Goal: Task Accomplishment & Management: Manage account settings

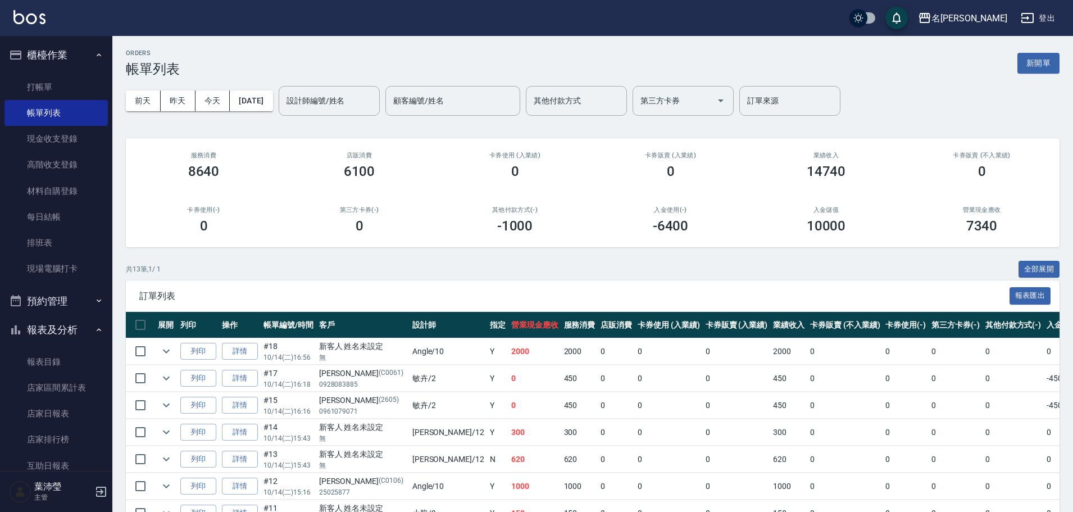
click at [883, 457] on td "0" at bounding box center [906, 459] width 46 height 26
drag, startPoint x: 847, startPoint y: 451, endPoint x: 846, endPoint y: 462, distance: 10.8
click at [883, 463] on td "0" at bounding box center [906, 459] width 46 height 26
click at [883, 462] on td "0" at bounding box center [906, 459] width 46 height 26
click at [883, 461] on td "0" at bounding box center [906, 459] width 46 height 26
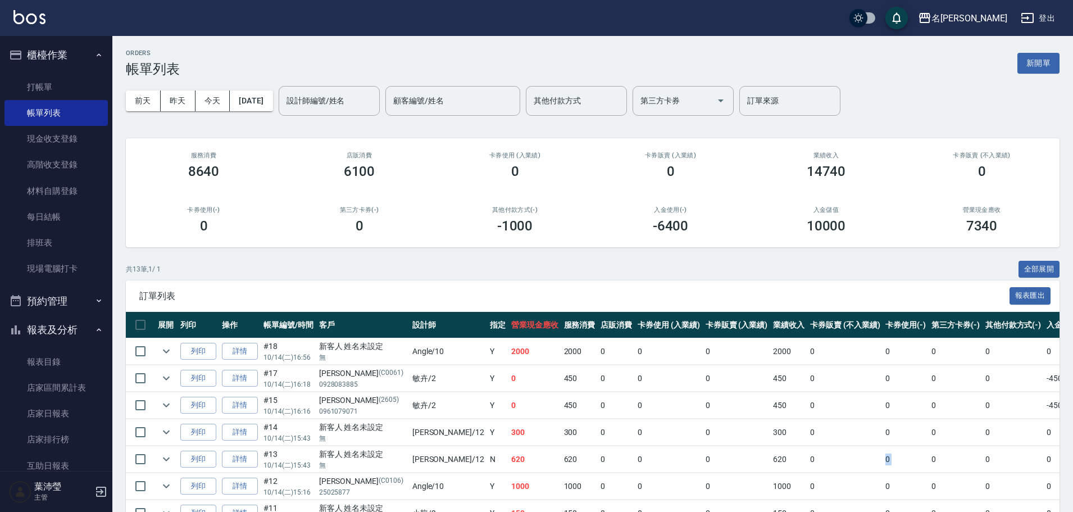
click at [883, 461] on td "0" at bounding box center [906, 459] width 46 height 26
click at [883, 465] on td "0" at bounding box center [906, 459] width 46 height 26
click at [1032, 58] on button "新開單" at bounding box center [1039, 63] width 42 height 21
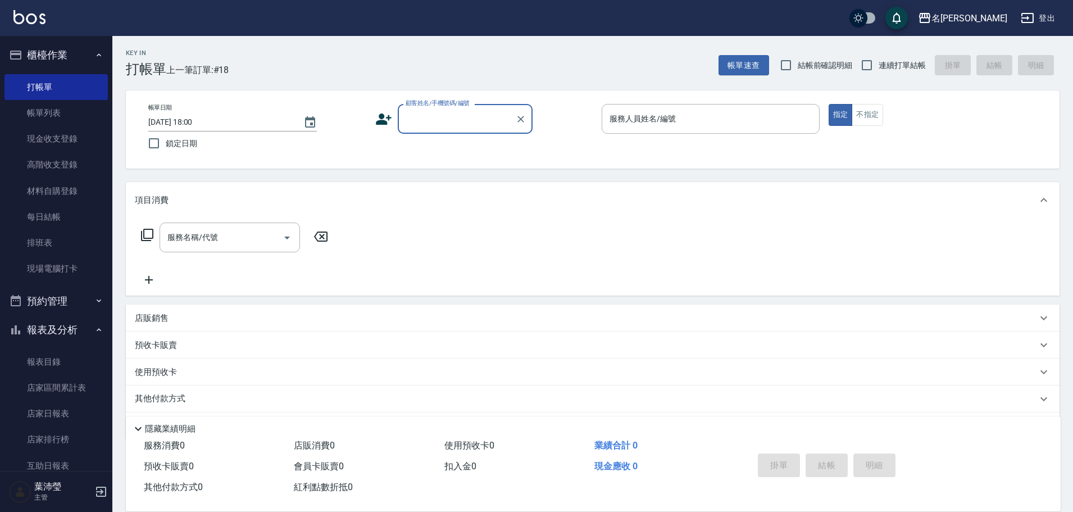
click at [409, 110] on input "顧客姓名/手機號碼/編號" at bounding box center [457, 119] width 108 height 20
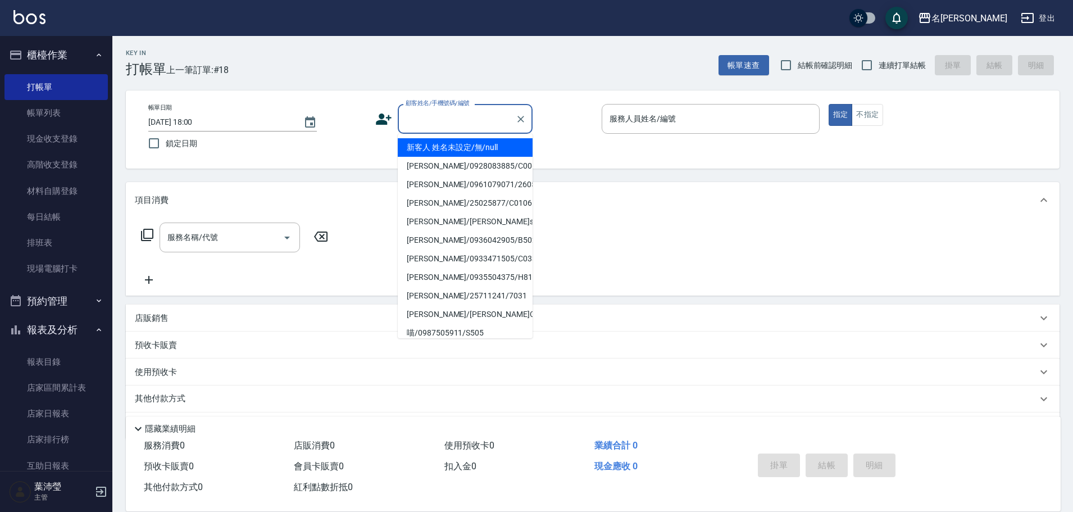
click at [434, 134] on ul "新客人 姓名未設定/無/null [PERSON_NAME]/0928083885/C0061 [PERSON_NAME]/0961079071/2605 […" at bounding box center [465, 236] width 135 height 205
click at [431, 141] on li "新客人 姓名未設定/無/null" at bounding box center [465, 147] width 135 height 19
type input "新客人 姓名未設定/無/null"
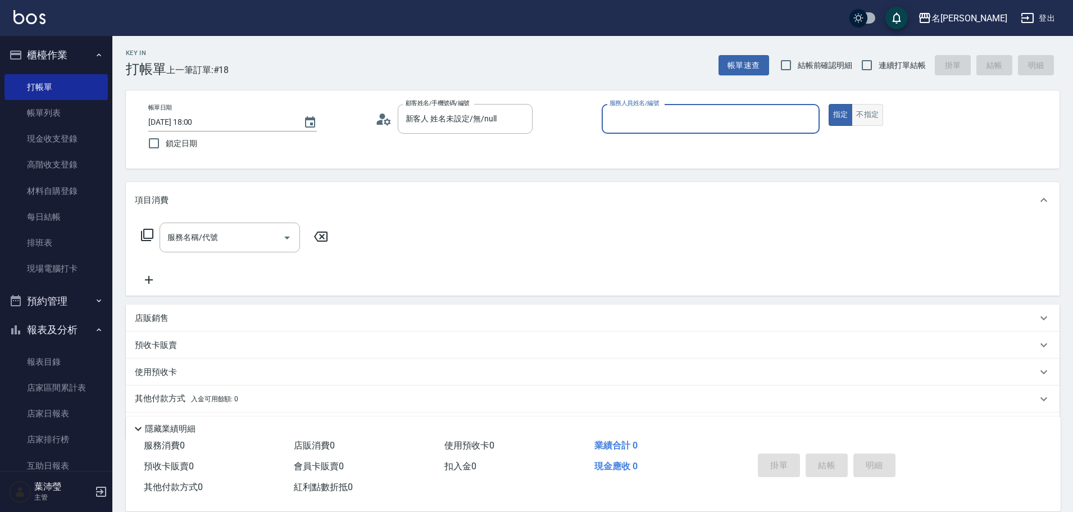
click at [881, 124] on button "不指定" at bounding box center [867, 115] width 31 height 22
click at [843, 118] on button "指定" at bounding box center [841, 115] width 24 height 22
click at [814, 121] on input "服務人員姓名/編號" at bounding box center [711, 119] width 208 height 20
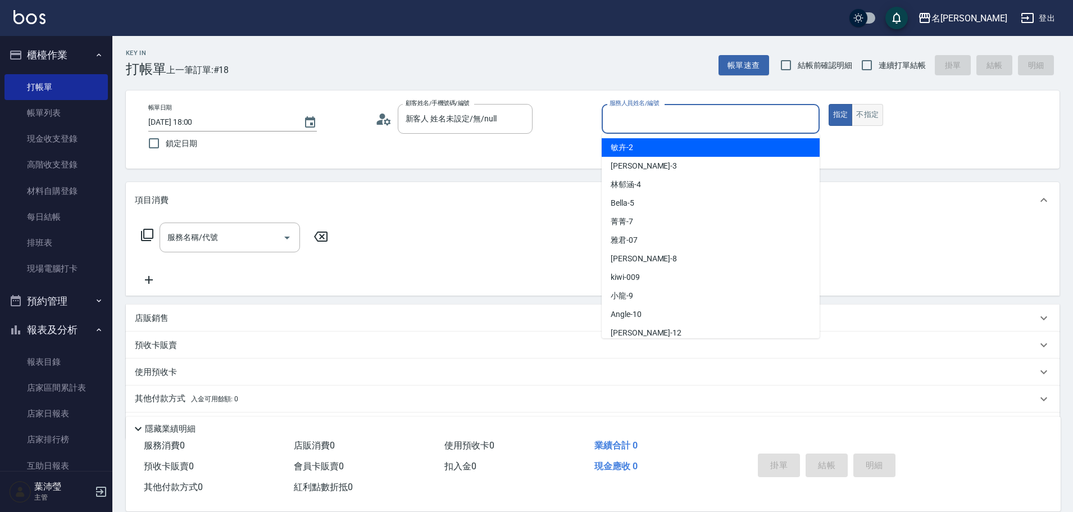
click at [862, 111] on button "不指定" at bounding box center [867, 115] width 31 height 22
click at [787, 124] on input "服務人員姓名/編號" at bounding box center [711, 119] width 208 height 20
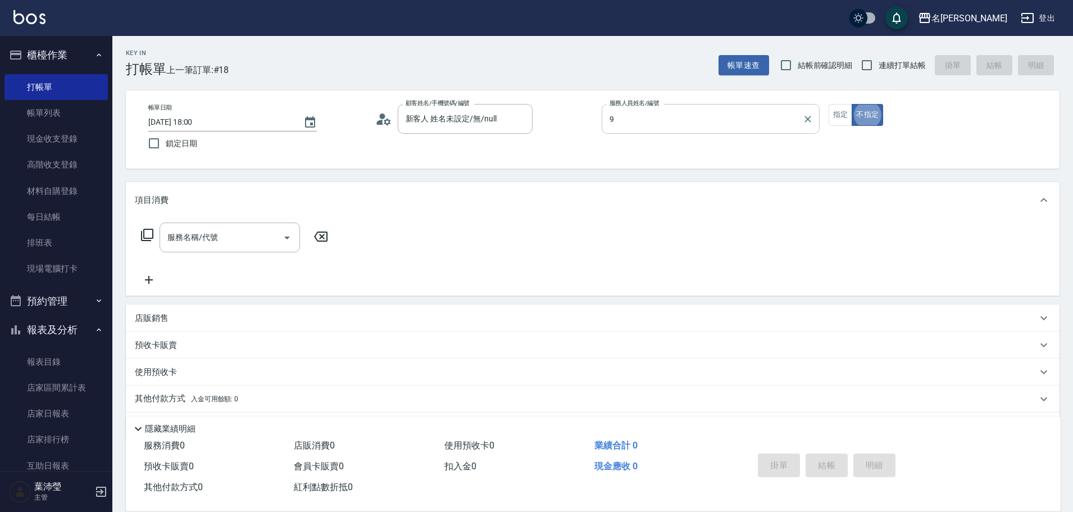
type input "小龍-9"
type button "false"
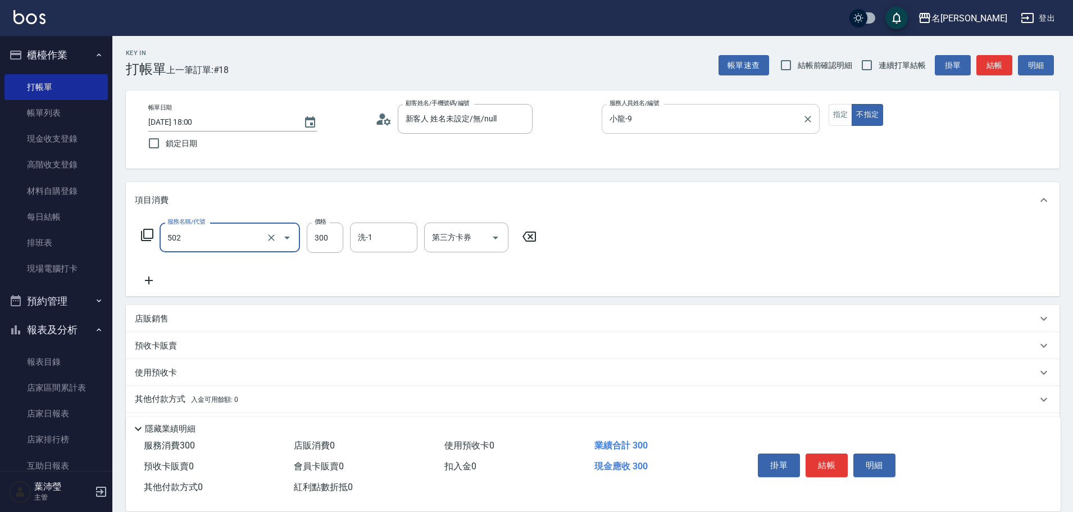
type input "洗髮(502)"
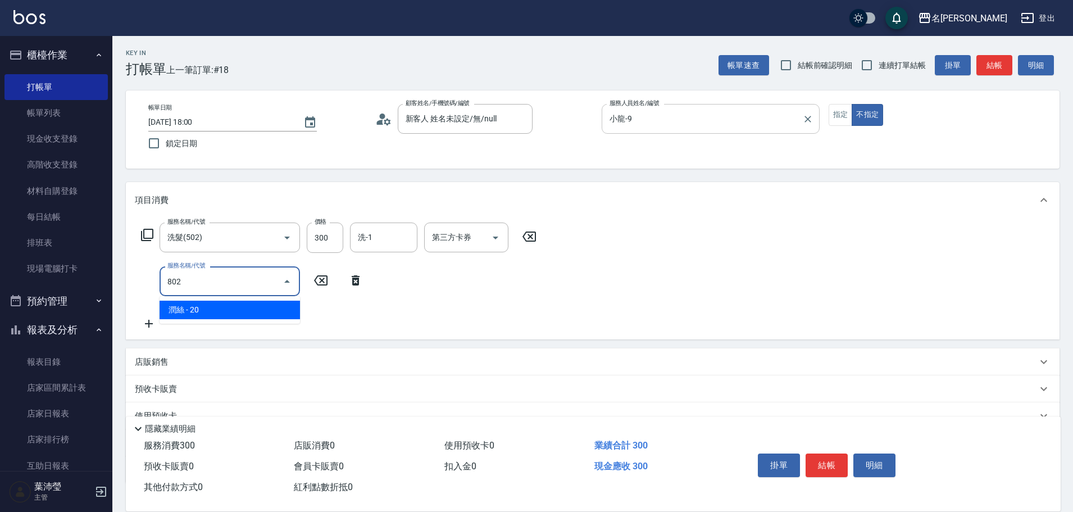
type input "潤絲(802)"
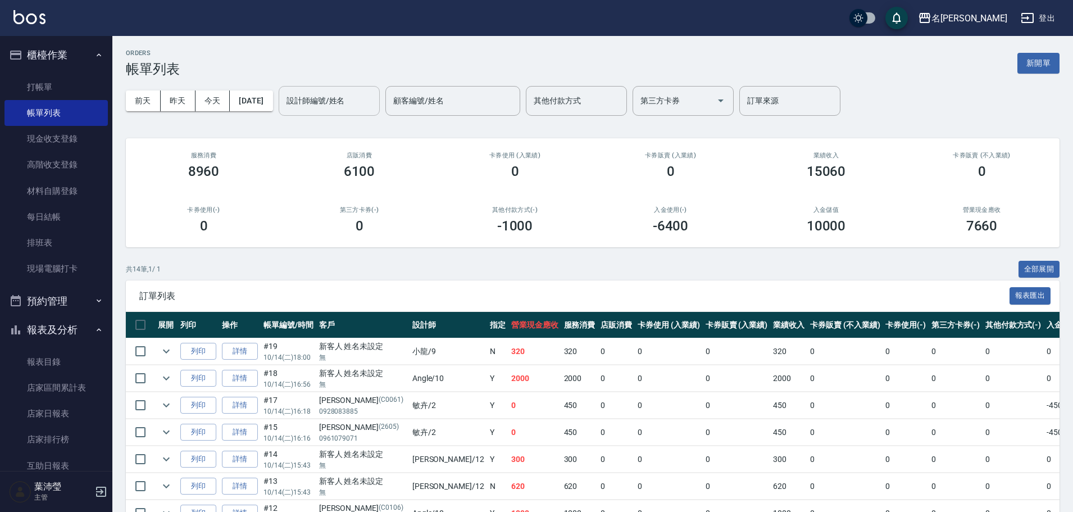
click at [341, 103] on input "設計師編號/姓名" at bounding box center [329, 101] width 91 height 20
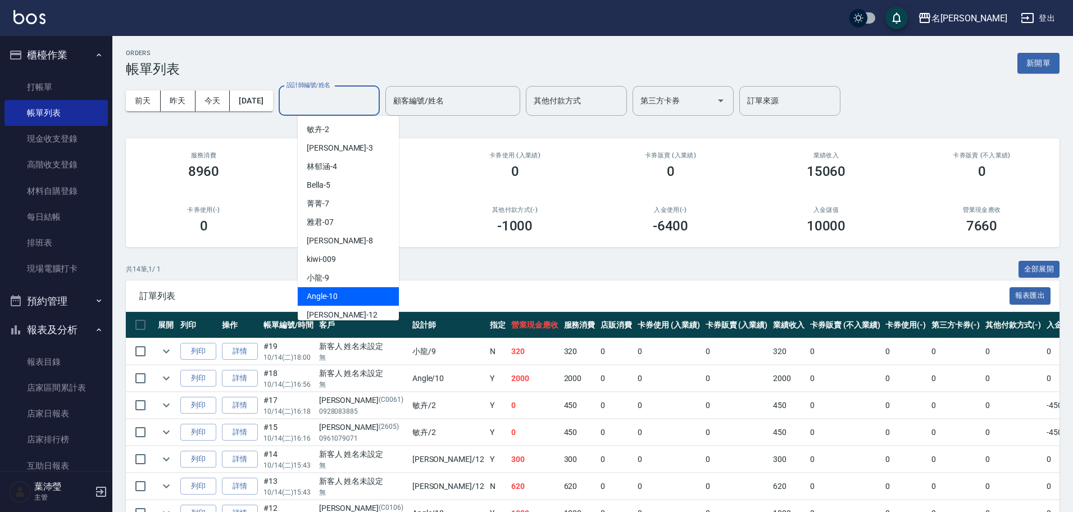
click at [373, 298] on div "Angle -10" at bounding box center [348, 296] width 101 height 19
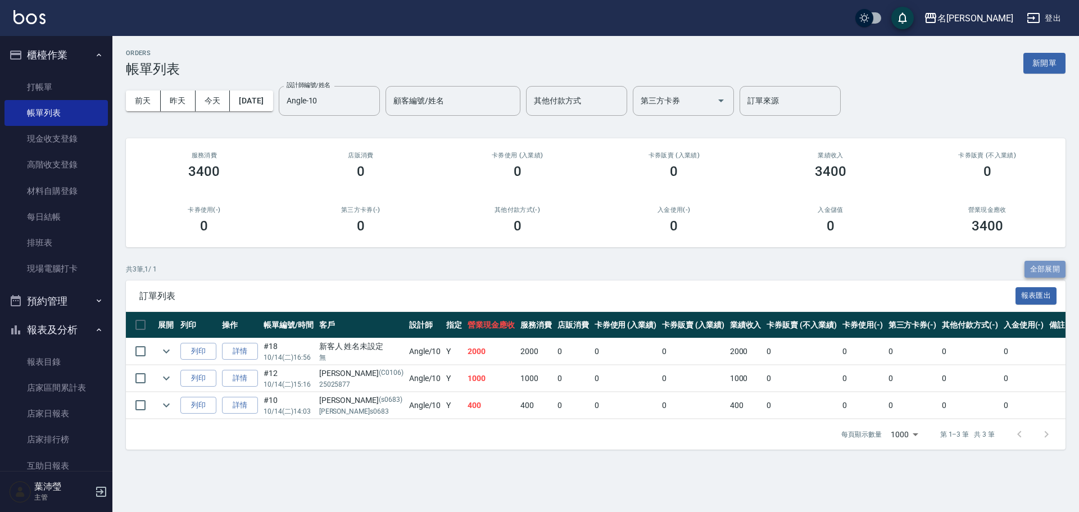
click at [1046, 266] on button "全部展開" at bounding box center [1045, 269] width 42 height 17
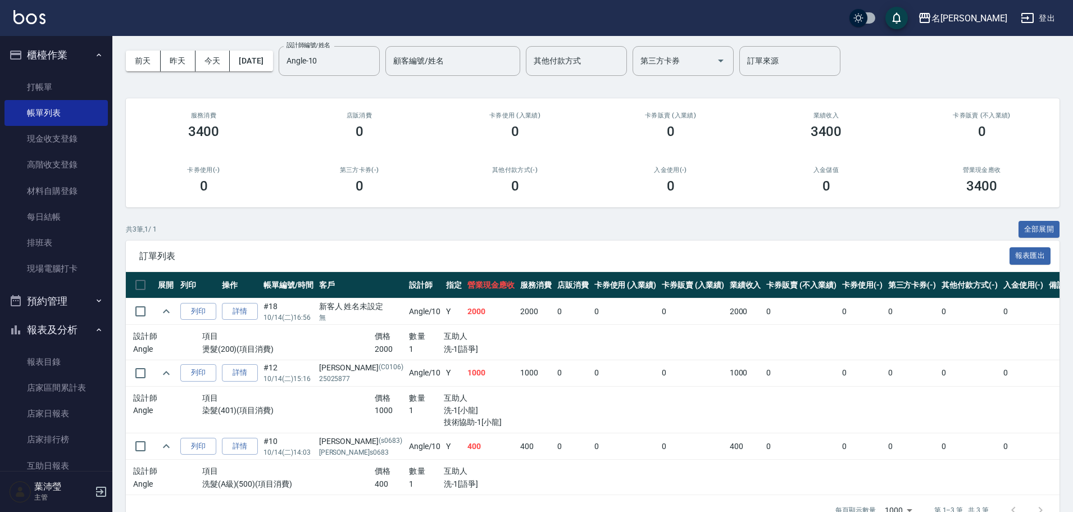
scroll to position [19, 0]
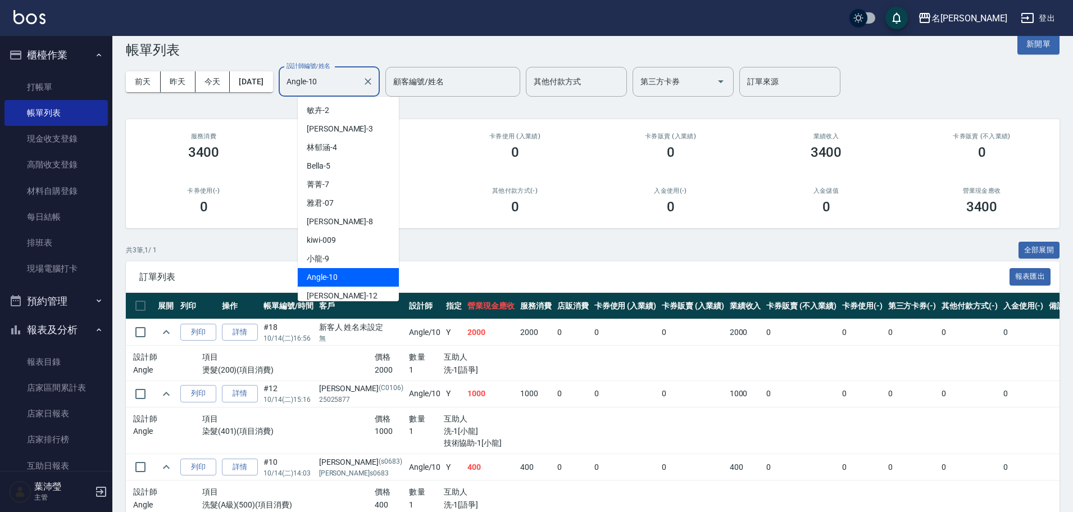
click at [353, 83] on input "Angle-10" at bounding box center [321, 82] width 74 height 20
drag, startPoint x: 351, startPoint y: 110, endPoint x: 344, endPoint y: 121, distance: 12.8
click at [350, 110] on div "敏卉 -2" at bounding box center [348, 110] width 101 height 19
type input "敏卉-2"
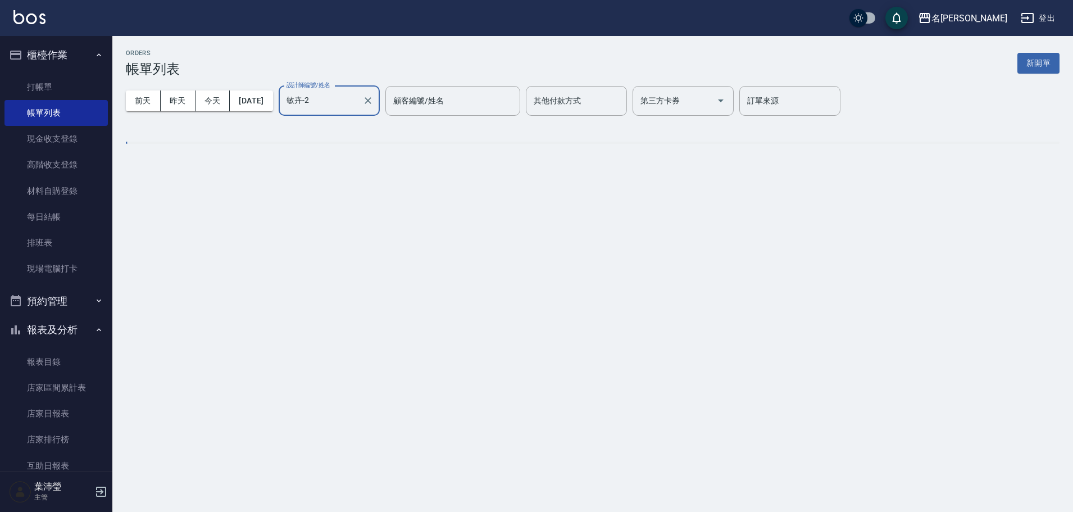
scroll to position [0, 0]
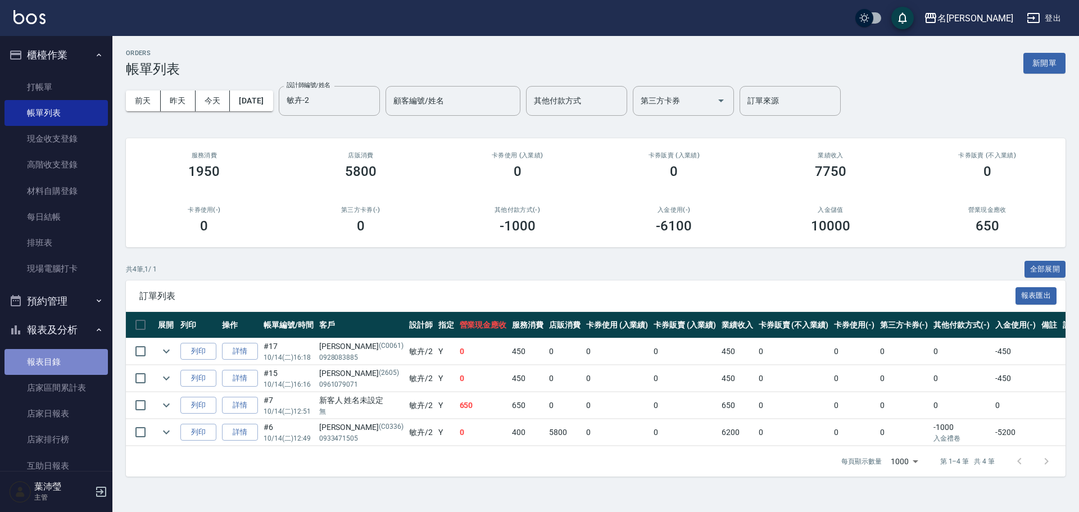
click at [65, 361] on link "報表目錄" at bounding box center [55, 362] width 103 height 26
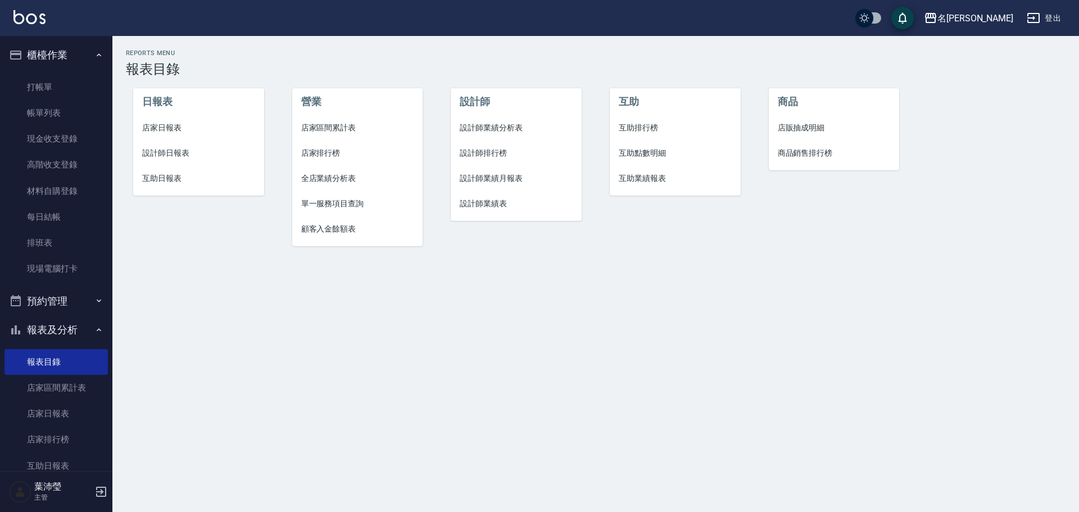
click at [143, 157] on span "設計師日報表" at bounding box center [198, 153] width 113 height 12
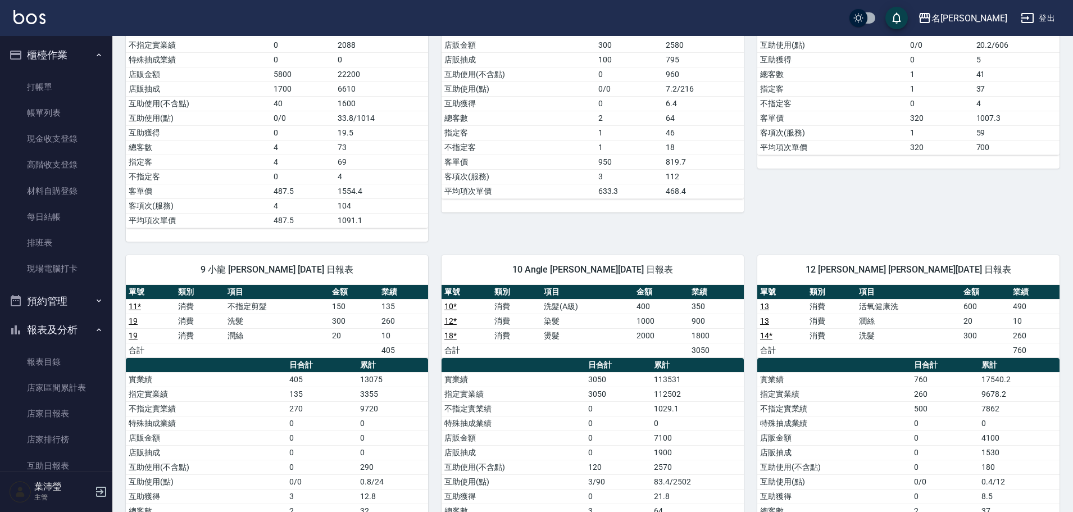
scroll to position [24, 0]
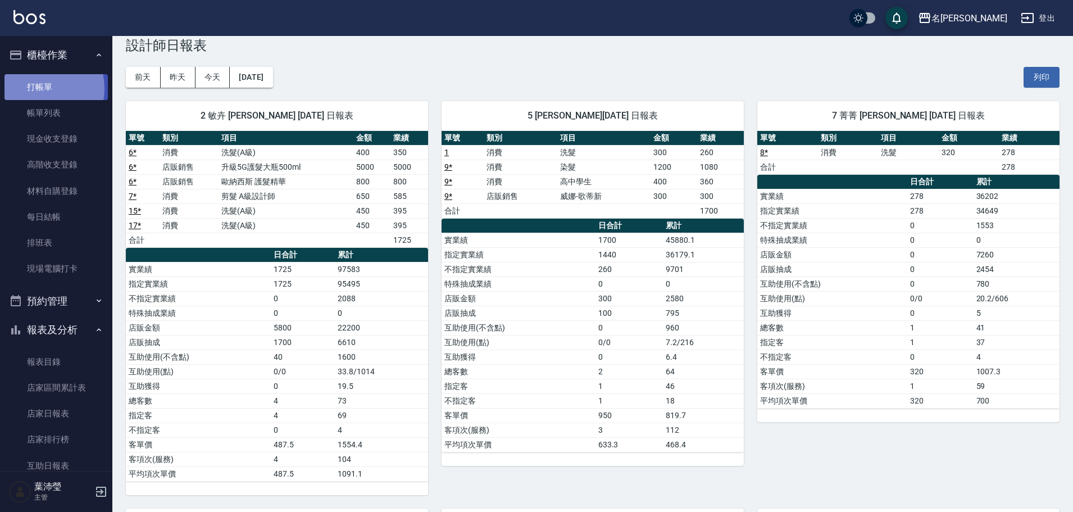
click at [38, 88] on link "打帳單" at bounding box center [55, 87] width 103 height 26
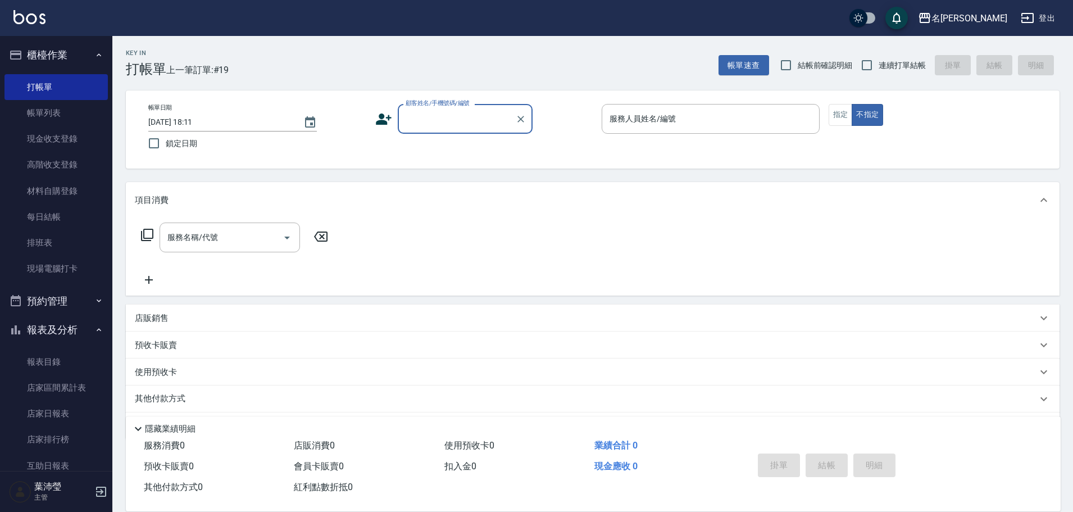
click at [446, 102] on label "顧客姓名/手機號碼/編號" at bounding box center [438, 103] width 64 height 8
click at [446, 109] on input "顧客姓名/手機號碼/編號" at bounding box center [457, 119] width 108 height 20
click at [474, 125] on input "顧客姓名/手機號碼/編號" at bounding box center [457, 119] width 108 height 20
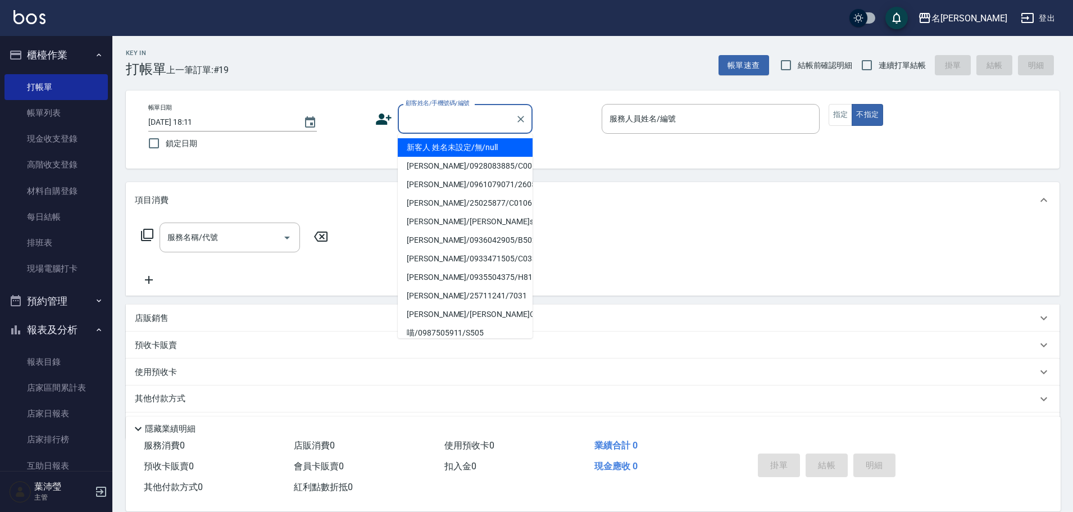
click at [483, 149] on li "新客人 姓名未設定/無/null" at bounding box center [465, 147] width 135 height 19
type input "新客人 姓名未設定/無/null"
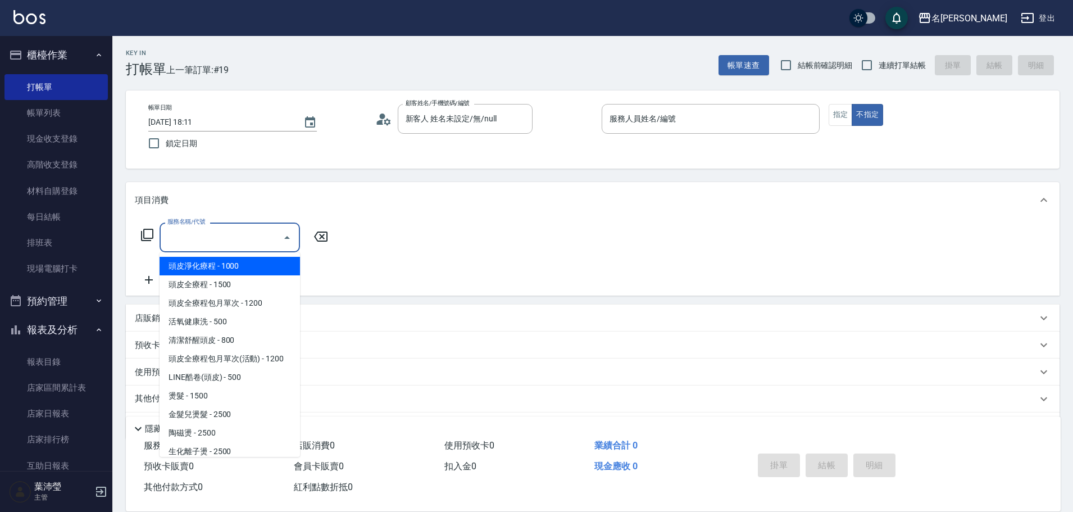
click at [260, 237] on input "服務名稱/代號" at bounding box center [222, 238] width 114 height 20
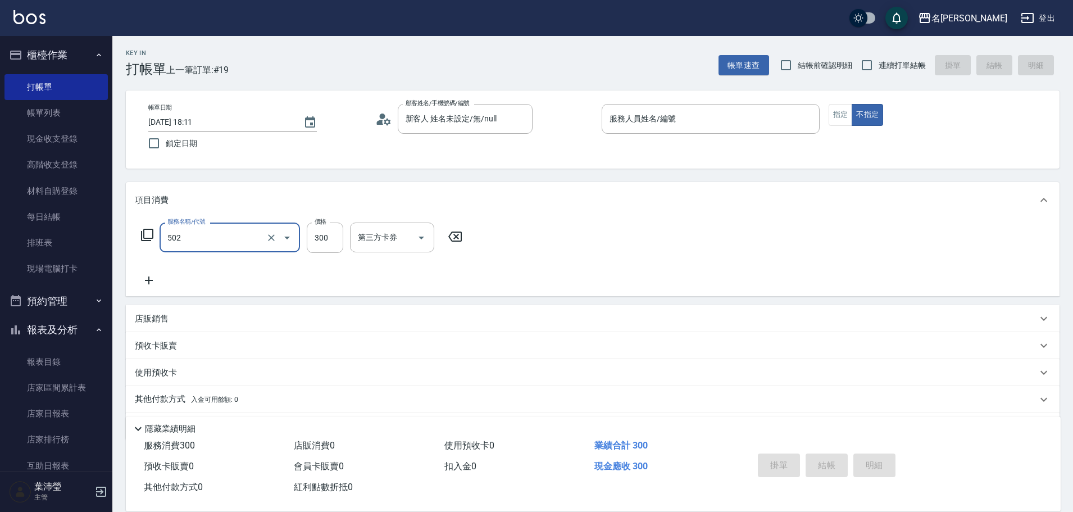
type input "洗髮(502)"
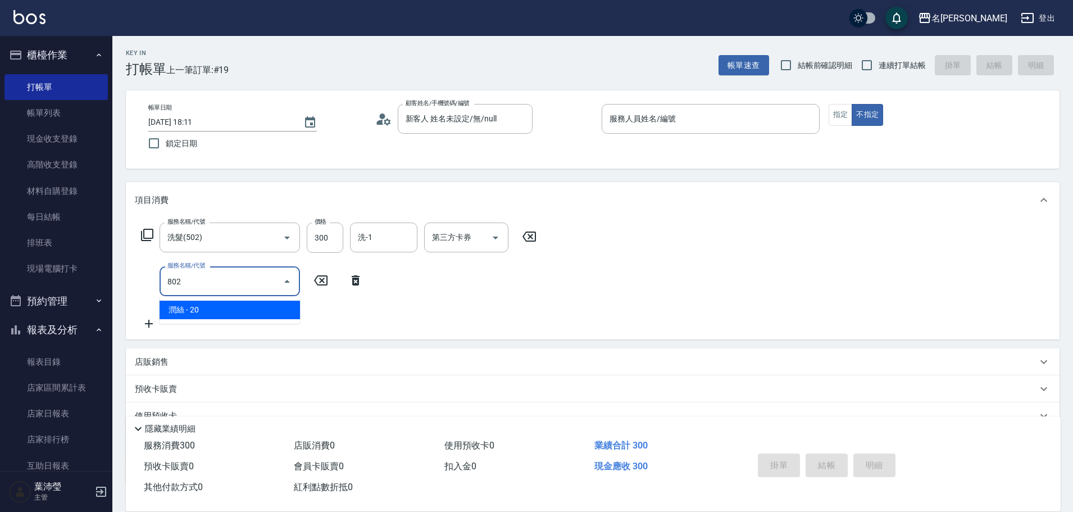
type input "潤絲(802)"
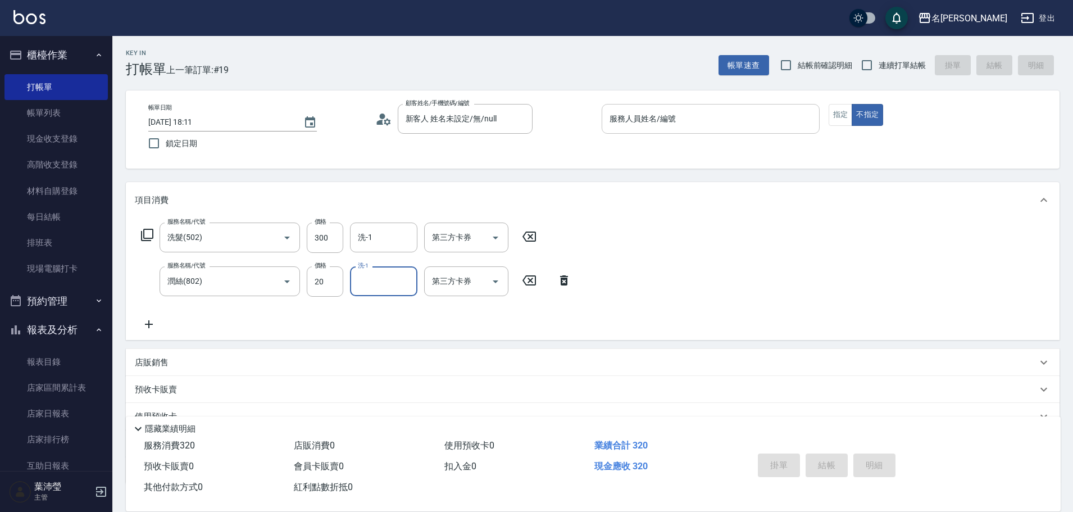
click at [666, 120] on input "服務人員姓名/編號" at bounding box center [711, 119] width 208 height 20
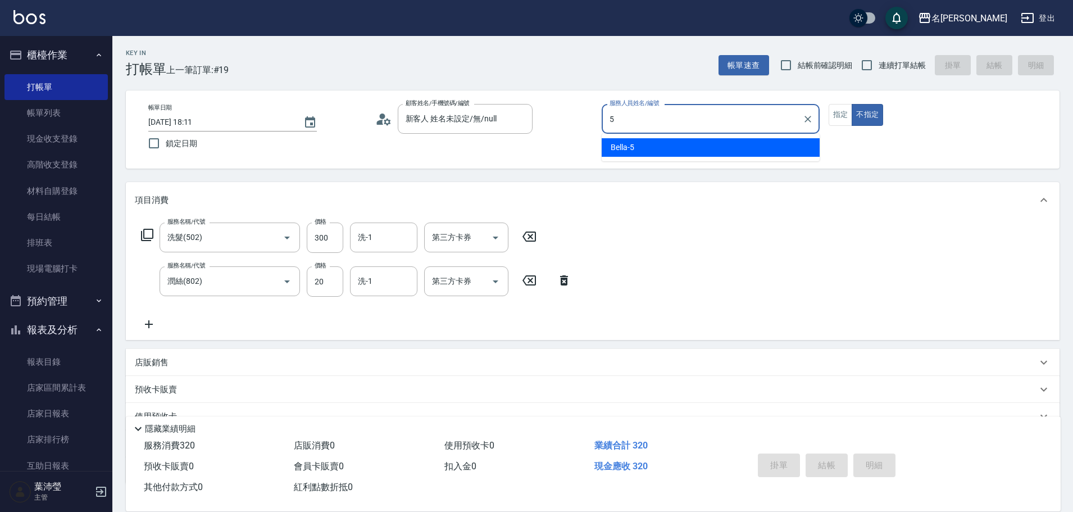
type input "Bella-5"
type button "false"
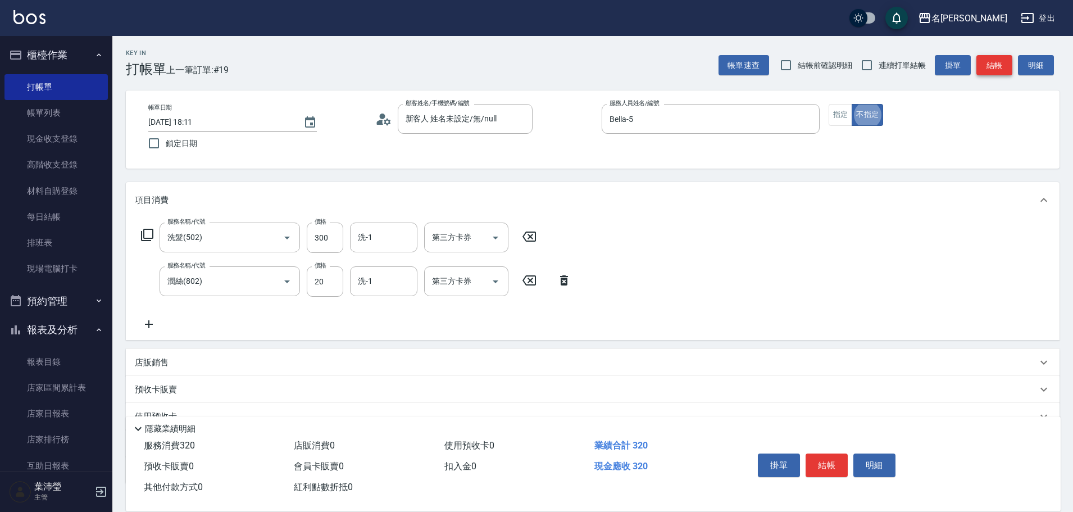
click at [993, 62] on button "結帳" at bounding box center [995, 65] width 36 height 21
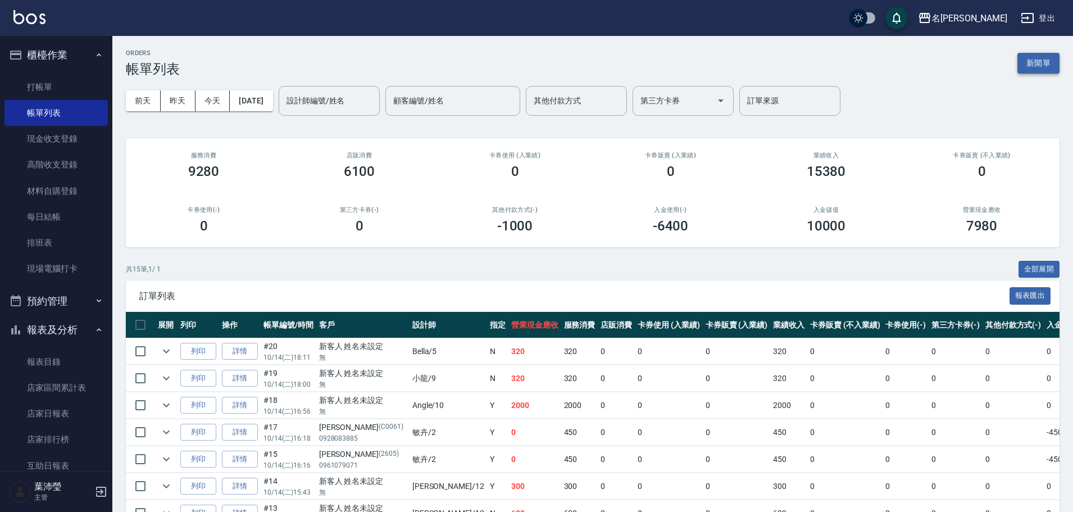
click at [1050, 73] on button "新開單" at bounding box center [1039, 63] width 42 height 21
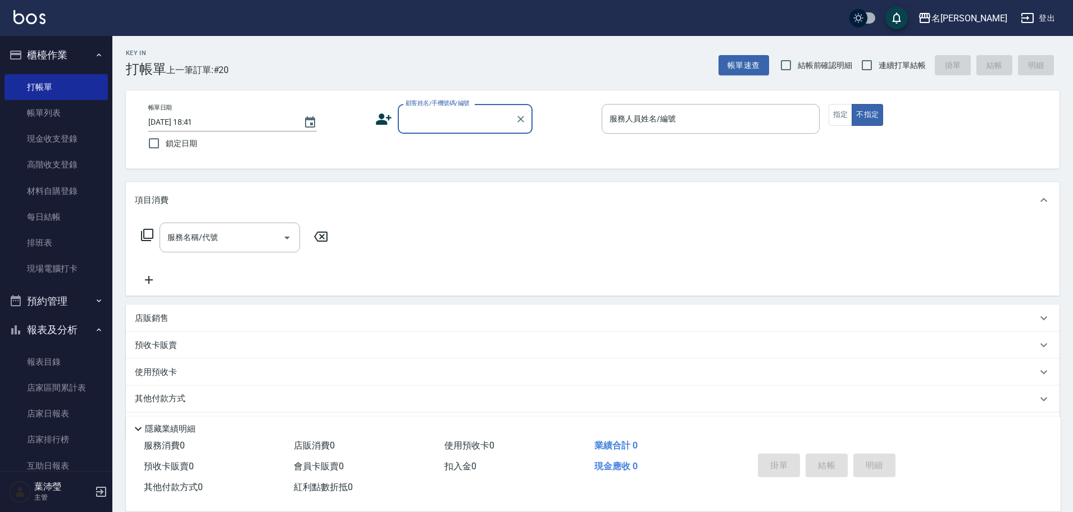
click at [430, 116] on input "顧客姓名/手機號碼/編號" at bounding box center [457, 119] width 108 height 20
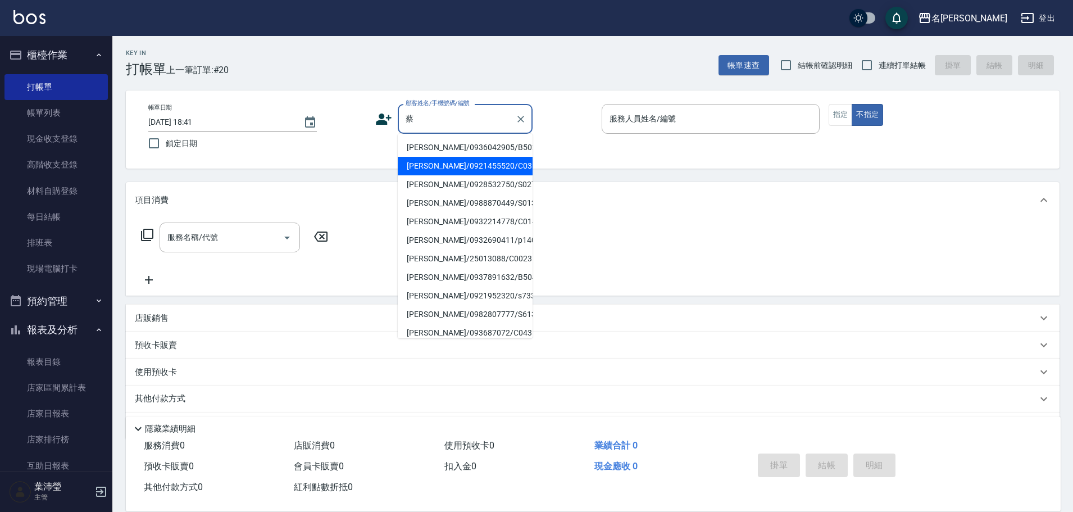
click at [465, 165] on li "[PERSON_NAME]/0921455520/C0318" at bounding box center [465, 166] width 135 height 19
type input "[PERSON_NAME]/0921455520/C0318"
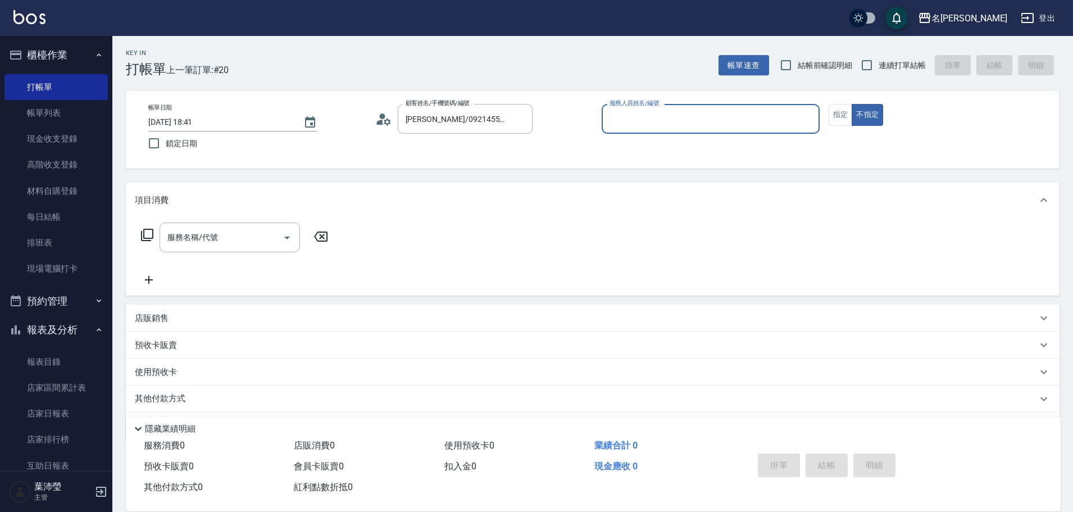
type input "菁菁-7"
click at [843, 114] on button "指定" at bounding box center [841, 115] width 24 height 22
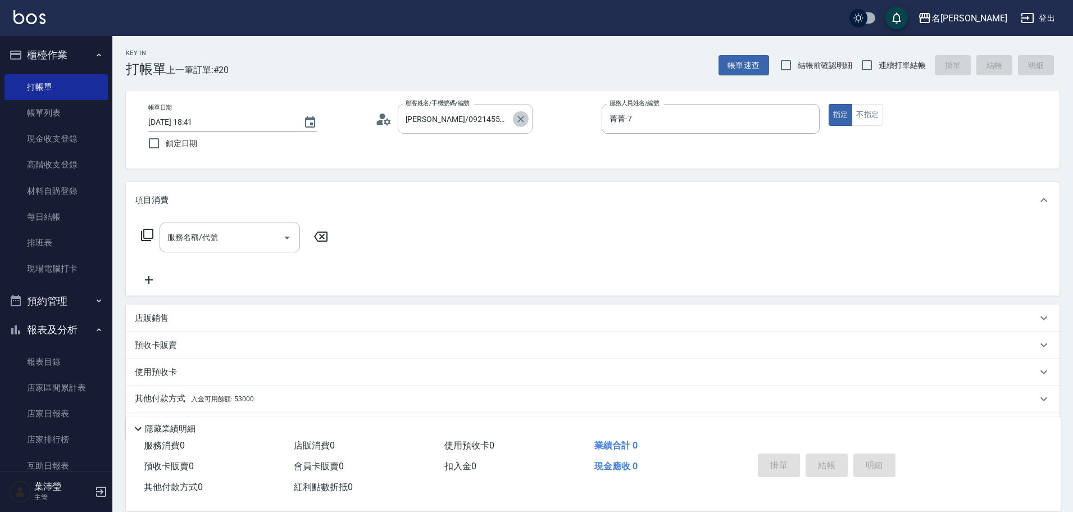
click at [519, 122] on icon "Clear" at bounding box center [520, 119] width 11 height 11
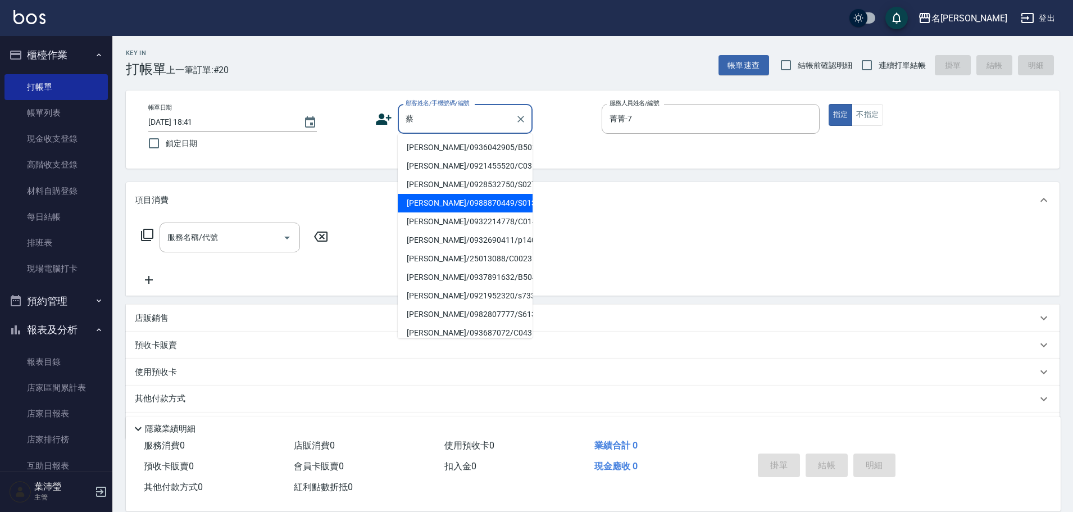
scroll to position [56, 0]
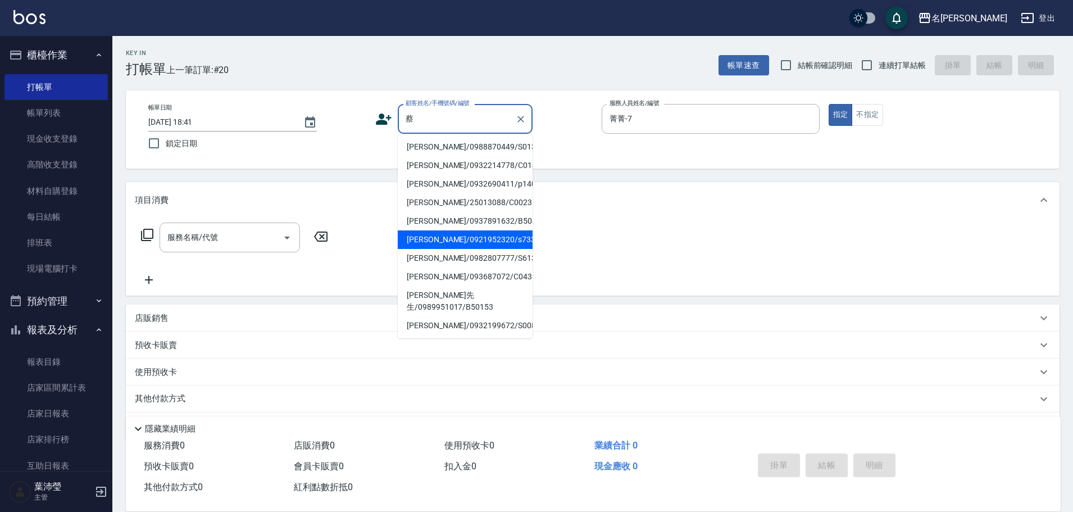
click at [466, 212] on li "[PERSON_NAME]/25013088/C0023" at bounding box center [465, 202] width 135 height 19
type input "[PERSON_NAME]/25013088/C0023"
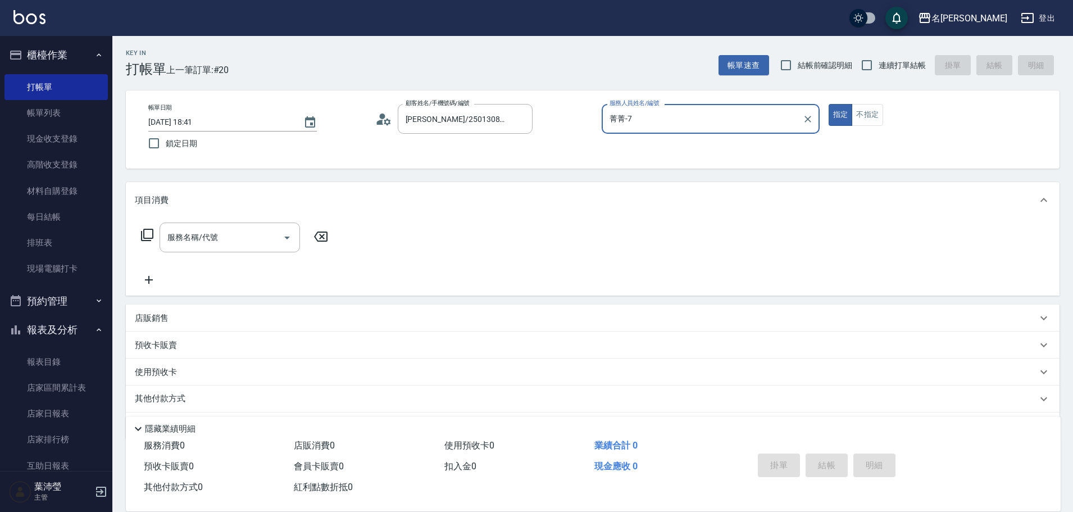
type input "敏卉-2"
click at [519, 123] on icon "Clear" at bounding box center [520, 119] width 11 height 11
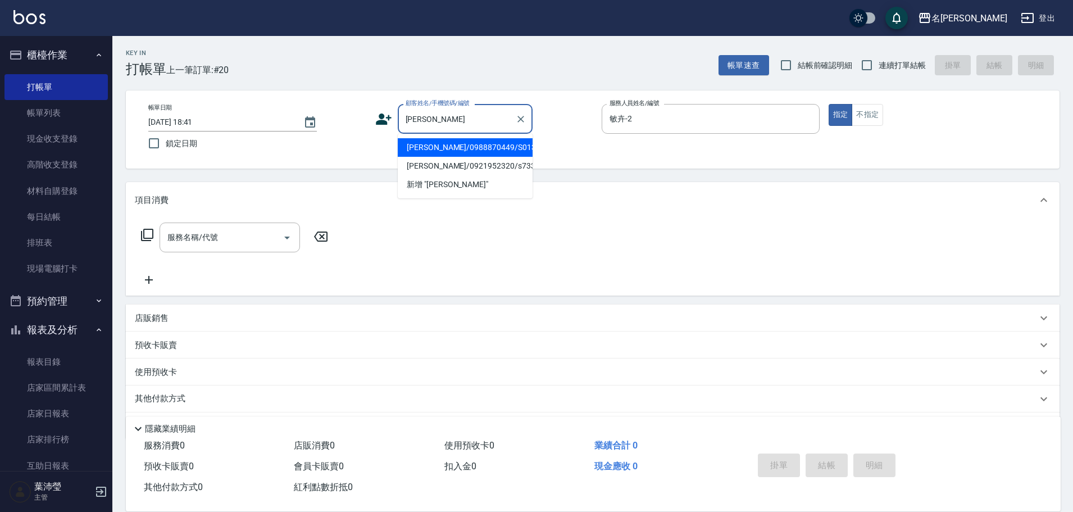
click at [432, 168] on li "[PERSON_NAME]/0921952320/s733" at bounding box center [465, 166] width 135 height 19
type input "[PERSON_NAME]/0921952320/s733"
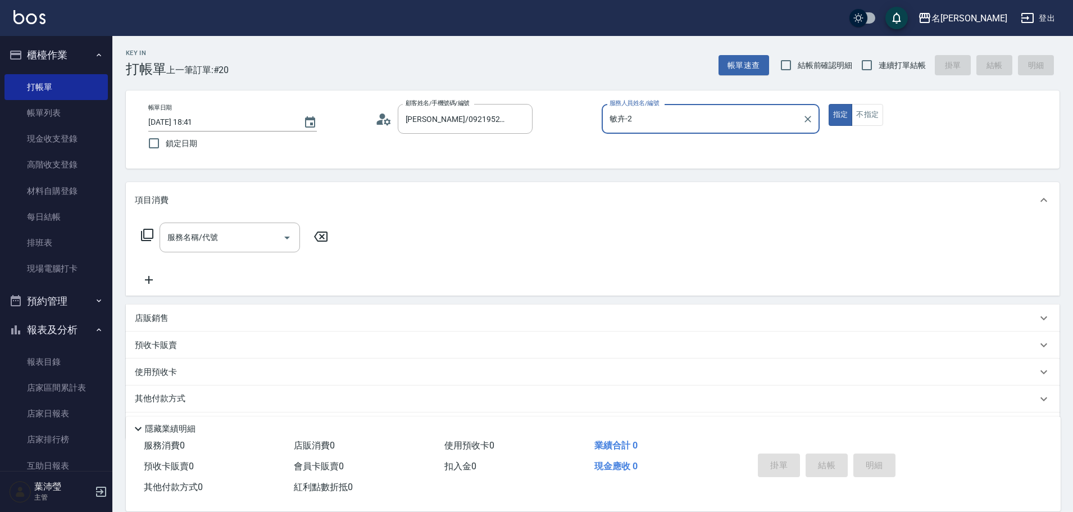
type input "Angle-10"
click at [140, 235] on icon at bounding box center [146, 234] width 13 height 13
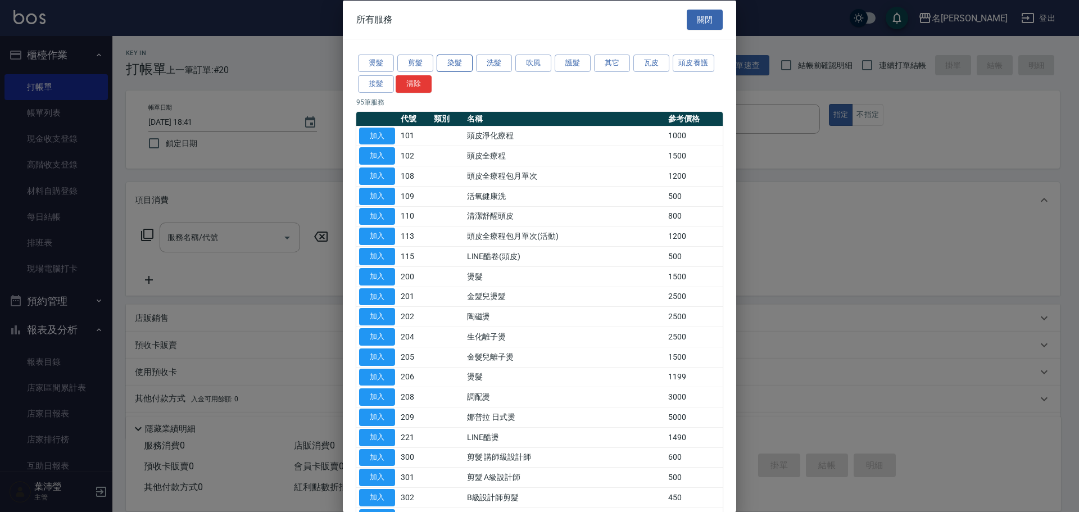
click at [460, 63] on button "染髮" at bounding box center [455, 63] width 36 height 17
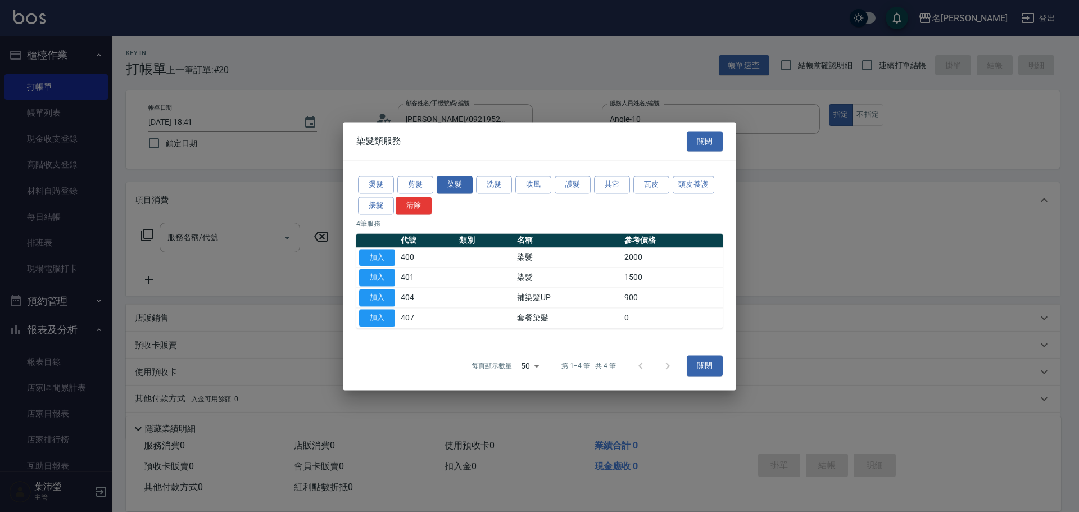
drag, startPoint x: 380, startPoint y: 297, endPoint x: 400, endPoint y: 296, distance: 20.3
click at [380, 298] on button "加入" at bounding box center [377, 297] width 36 height 17
type input "補染髮UP(404)"
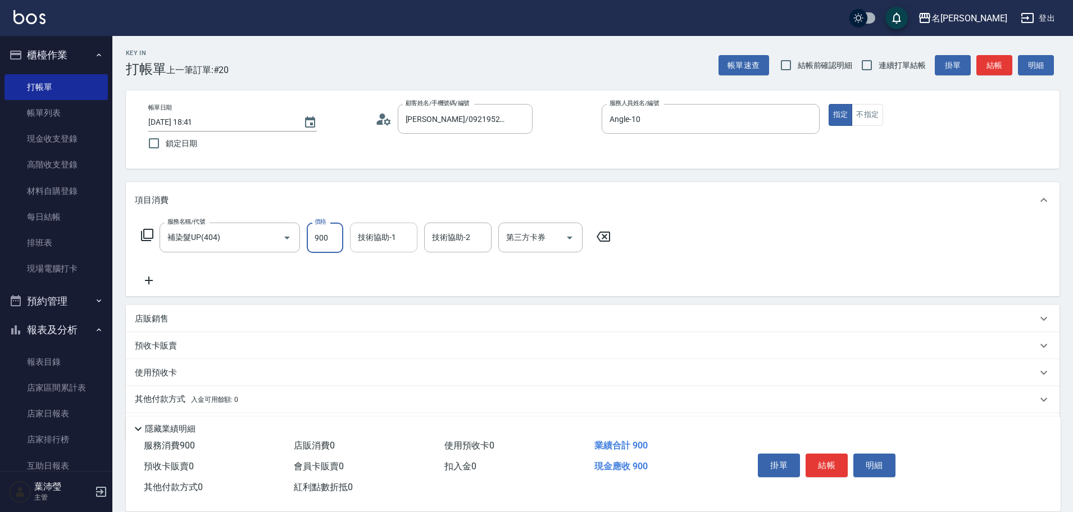
drag, startPoint x: 328, startPoint y: 239, endPoint x: 371, endPoint y: 238, distance: 43.3
click at [328, 239] on input "900" at bounding box center [325, 238] width 37 height 30
type input "1500"
drag, startPoint x: 609, startPoint y: 240, endPoint x: 526, endPoint y: 249, distance: 82.5
click at [609, 240] on icon at bounding box center [603, 236] width 28 height 13
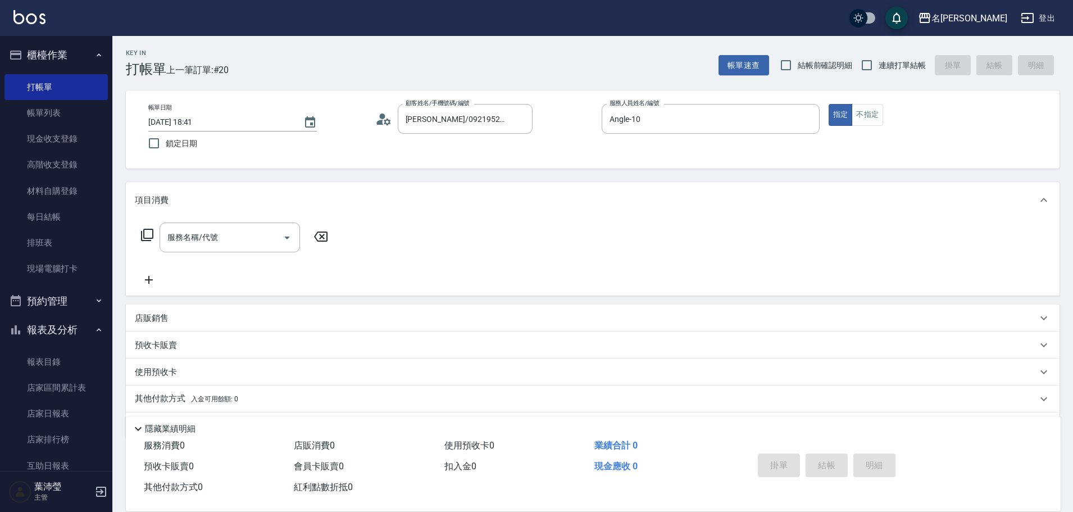
drag, startPoint x: 148, startPoint y: 228, endPoint x: 592, endPoint y: 78, distance: 469.1
click at [154, 224] on div "服務名稱/代號 服務名稱/代號" at bounding box center [235, 238] width 200 height 30
click at [148, 232] on icon at bounding box center [146, 234] width 13 height 13
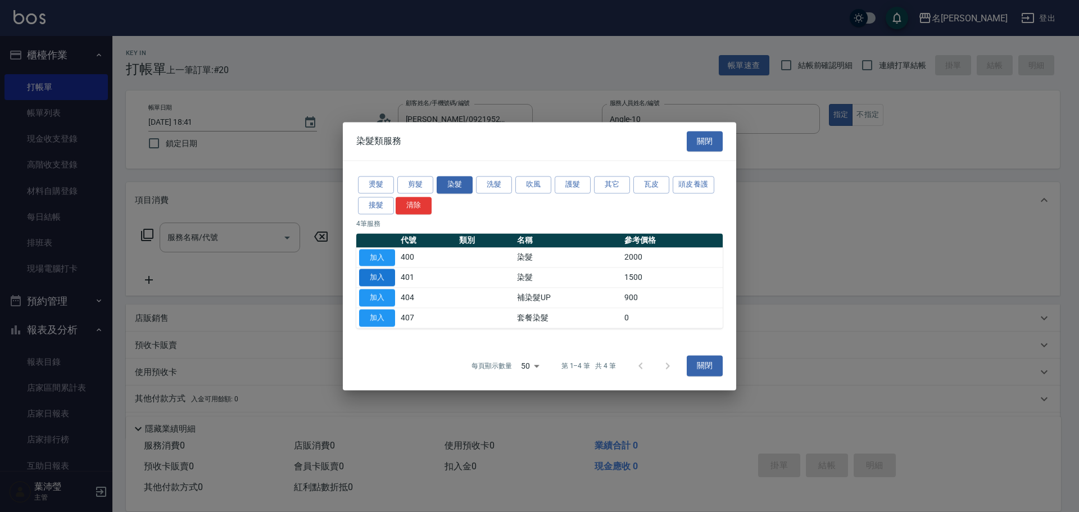
click at [392, 275] on button "加入" at bounding box center [377, 277] width 36 height 17
type input "染髮(401)"
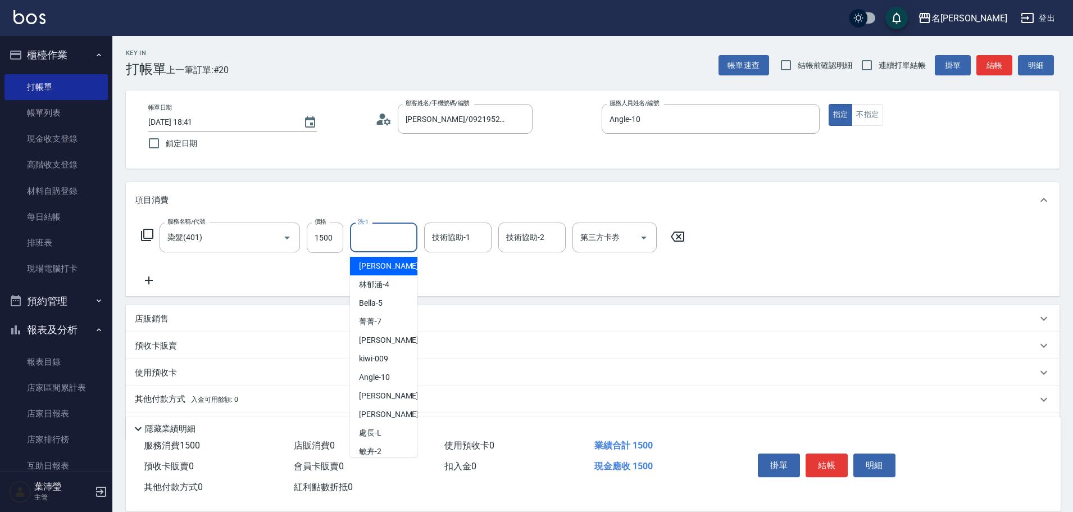
click at [380, 246] on input "洗-1" at bounding box center [383, 238] width 57 height 20
type input "語爭-20"
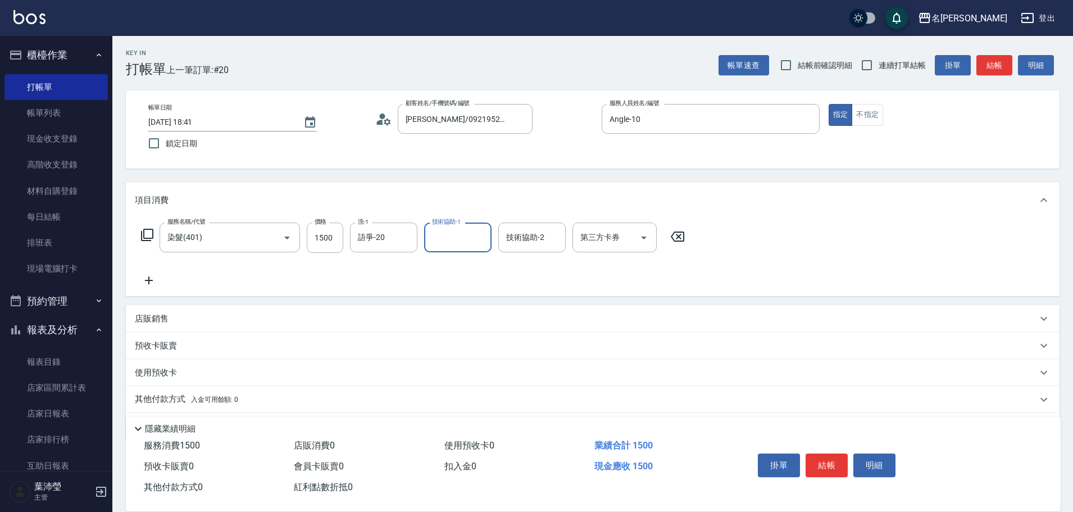
click at [852, 248] on div "服務名稱/代號 染髮(401) 服務名稱/代號 價格 1500 價格 洗-1 語爭-20 洗-1 技術協助-1 技術協助-1 技術協助-2 技術協助-2 第三…" at bounding box center [593, 257] width 934 height 78
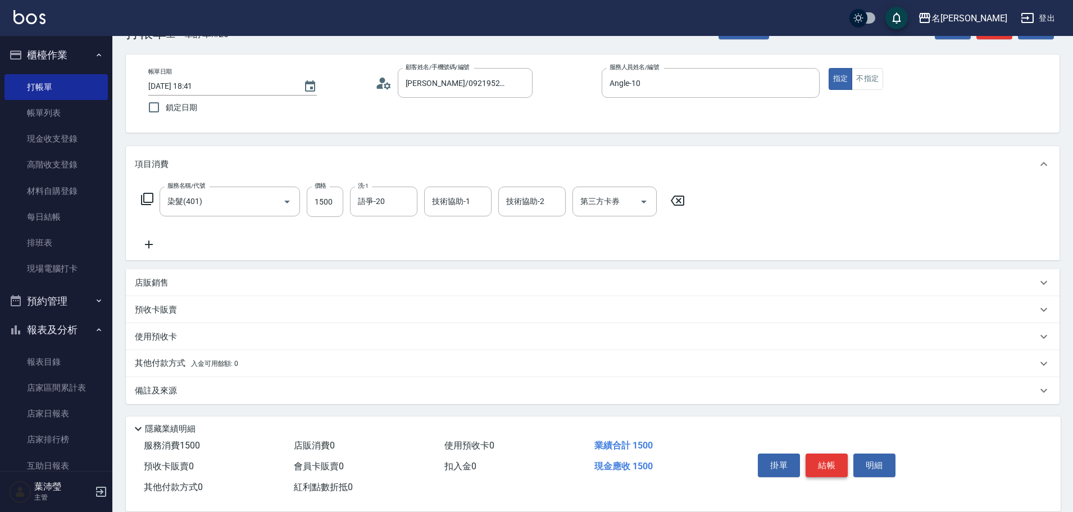
click at [825, 460] on button "結帳" at bounding box center [827, 465] width 42 height 24
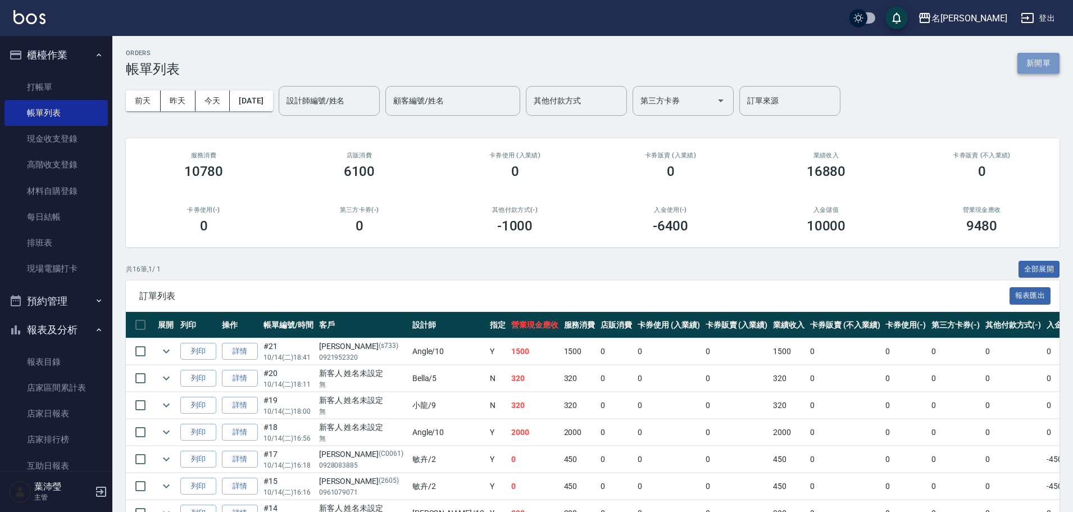
click at [1033, 56] on button "新開單" at bounding box center [1039, 63] width 42 height 21
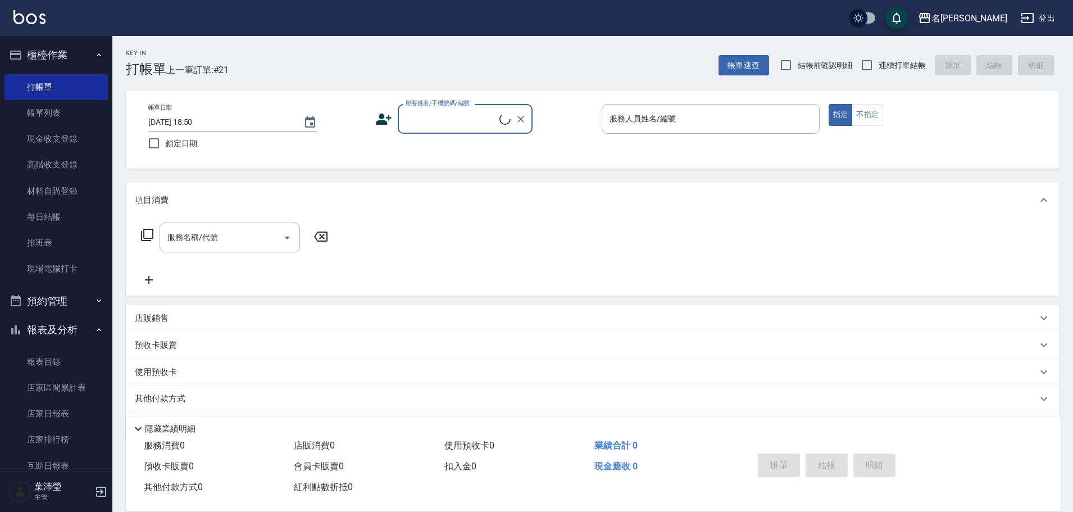
click at [433, 128] on input "顧客姓名/手機號碼/編號" at bounding box center [451, 119] width 97 height 20
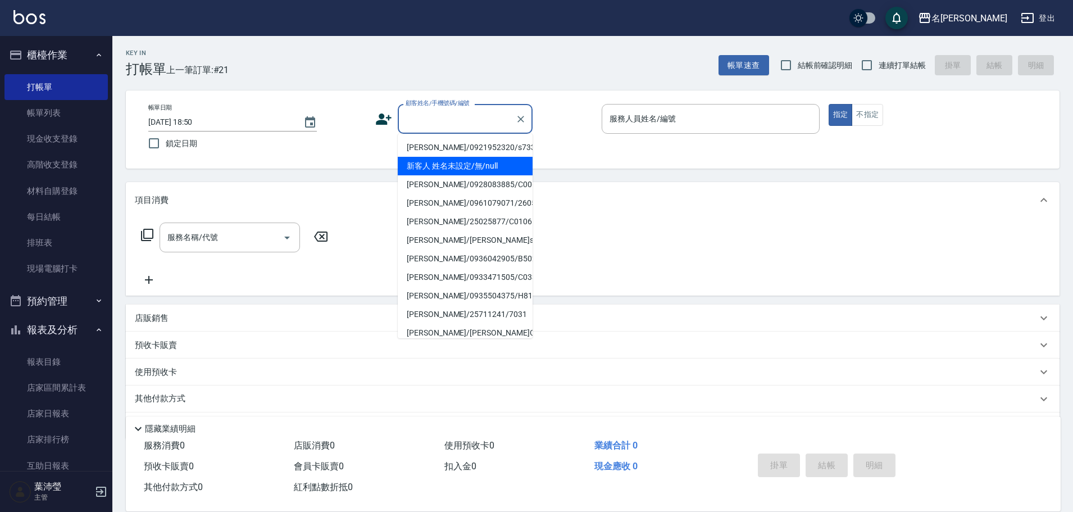
click at [449, 157] on li "新客人 姓名未設定/無/null" at bounding box center [465, 166] width 135 height 19
type input "新客人 姓名未設定/無/null"
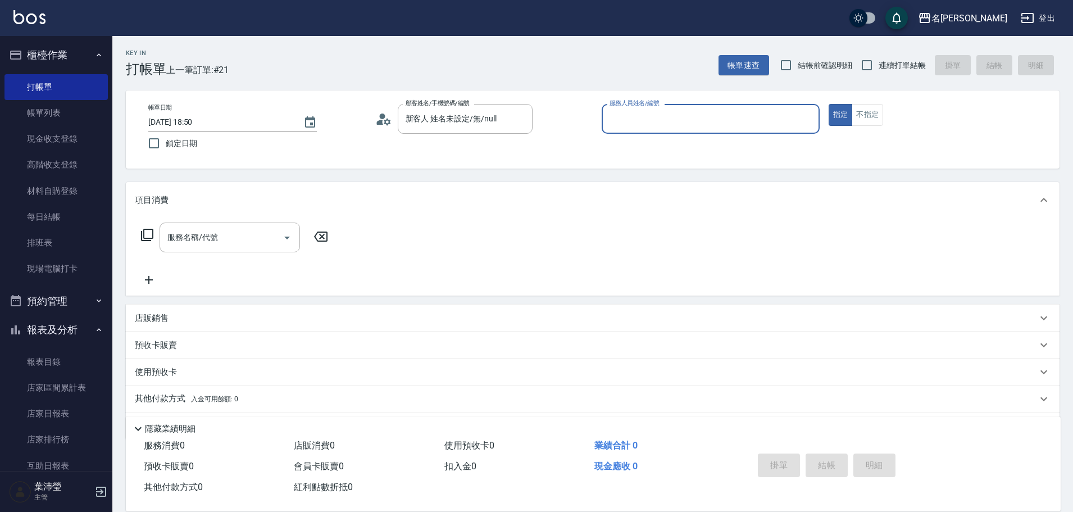
click at [768, 112] on input "服務人員姓名/編號" at bounding box center [711, 119] width 208 height 20
type input "Angle-10"
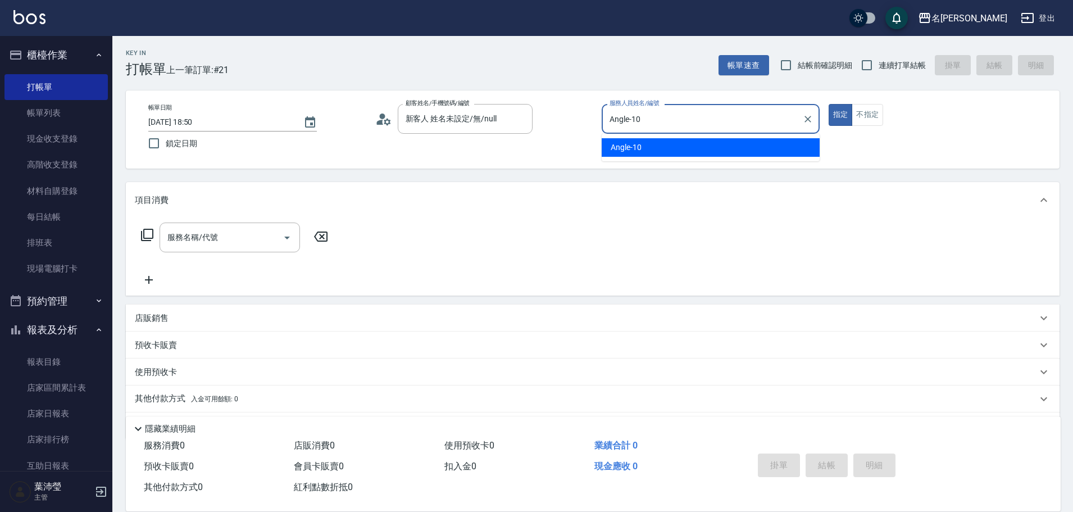
type button "true"
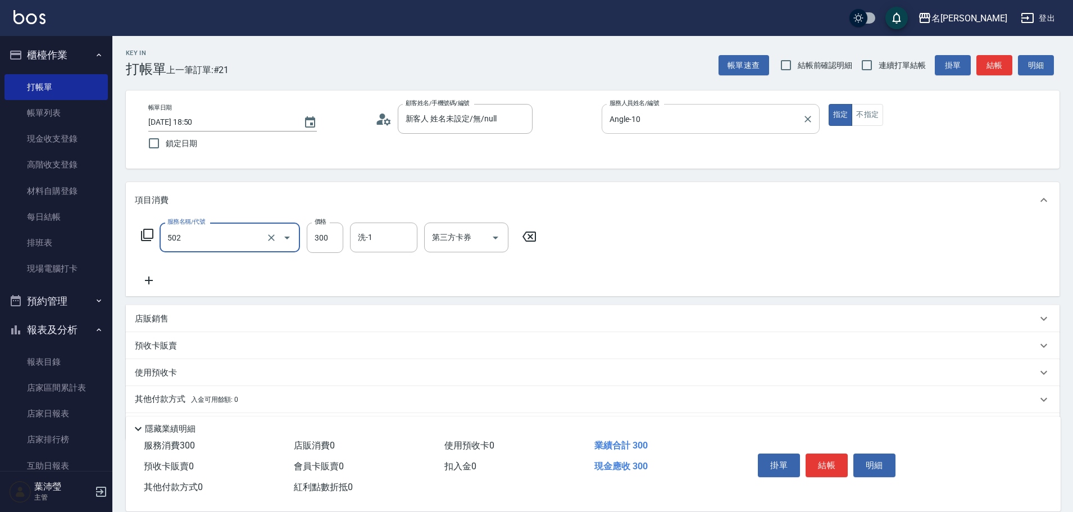
type input "洗髮(502)"
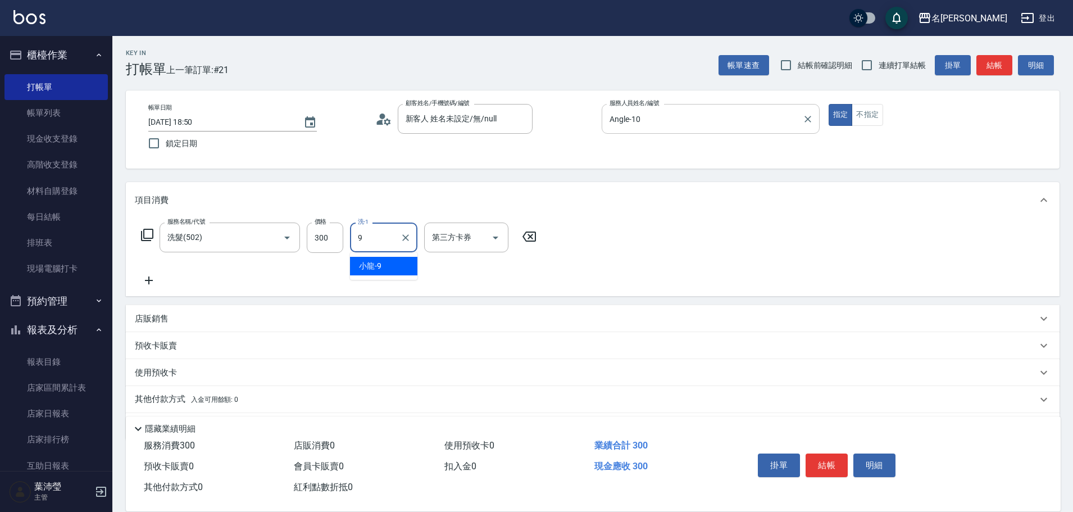
type input "小龍-9"
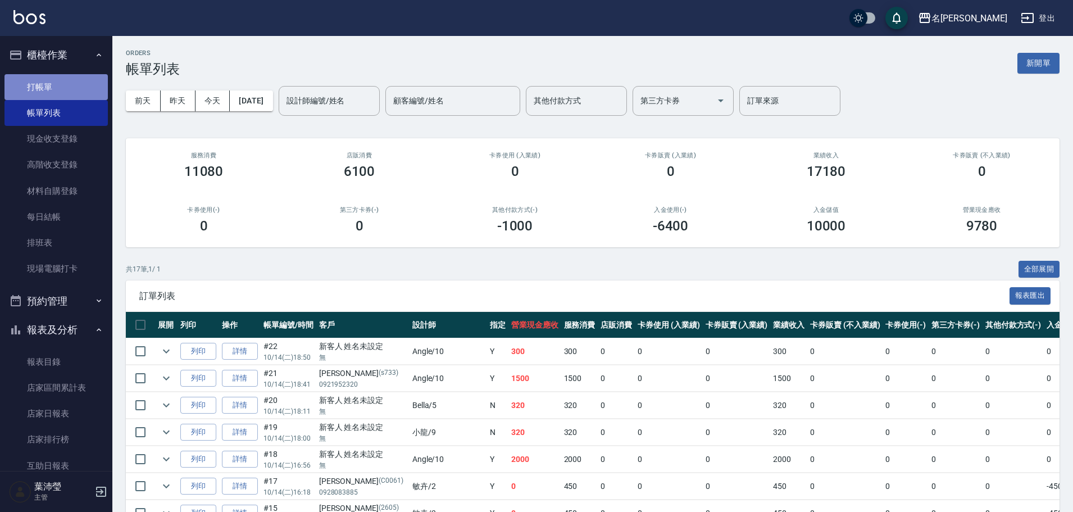
click at [74, 93] on link "打帳單" at bounding box center [55, 87] width 103 height 26
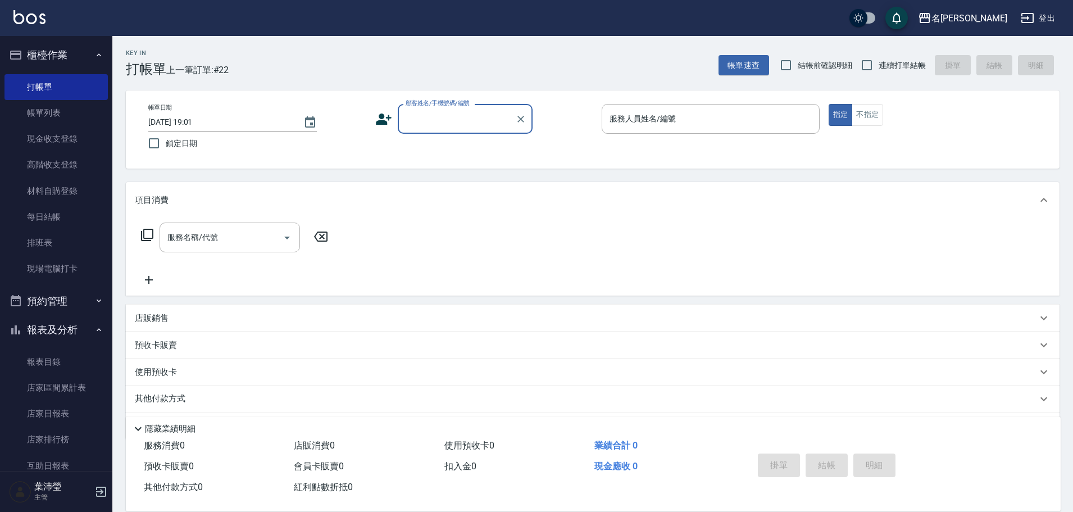
click at [451, 106] on label "顧客姓名/手機號碼/編號" at bounding box center [438, 103] width 64 height 8
click at [451, 109] on input "顧客姓名/手機號碼/編號" at bounding box center [457, 119] width 108 height 20
click at [449, 112] on input "顧客姓名/手機號碼/編號" at bounding box center [457, 119] width 108 height 20
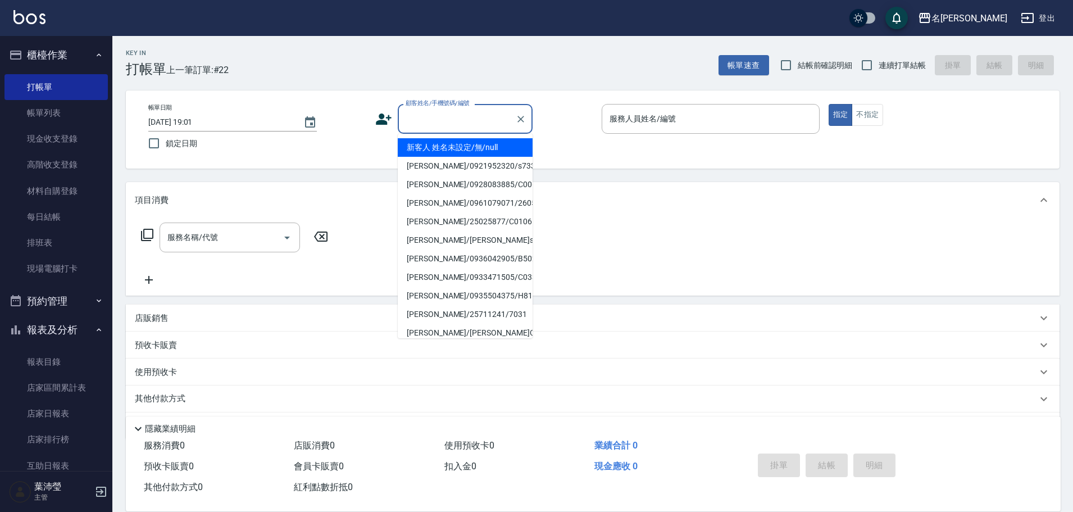
click at [469, 147] on li "新客人 姓名未設定/無/null" at bounding box center [465, 147] width 135 height 19
type input "新客人 姓名未設定/無/null"
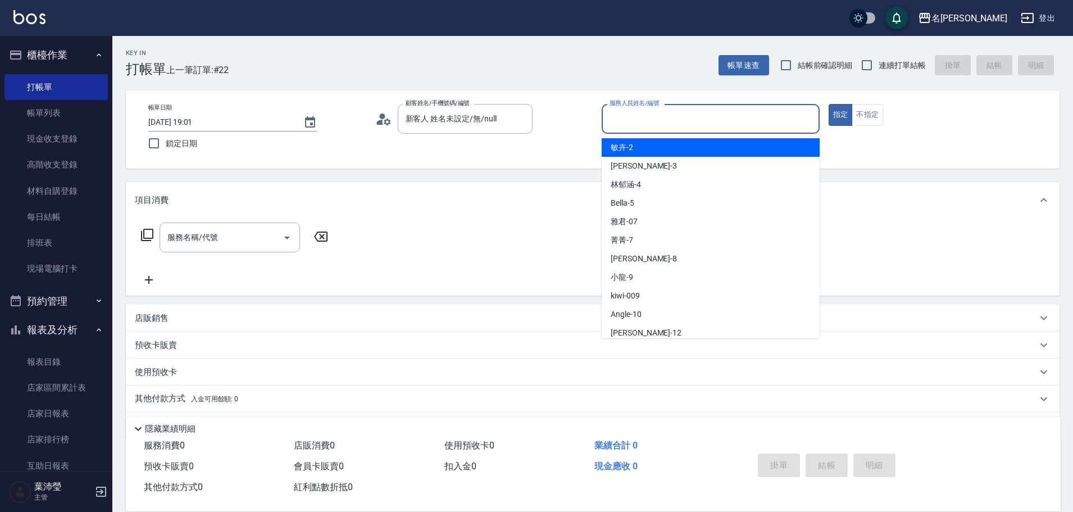
click at [621, 127] on input "服務人員姓名/編號" at bounding box center [711, 119] width 208 height 20
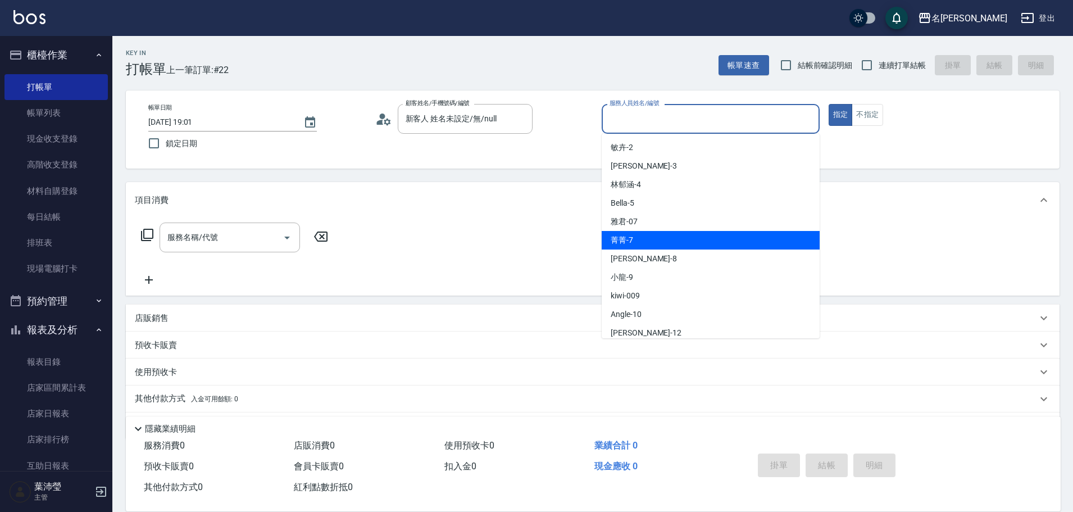
click at [665, 246] on div "菁菁 -7" at bounding box center [711, 240] width 218 height 19
type input "菁菁-7"
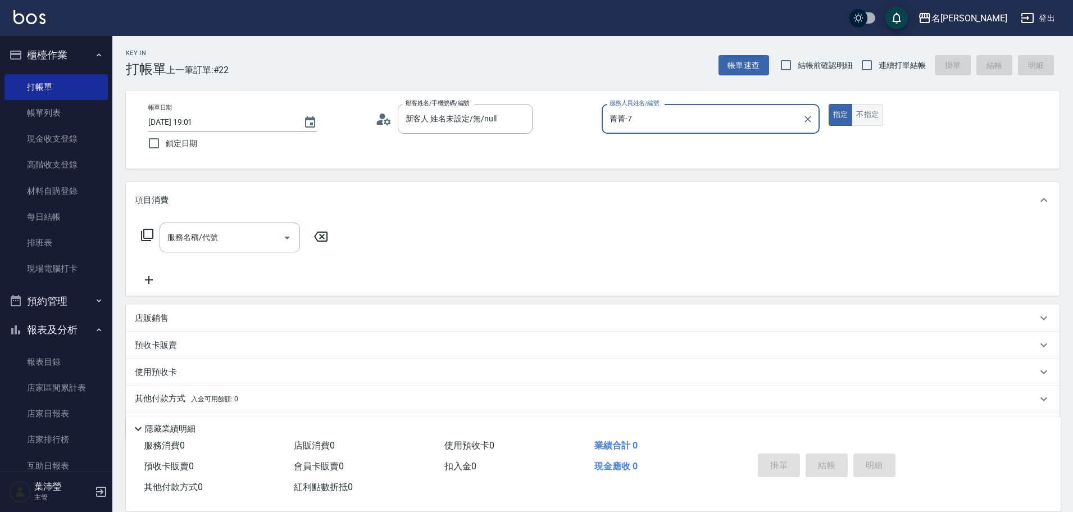
click at [876, 119] on button "不指定" at bounding box center [867, 115] width 31 height 22
click at [145, 233] on icon at bounding box center [146, 234] width 13 height 13
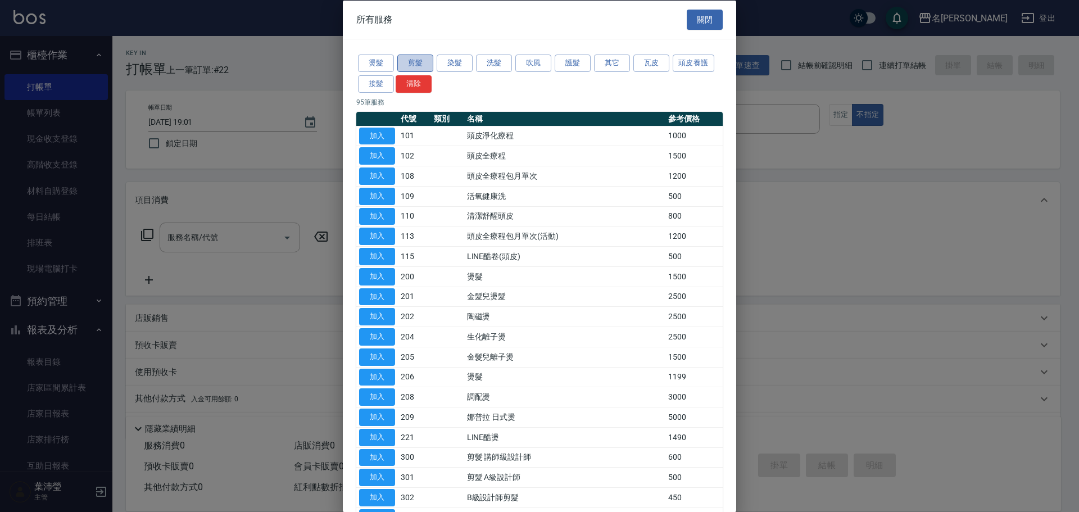
click at [411, 62] on button "剪髮" at bounding box center [415, 63] width 36 height 17
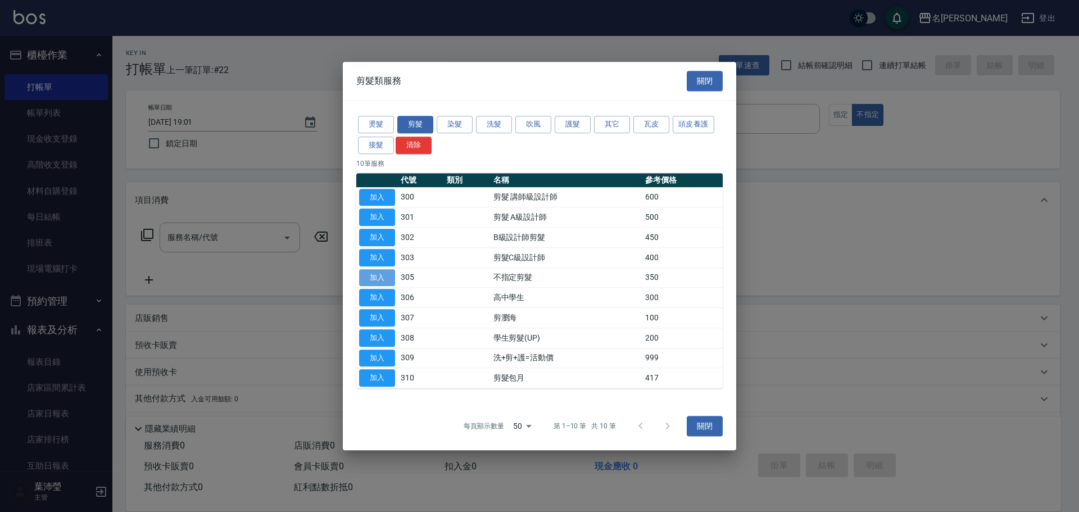
click at [385, 277] on button "加入" at bounding box center [377, 277] width 36 height 17
type input "不指定剪髮(305)"
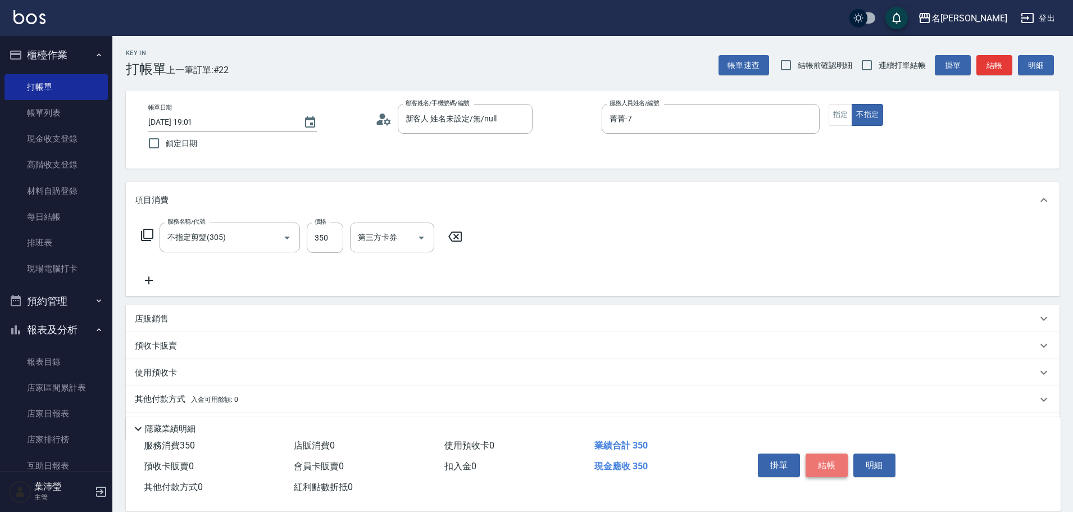
click at [834, 461] on button "結帳" at bounding box center [827, 465] width 42 height 24
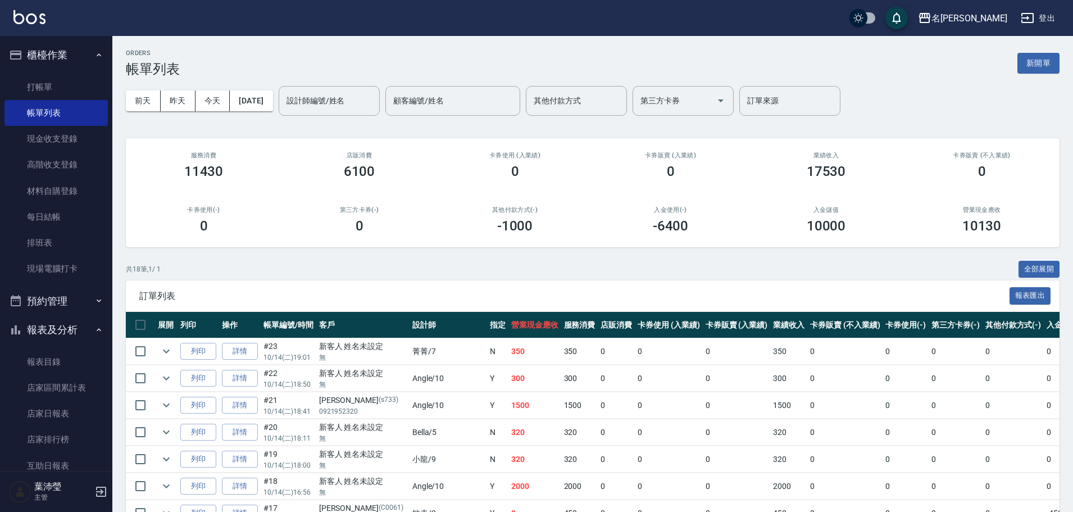
scroll to position [364, 0]
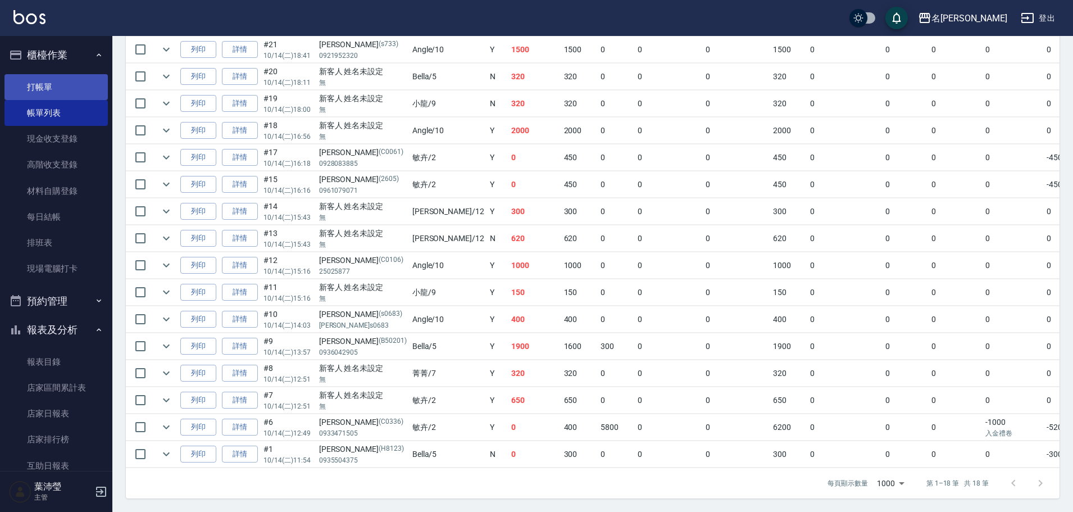
click at [49, 88] on link "打帳單" at bounding box center [55, 87] width 103 height 26
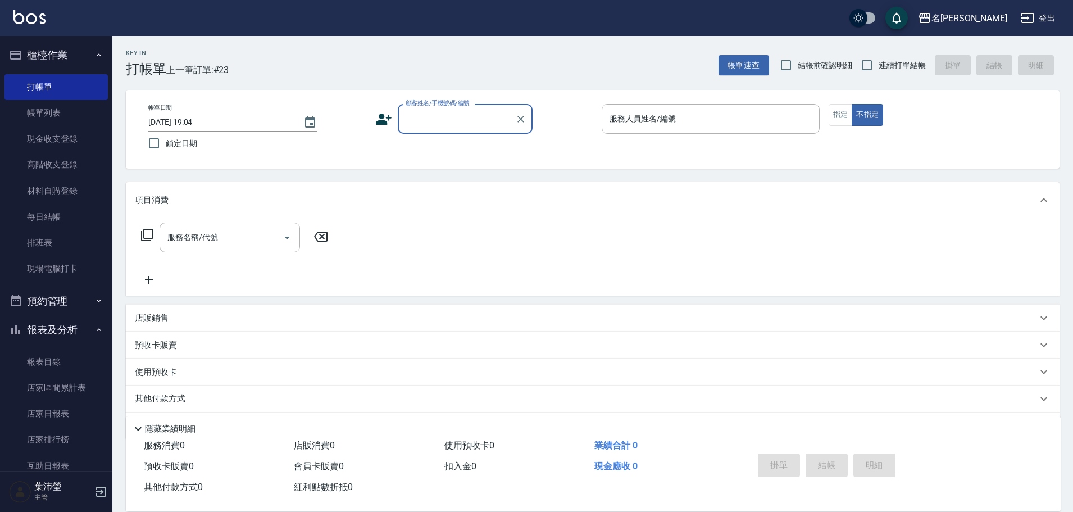
click at [428, 133] on div "顧客姓名/手機號碼/編號" at bounding box center [465, 119] width 135 height 30
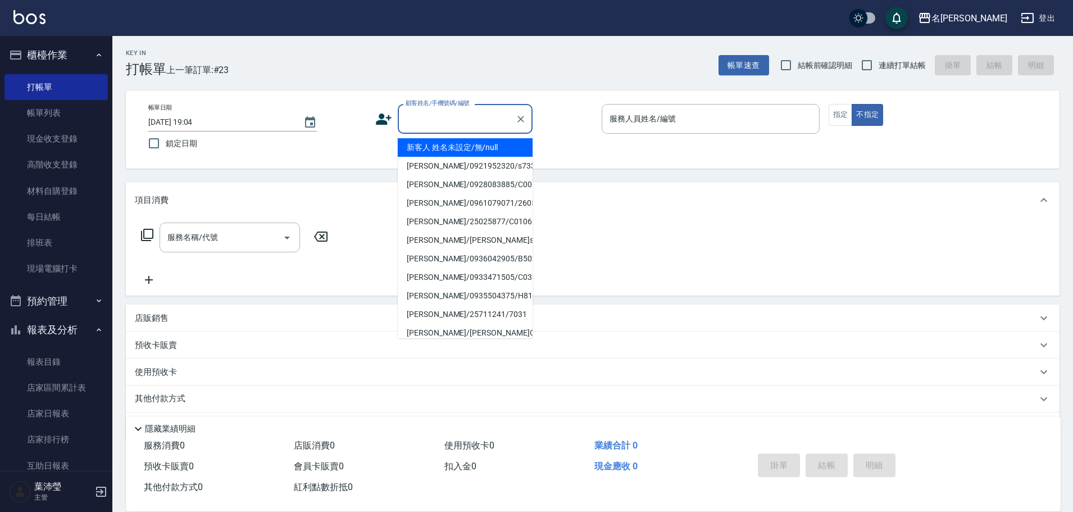
drag, startPoint x: 447, startPoint y: 149, endPoint x: 574, endPoint y: 126, distance: 129.7
click at [450, 149] on li "新客人 姓名未設定/無/null" at bounding box center [465, 147] width 135 height 19
type input "新客人 姓名未設定/無/null"
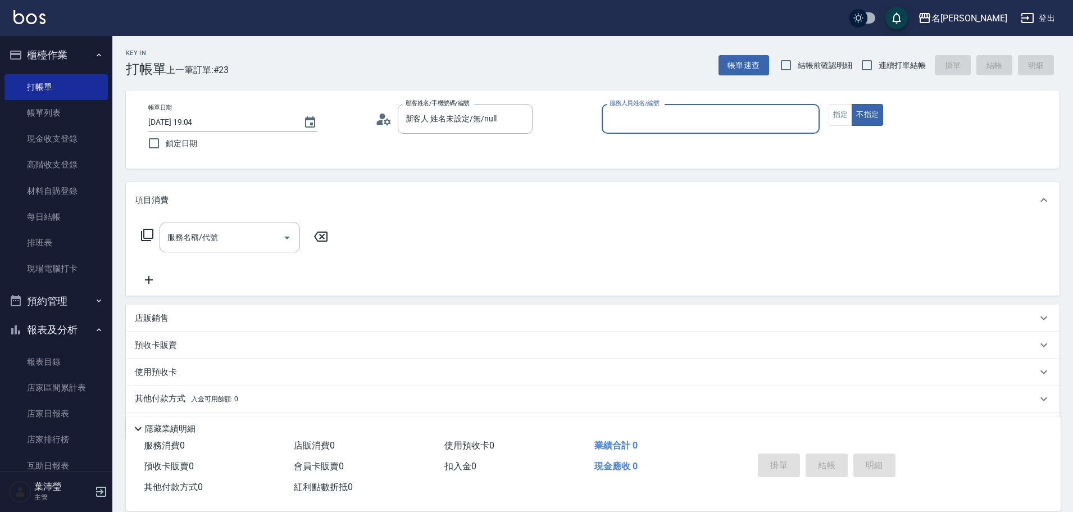
click at [665, 115] on input "服務人員姓名/編號" at bounding box center [711, 119] width 208 height 20
type input "Bella-5"
type button "false"
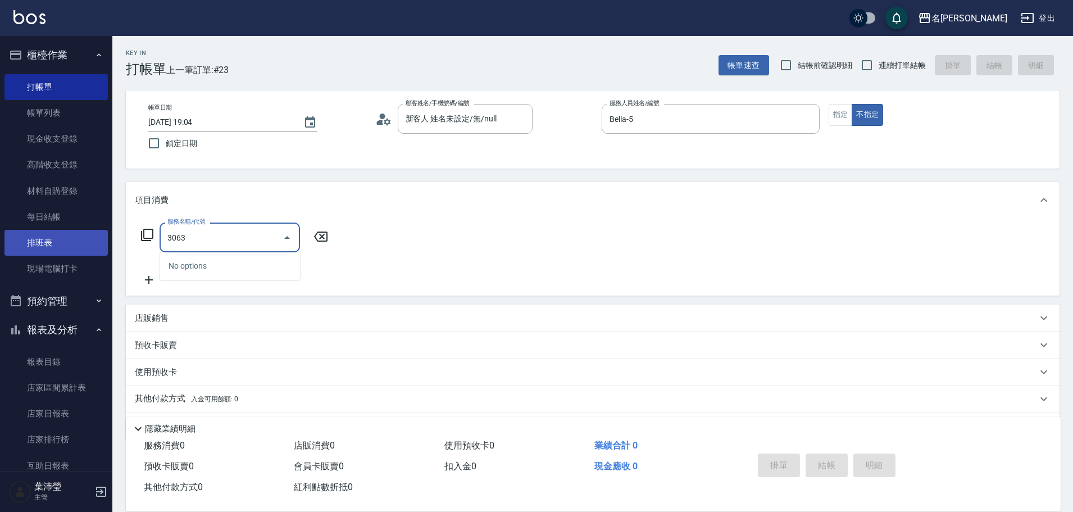
drag, startPoint x: 149, startPoint y: 248, endPoint x: 98, endPoint y: 248, distance: 50.6
click at [108, 248] on div "名留龍江 登出 櫃檯作業 打帳單 帳單列表 現金收支登錄 高階收支登錄 材料自購登錄 每日結帳 排班表 現場電腦打卡 預約管理 預約管理 單日預約紀錄 單週預…" at bounding box center [536, 273] width 1073 height 547
drag, startPoint x: 217, startPoint y: 247, endPoint x: 113, endPoint y: 247, distance: 104.0
click at [118, 247] on div "Key In 打帳單 上一筆訂單:#23 帳單速查 結帳前確認明細 連續打單結帳 掛單 結帳 明細 帳單日期 [DATE] 19:04 鎖定日期 顧客姓名/手…" at bounding box center [592, 291] width 961 height 511
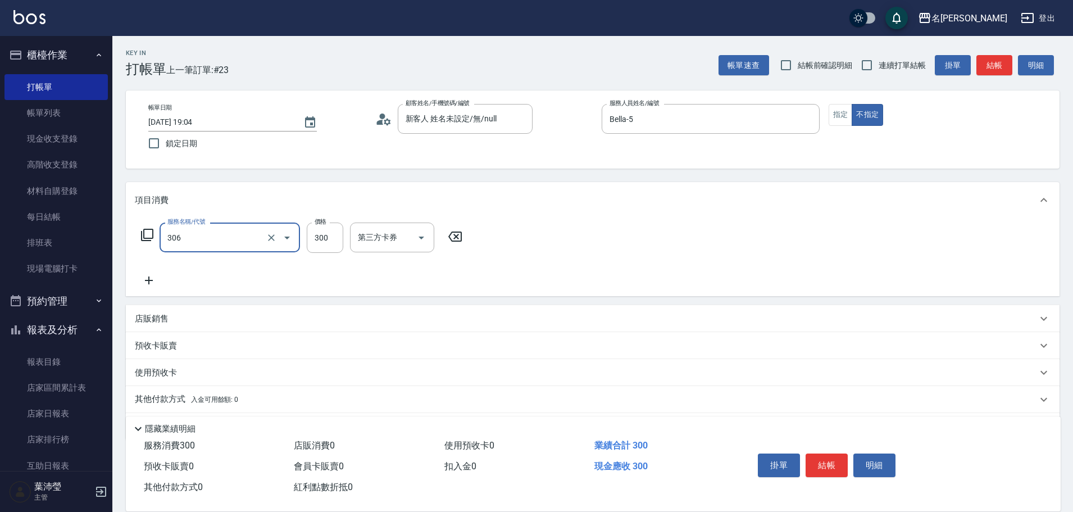
type input "高中學生(306)"
type input "350"
click at [1007, 66] on button "結帳" at bounding box center [995, 65] width 36 height 21
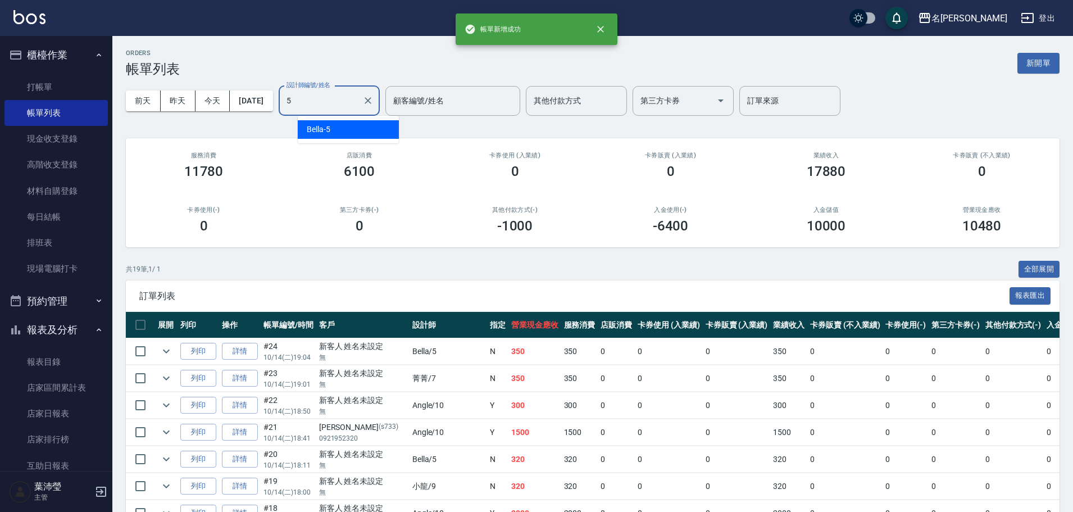
click at [321, 108] on input "5" at bounding box center [321, 101] width 74 height 20
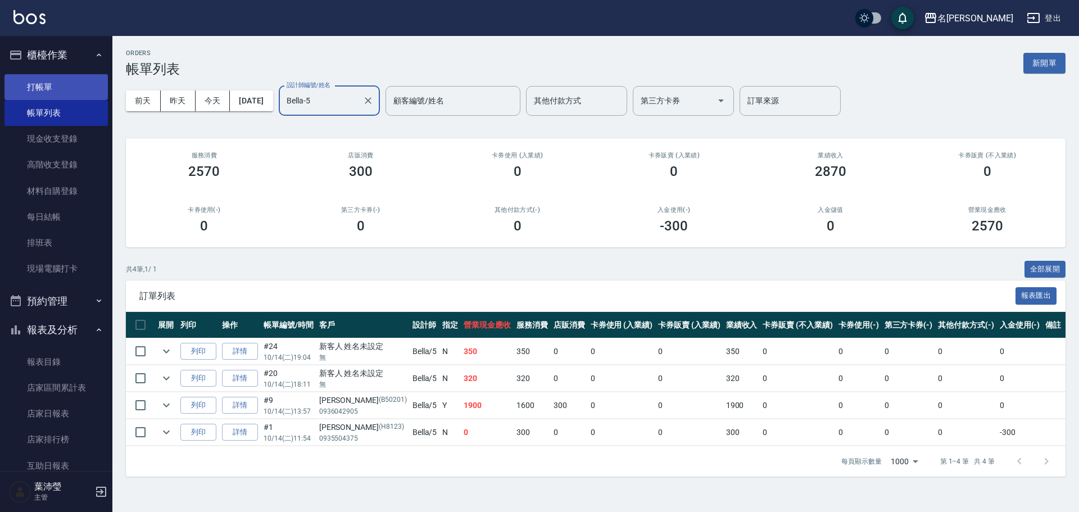
type input "Bella-5"
click at [60, 88] on link "打帳單" at bounding box center [55, 87] width 103 height 26
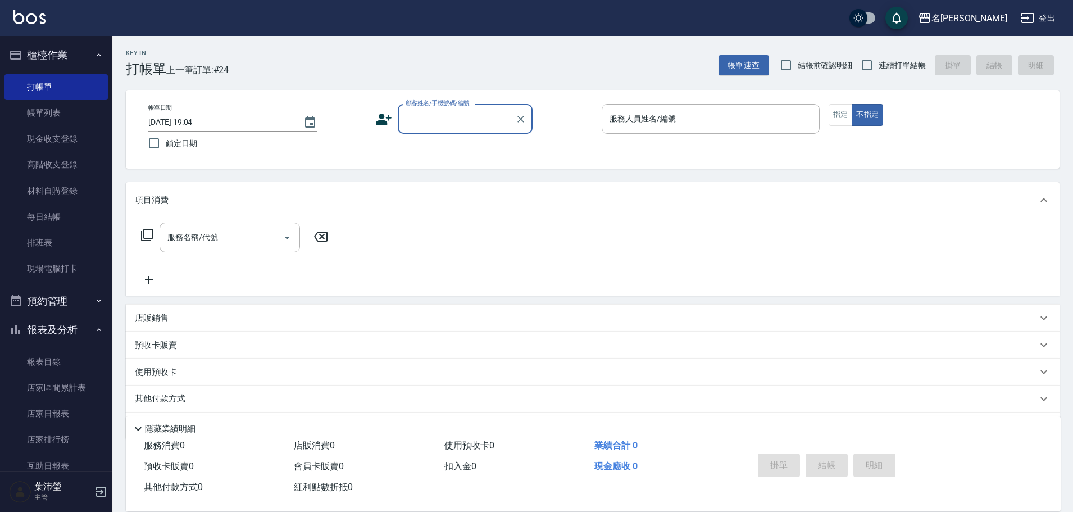
click at [457, 119] on div "顧客姓名/手機號碼/編號 顧客姓名/手機號碼/編號" at bounding box center [465, 119] width 135 height 30
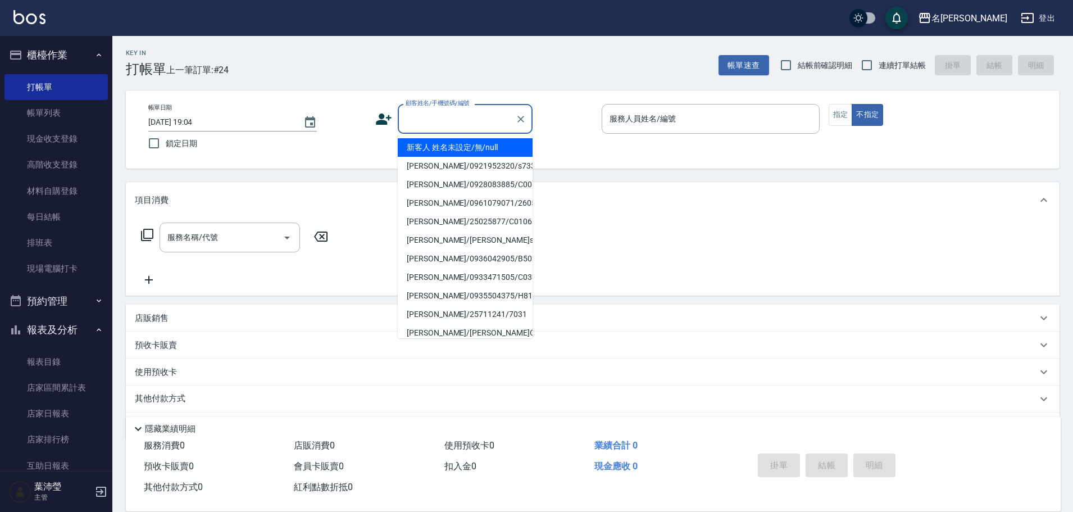
click at [455, 116] on input "顧客姓名/手機號碼/編號" at bounding box center [457, 119] width 108 height 20
click at [482, 149] on li "新客人 姓名未設定/無/null" at bounding box center [465, 147] width 135 height 19
type input "新客人 姓名未設定/無/null"
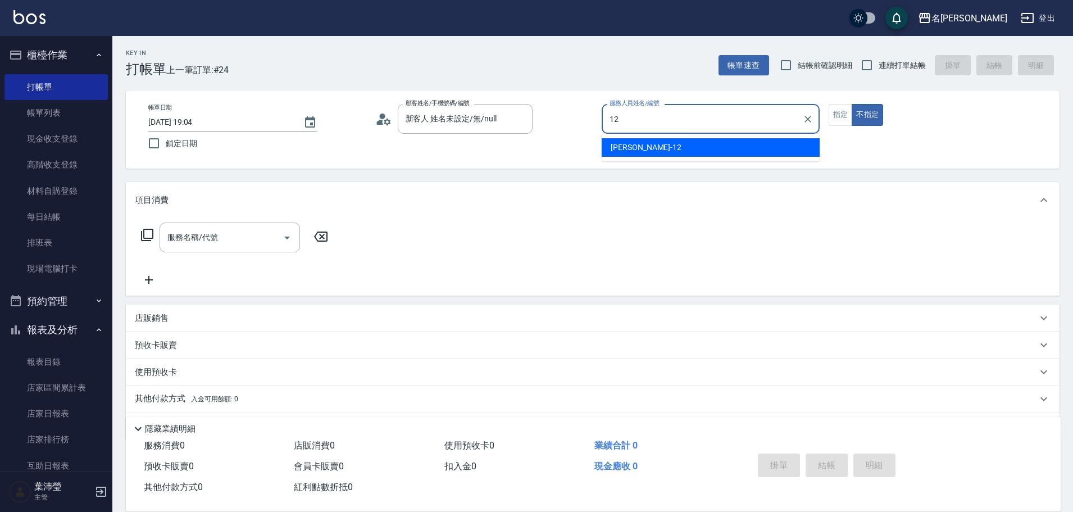
drag, startPoint x: 739, startPoint y: 155, endPoint x: 829, endPoint y: 150, distance: 89.5
click at [746, 155] on div "[PERSON_NAME] -12" at bounding box center [711, 147] width 218 height 19
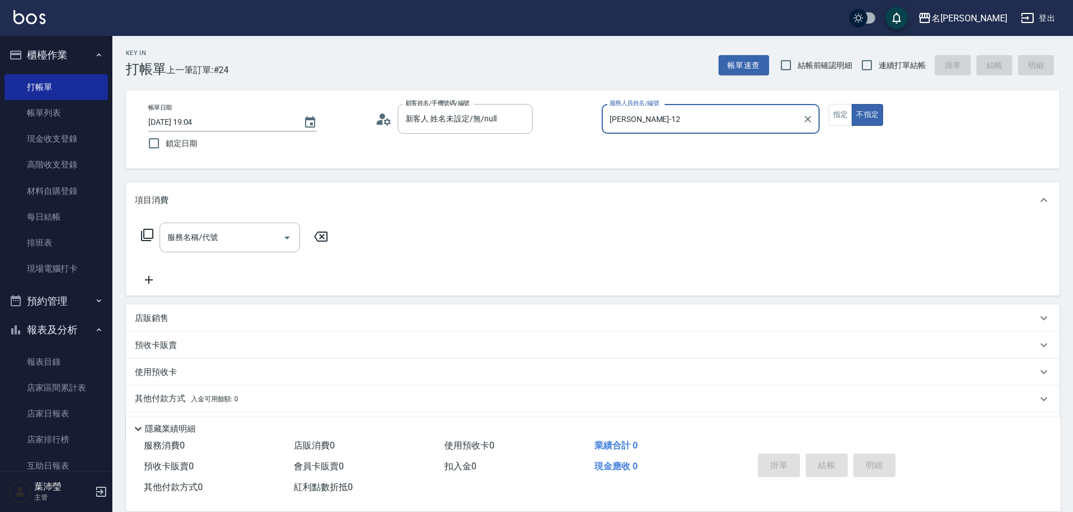
type input "[PERSON_NAME]-12"
click at [147, 238] on icon at bounding box center [146, 234] width 13 height 13
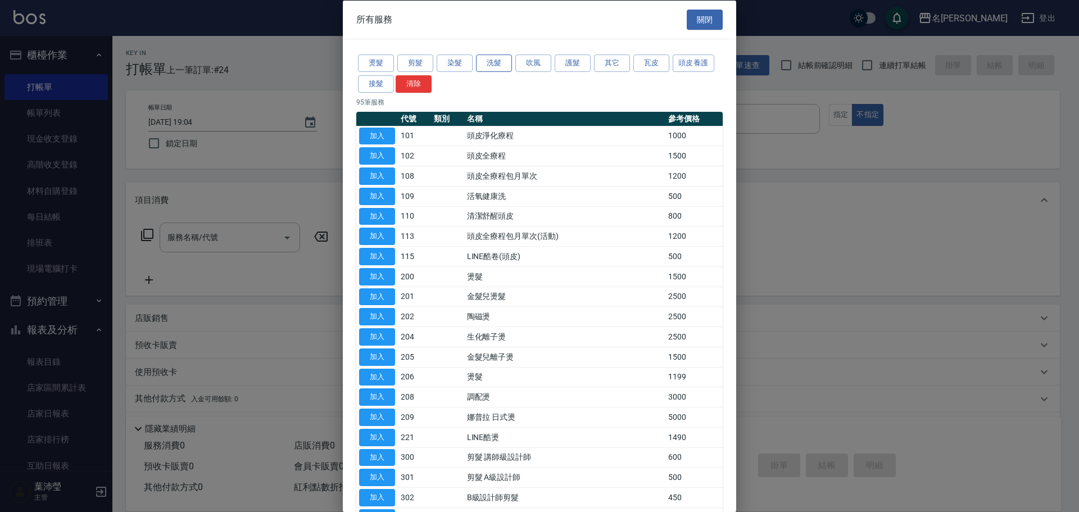
click at [492, 67] on button "洗髮" at bounding box center [494, 63] width 36 height 17
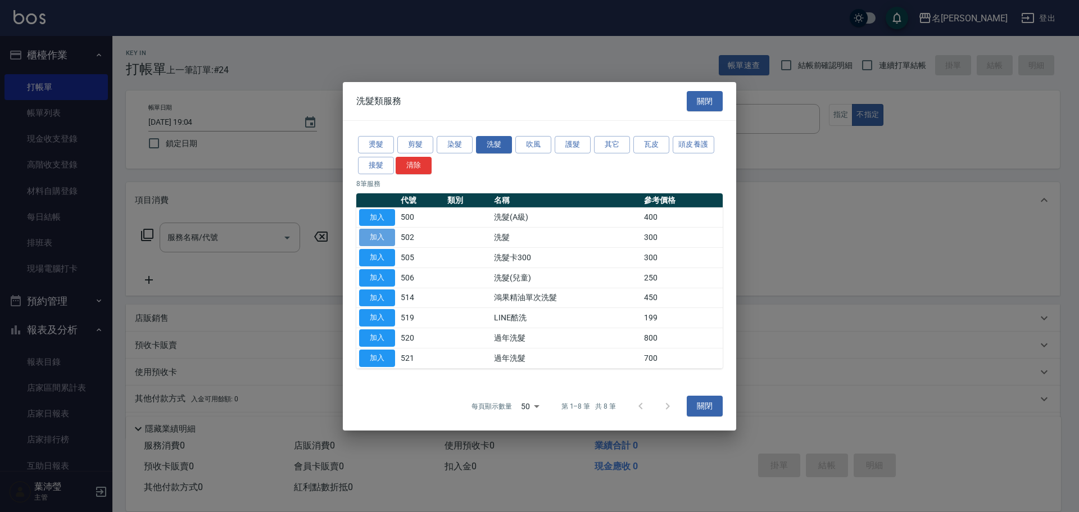
click at [364, 237] on button "加入" at bounding box center [377, 237] width 36 height 17
type input "洗髮(502)"
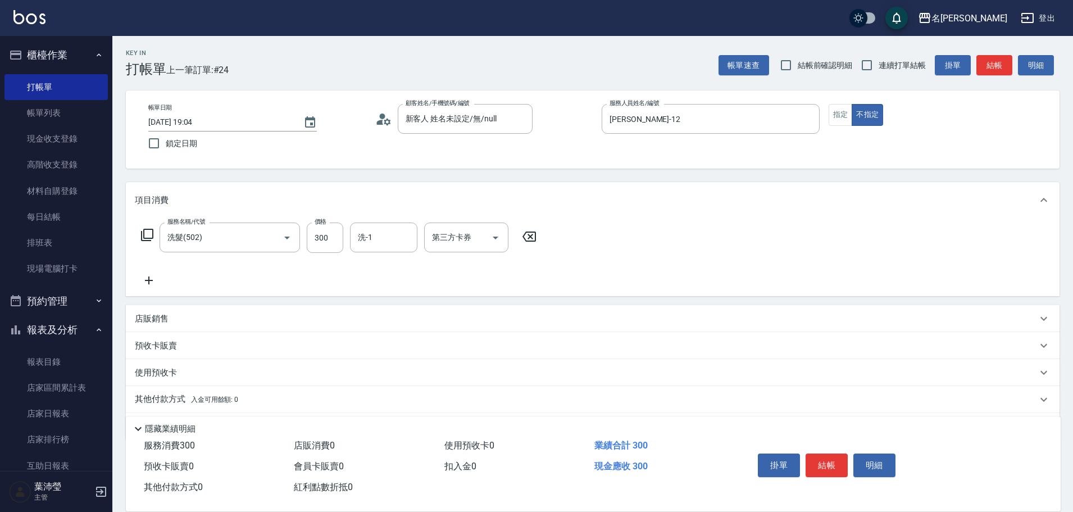
click at [153, 234] on icon at bounding box center [147, 235] width 12 height 12
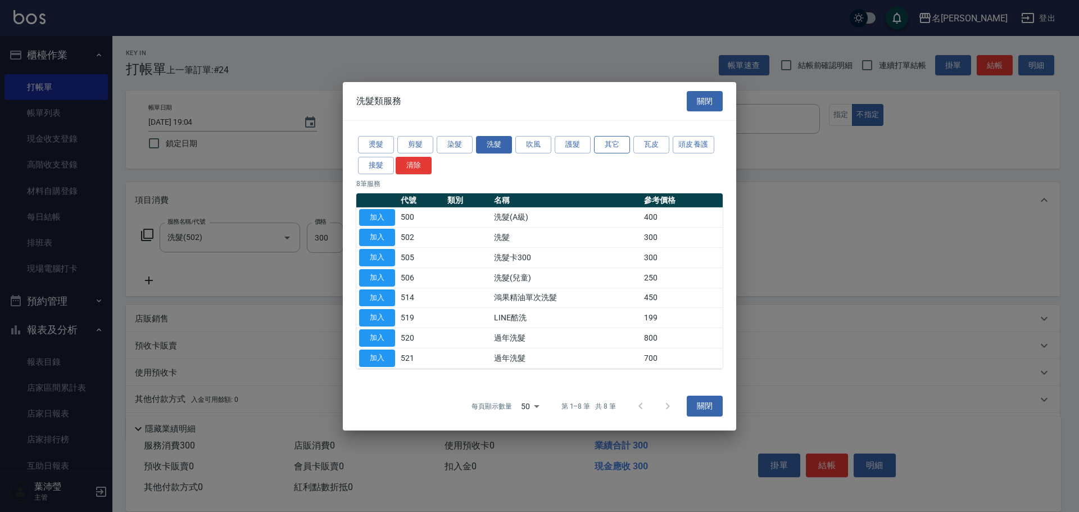
click at [616, 139] on button "其它" at bounding box center [612, 144] width 36 height 17
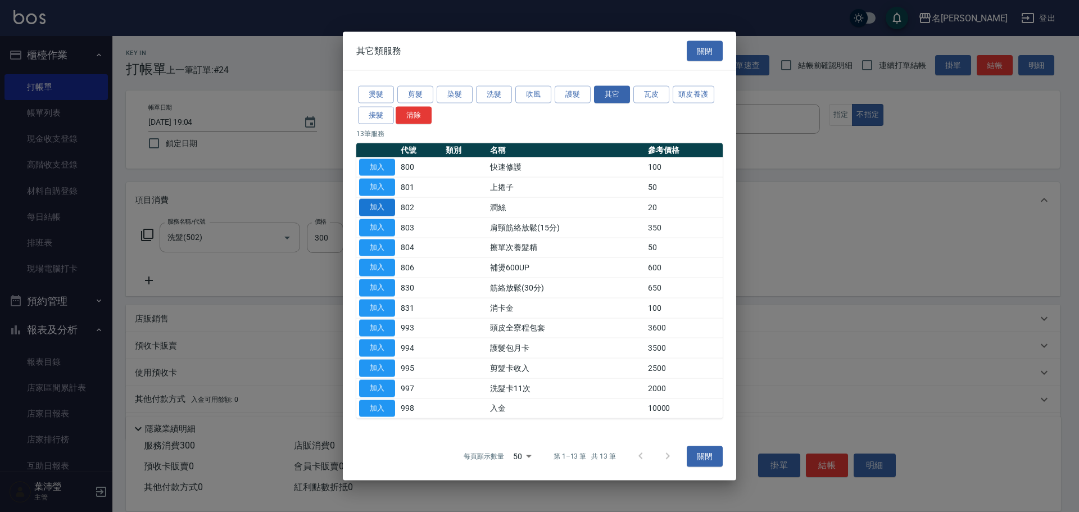
click at [376, 208] on button "加入" at bounding box center [377, 207] width 36 height 17
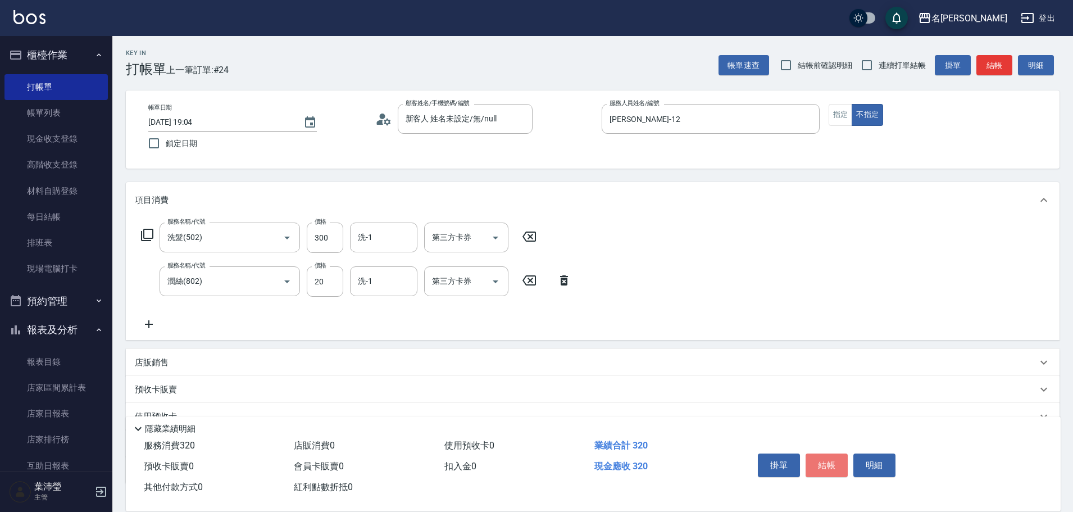
click at [825, 464] on button "結帳" at bounding box center [827, 465] width 42 height 24
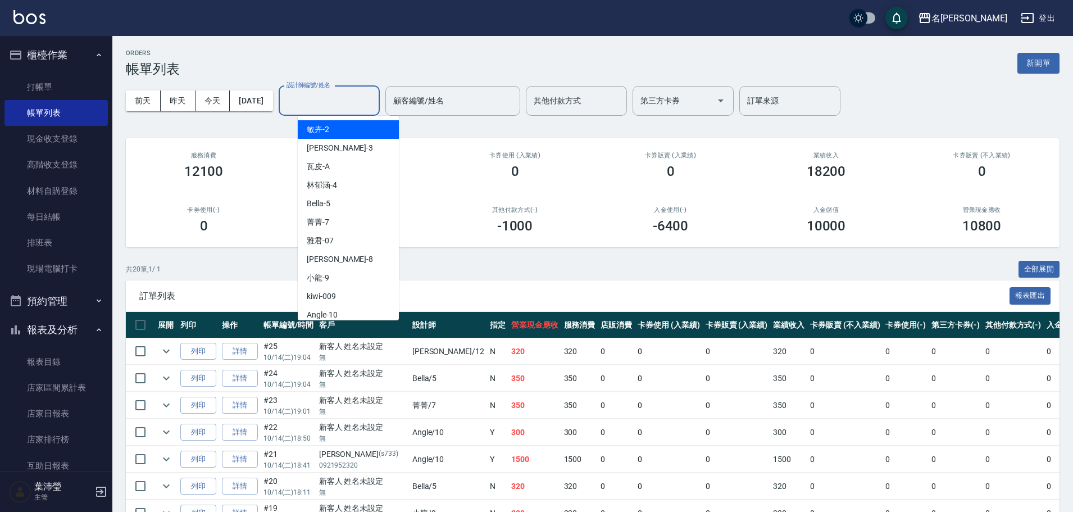
click at [346, 100] on input "設計師編號/姓名" at bounding box center [329, 101] width 91 height 20
click at [348, 311] on div "Angle -10" at bounding box center [348, 315] width 101 height 19
type input "Angle-10"
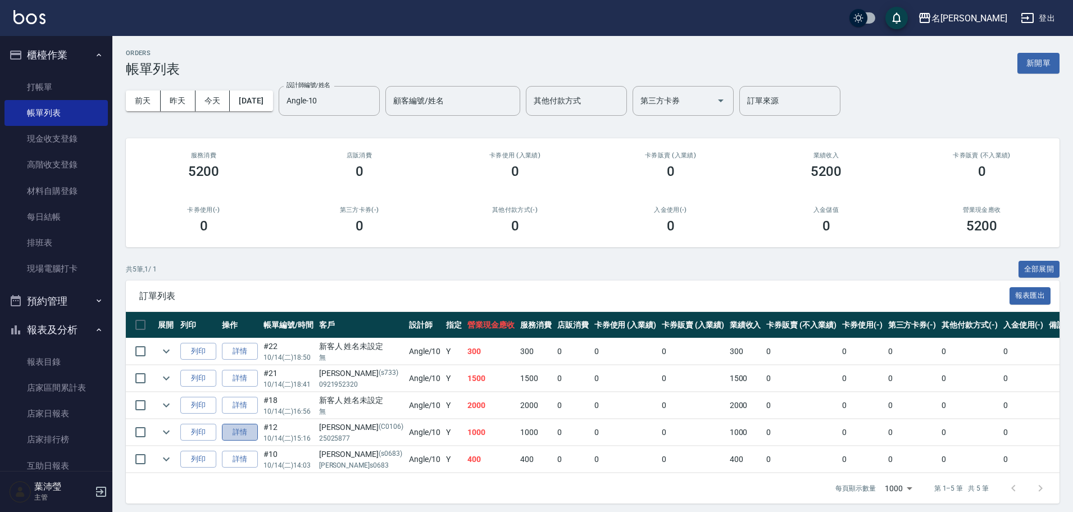
click at [246, 433] on link "詳情" at bounding box center [240, 432] width 36 height 17
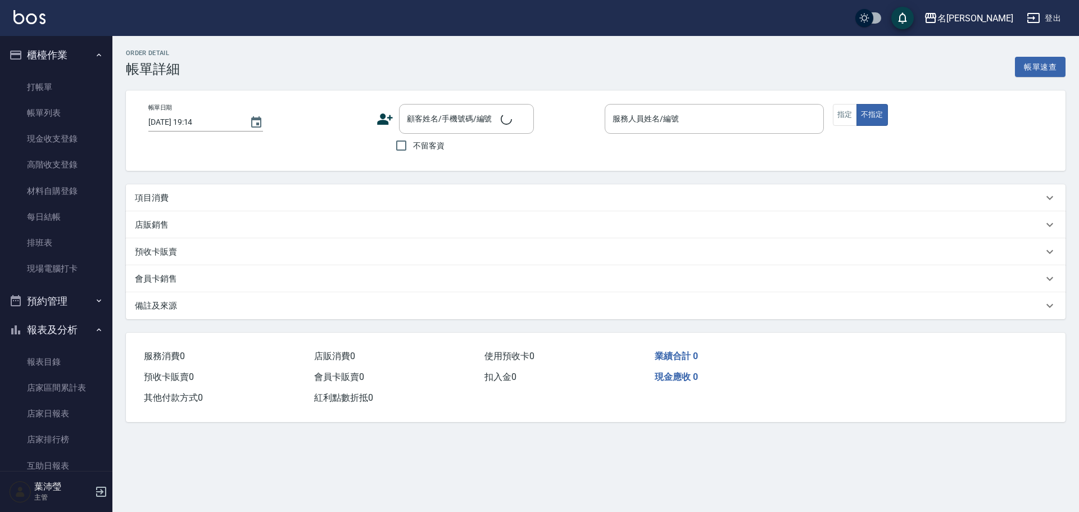
type input "[DATE] 15:16"
type input "Angle-10"
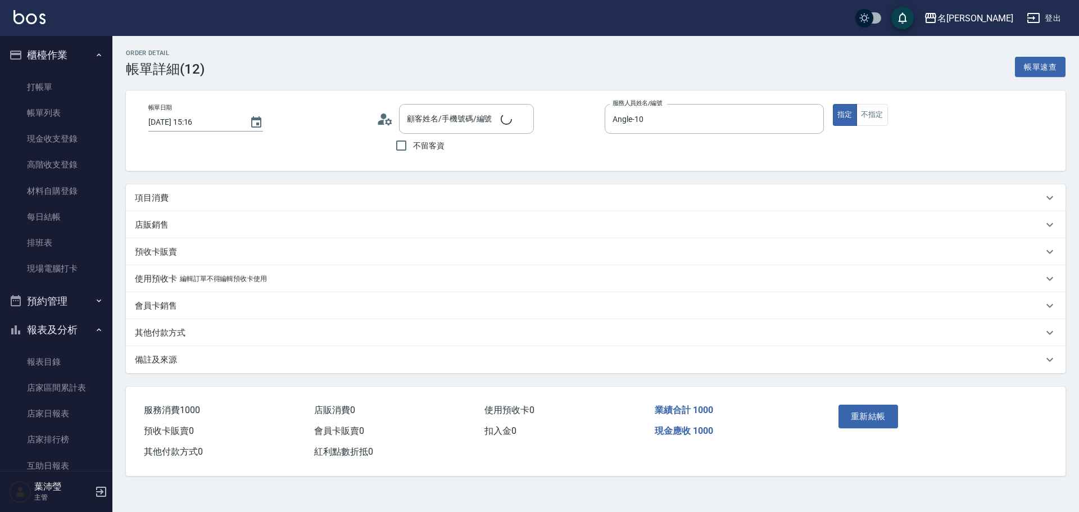
type input "[PERSON_NAME]/25025877/C0106"
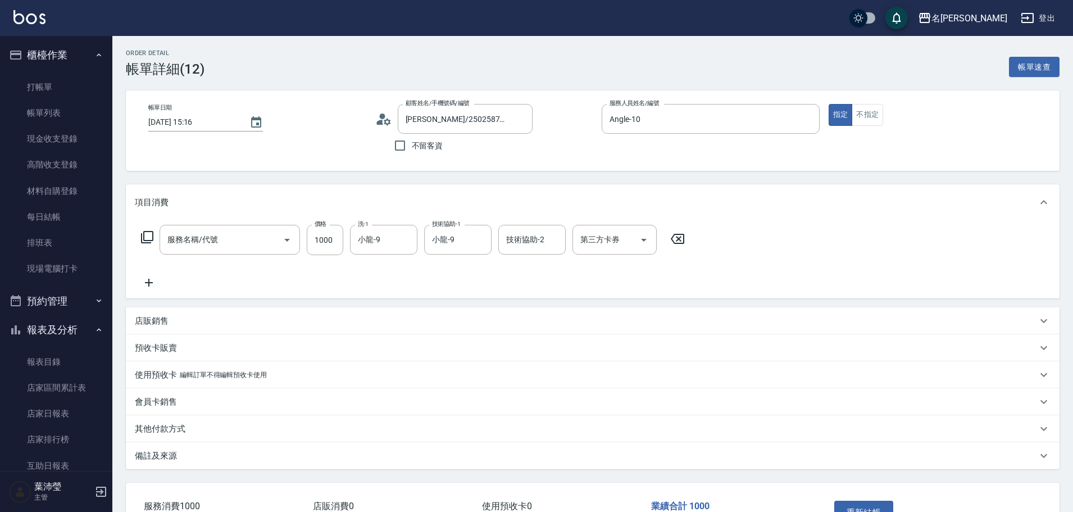
type input "染髮(401)"
click at [47, 113] on link "帳單列表" at bounding box center [55, 113] width 103 height 26
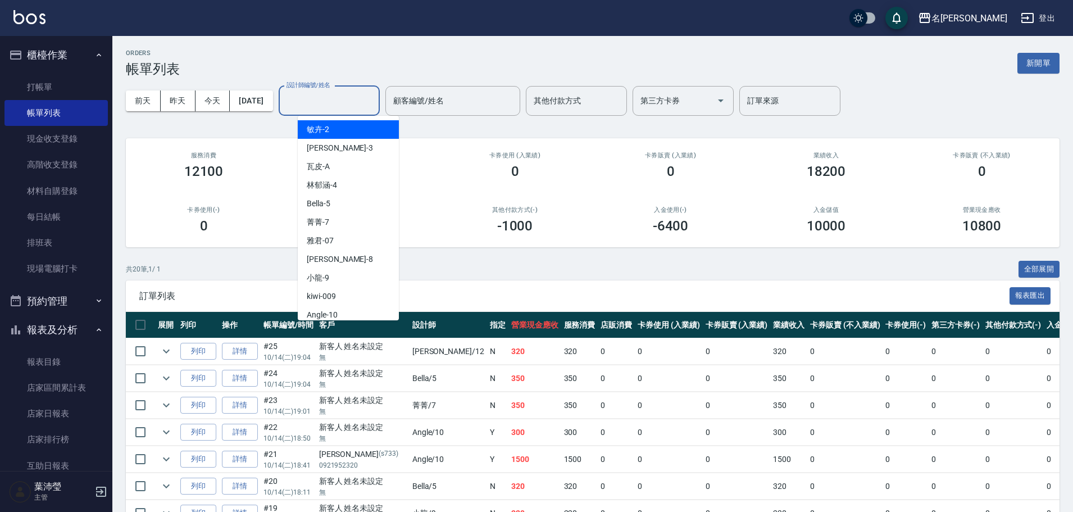
click at [323, 96] on input "設計師編號/姓名" at bounding box center [329, 101] width 91 height 20
click at [342, 310] on div "Angle -10" at bounding box center [348, 315] width 101 height 19
type input "Angle-10"
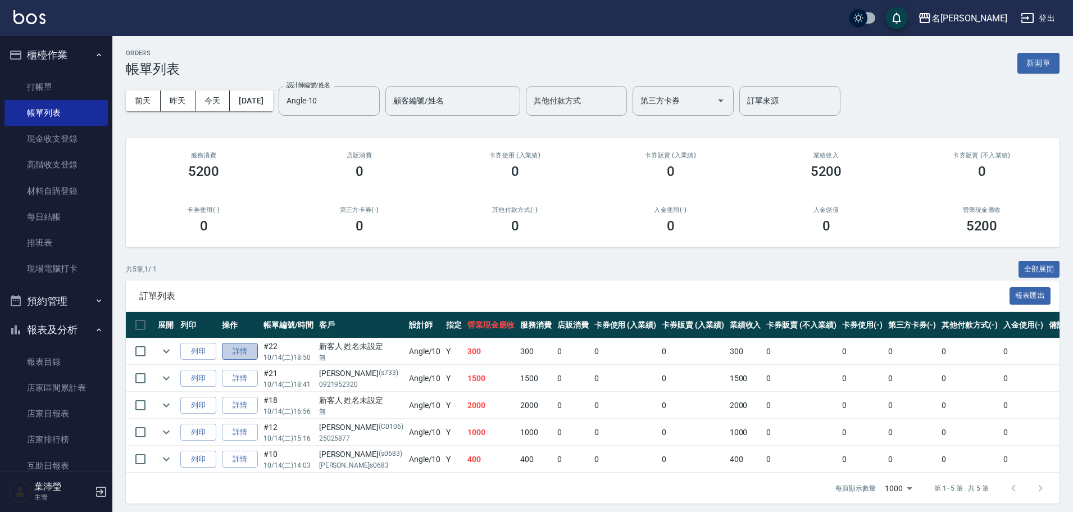
click at [237, 351] on link "詳情" at bounding box center [240, 351] width 36 height 17
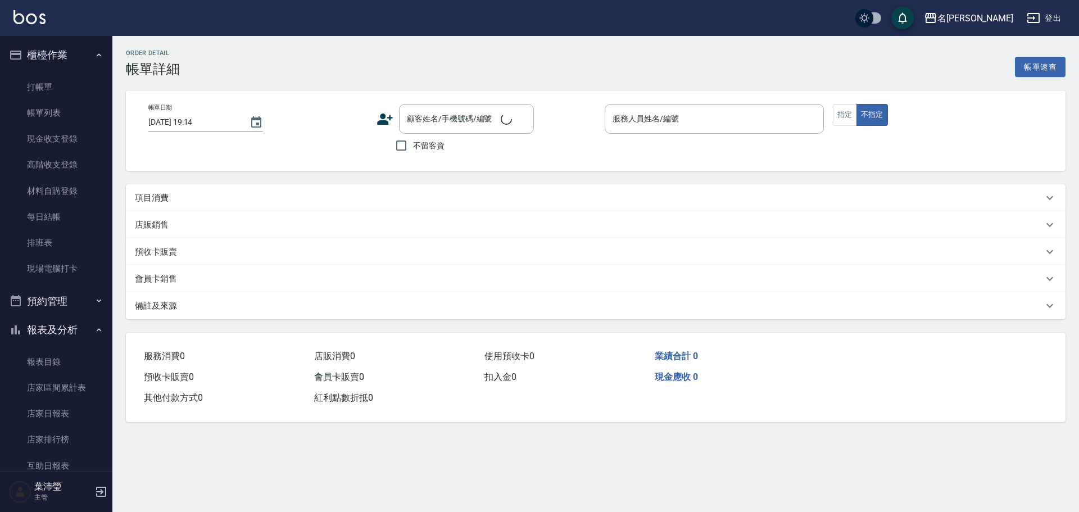
type input "[DATE] 18:50"
type input "Angle-10"
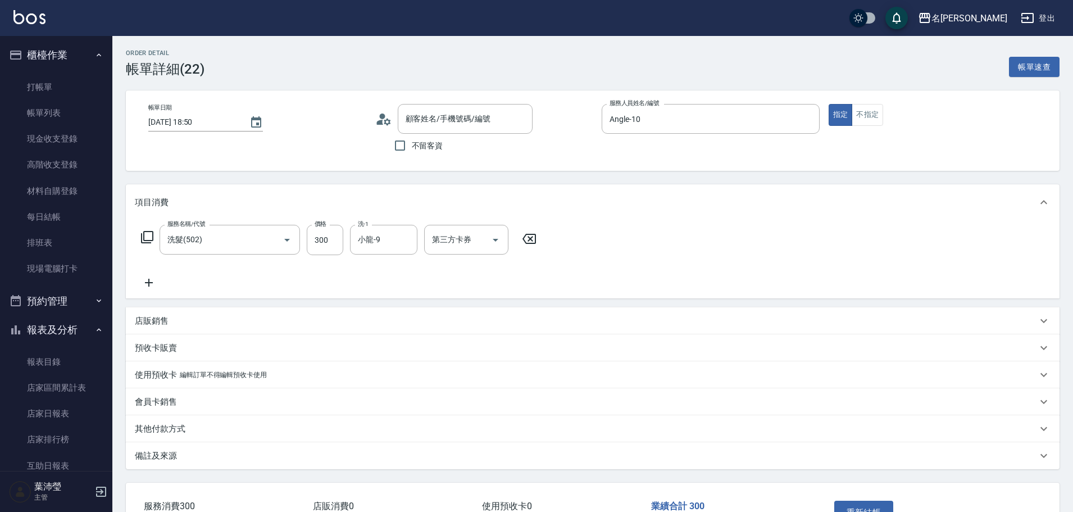
type input "新客人 姓名未設定/無/null"
click at [43, 80] on link "打帳單" at bounding box center [55, 87] width 103 height 26
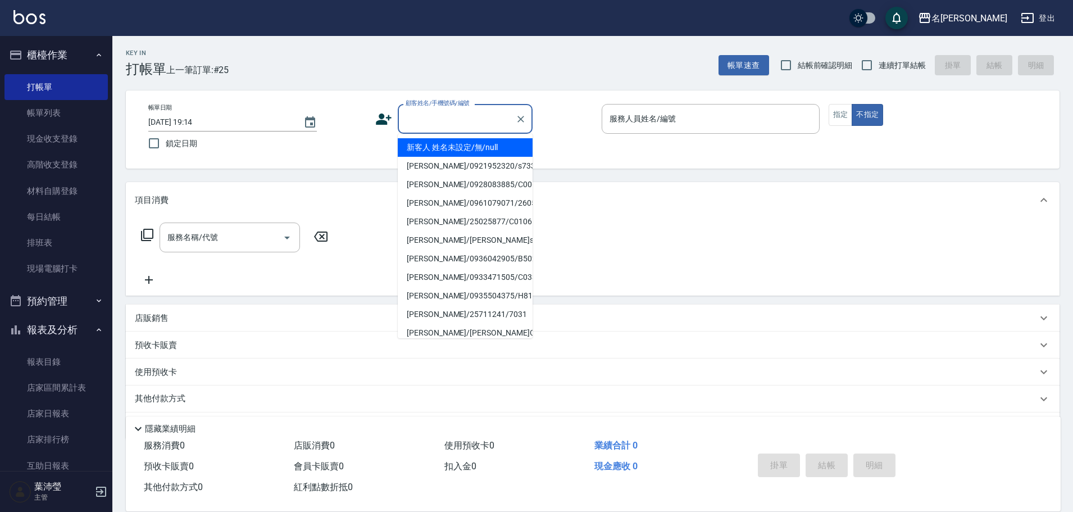
click at [481, 119] on input "顧客姓名/手機號碼/編號" at bounding box center [457, 119] width 108 height 20
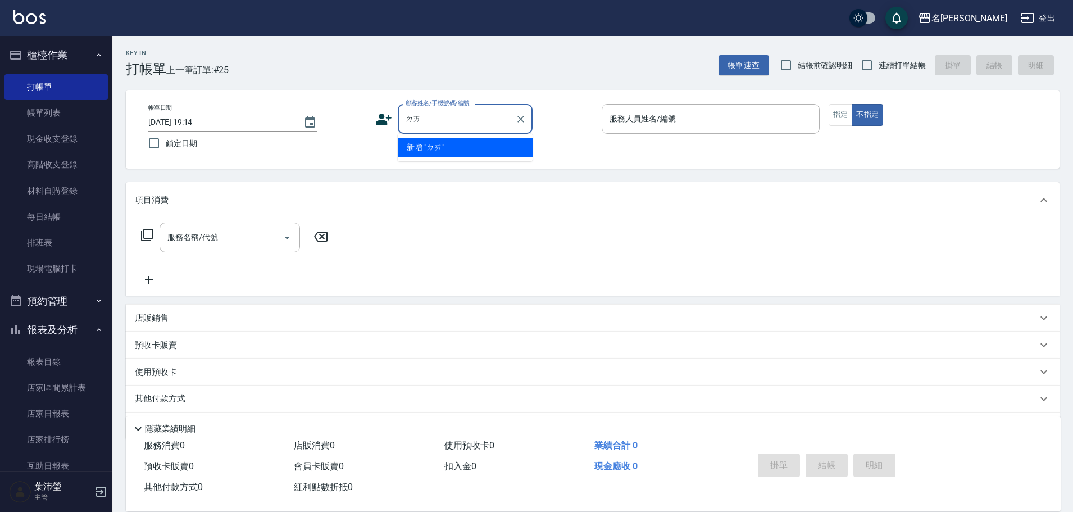
type input "帶"
click at [438, 122] on input "帶" at bounding box center [457, 119] width 108 height 20
click at [414, 120] on input "帶" at bounding box center [457, 119] width 108 height 20
drag, startPoint x: 414, startPoint y: 120, endPoint x: 386, endPoint y: 123, distance: 28.2
click at [386, 123] on div "顧客姓名/手機號碼/編號 帶 顧客姓名/手機號碼/編號" at bounding box center [484, 119] width 218 height 30
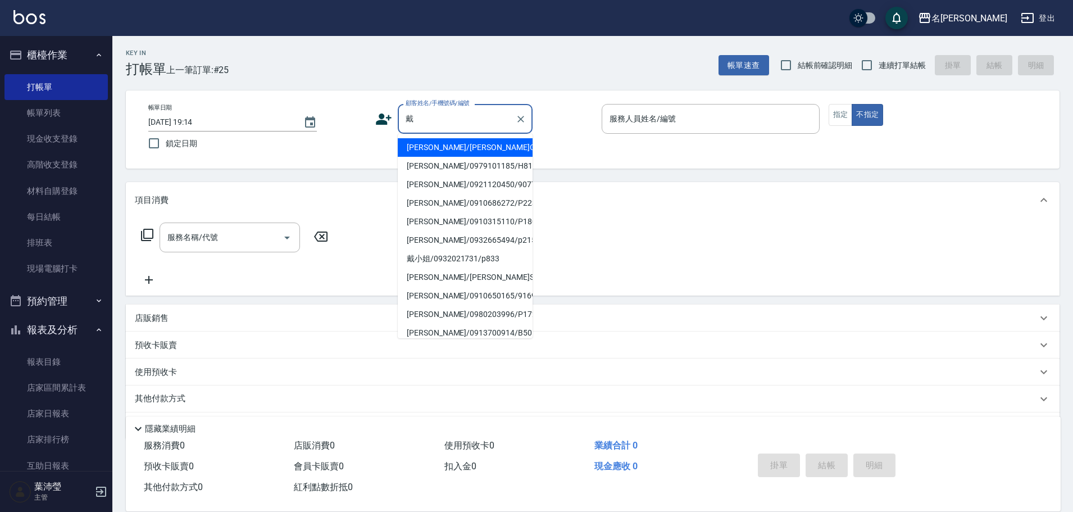
click at [453, 152] on li "[PERSON_NAME]/[PERSON_NAME]C0288/C0288" at bounding box center [465, 147] width 135 height 19
type input "[PERSON_NAME]/[PERSON_NAME]C0288/C0288"
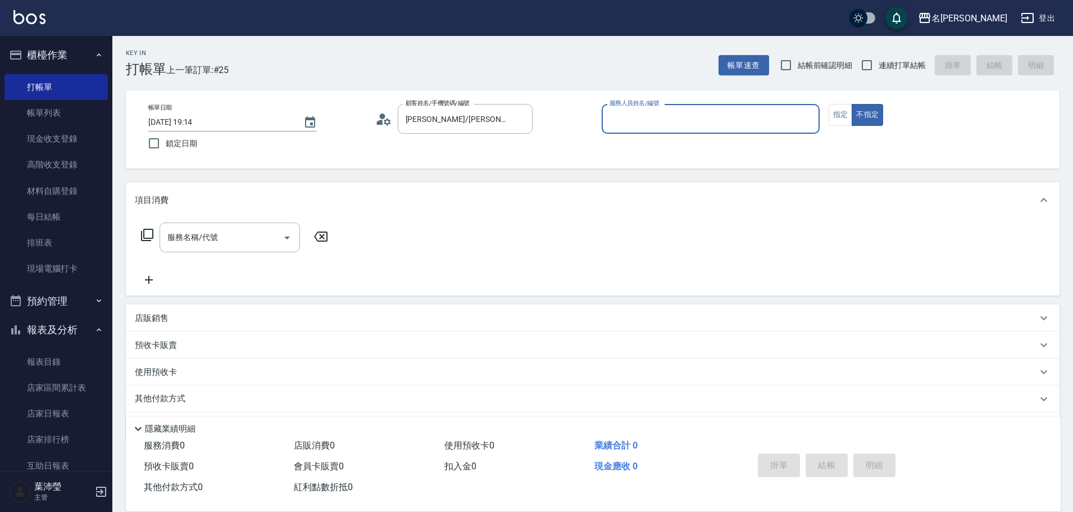
type input "Angle-10"
click at [841, 120] on button "指定" at bounding box center [841, 115] width 24 height 22
click at [149, 235] on icon at bounding box center [146, 234] width 13 height 13
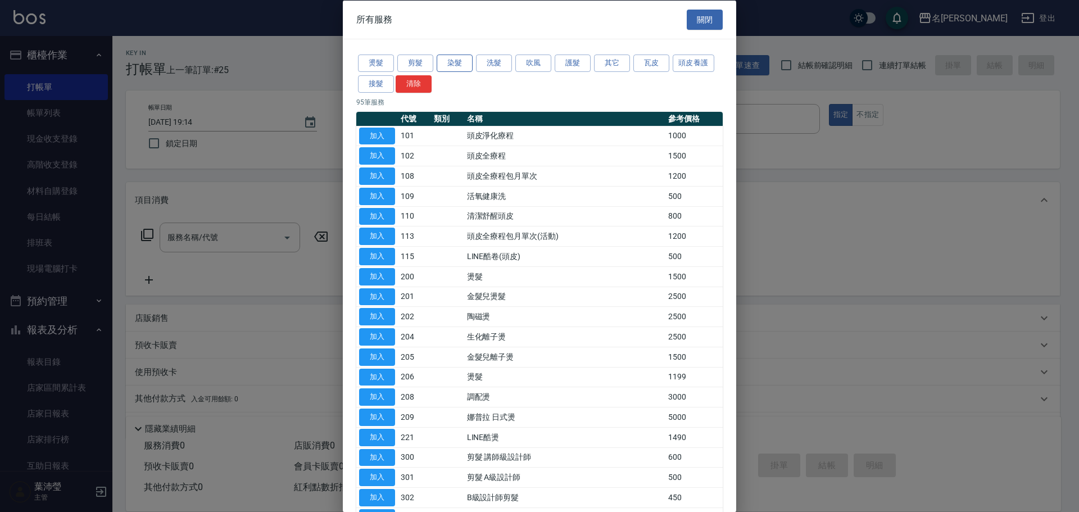
click at [453, 65] on button "染髮" at bounding box center [455, 63] width 36 height 17
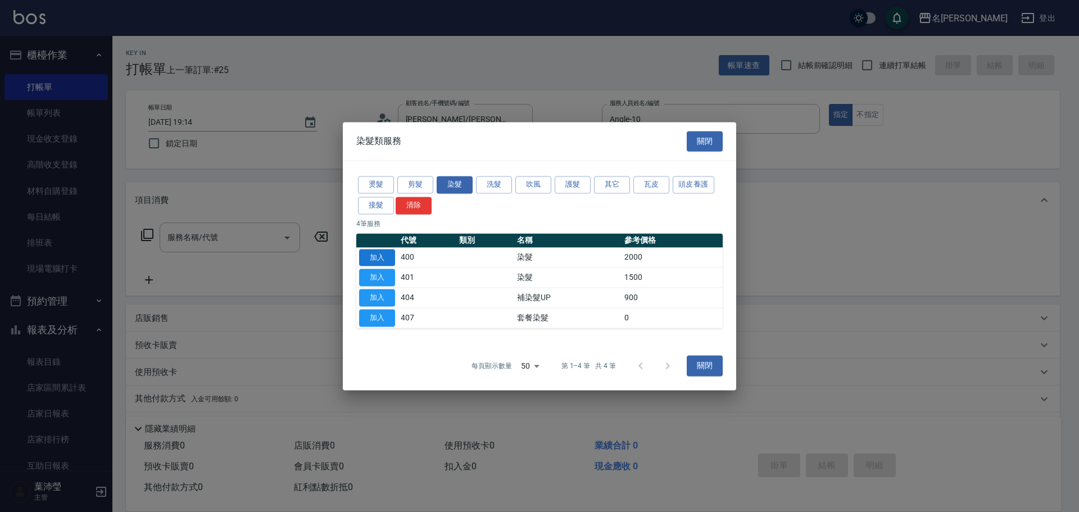
click at [365, 253] on button "加入" at bounding box center [377, 257] width 36 height 17
type input "染髮(400)"
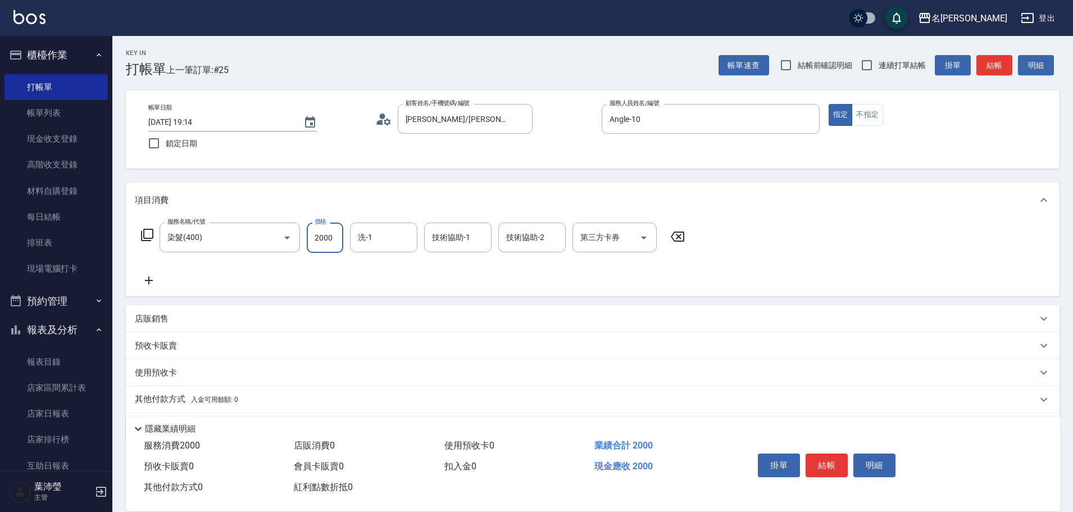
click at [333, 240] on input "2000" at bounding box center [325, 238] width 37 height 30
type input "3500"
click at [364, 241] on input "洗-1" at bounding box center [383, 238] width 57 height 20
drag, startPoint x: 364, startPoint y: 241, endPoint x: 352, endPoint y: 240, distance: 11.8
click at [352, 240] on div "1 洗-1" at bounding box center [383, 238] width 67 height 30
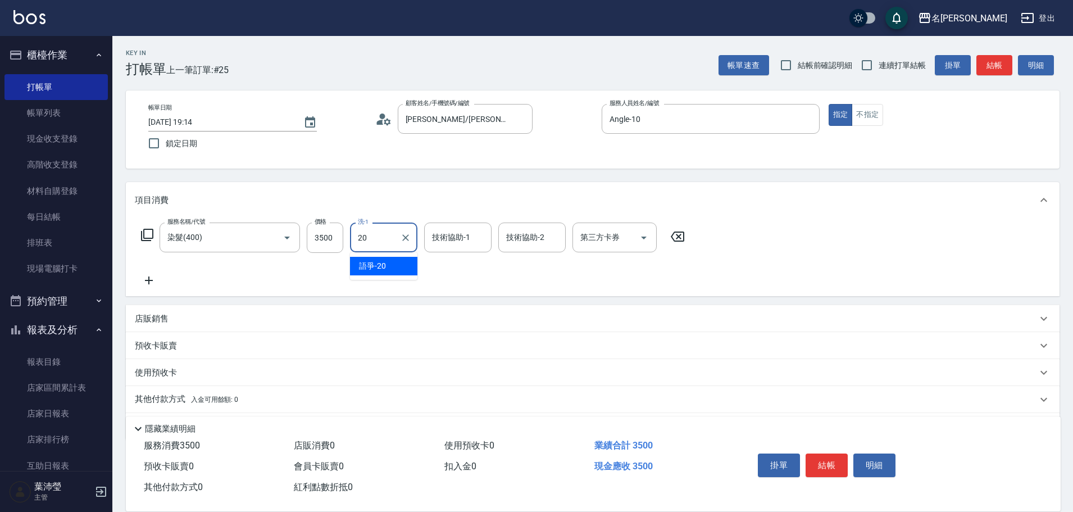
type input "語爭-20"
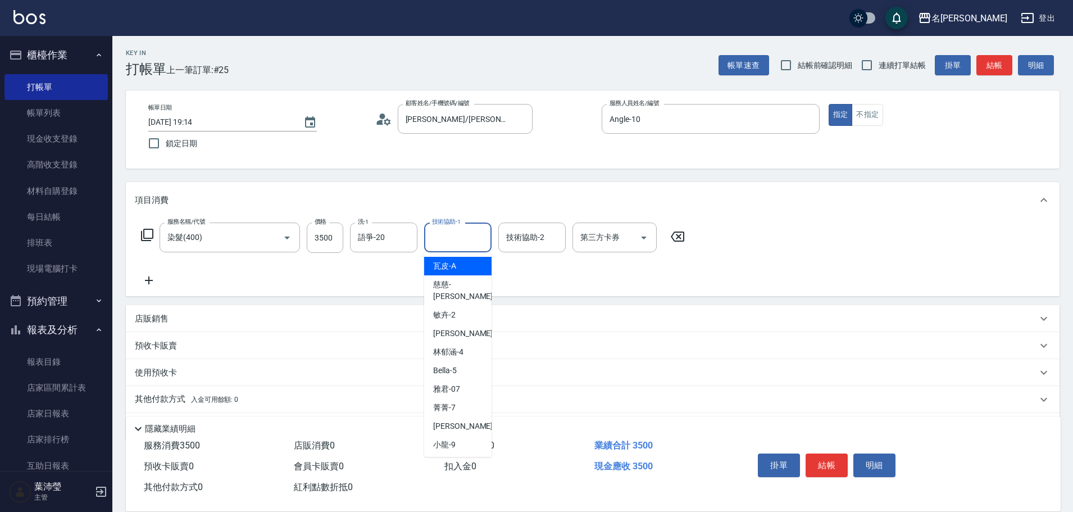
click at [440, 239] on input "技術協助-1" at bounding box center [457, 238] width 57 height 20
type input "語爭-20"
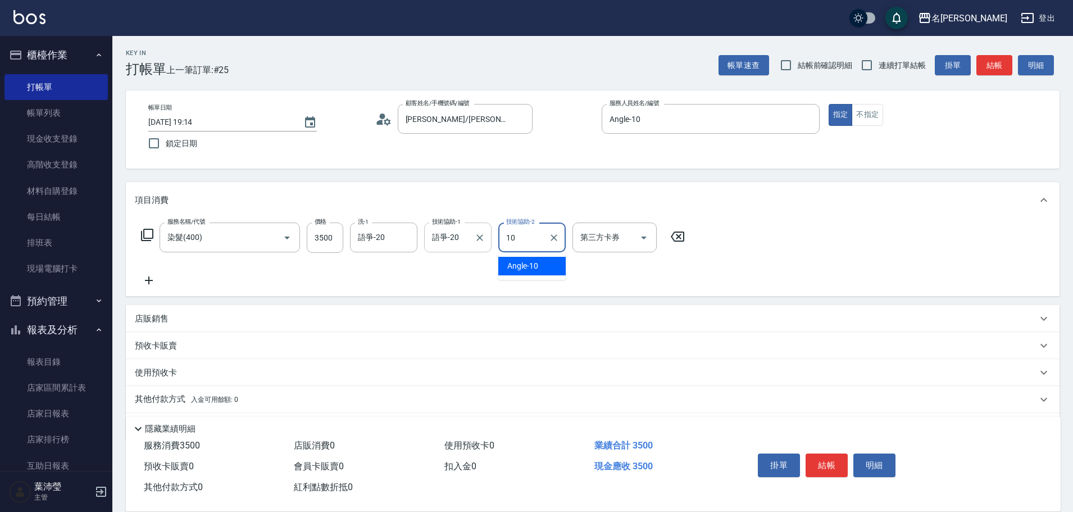
type input "Angle-10"
click at [843, 464] on button "結帳" at bounding box center [827, 465] width 42 height 24
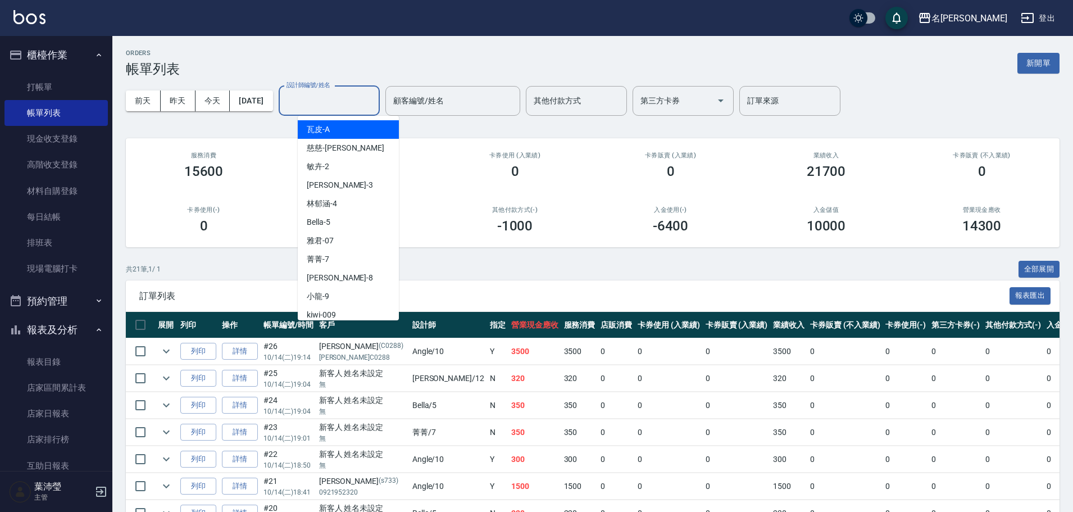
click at [335, 102] on input "設計師編號/姓名" at bounding box center [329, 101] width 91 height 20
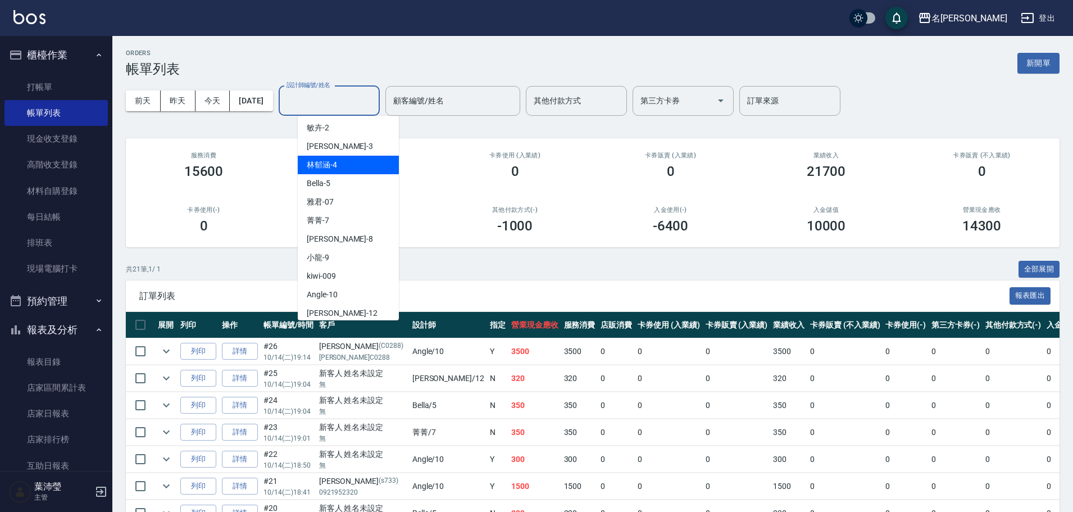
scroll to position [56, 0]
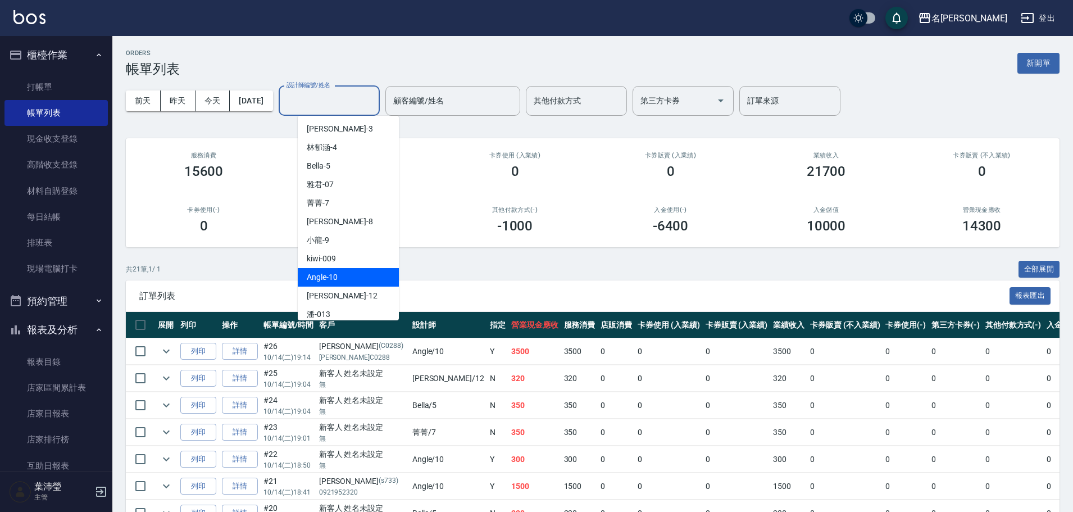
click at [335, 279] on span "Angle -10" at bounding box center [322, 277] width 31 height 12
type input "Angle-10"
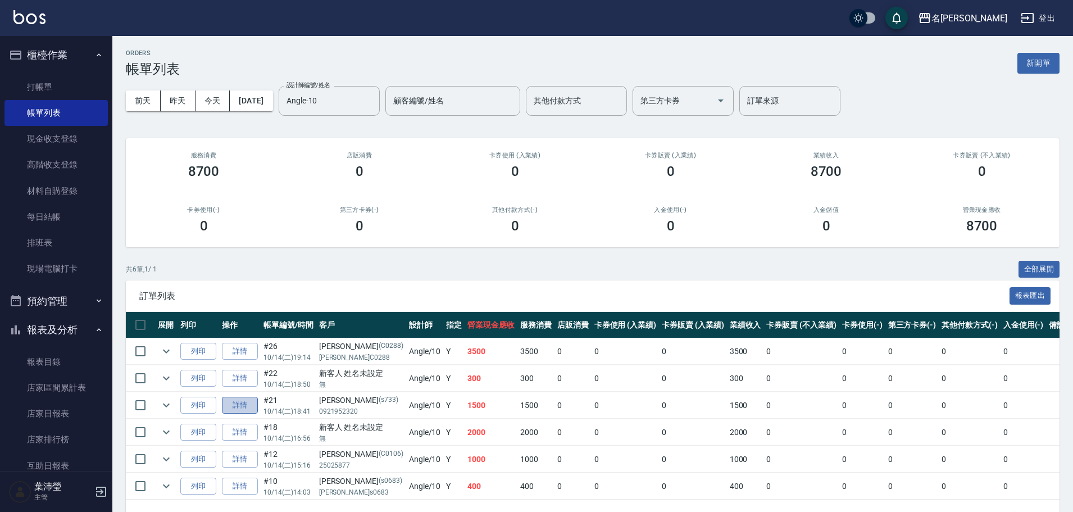
click at [237, 413] on link "詳情" at bounding box center [240, 405] width 36 height 17
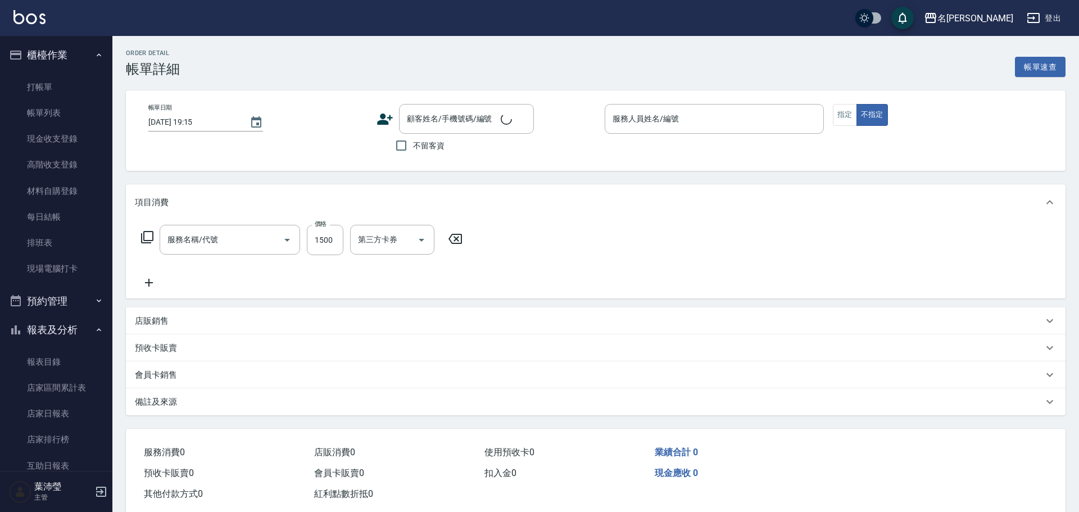
type input "[DATE] 18:41"
type input "Angle-10"
type input "染髮(401)"
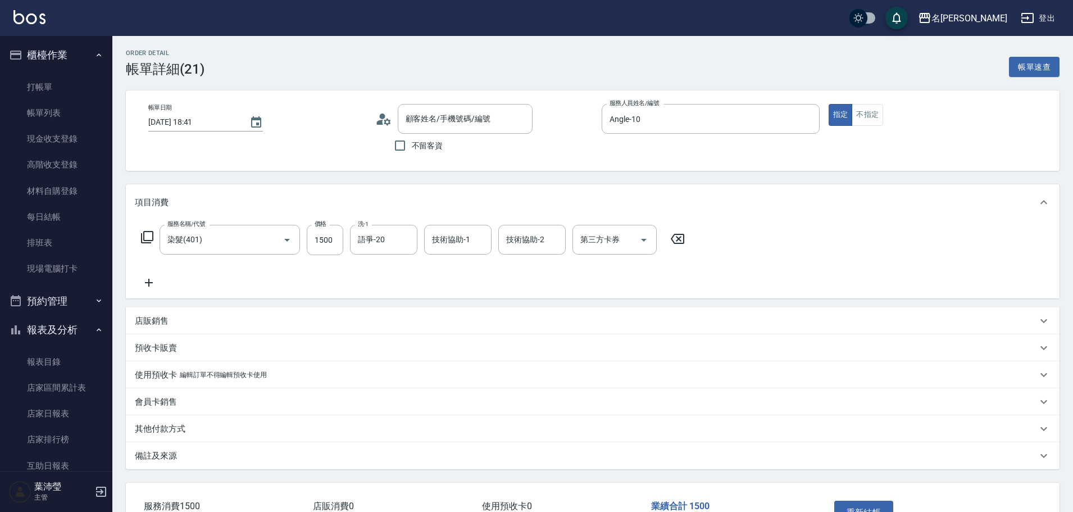
type input "[PERSON_NAME]/0921952320/s733"
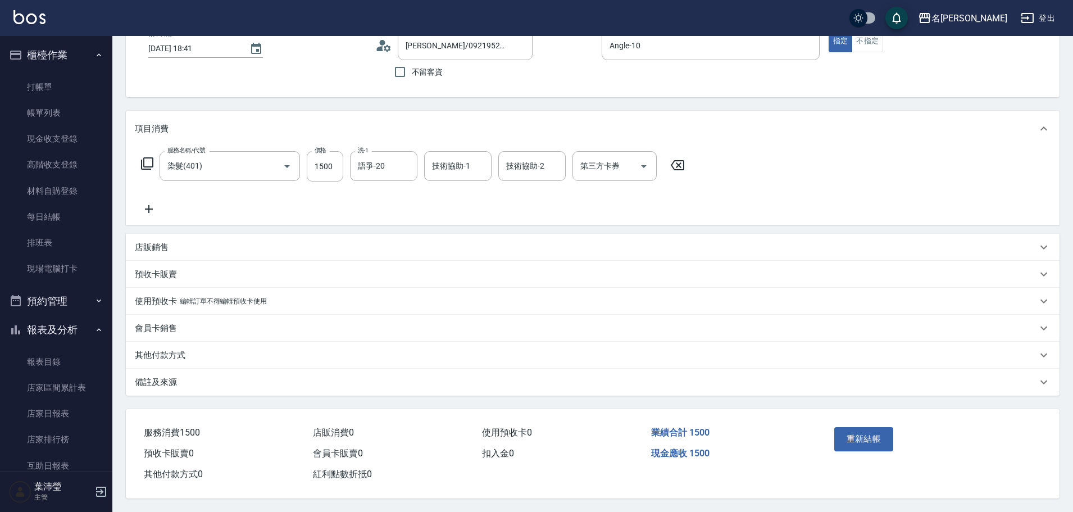
scroll to position [79, 0]
click at [57, 109] on link "帳單列表" at bounding box center [55, 113] width 103 height 26
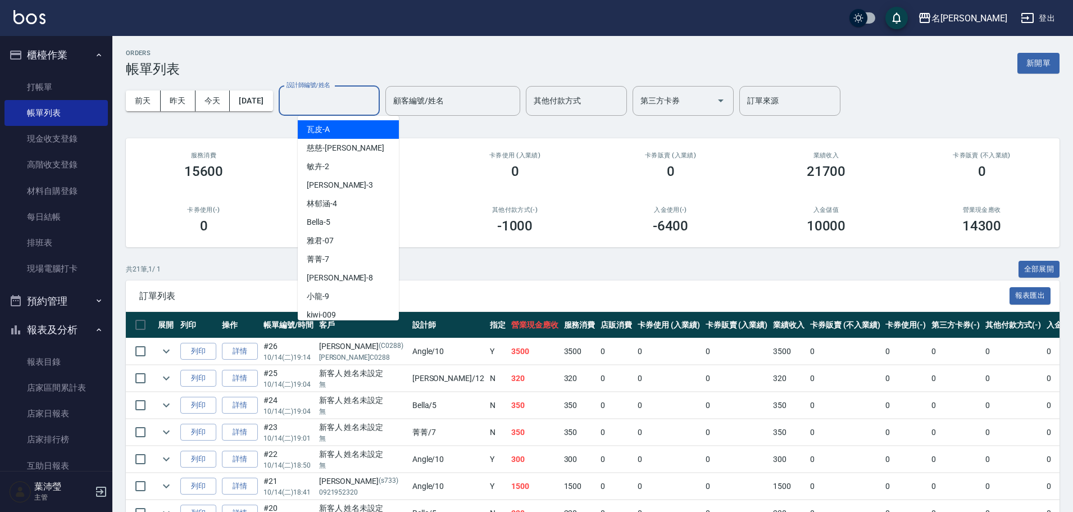
click at [344, 104] on input "設計師編號/姓名" at bounding box center [329, 101] width 91 height 20
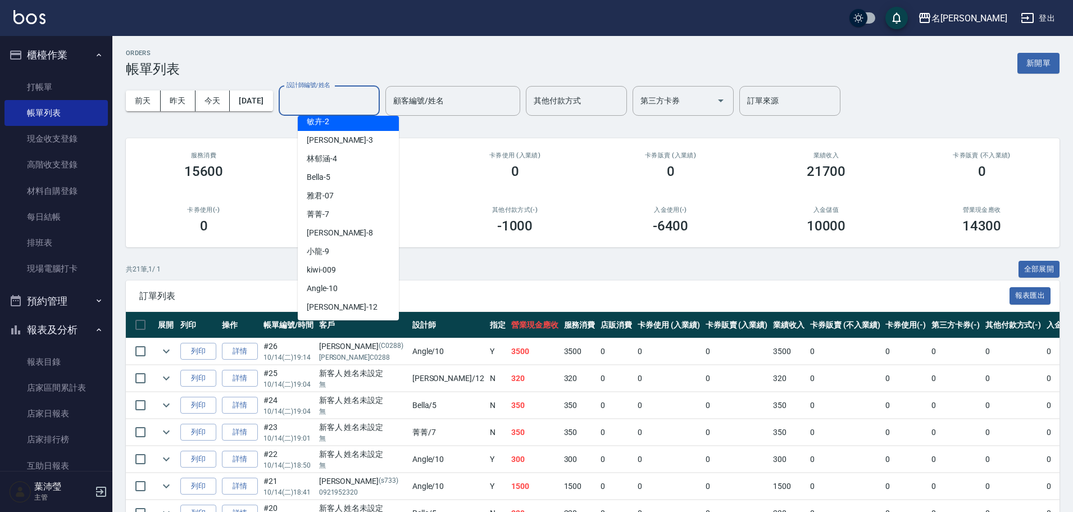
scroll to position [112, 0]
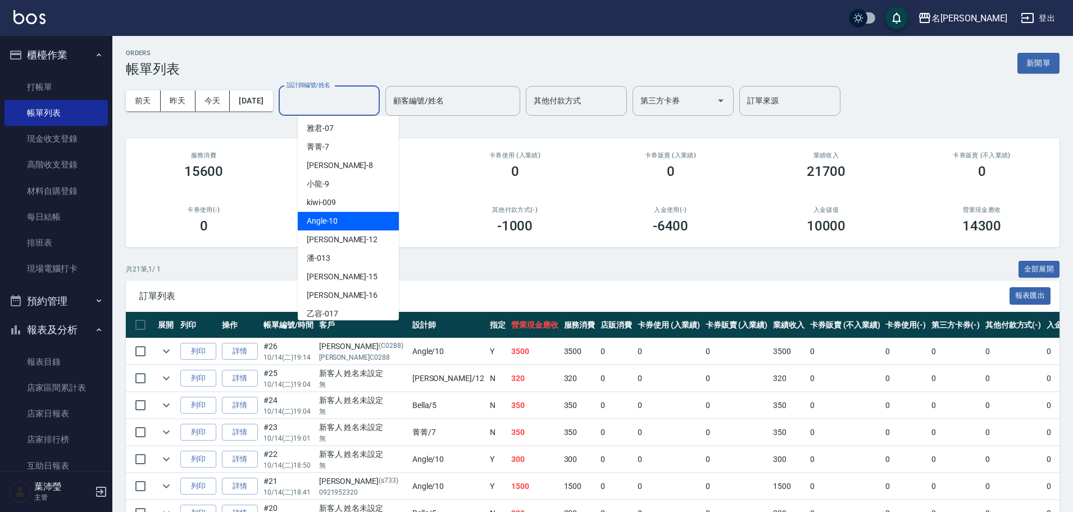
click at [329, 219] on span "Angle -10" at bounding box center [322, 221] width 31 height 12
type input "Angle-10"
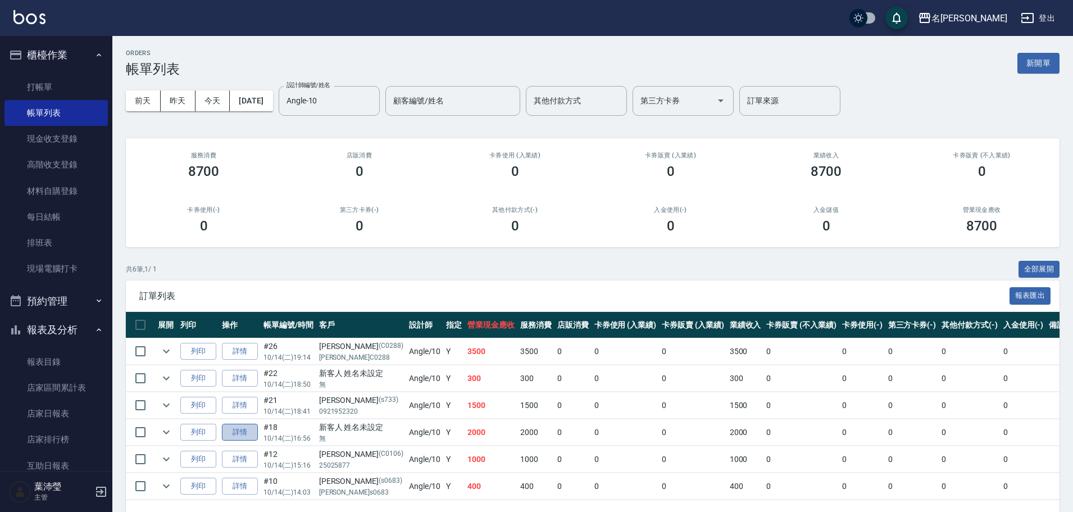
click at [246, 430] on link "詳情" at bounding box center [240, 432] width 36 height 17
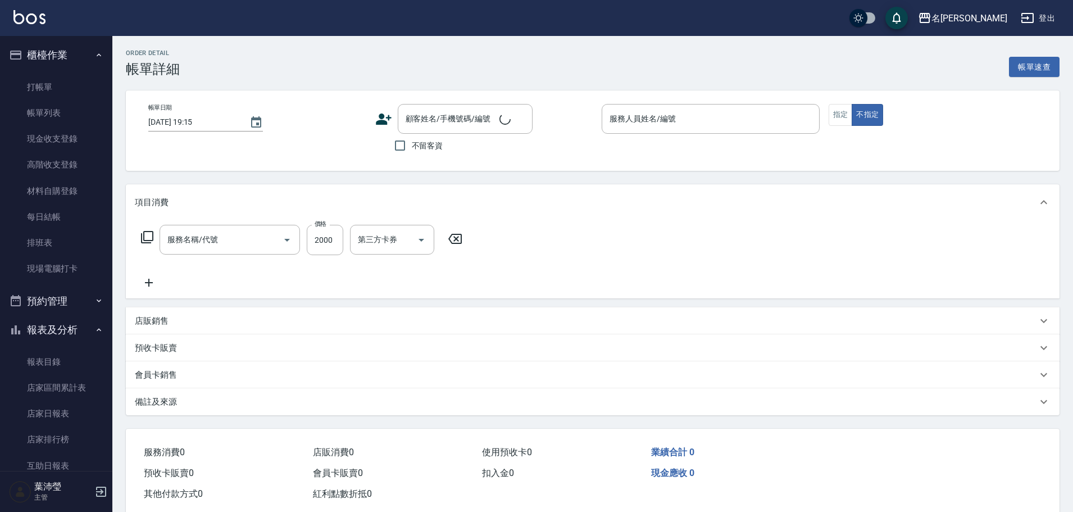
type input "燙髮(200)"
type input "[DATE] 16:56"
type input "Angle-10"
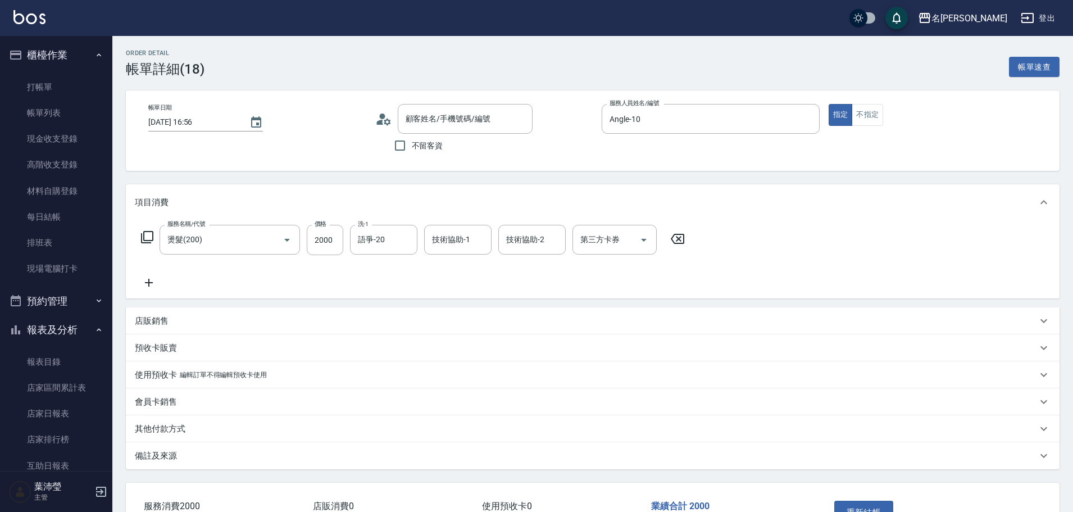
type input "新客人 姓名未設定/無/null"
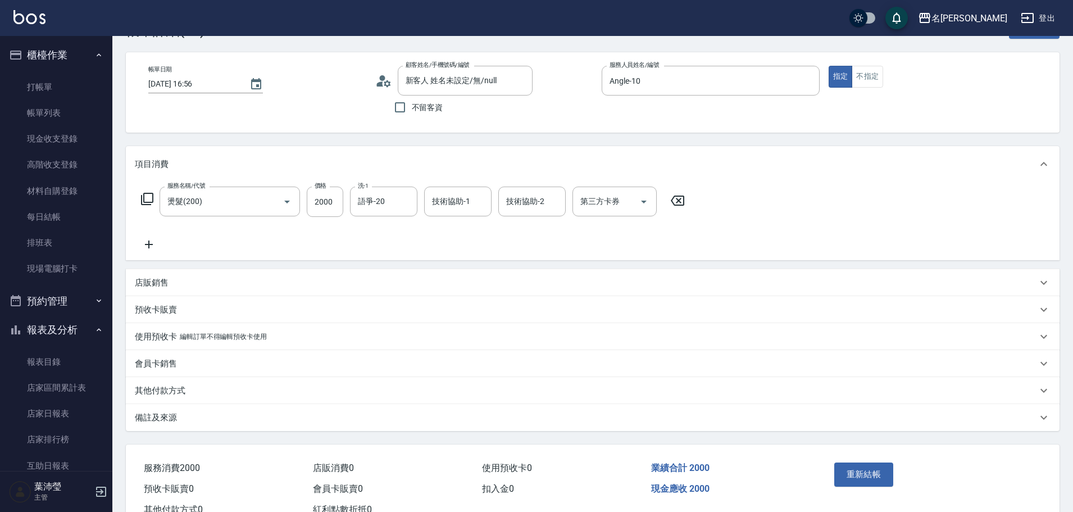
scroll to position [79, 0]
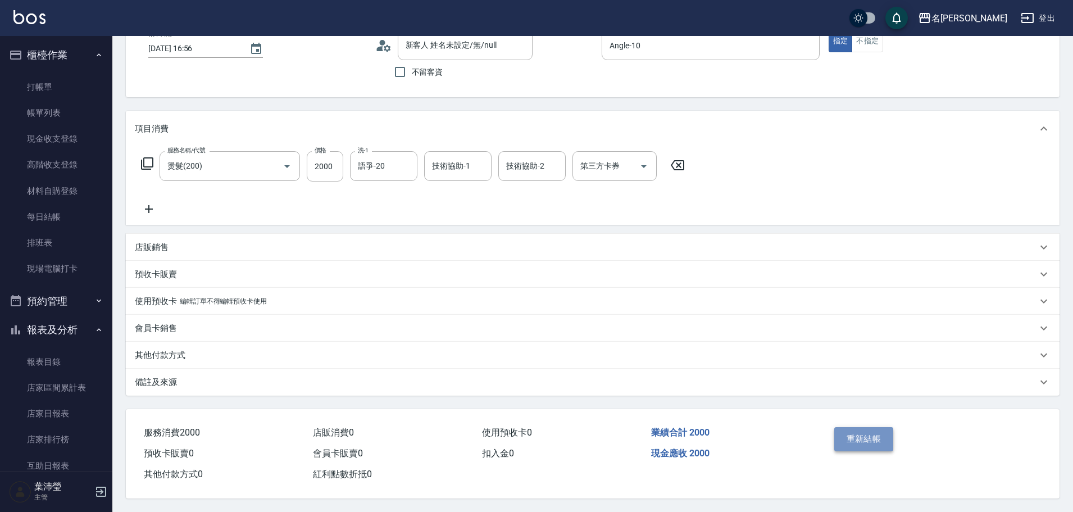
click at [859, 440] on button "重新結帳" at bounding box center [864, 439] width 60 height 24
click at [55, 110] on link "帳單列表" at bounding box center [55, 113] width 103 height 26
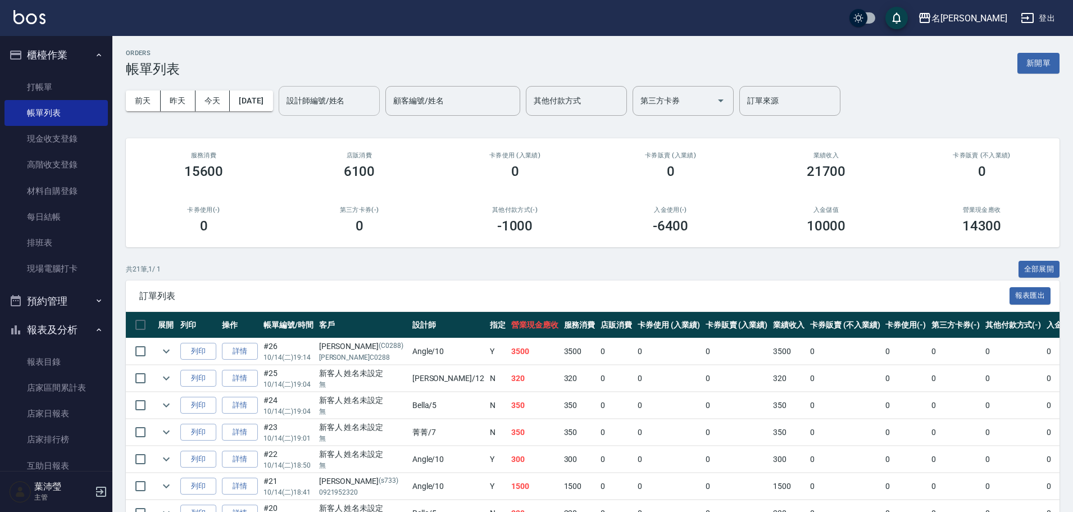
click at [329, 111] on div "設計師編號/姓名" at bounding box center [329, 101] width 101 height 30
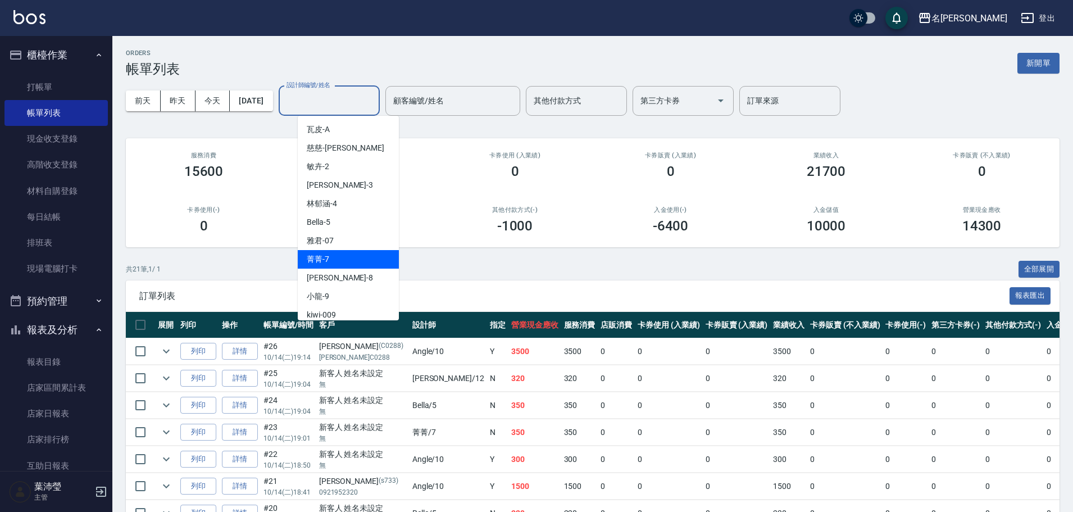
scroll to position [169, 0]
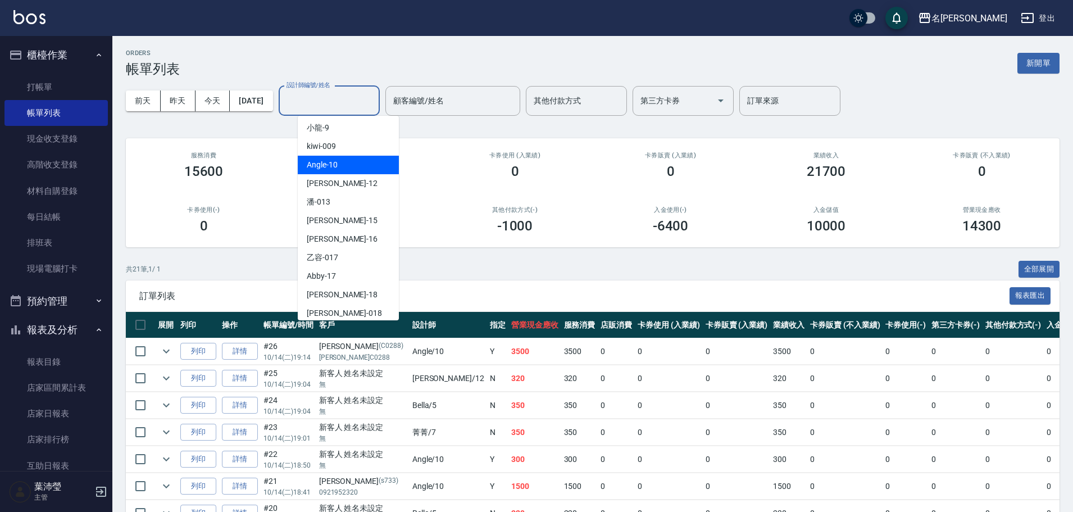
click at [337, 166] on span "Angle -10" at bounding box center [322, 165] width 31 height 12
type input "Angle-10"
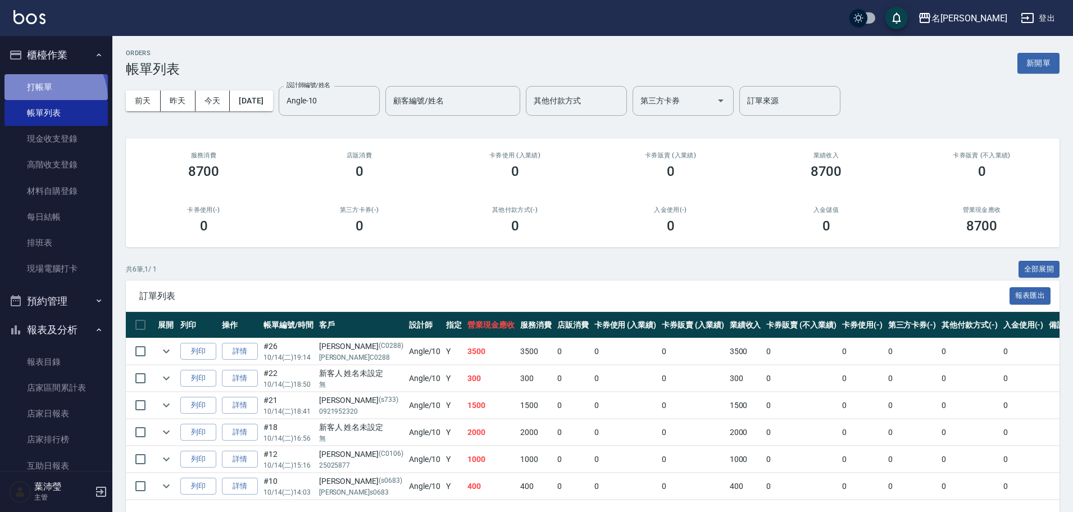
click at [42, 99] on link "打帳單" at bounding box center [55, 87] width 103 height 26
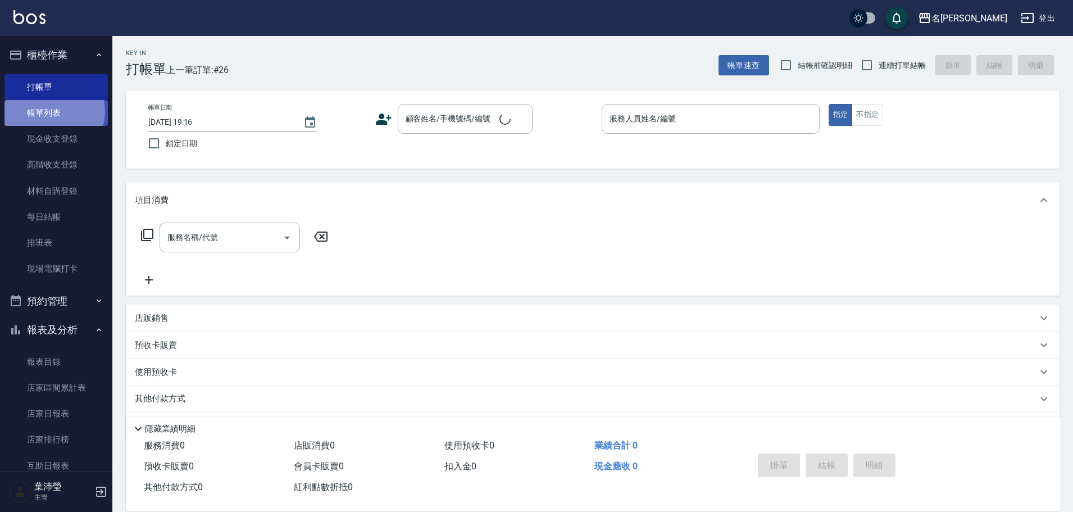
click at [46, 111] on link "帳單列表" at bounding box center [55, 113] width 103 height 26
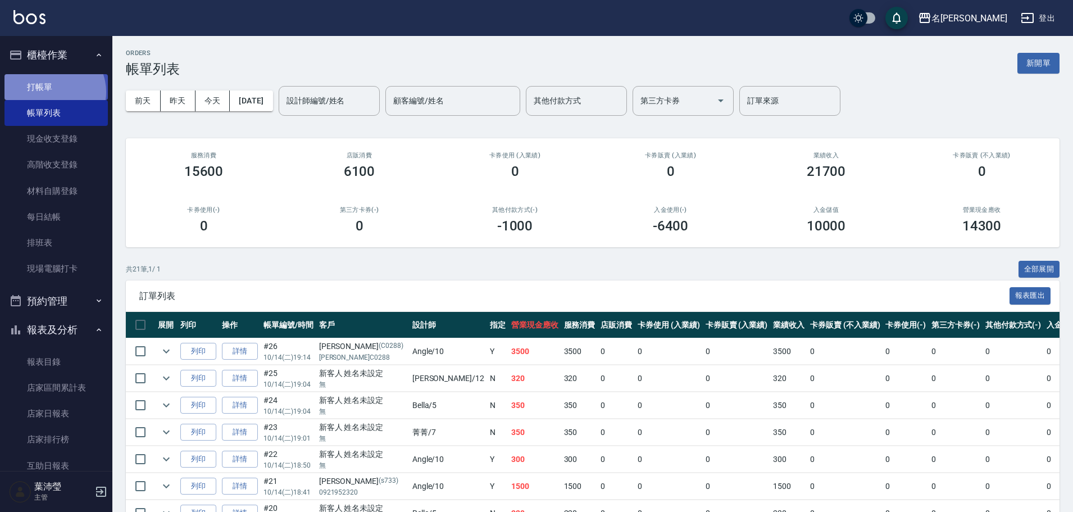
click at [51, 92] on link "打帳單" at bounding box center [55, 87] width 103 height 26
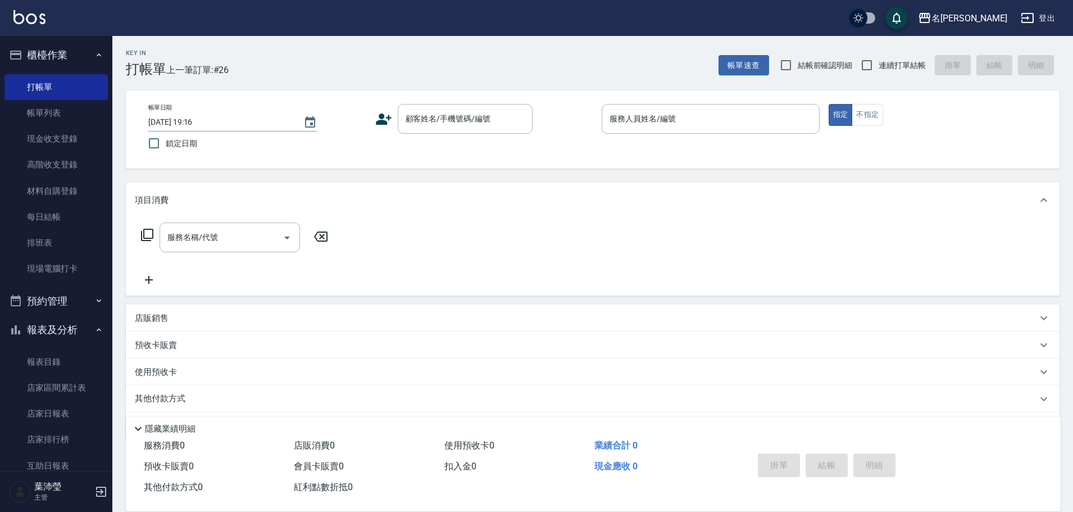
click at [602, 32] on div "名[PERSON_NAME]出" at bounding box center [536, 18] width 1073 height 36
click at [43, 83] on link "打帳單" at bounding box center [55, 87] width 103 height 26
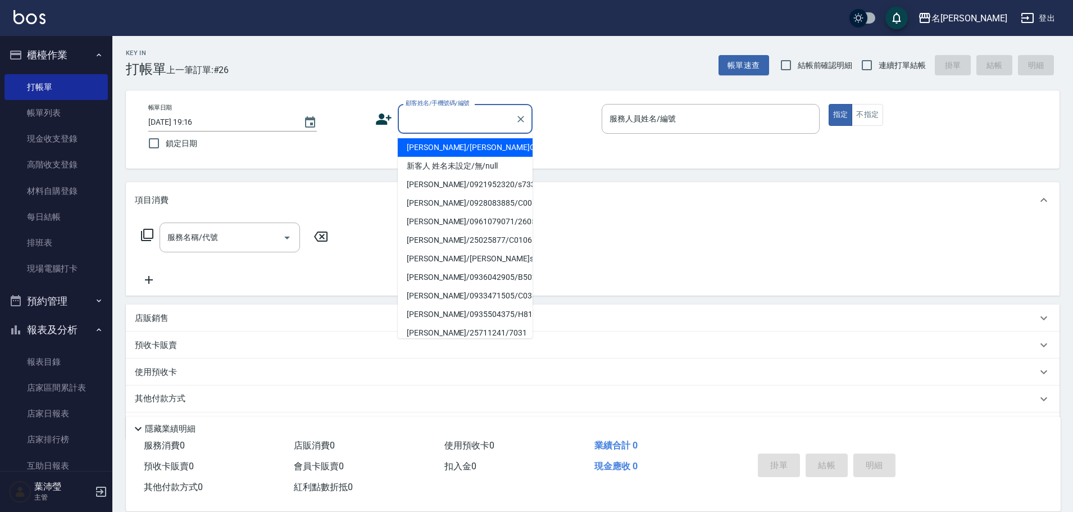
click at [457, 120] on input "顧客姓名/手機號碼/編號" at bounding box center [457, 119] width 108 height 20
click at [496, 146] on li "[PERSON_NAME]/25018701/0023" at bounding box center [465, 147] width 135 height 19
type input "[PERSON_NAME]/25018701/0023"
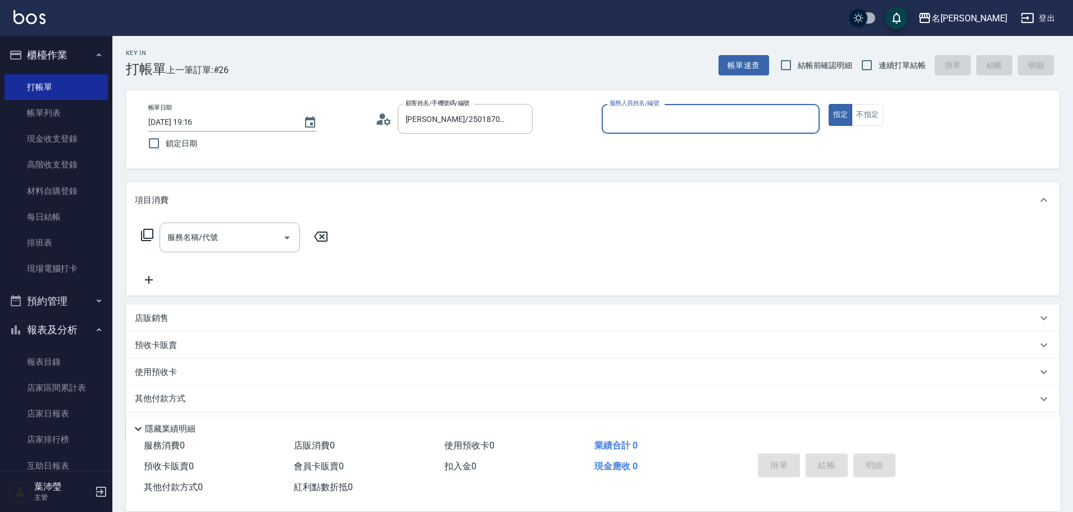
type input "敏卉-2"
click at [144, 234] on icon at bounding box center [147, 235] width 12 height 12
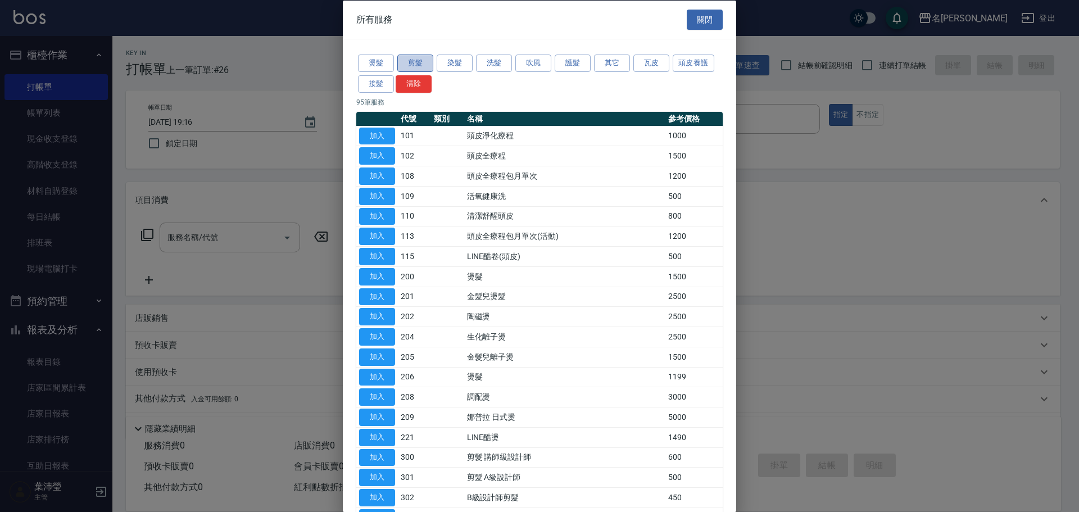
click at [417, 63] on button "剪髮" at bounding box center [415, 63] width 36 height 17
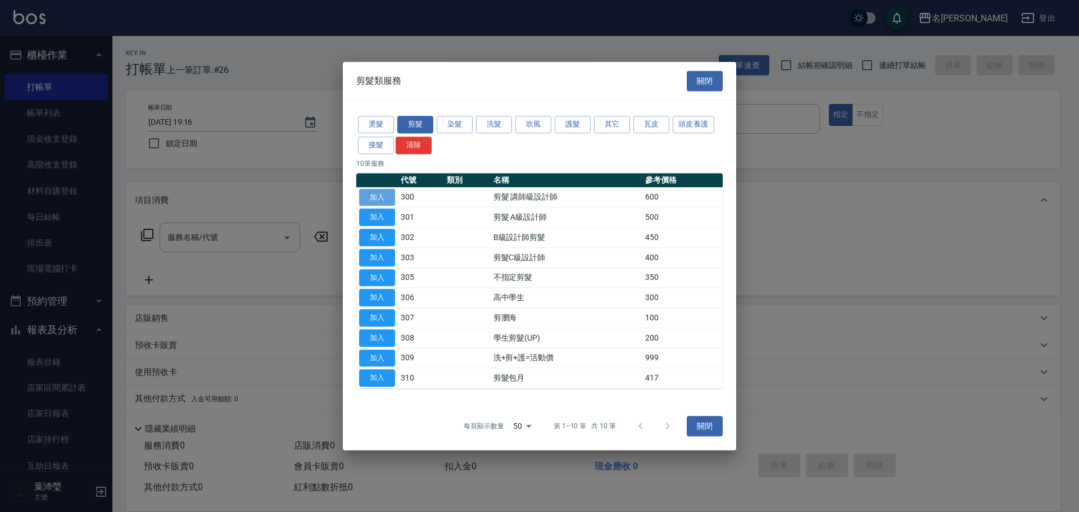
click at [378, 190] on button "加入" at bounding box center [377, 197] width 36 height 17
type input "剪髮 講師級設計師(300)"
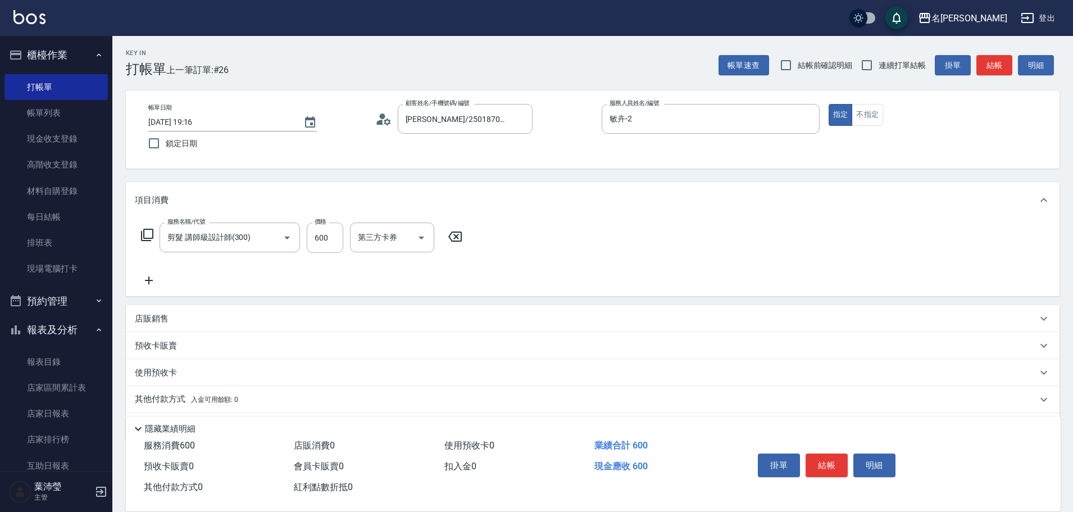
click at [455, 235] on icon at bounding box center [454, 237] width 13 height 10
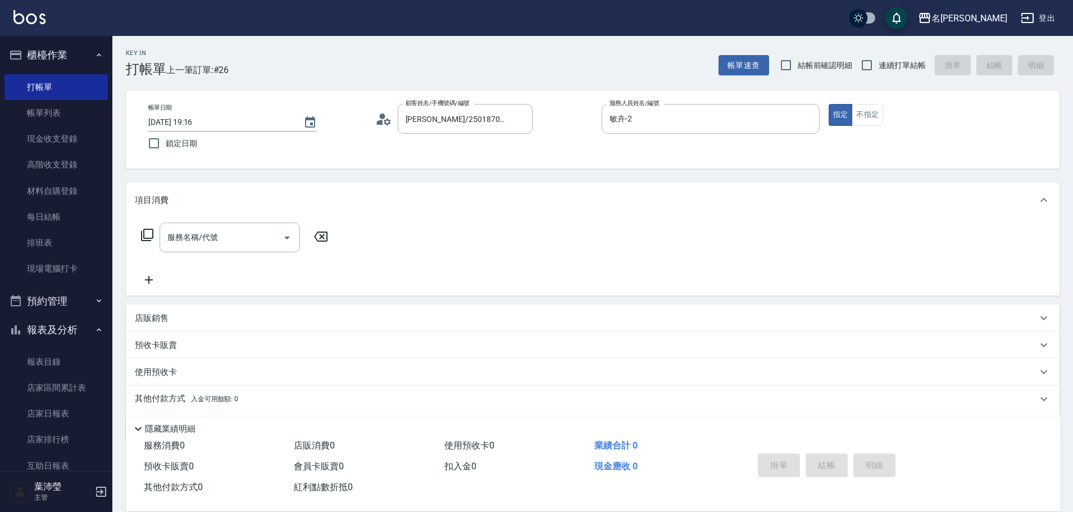
click at [144, 235] on icon at bounding box center [147, 235] width 12 height 12
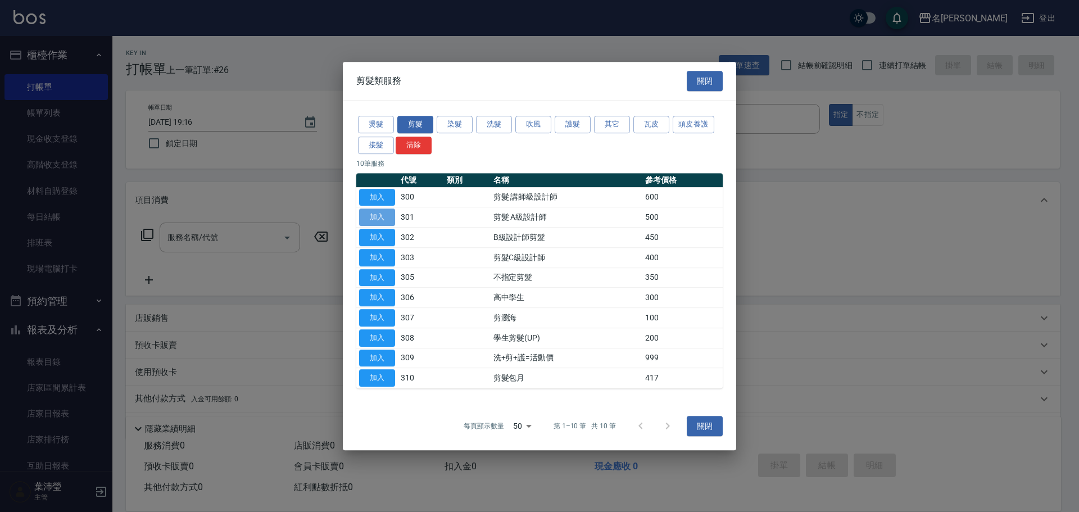
click at [374, 215] on button "加入" at bounding box center [377, 216] width 36 height 17
type input "剪髮 A級設計師(301)"
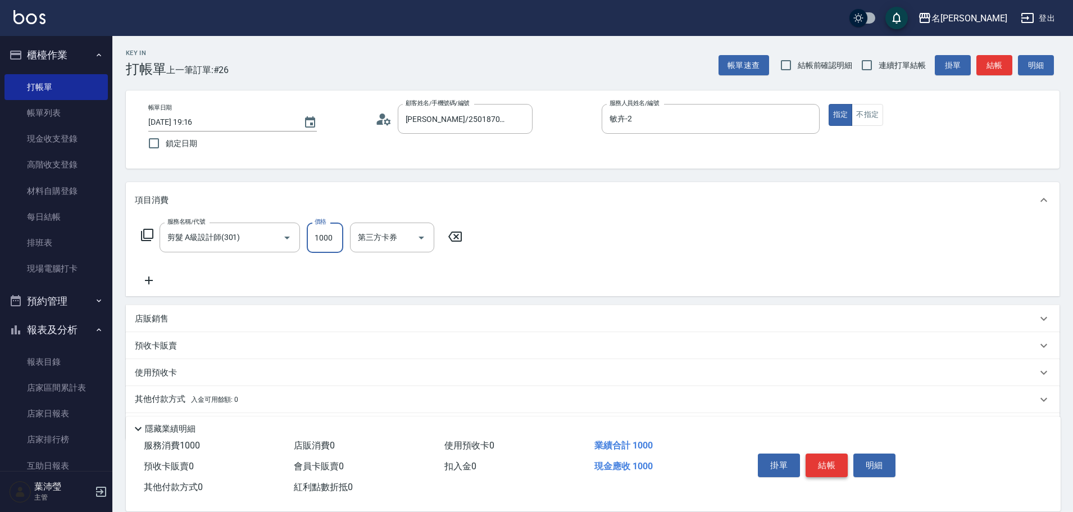
type input "1000"
click at [823, 465] on button "結帳" at bounding box center [827, 465] width 42 height 24
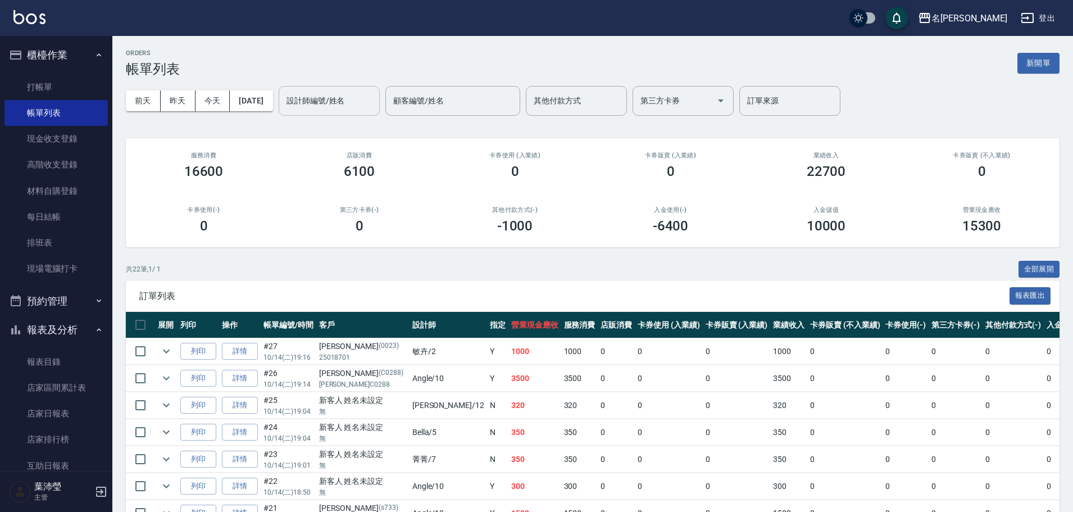
click at [336, 102] on input "設計師編號/姓名" at bounding box center [329, 101] width 91 height 20
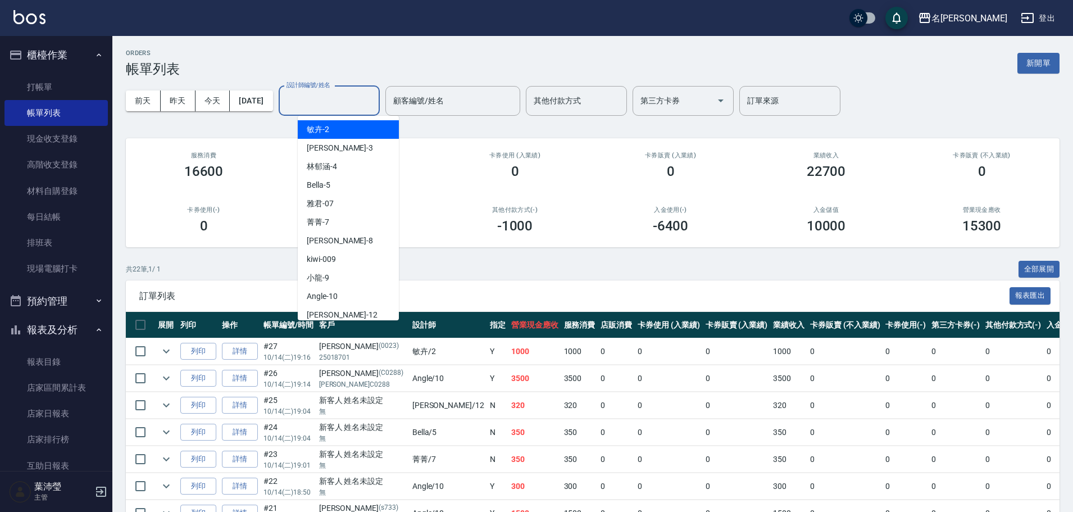
click at [336, 130] on div "敏卉 -2" at bounding box center [348, 129] width 101 height 19
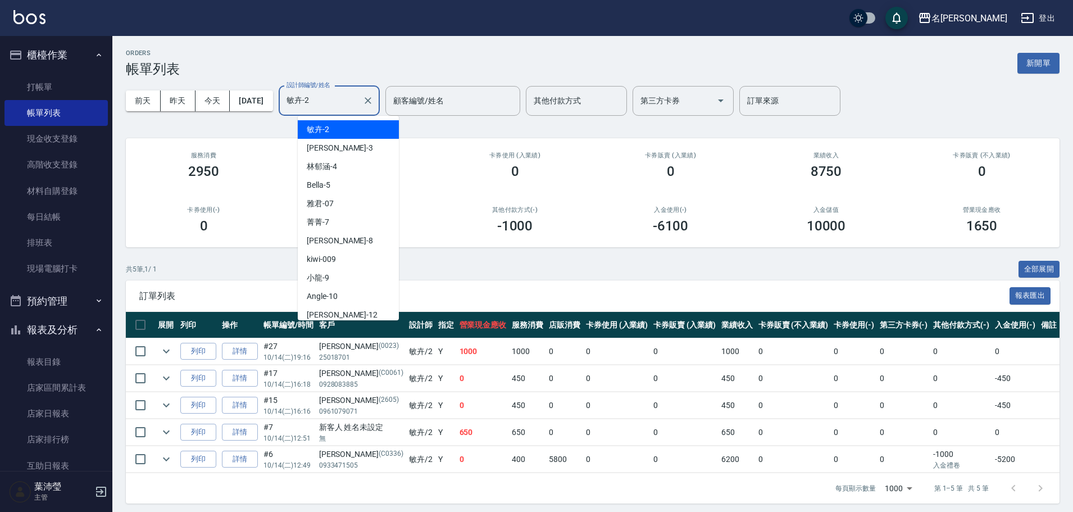
drag, startPoint x: 348, startPoint y: 103, endPoint x: 350, endPoint y: 123, distance: 19.8
click at [348, 104] on input "敏卉-2" at bounding box center [321, 101] width 74 height 20
drag, startPoint x: 361, startPoint y: 299, endPoint x: 352, endPoint y: 289, distance: 13.5
click at [361, 299] on div "Angle -10" at bounding box center [348, 296] width 101 height 19
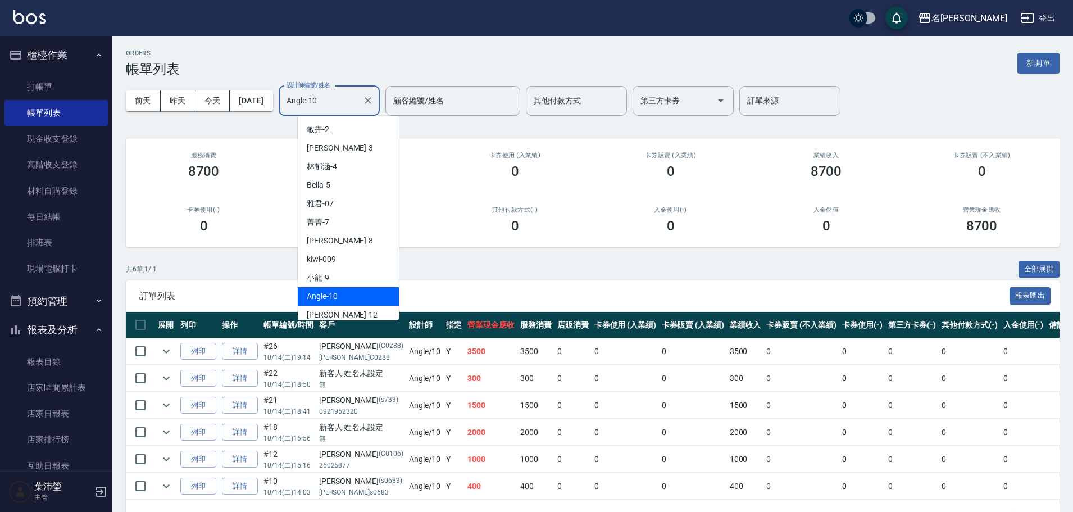
drag, startPoint x: 349, startPoint y: 96, endPoint x: 347, endPoint y: 114, distance: 17.6
click at [348, 99] on input "Angle-10" at bounding box center [321, 101] width 74 height 20
click at [341, 131] on div "敏卉 -2" at bounding box center [348, 129] width 101 height 19
type input "敏卉-2"
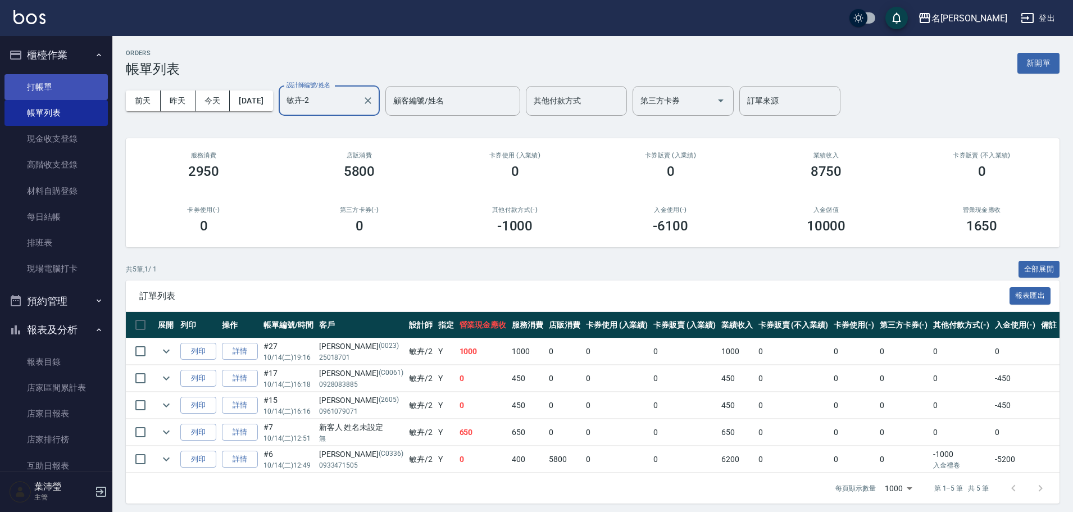
click at [65, 85] on link "打帳單" at bounding box center [55, 87] width 103 height 26
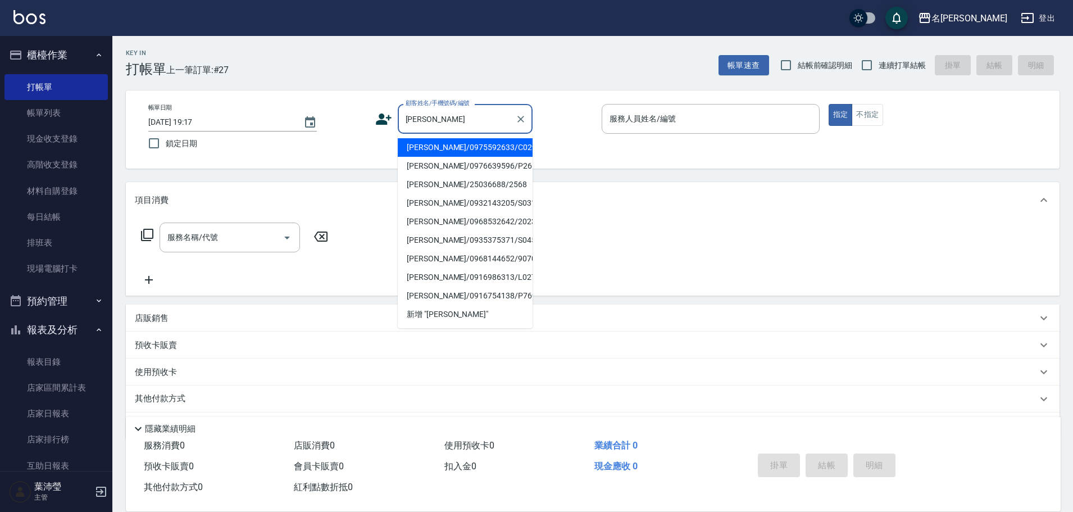
click at [445, 144] on li "[PERSON_NAME]/0975592633/C0293" at bounding box center [465, 147] width 135 height 19
type input "[PERSON_NAME]/0975592633/C0293"
type input "敏卉-2"
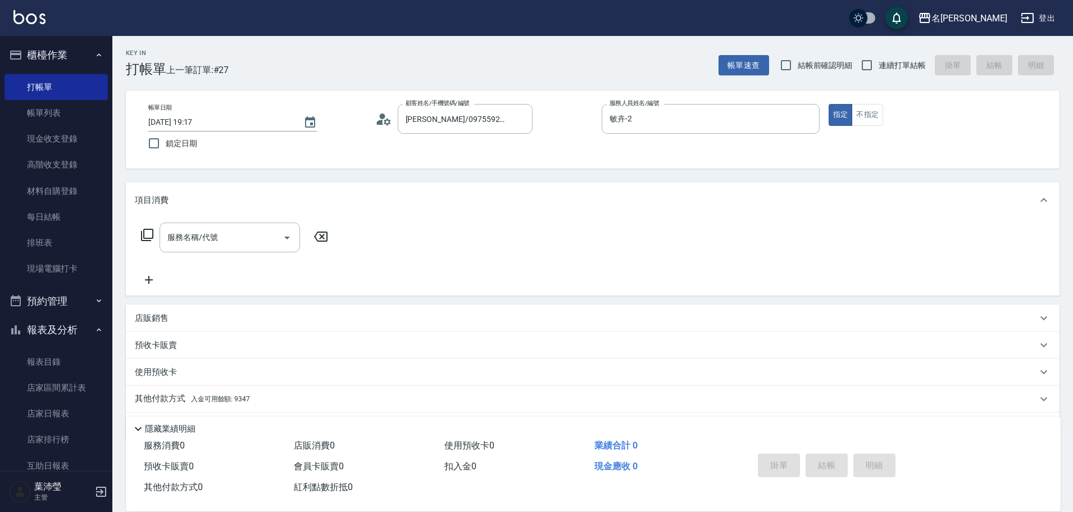
click at [148, 233] on icon at bounding box center [146, 234] width 13 height 13
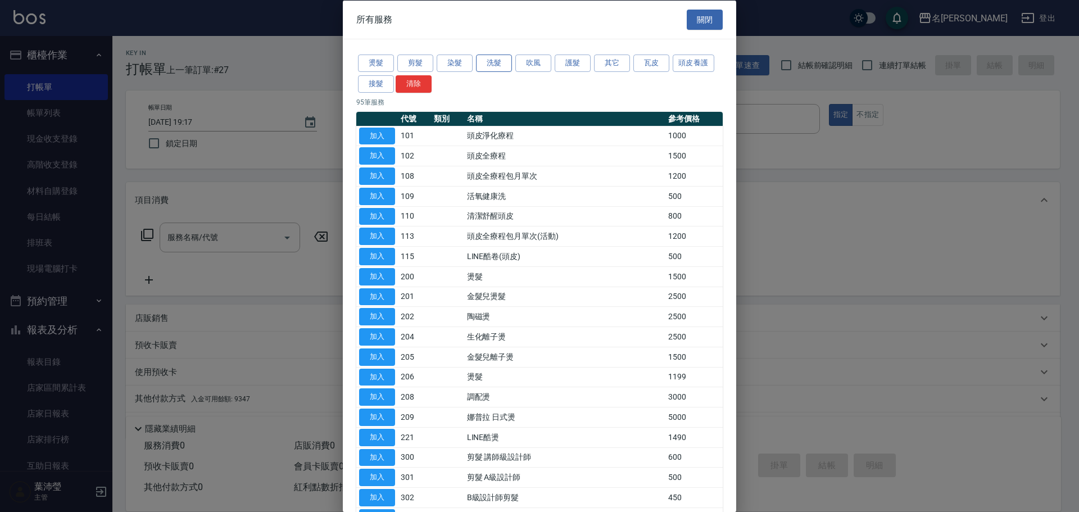
click at [482, 61] on button "洗髮" at bounding box center [494, 63] width 36 height 17
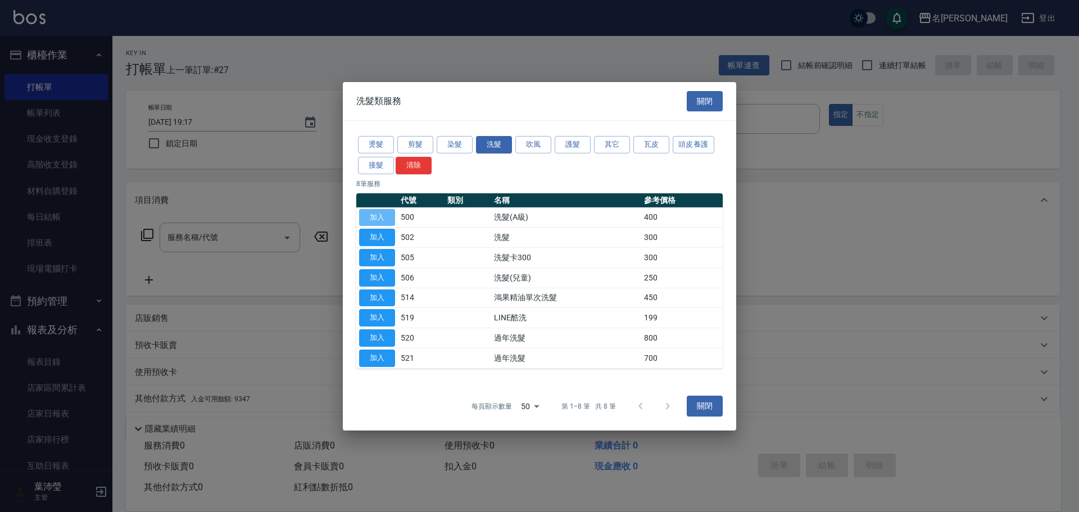
click at [380, 212] on button "加入" at bounding box center [377, 216] width 36 height 17
type input "洗髮(A級)(500)"
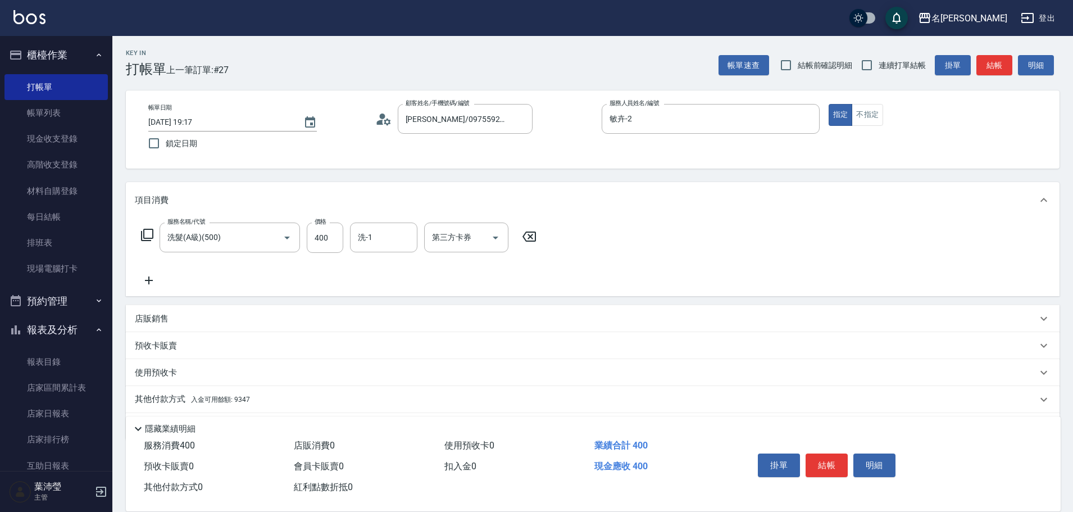
click at [169, 393] on div "其他付款方式 入金可用餘額: 9347" at bounding box center [593, 399] width 934 height 27
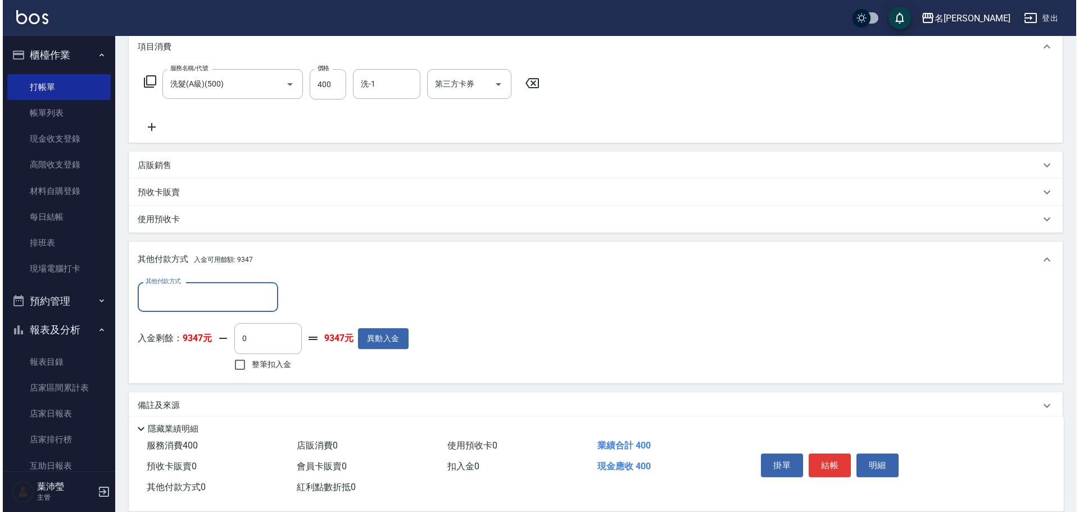
scroll to position [169, 0]
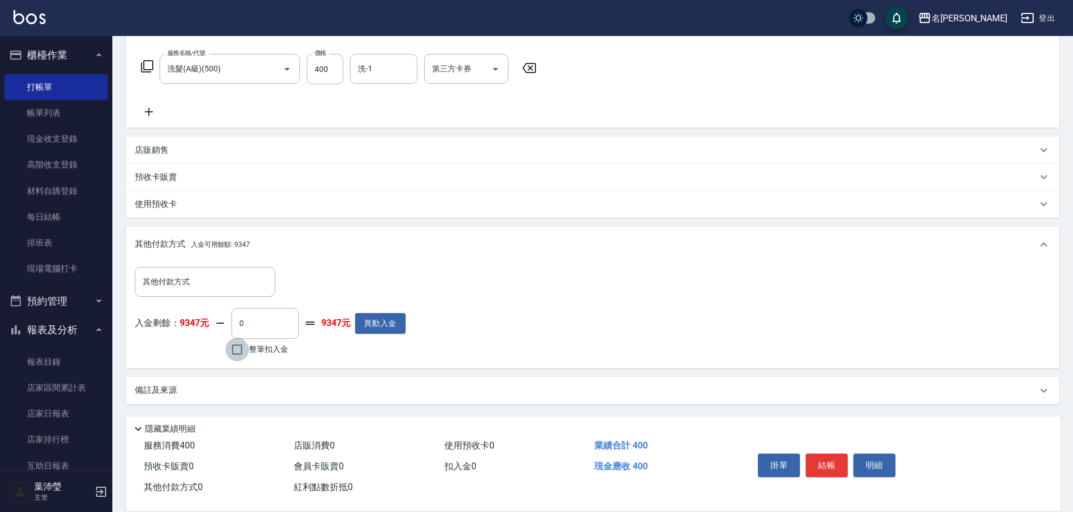
drag, startPoint x: 236, startPoint y: 346, endPoint x: 260, endPoint y: 347, distance: 24.2
click at [238, 347] on input "整筆扣入金" at bounding box center [237, 350] width 24 height 24
checkbox input "true"
type input "400"
click at [864, 463] on button "明細" at bounding box center [875, 465] width 42 height 24
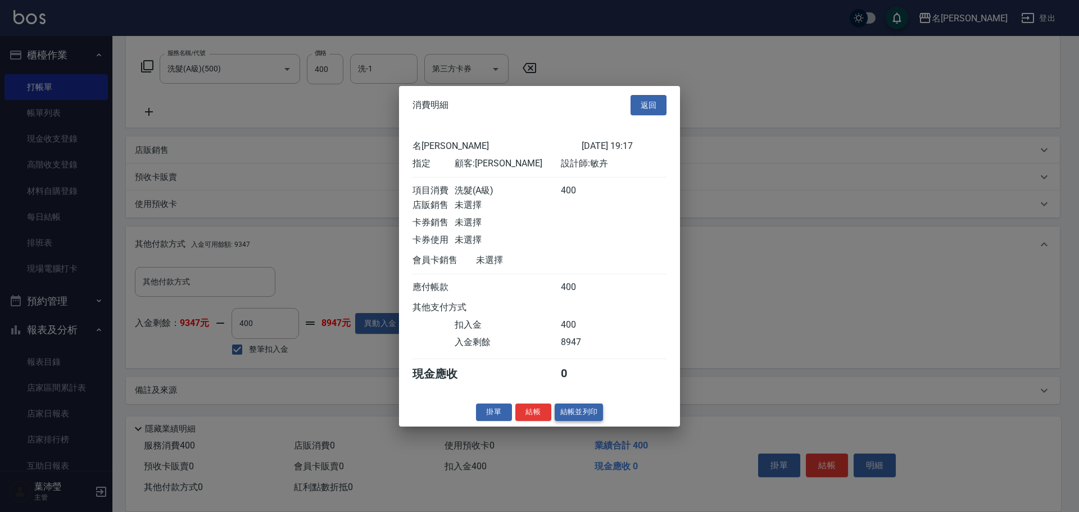
click at [587, 421] on button "結帳並列印" at bounding box center [579, 411] width 49 height 17
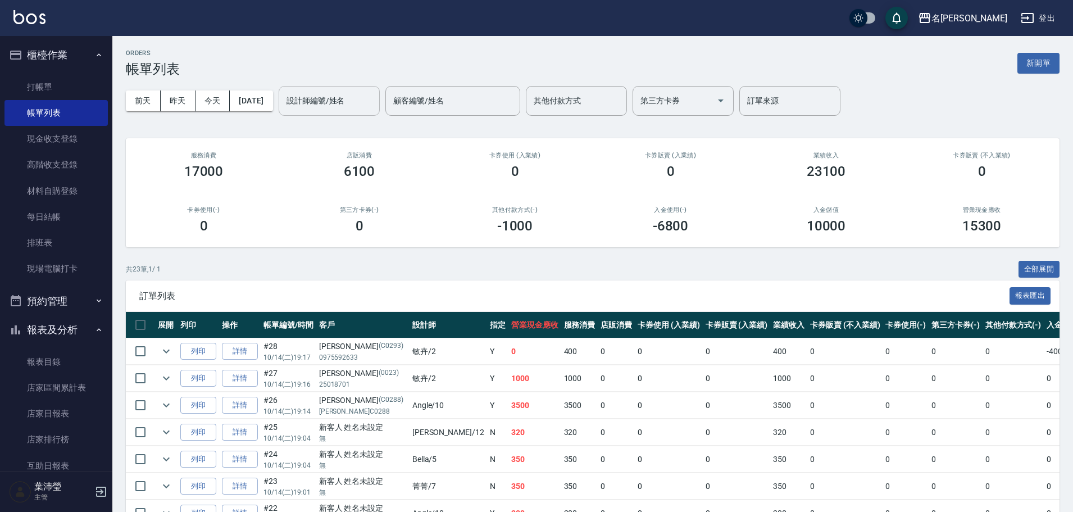
click at [313, 97] on input "設計師編號/姓名" at bounding box center [329, 101] width 91 height 20
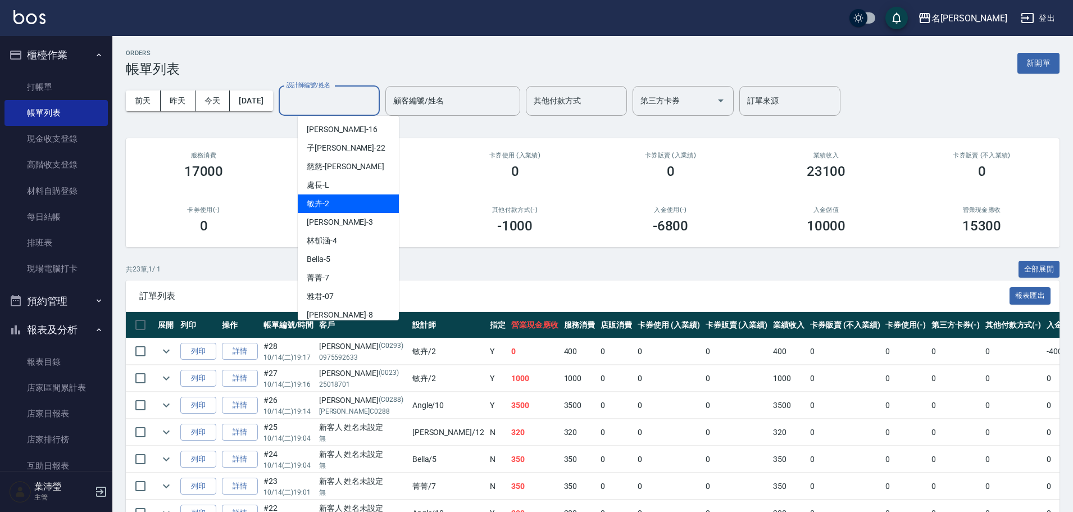
click at [335, 203] on div "敏卉 -2" at bounding box center [348, 203] width 101 height 19
type input "敏卉-2"
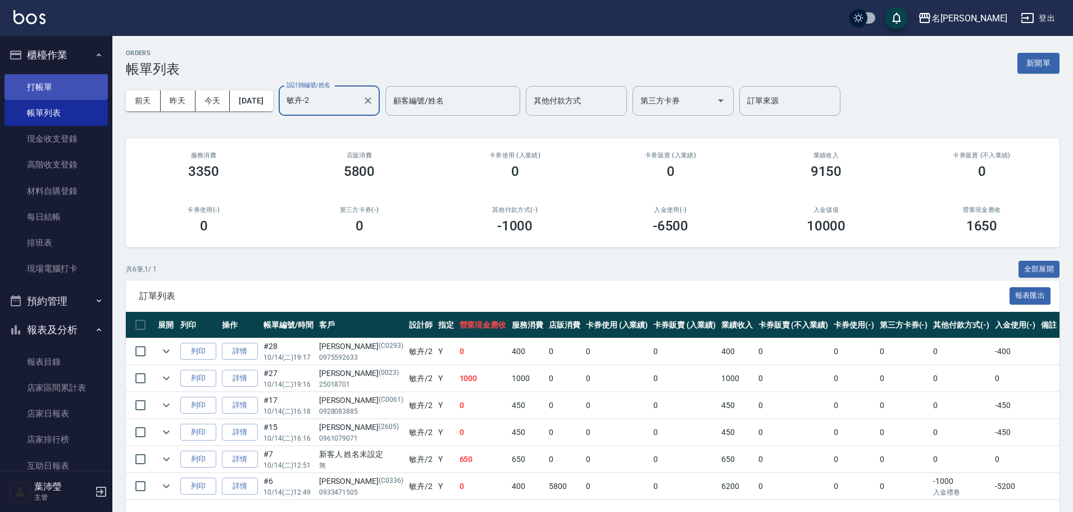
click at [68, 87] on link "打帳單" at bounding box center [55, 87] width 103 height 26
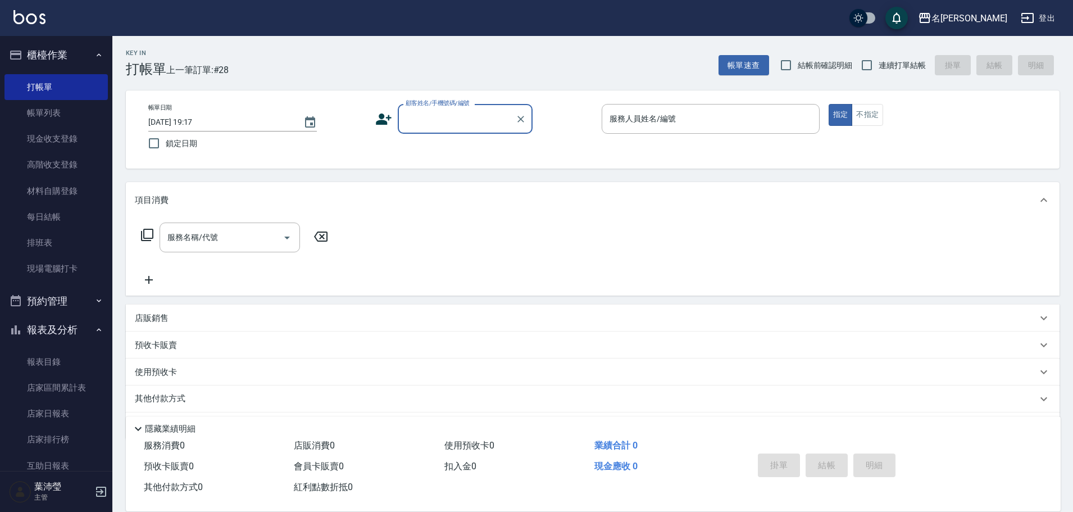
click at [434, 110] on input "顧客姓名/手機號碼/編號" at bounding box center [457, 119] width 108 height 20
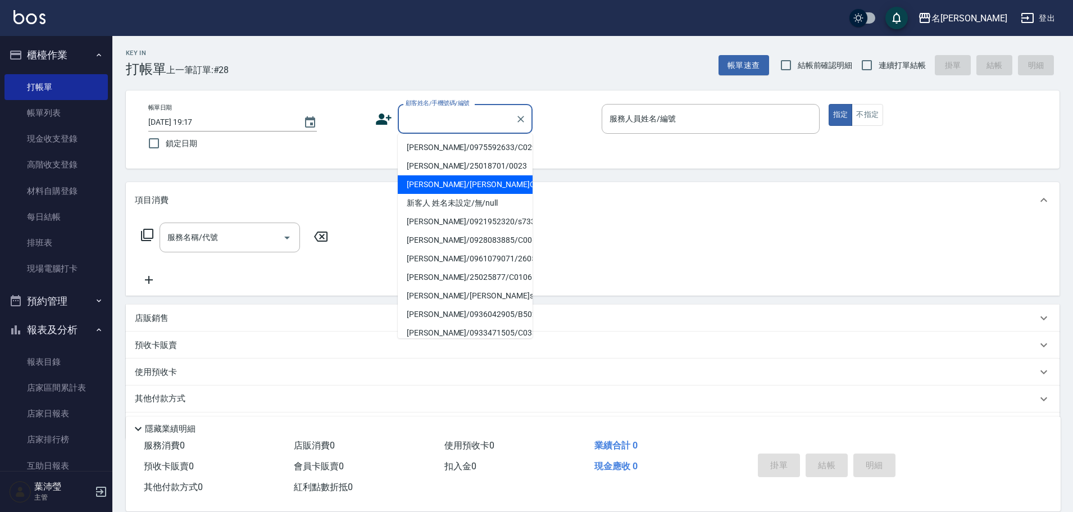
click at [440, 189] on li "[PERSON_NAME]/[PERSON_NAME]C0288/C0288" at bounding box center [465, 184] width 135 height 19
type input "[PERSON_NAME]/[PERSON_NAME]C0288/C0288"
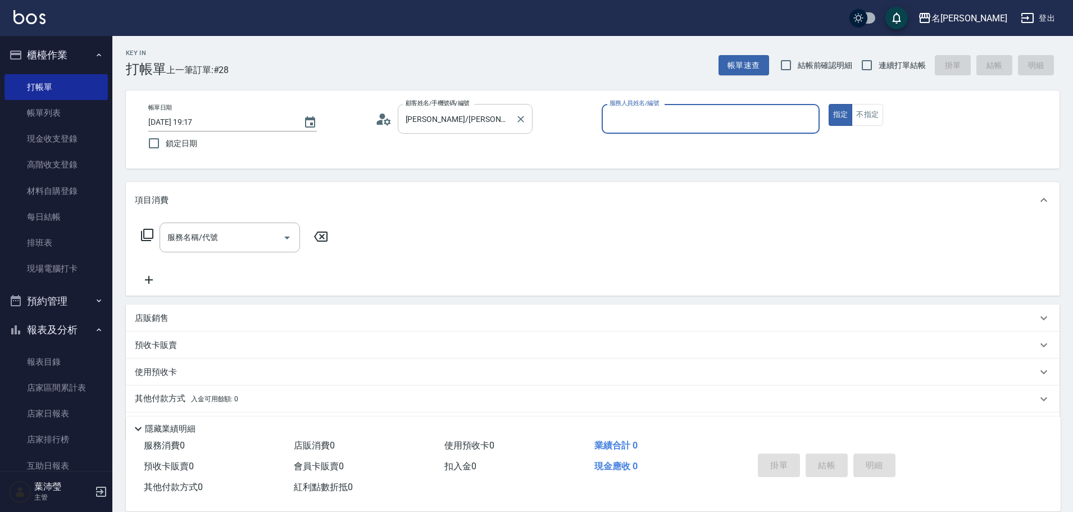
type input "Angle-10"
click at [518, 118] on icon "Clear" at bounding box center [520, 119] width 11 height 11
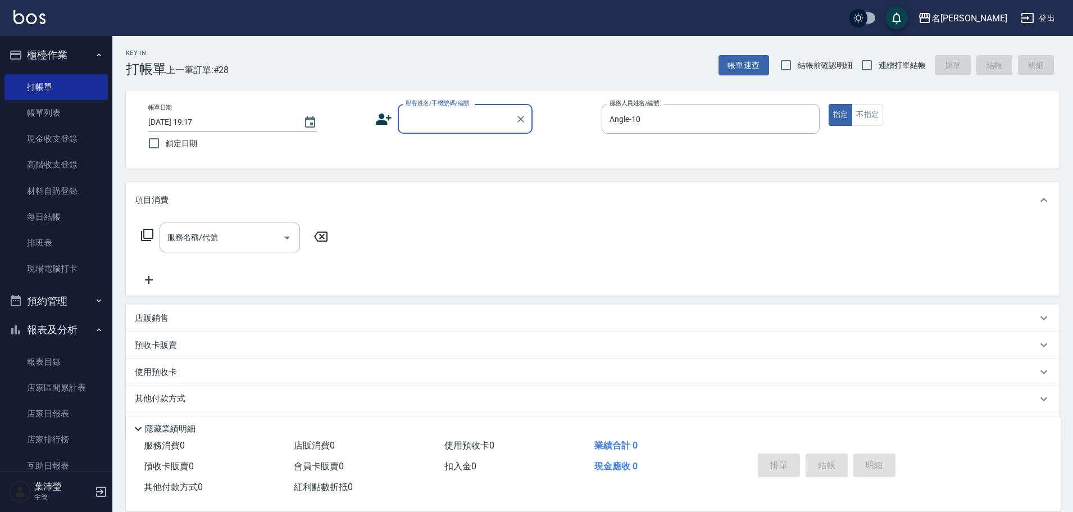
click at [460, 120] on input "顧客姓名/手機號碼/編號" at bounding box center [457, 119] width 108 height 20
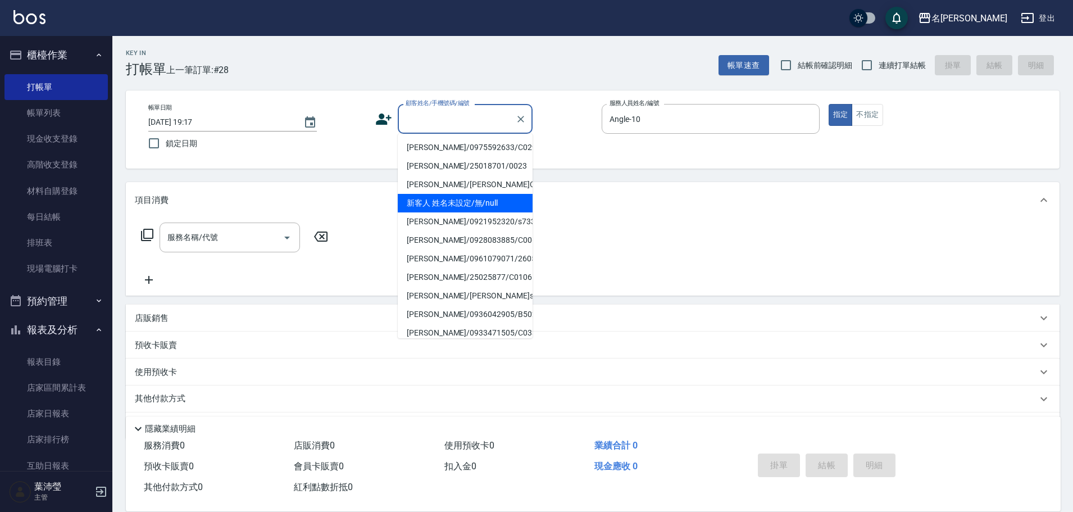
click at [442, 204] on li "新客人 姓名未設定/無/null" at bounding box center [465, 203] width 135 height 19
type input "新客人 姓名未設定/無/null"
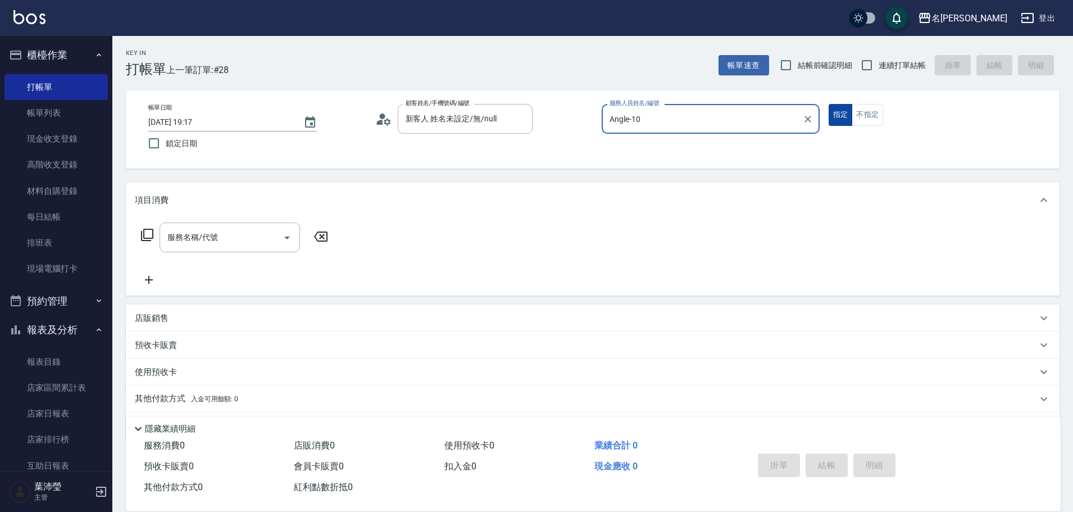
drag, startPoint x: 861, startPoint y: 120, endPoint x: 828, endPoint y: 120, distance: 33.2
click at [861, 120] on button "不指定" at bounding box center [867, 115] width 31 height 22
click at [810, 116] on icon "Clear" at bounding box center [808, 119] width 7 height 7
click at [739, 124] on input "服務人員姓名/編號" at bounding box center [711, 119] width 208 height 20
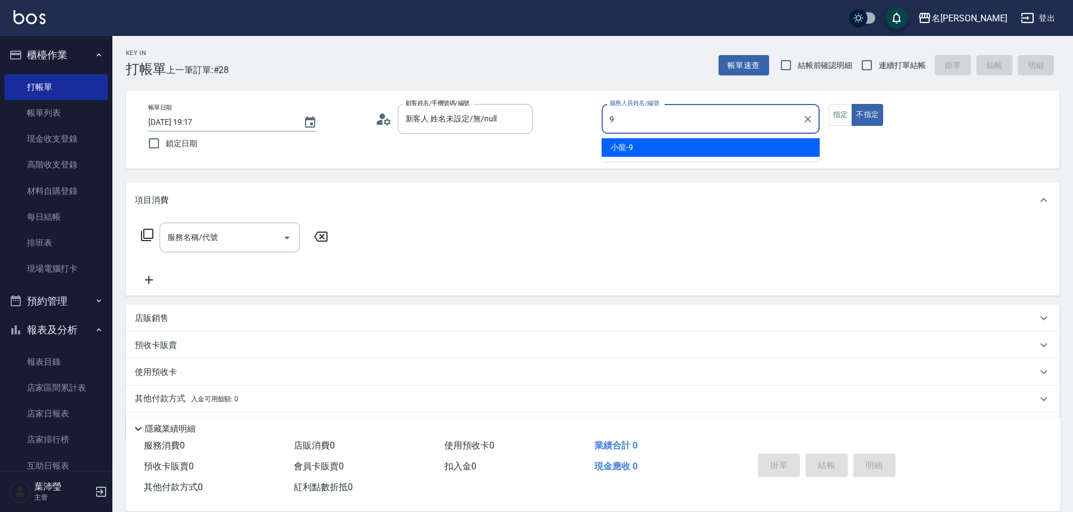
type input "小龍-9"
type button "false"
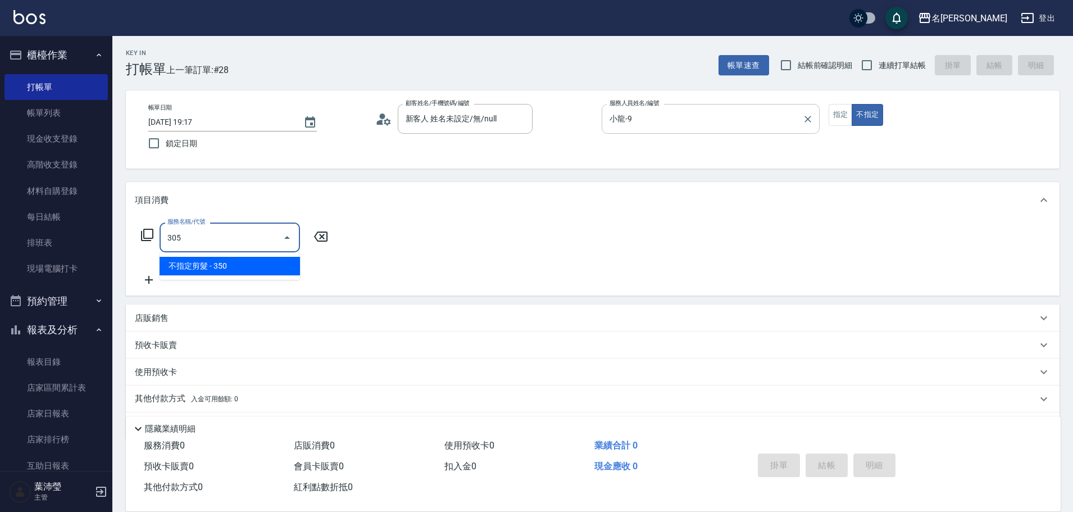
type input "不指定剪髮(305)"
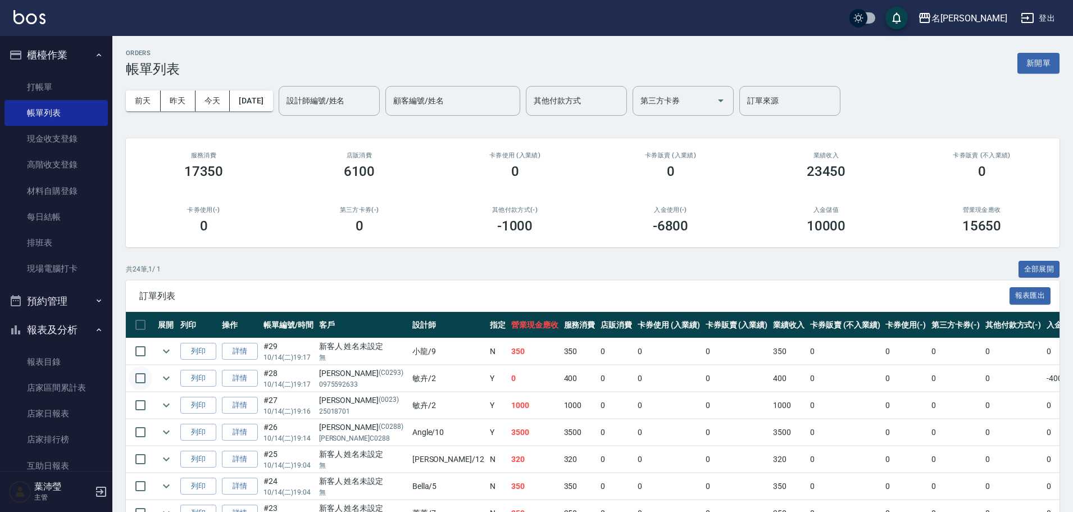
click at [142, 379] on input "checkbox" at bounding box center [141, 378] width 24 height 24
checkbox input "true"
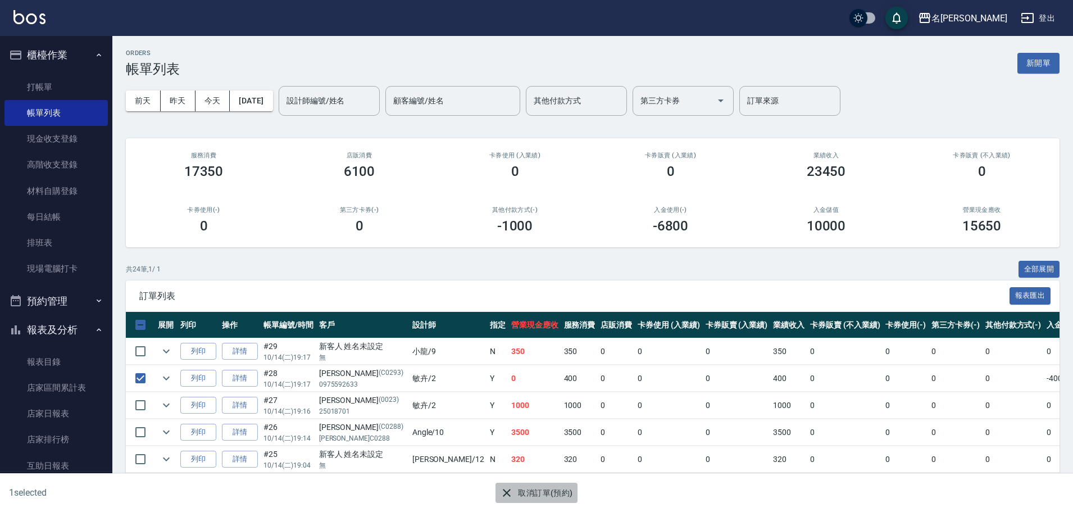
click at [504, 494] on icon "button" at bounding box center [506, 492] width 13 height 13
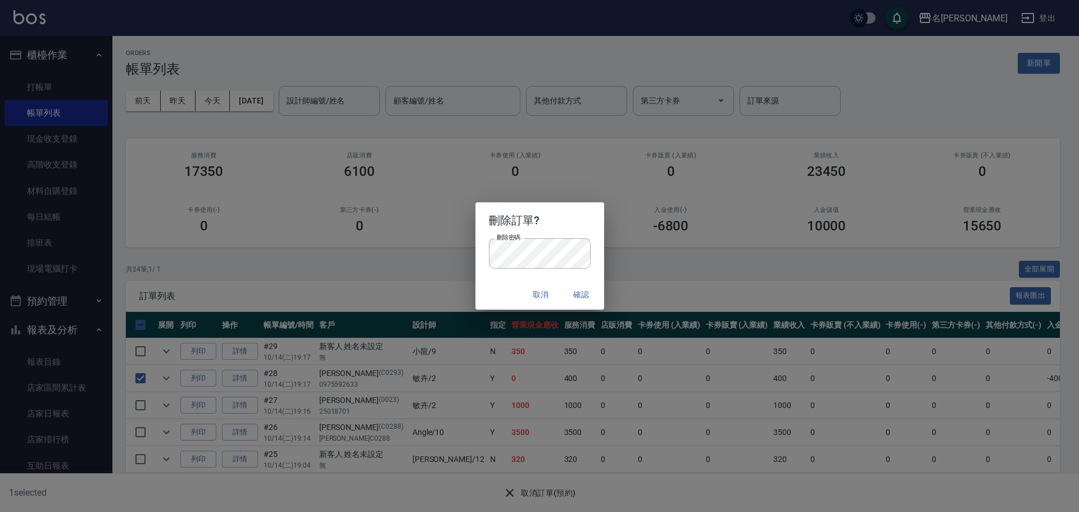
click at [586, 292] on button "確認" at bounding box center [582, 294] width 36 height 21
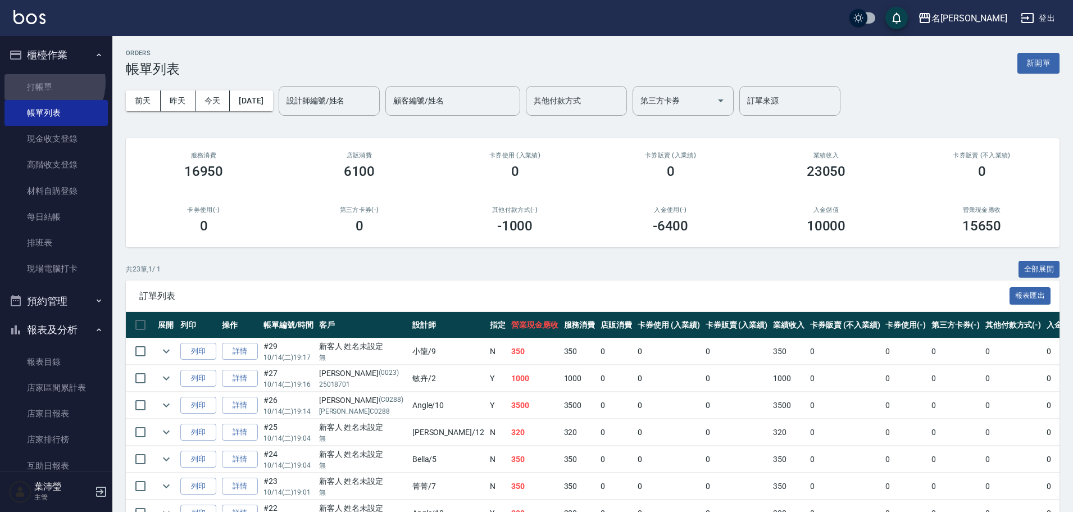
drag, startPoint x: 49, startPoint y: 82, endPoint x: 107, endPoint y: 83, distance: 58.4
click at [51, 82] on link "打帳單" at bounding box center [55, 87] width 103 height 26
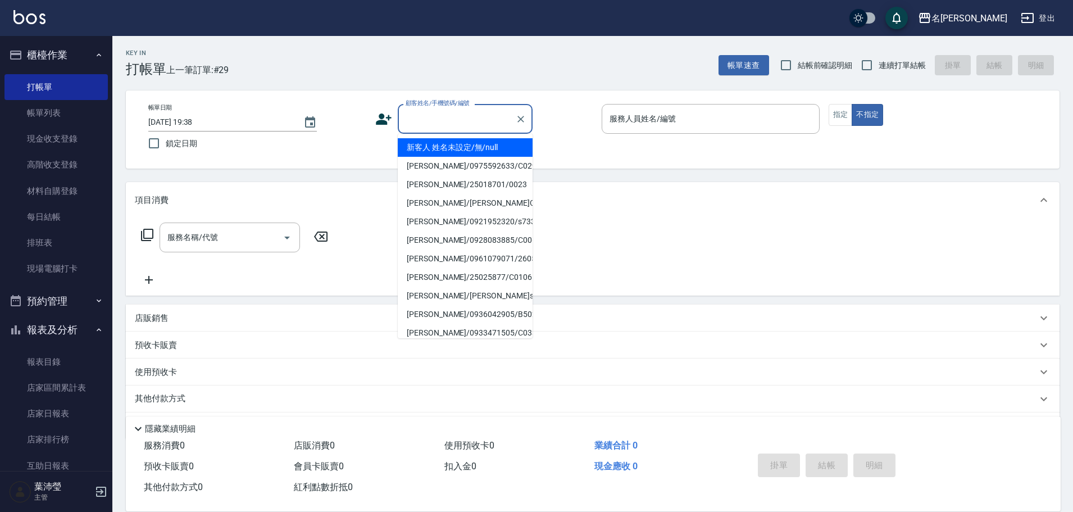
click at [437, 117] on input "顧客姓名/手機號碼/編號" at bounding box center [457, 119] width 108 height 20
click at [446, 167] on li "[PERSON_NAME]/0975592633/C0293" at bounding box center [465, 166] width 135 height 19
type input "[PERSON_NAME]/0975592633/C0293"
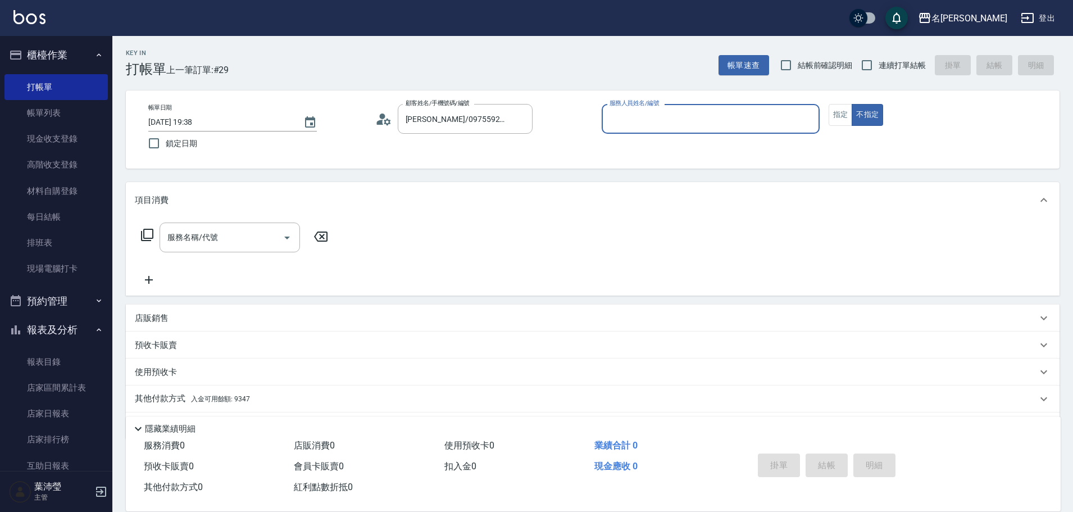
type input "敏卉-2"
click at [842, 116] on button "指定" at bounding box center [841, 115] width 24 height 22
click at [143, 232] on icon at bounding box center [146, 234] width 13 height 13
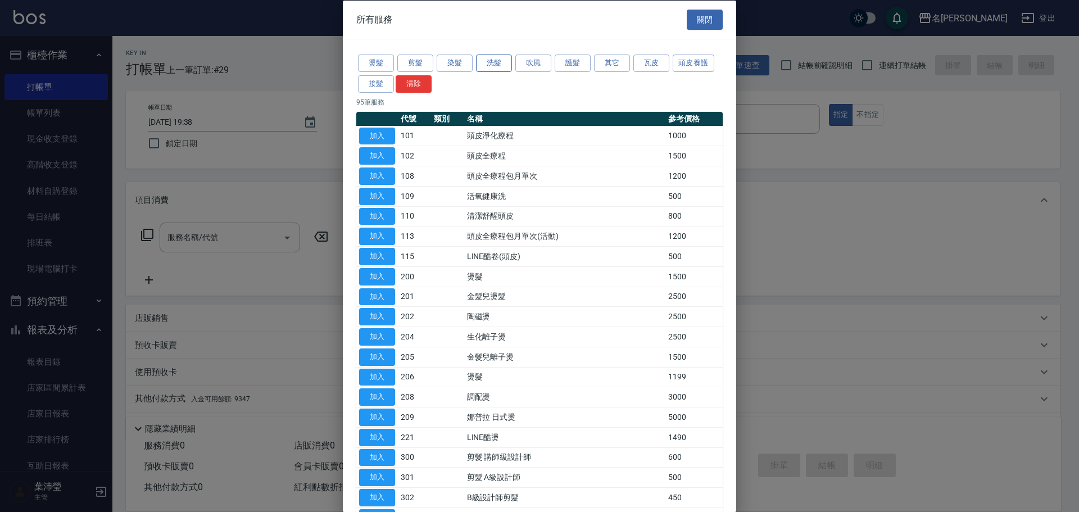
click at [497, 57] on button "洗髮" at bounding box center [494, 63] width 36 height 17
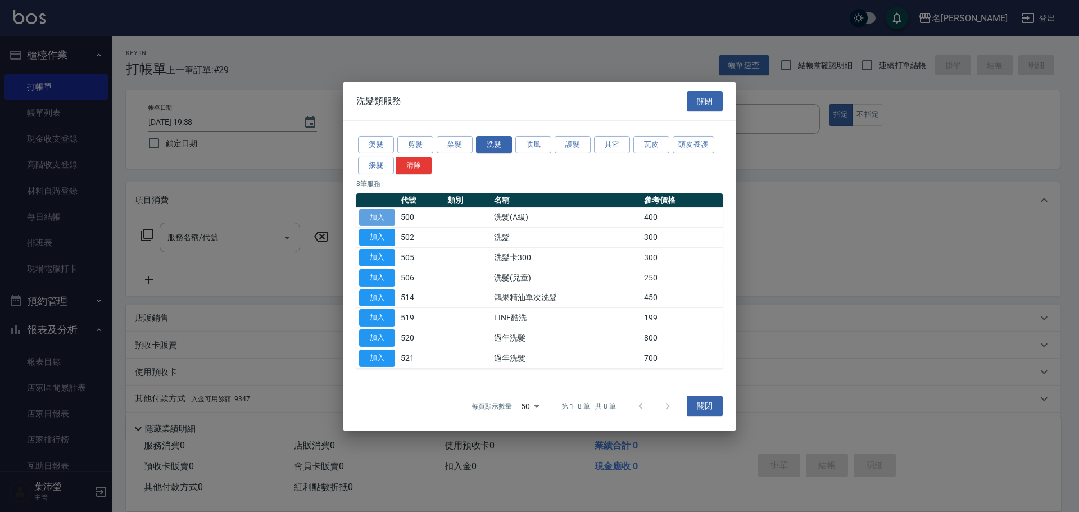
click at [392, 212] on button "加入" at bounding box center [377, 216] width 36 height 17
type input "洗髮(A級)(500)"
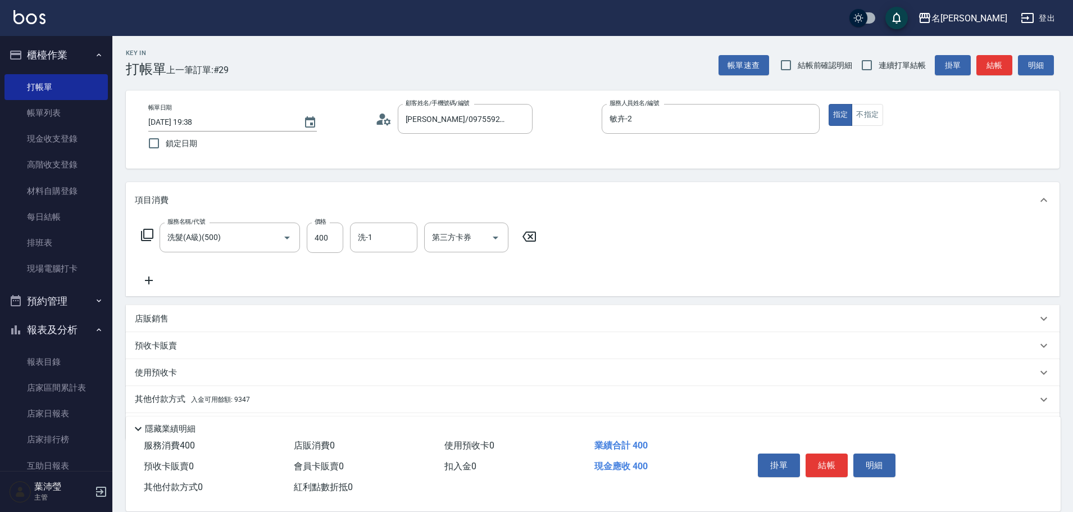
click at [156, 317] on p "店販銷售" at bounding box center [152, 319] width 34 height 12
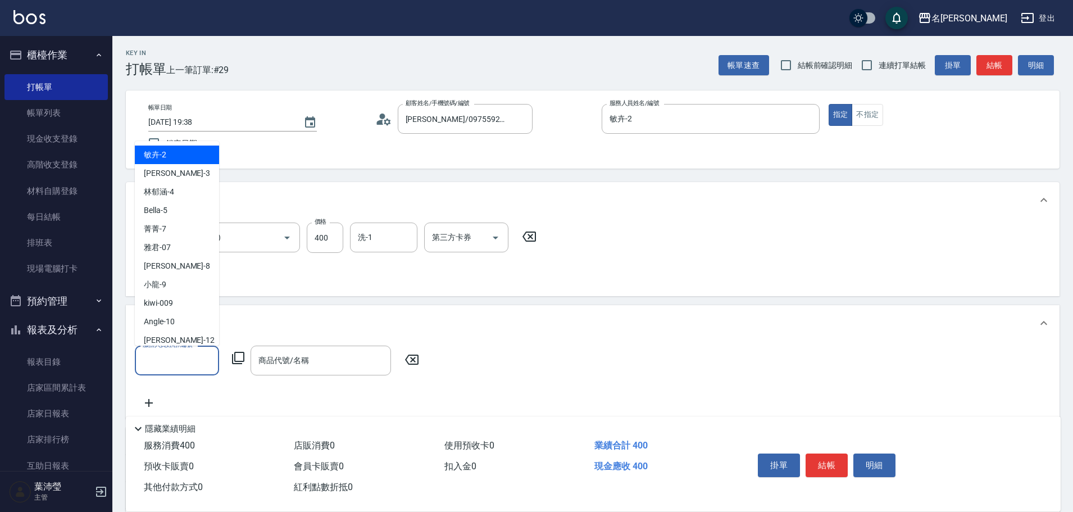
click at [158, 362] on input "服務人員姓名/編號" at bounding box center [177, 361] width 74 height 20
click at [195, 155] on div "敏卉 -2" at bounding box center [177, 155] width 84 height 19
type input "敏卉-2"
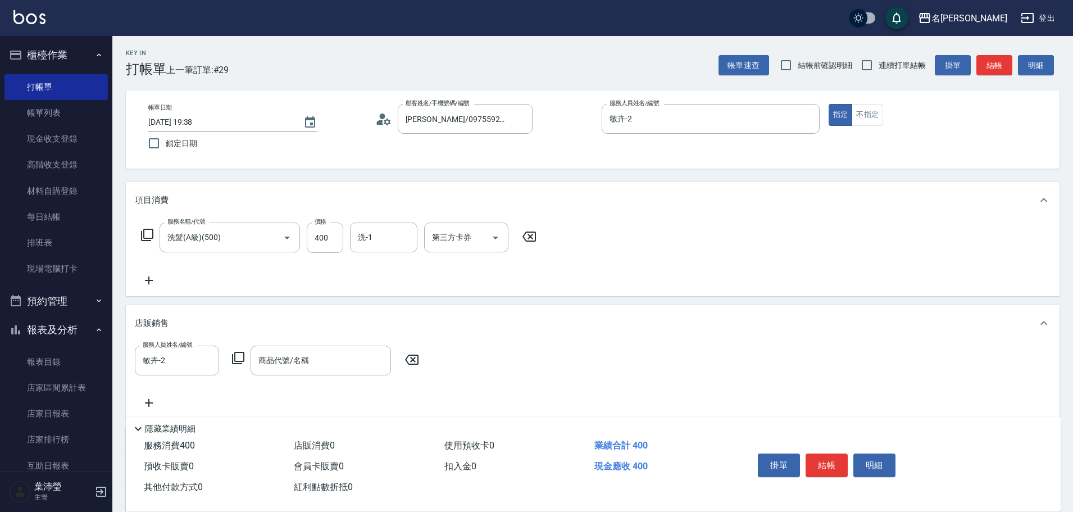
click at [240, 356] on icon at bounding box center [238, 357] width 13 height 13
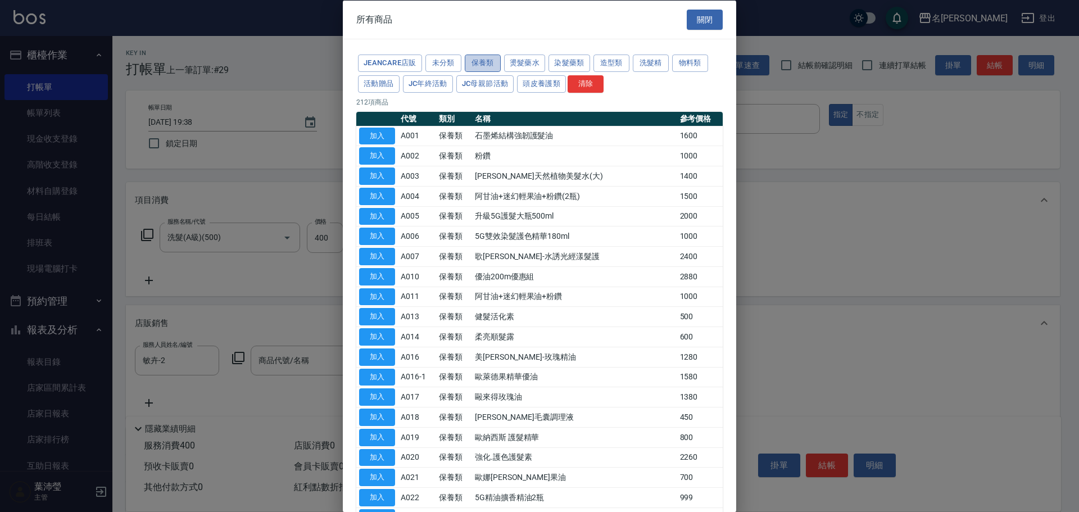
click at [489, 67] on button "保養類" at bounding box center [483, 63] width 36 height 17
click at [385, 217] on button "加入" at bounding box center [377, 215] width 36 height 17
type input "升級5G護髮大瓶500ml"
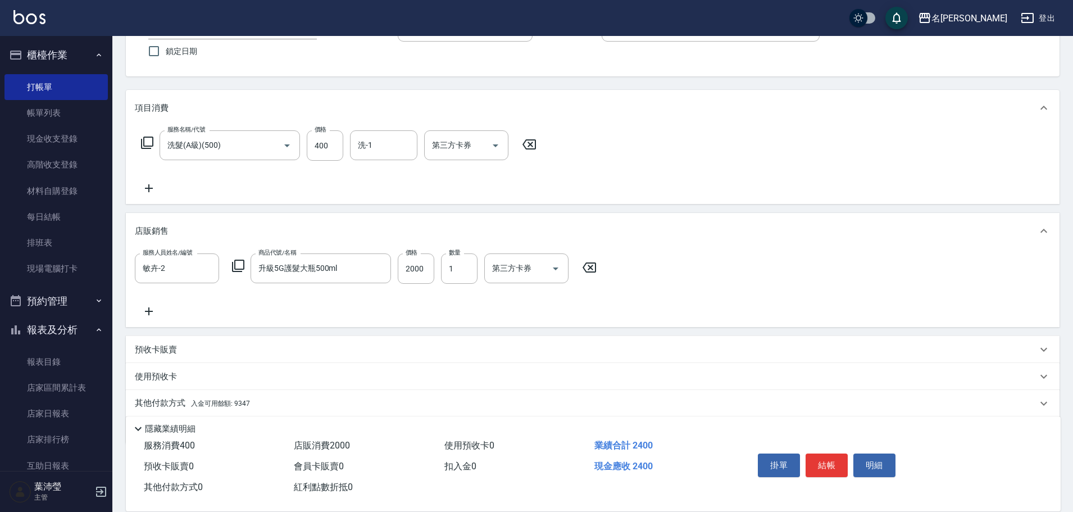
scroll to position [132, 0]
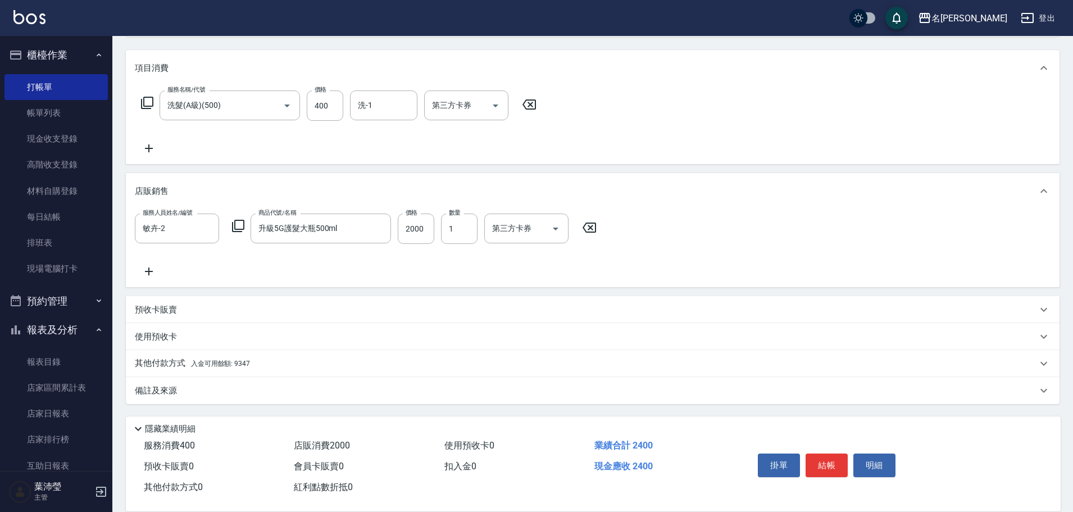
click at [161, 358] on p "其他付款方式 入金可用餘額: 9347" at bounding box center [192, 363] width 115 height 12
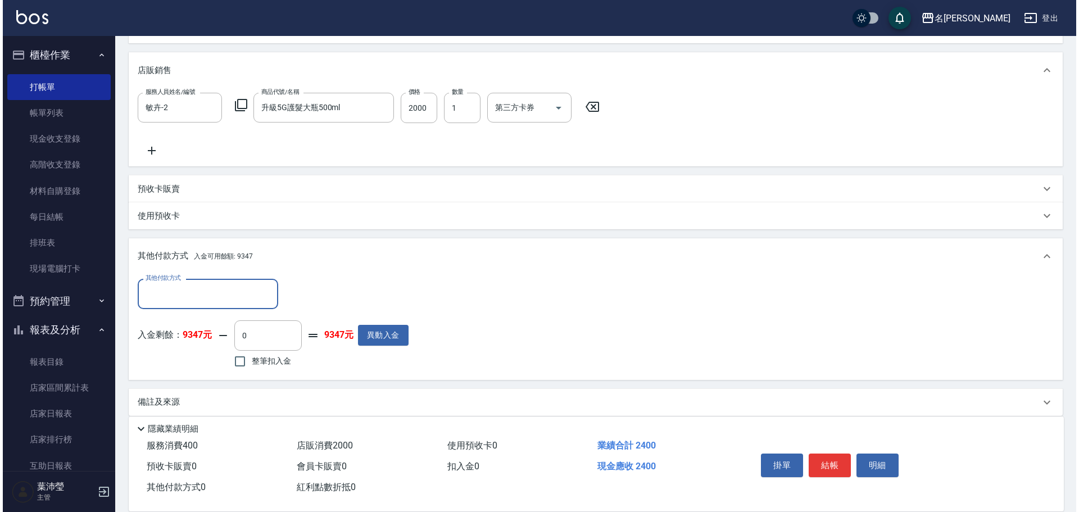
scroll to position [265, 0]
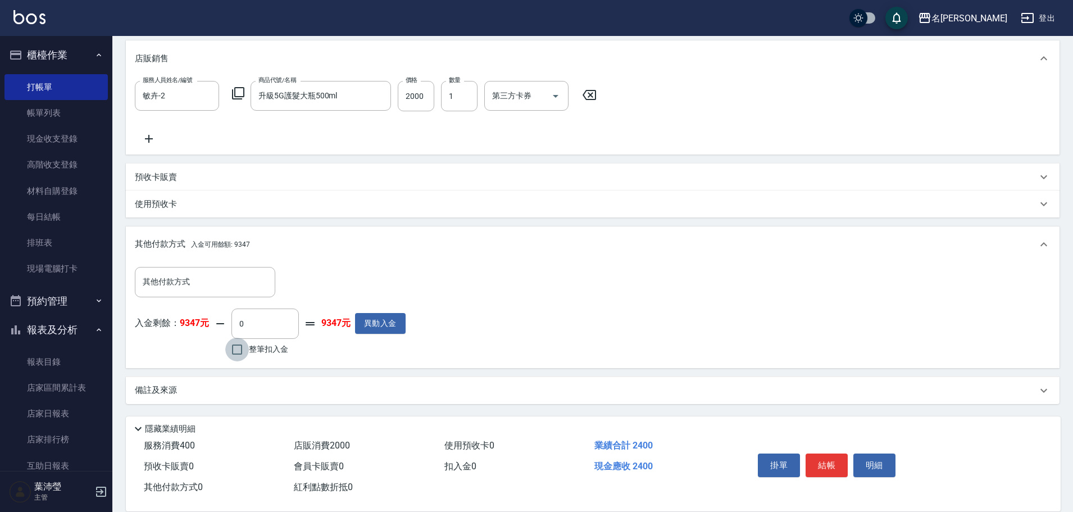
click at [237, 353] on input "整筆扣入金" at bounding box center [237, 350] width 24 height 24
checkbox input "true"
type input "2400"
click at [865, 459] on button "明細" at bounding box center [875, 465] width 42 height 24
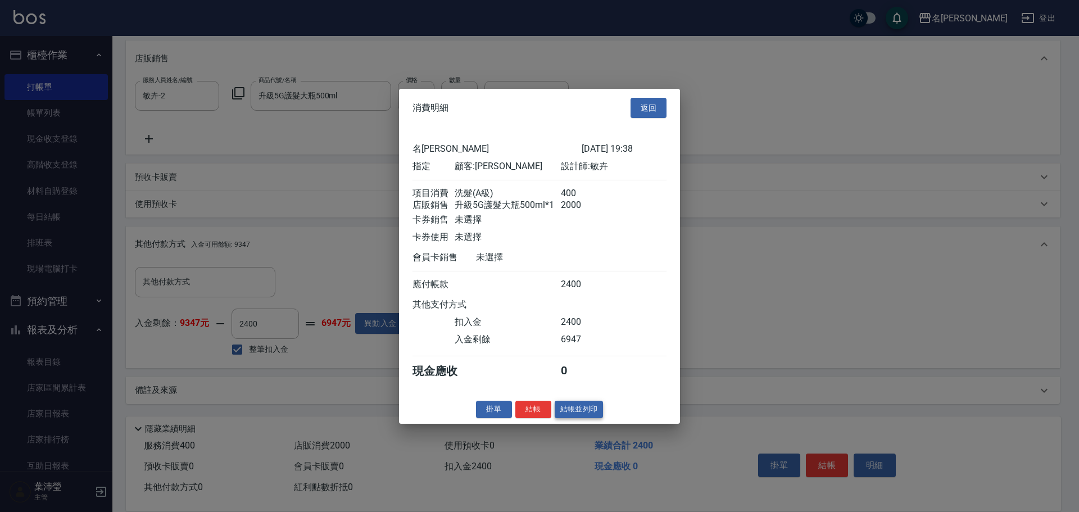
click at [578, 414] on button "結帳並列印" at bounding box center [579, 409] width 49 height 17
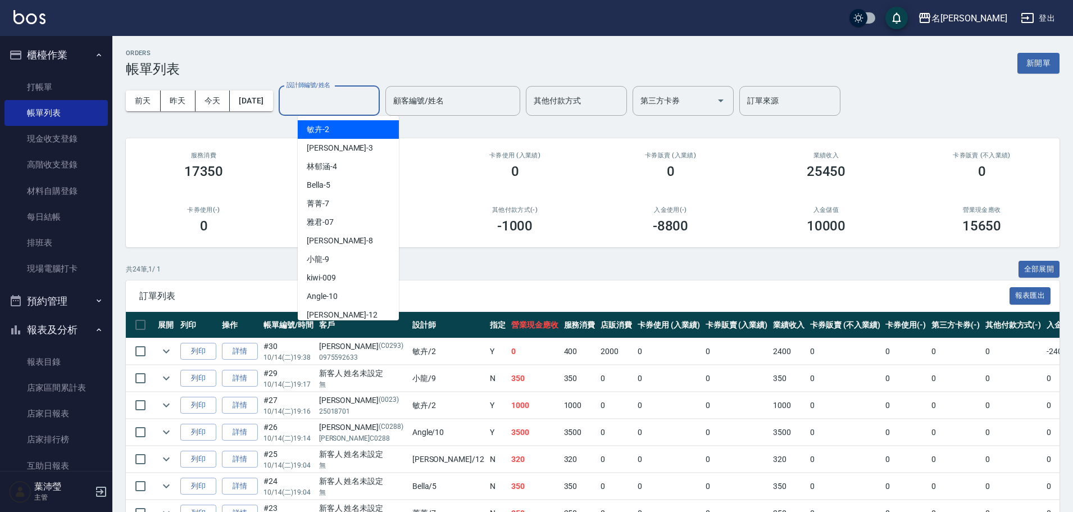
click at [334, 102] on input "設計師編號/姓名" at bounding box center [329, 101] width 91 height 20
click at [338, 127] on div "敏卉 -2" at bounding box center [348, 129] width 101 height 19
type input "敏卉-2"
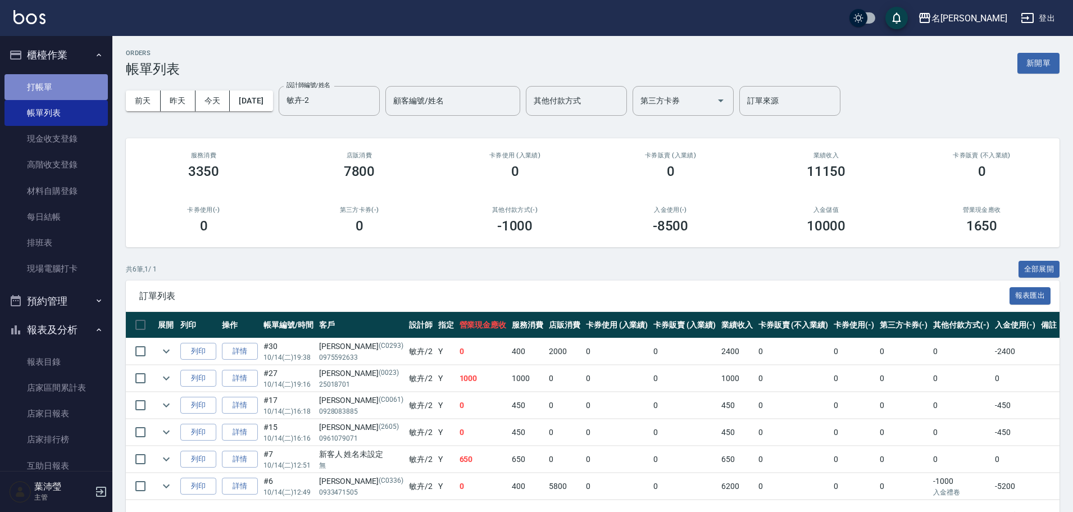
click at [89, 83] on link "打帳單" at bounding box center [55, 87] width 103 height 26
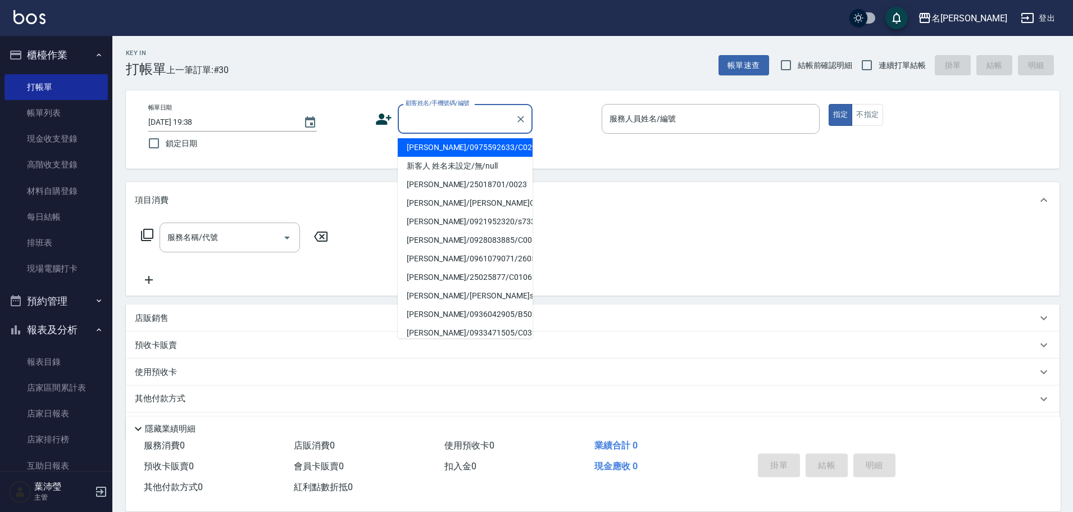
click at [434, 124] on input "顧客姓名/手機號碼/編號" at bounding box center [457, 119] width 108 height 20
click at [469, 228] on li "[PERSON_NAME]/25042986/C0120" at bounding box center [465, 221] width 135 height 19
type input "[PERSON_NAME]/25042986/C0120"
type input "敏卉-2"
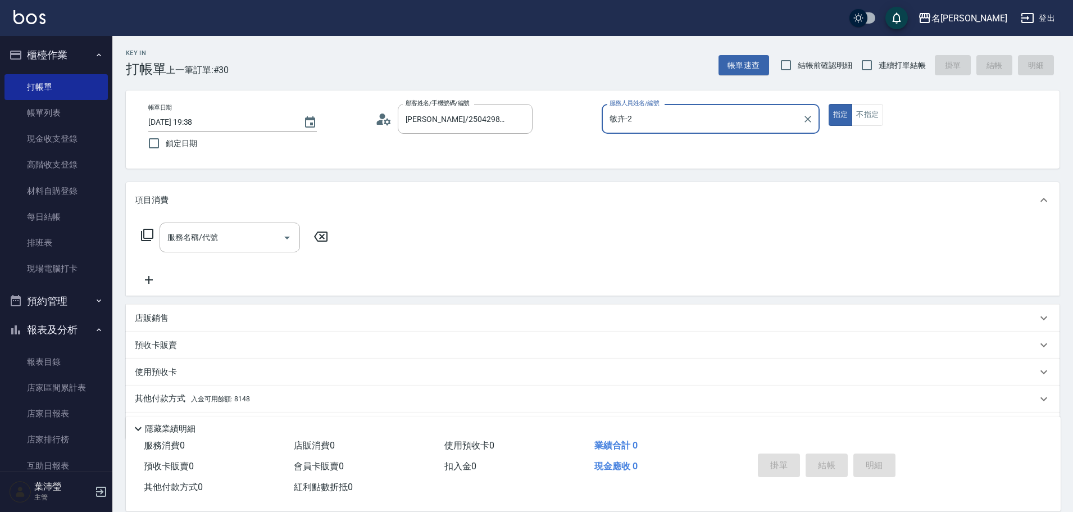
click at [150, 236] on icon at bounding box center [146, 234] width 13 height 13
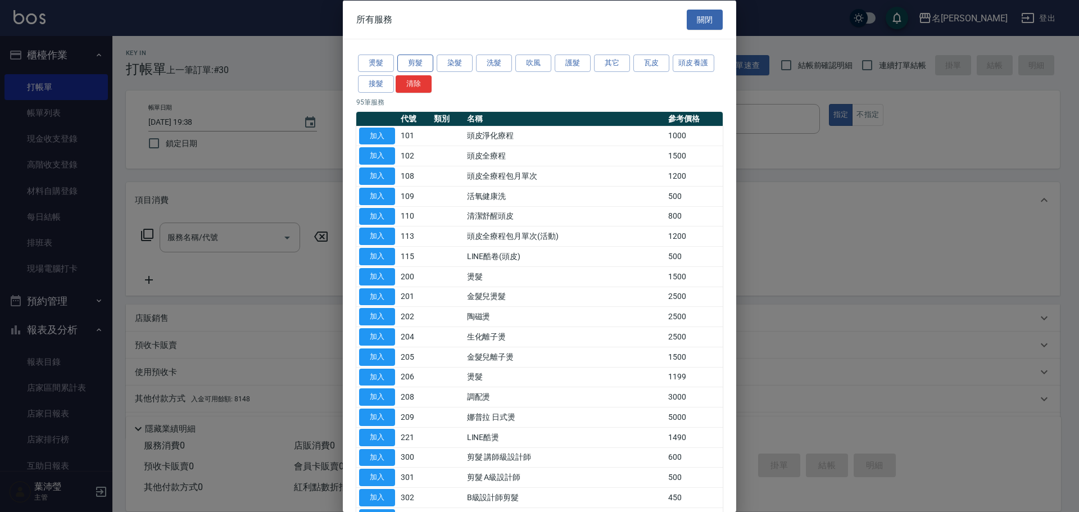
click at [416, 59] on button "剪髮" at bounding box center [415, 63] width 36 height 17
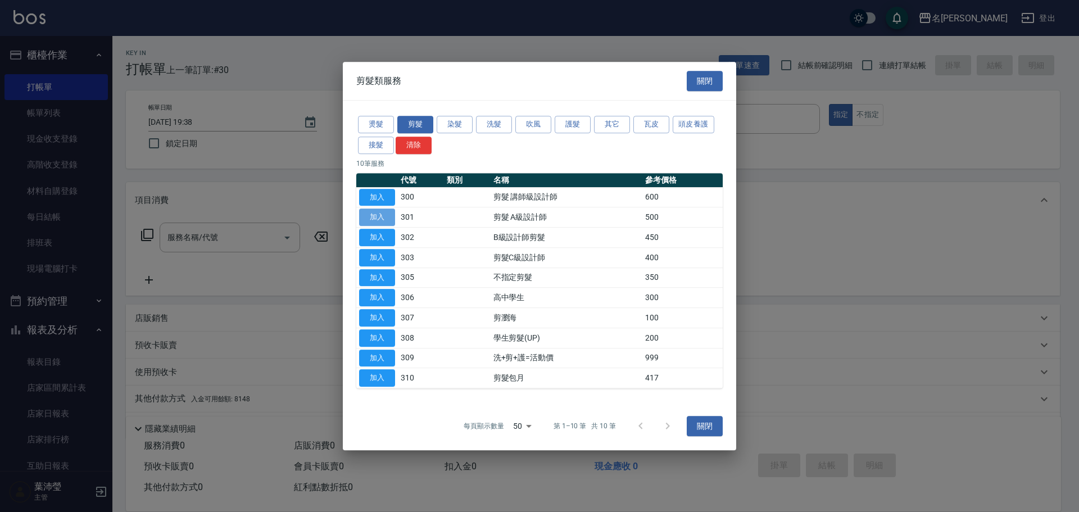
click at [374, 217] on button "加入" at bounding box center [377, 216] width 36 height 17
type input "剪髮 A級設計師(301)"
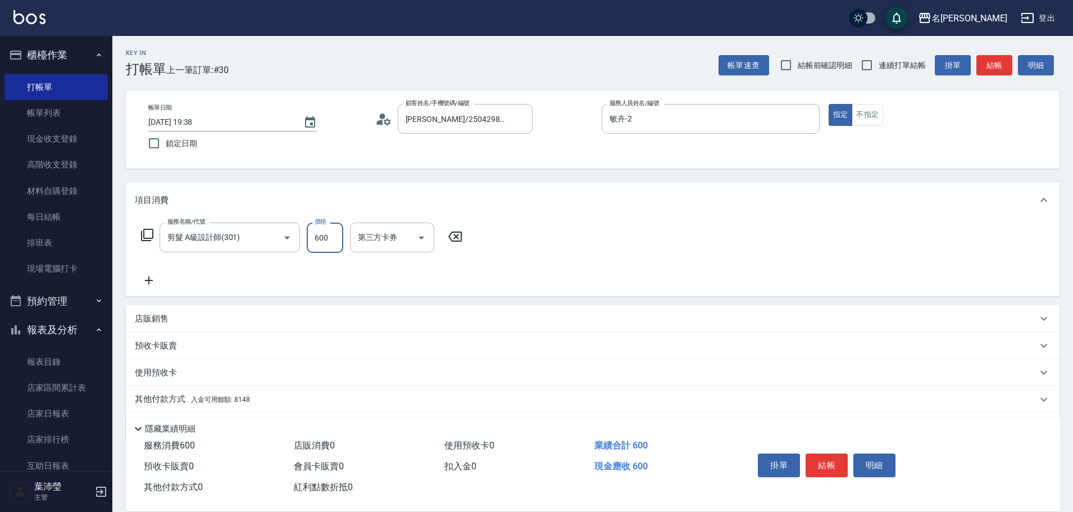
type input "600"
click at [174, 393] on div "其他付款方式 入金可用餘額: 8148" at bounding box center [593, 399] width 934 height 27
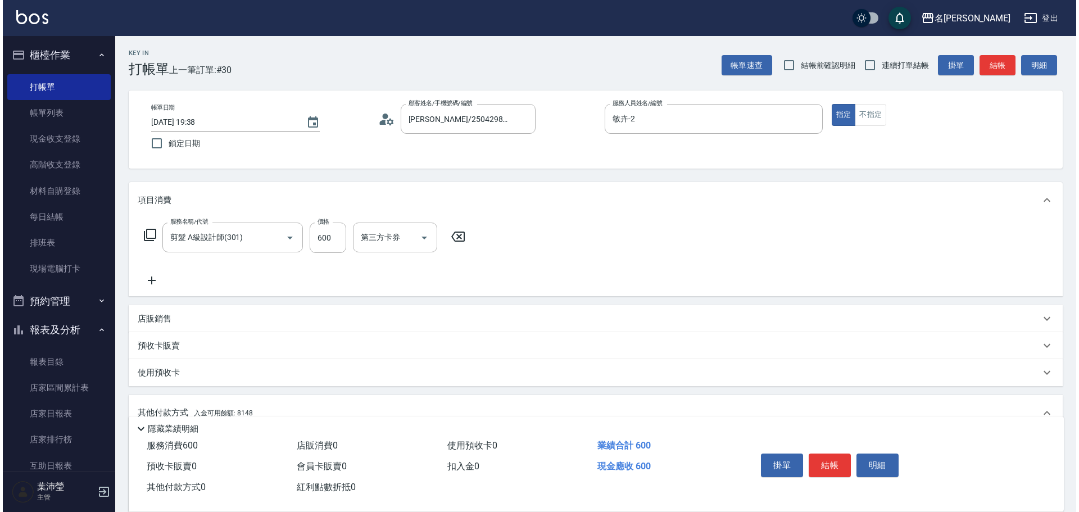
scroll to position [169, 0]
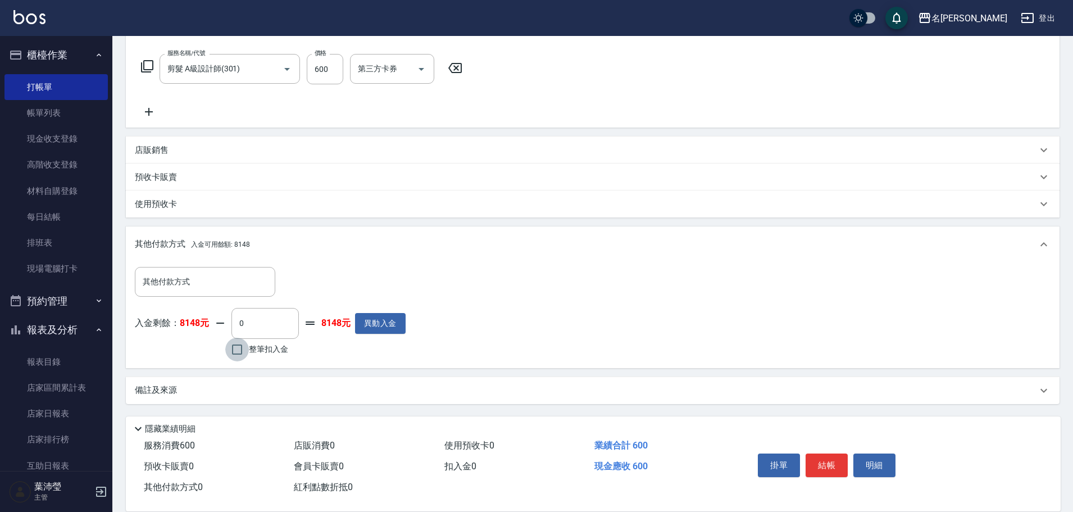
click at [240, 351] on input "整筆扣入金" at bounding box center [237, 350] width 24 height 24
checkbox input "true"
type input "600"
click at [861, 461] on button "明細" at bounding box center [875, 465] width 42 height 24
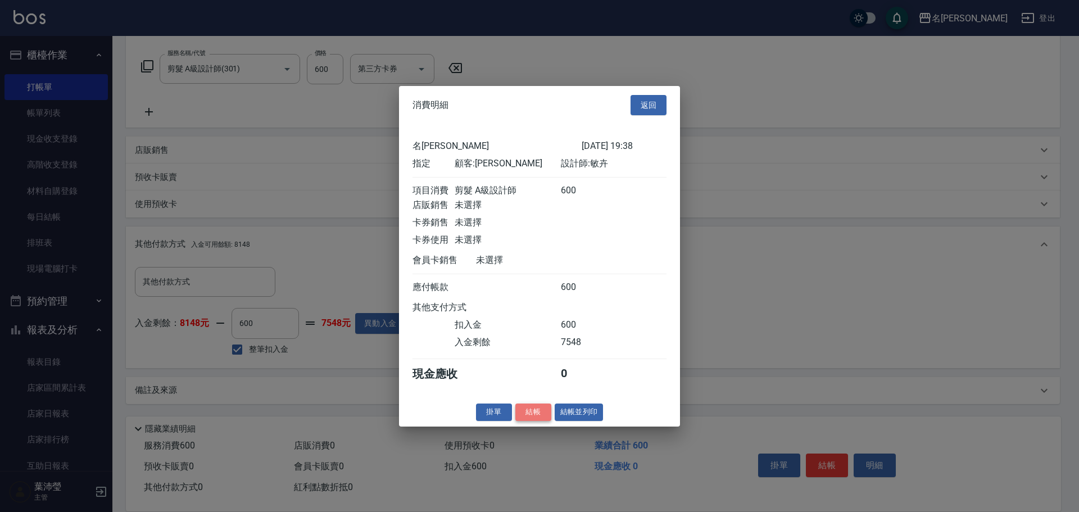
click at [537, 421] on button "結帳" at bounding box center [533, 411] width 36 height 17
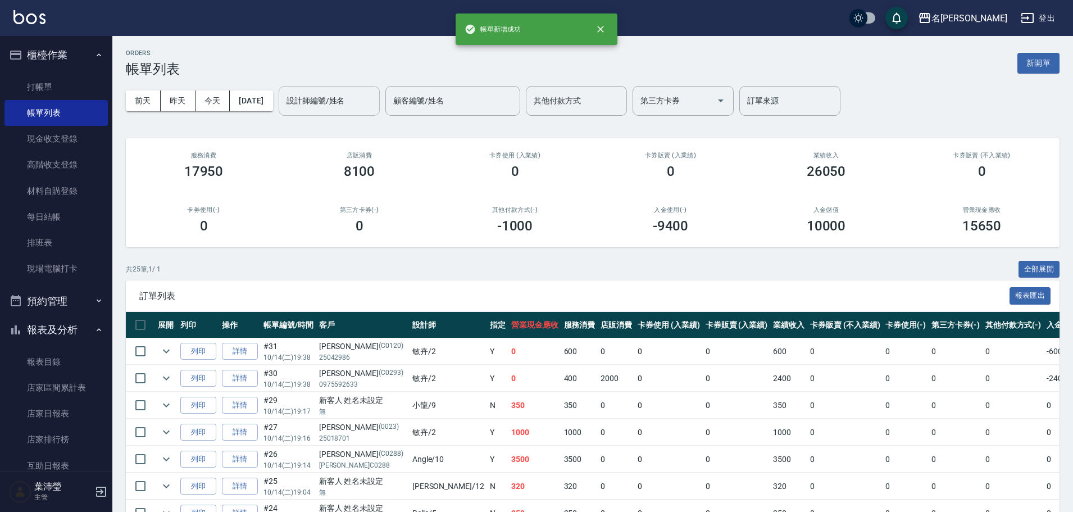
click at [343, 105] on input "設計師編號/姓名" at bounding box center [329, 101] width 91 height 20
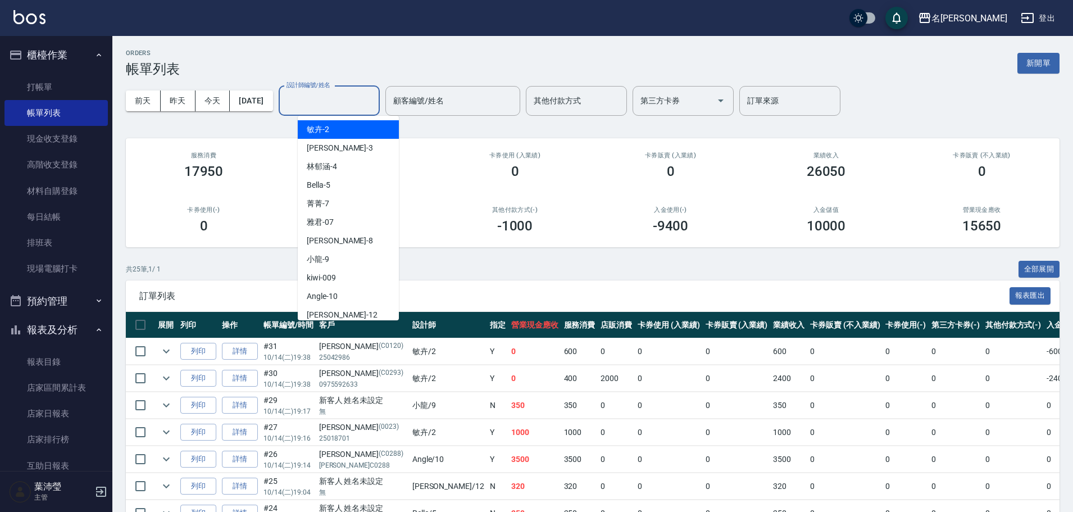
click at [348, 130] on div "敏卉 -2" at bounding box center [348, 129] width 101 height 19
type input "敏卉-2"
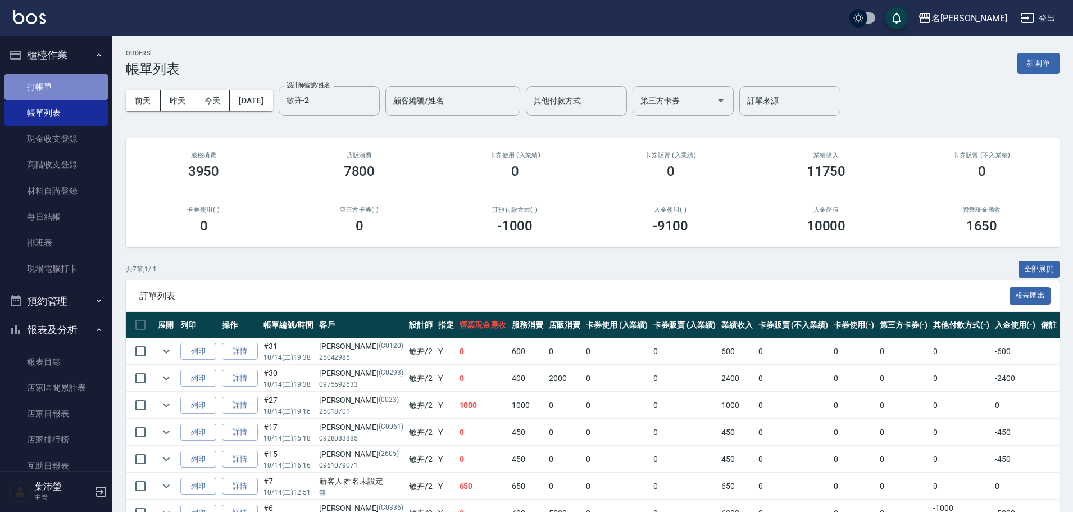
click at [83, 84] on link "打帳單" at bounding box center [55, 87] width 103 height 26
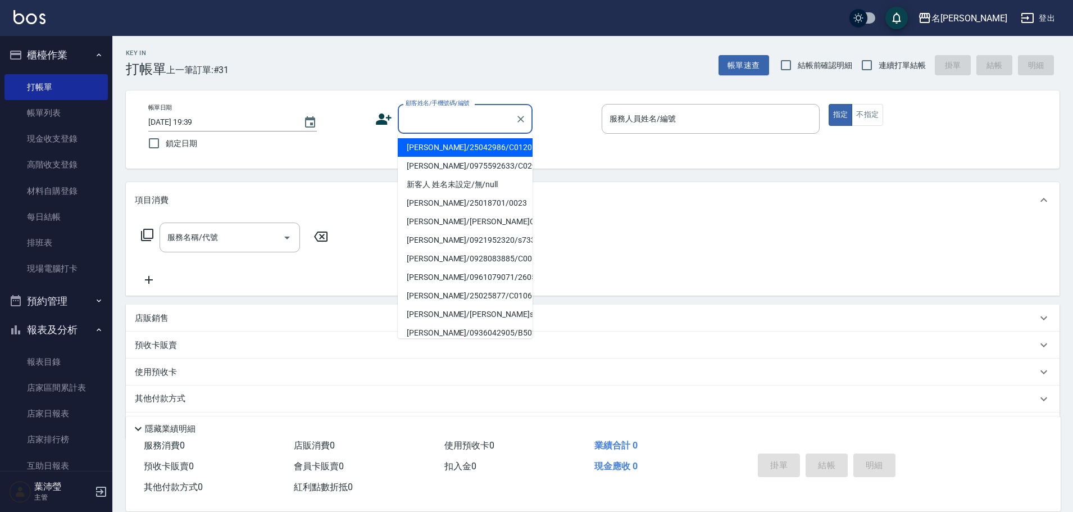
click at [436, 116] on input "顧客姓名/手機號碼/編號" at bounding box center [457, 119] width 108 height 20
click at [652, 122] on input "服務人員姓名/編號" at bounding box center [711, 119] width 208 height 20
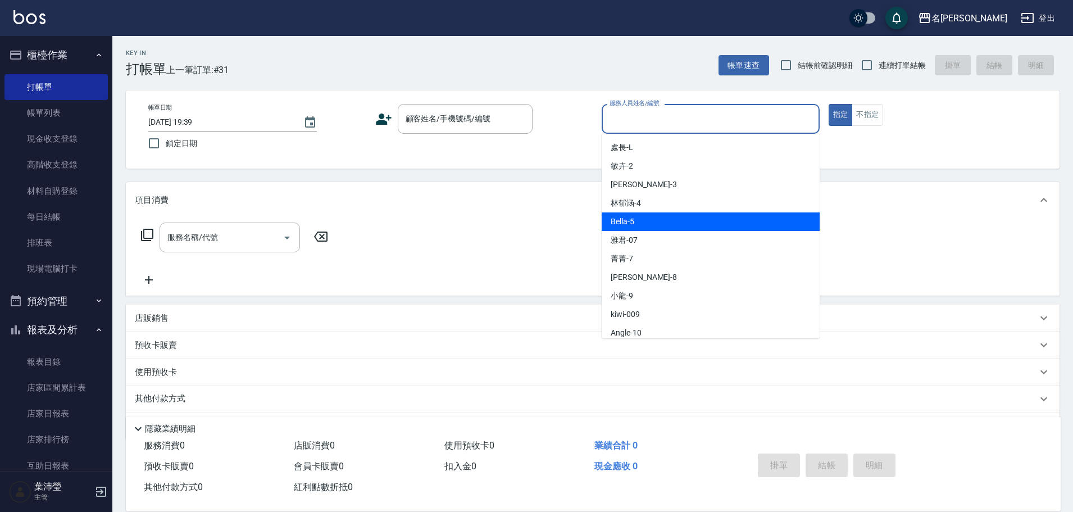
click at [668, 213] on div "Bella -5" at bounding box center [711, 221] width 218 height 19
type input "Bella-5"
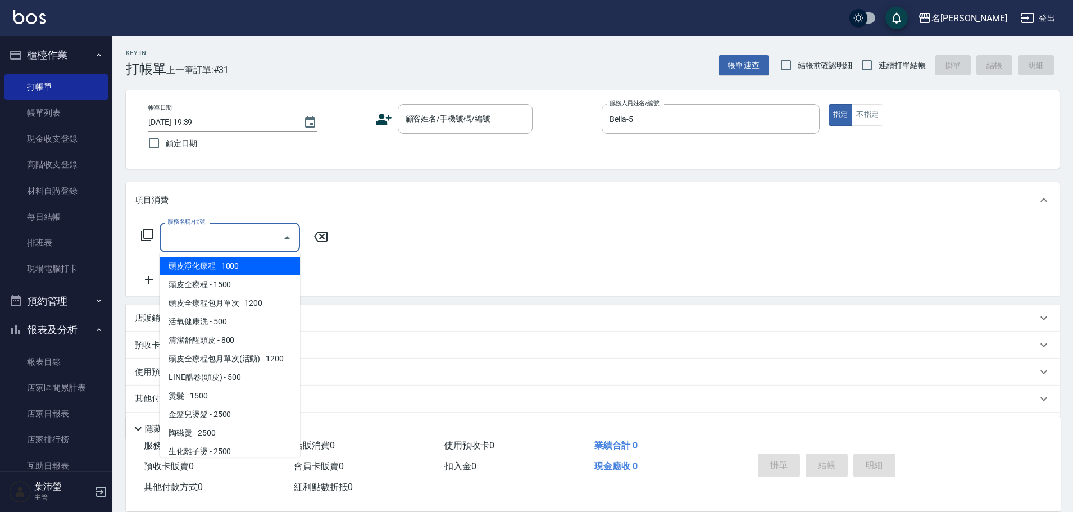
click at [230, 239] on input "服務名稱/代號" at bounding box center [222, 238] width 114 height 20
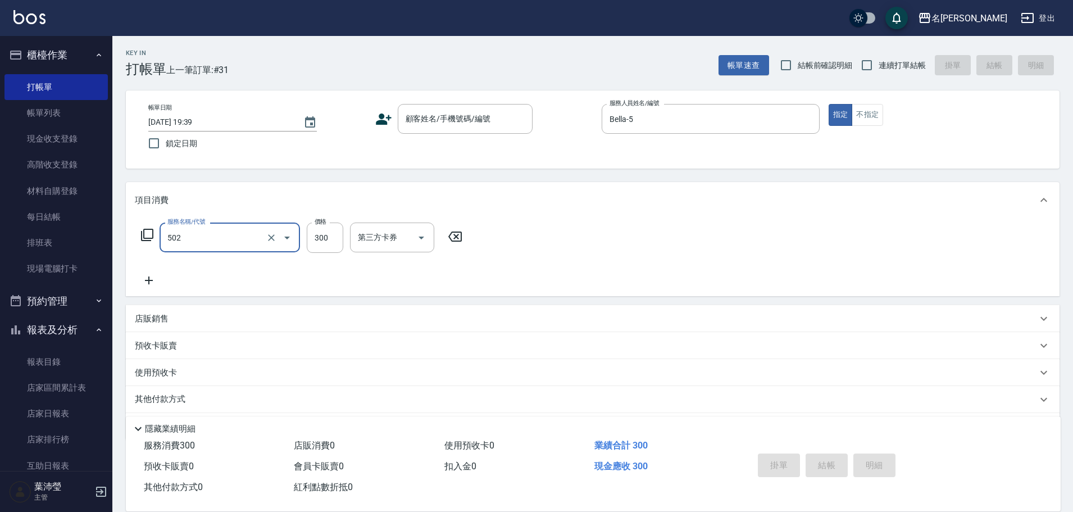
type input "洗髮(502)"
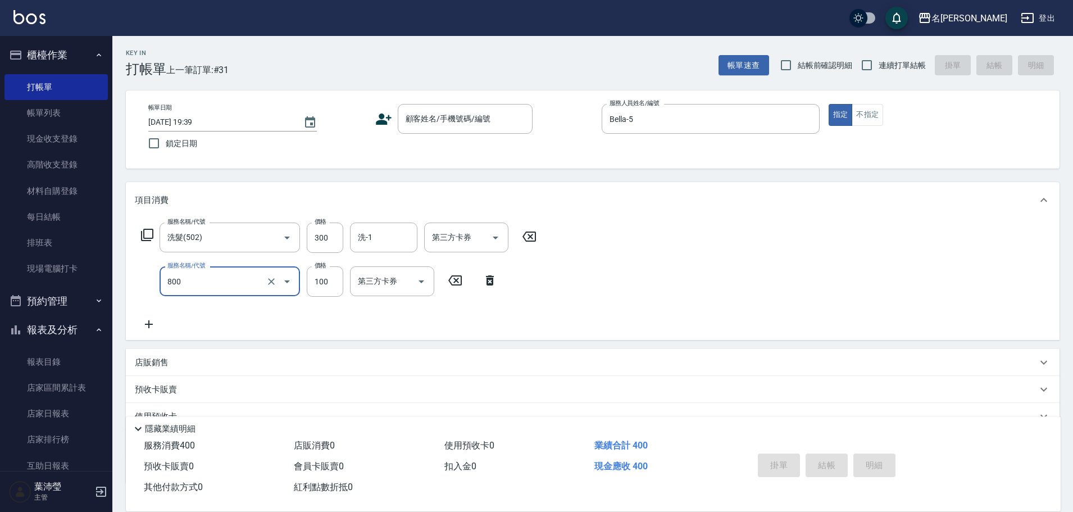
type input "快速修護(800)"
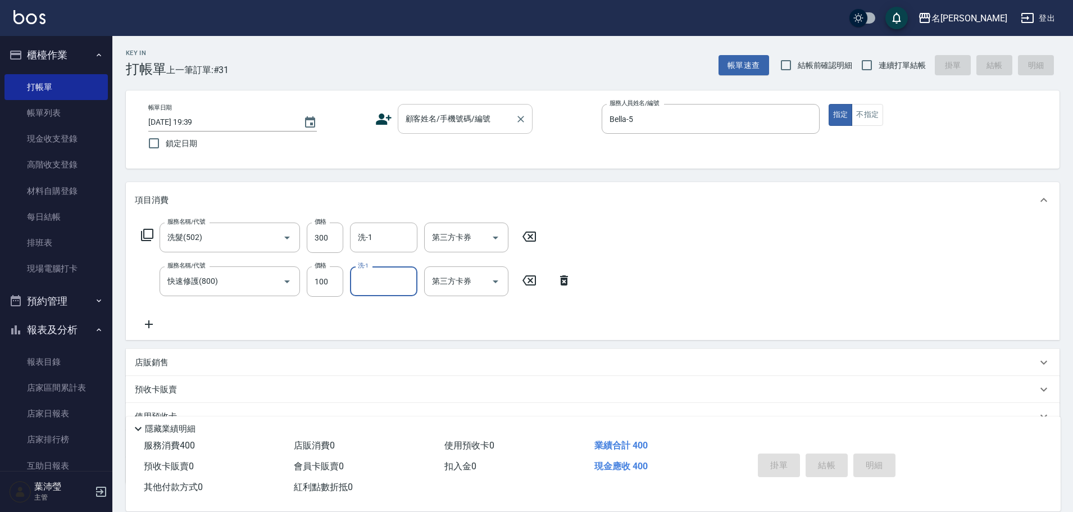
click at [448, 125] on input "顧客姓名/手機號碼/編號" at bounding box center [457, 119] width 108 height 20
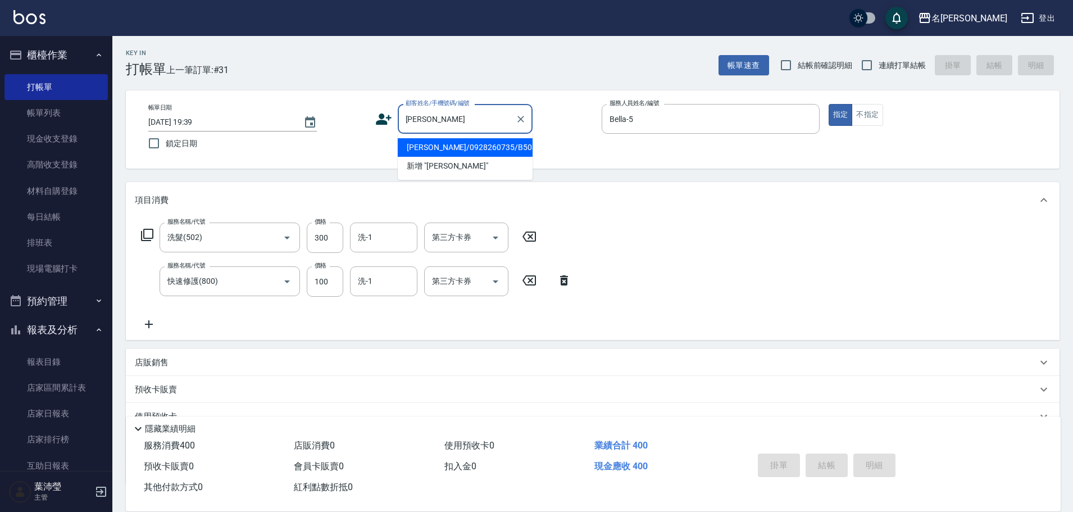
click at [439, 148] on li "[PERSON_NAME]/0928260735/B5080" at bounding box center [465, 147] width 135 height 19
type input "[PERSON_NAME]/0928260735/B5080"
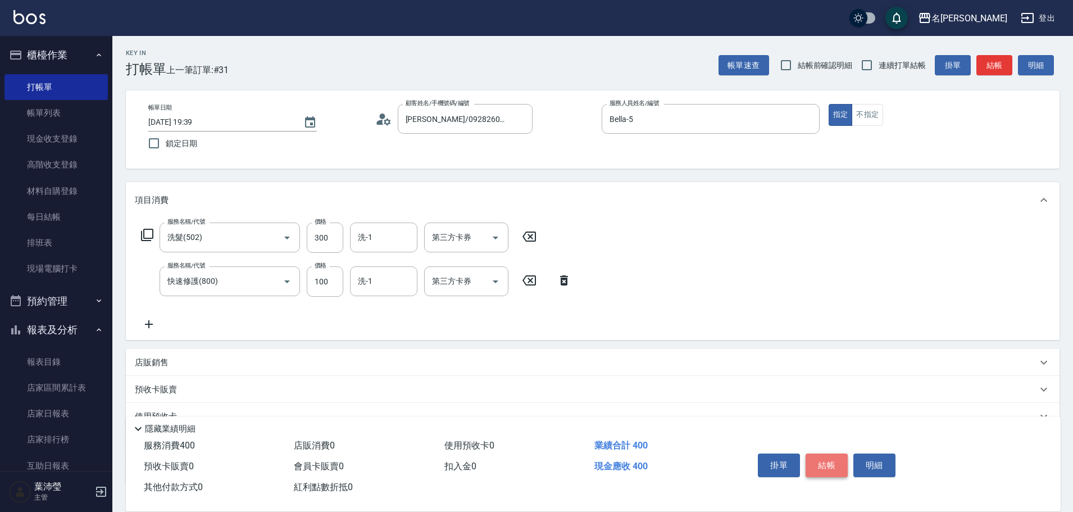
click at [833, 461] on button "結帳" at bounding box center [827, 465] width 42 height 24
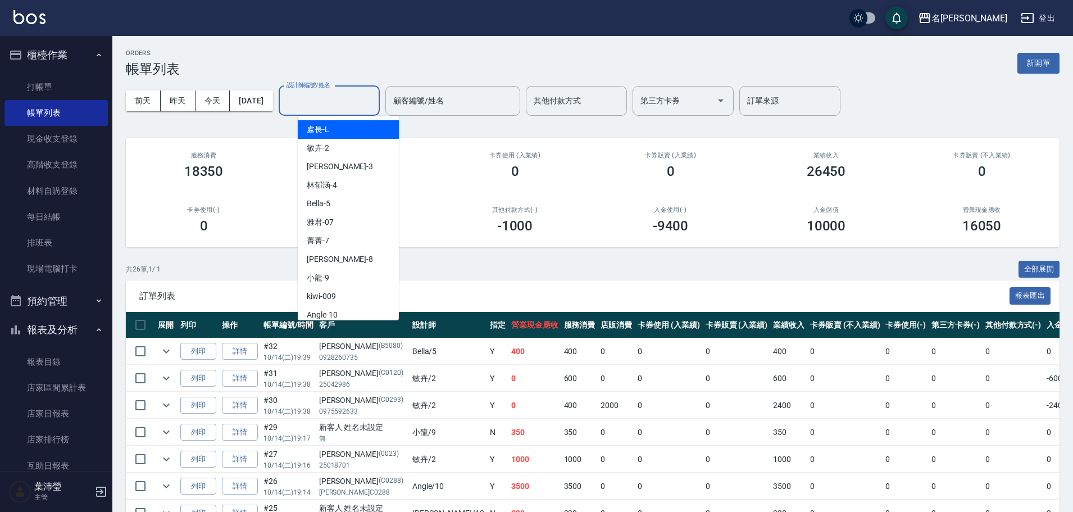
click at [350, 107] on input "設計師編號/姓名" at bounding box center [329, 101] width 91 height 20
click at [356, 207] on div "Bella -5" at bounding box center [348, 203] width 101 height 19
type input "Bella-5"
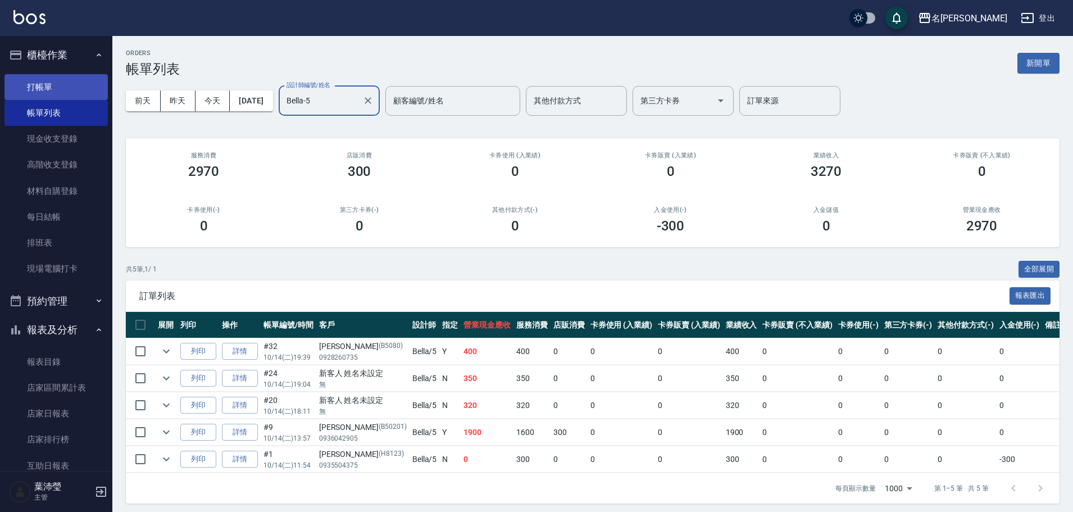
click at [38, 80] on link "打帳單" at bounding box center [55, 87] width 103 height 26
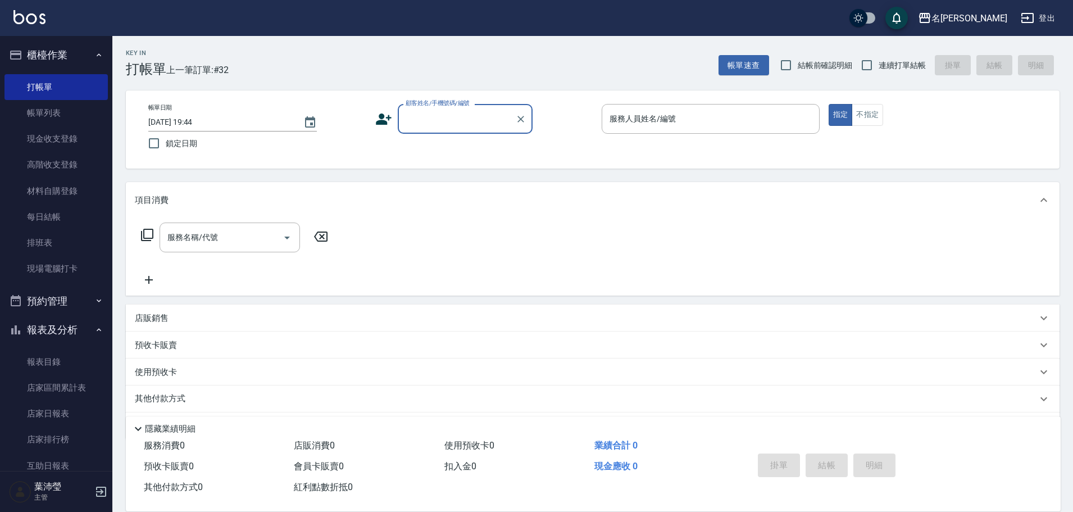
click at [443, 120] on input "顧客姓名/手機號碼/編號" at bounding box center [457, 119] width 108 height 20
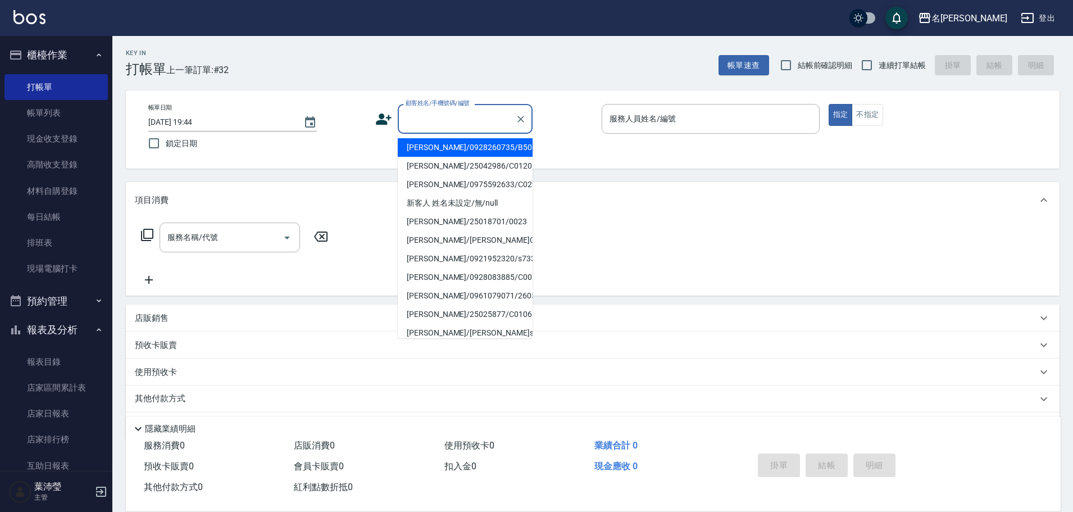
click at [465, 122] on input "顧客姓名/手機號碼/編號" at bounding box center [457, 119] width 108 height 20
click at [475, 185] on li "[PERSON_NAME]/0921455520/C0318" at bounding box center [465, 184] width 135 height 19
type input "[PERSON_NAME]/0921455520/C0318"
type input "菁菁-7"
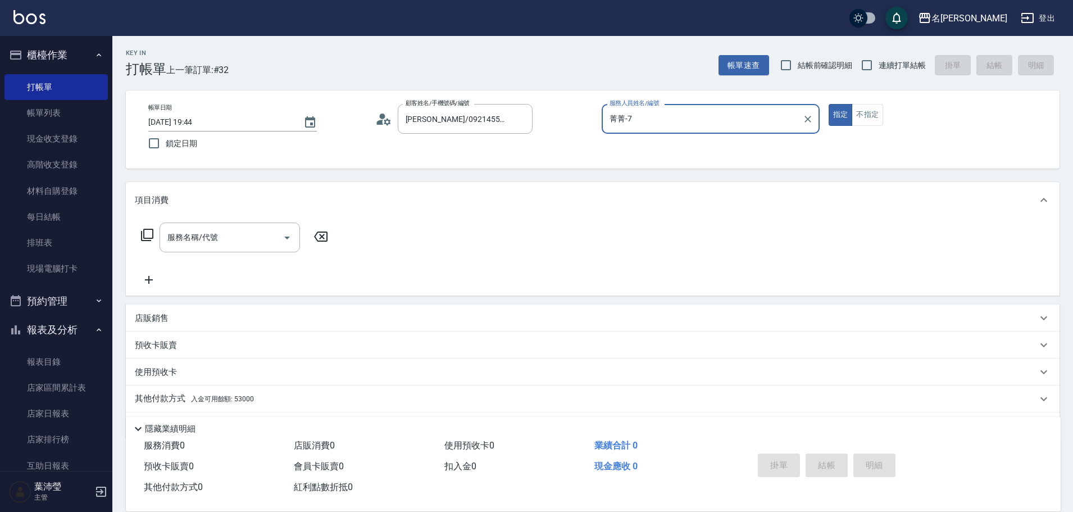
click at [144, 237] on icon at bounding box center [147, 235] width 12 height 12
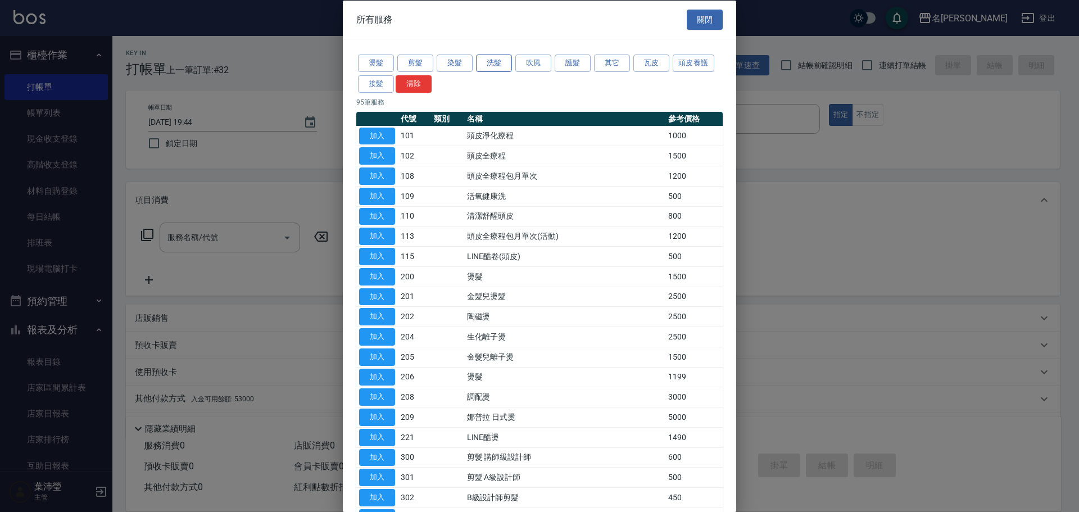
click at [491, 71] on button "洗髮" at bounding box center [494, 63] width 36 height 17
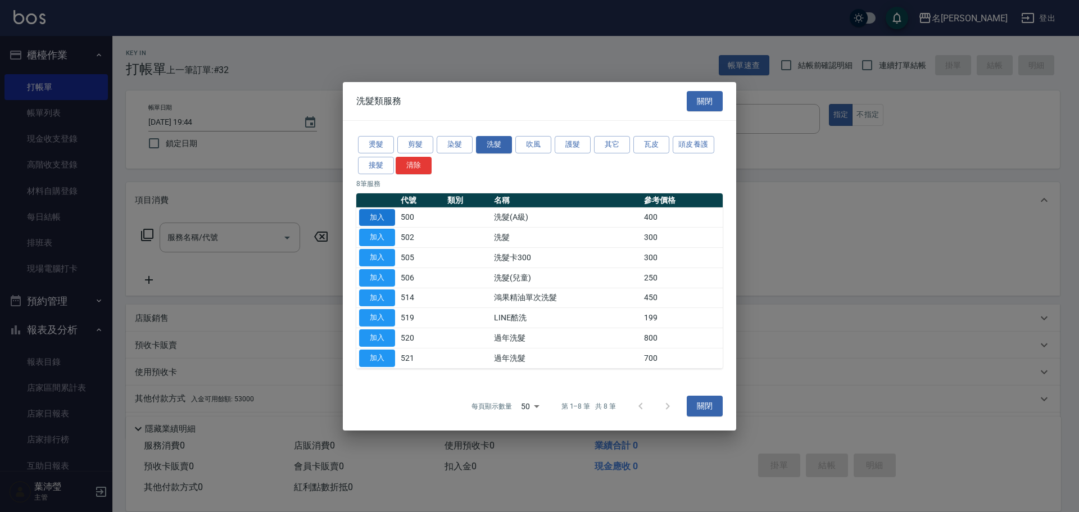
click at [378, 224] on button "加入" at bounding box center [377, 216] width 36 height 17
type input "洗髮(A級)(500)"
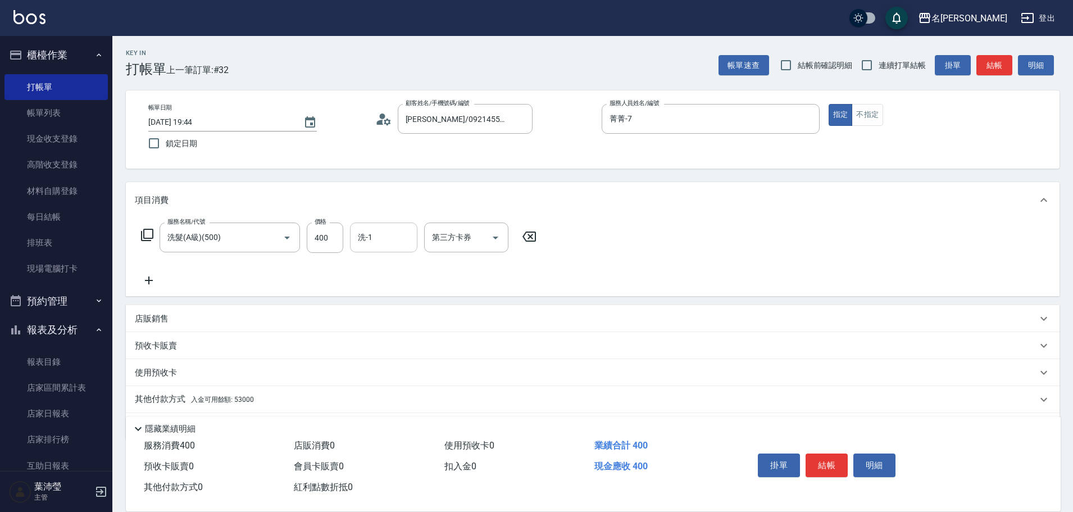
click at [398, 234] on input "洗-1" at bounding box center [383, 238] width 57 height 20
type input "語爭-20"
click at [598, 238] on div "服務名稱/代號 洗髮(A級)(500) 服務名稱/代號 價格 400 價格 洗-1 語爭-20 洗-1 第三方卡券 第三方卡券" at bounding box center [593, 257] width 934 height 78
click at [180, 320] on div "店販銷售" at bounding box center [586, 319] width 902 height 12
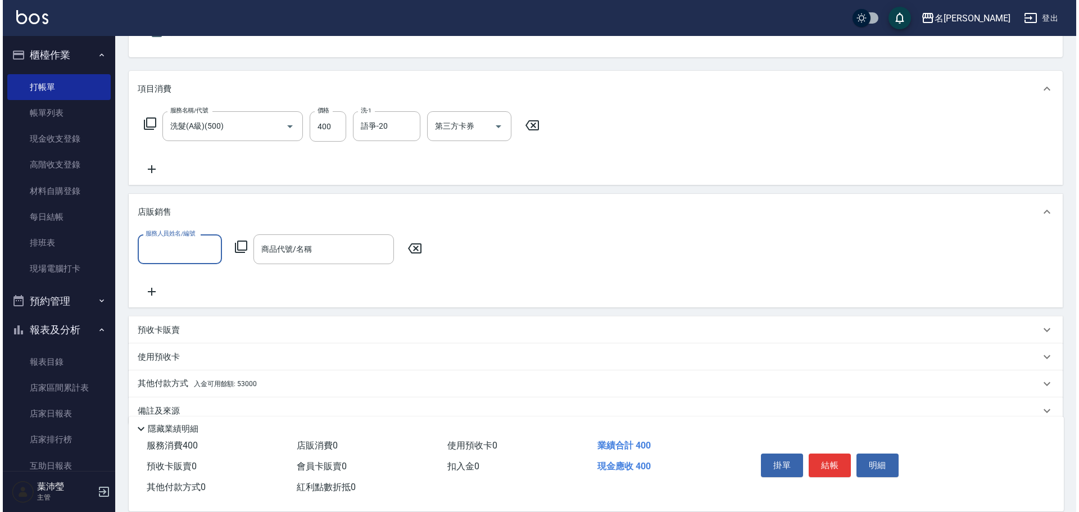
scroll to position [112, 0]
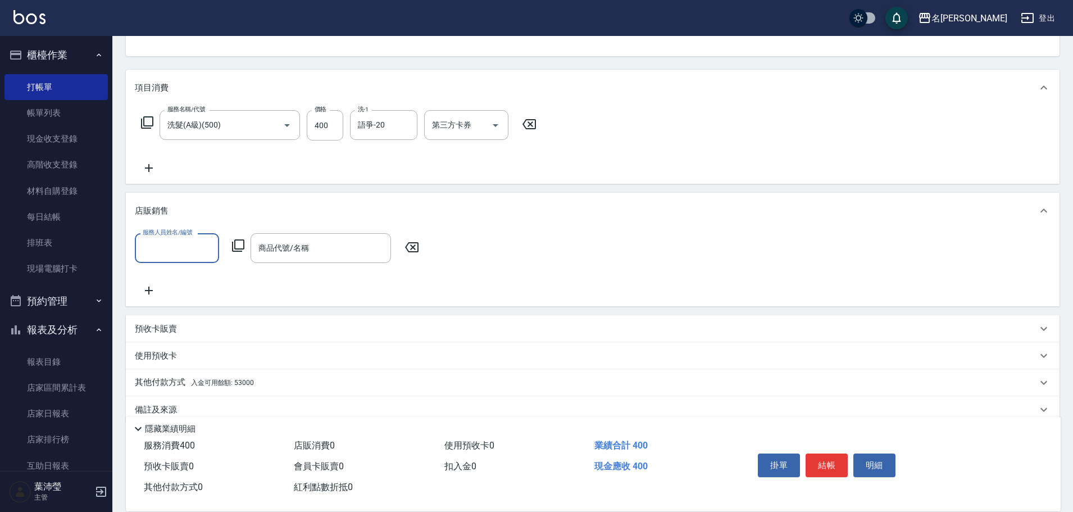
click at [185, 256] on input "服務人員姓名/編號" at bounding box center [177, 248] width 74 height 20
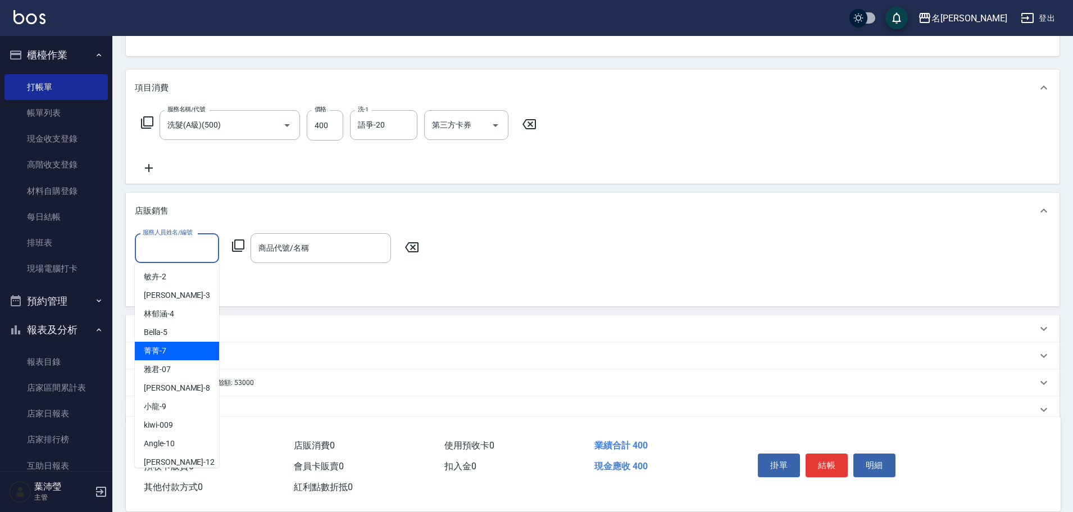
click at [189, 356] on div "菁菁 -7" at bounding box center [177, 351] width 84 height 19
type input "菁菁-7"
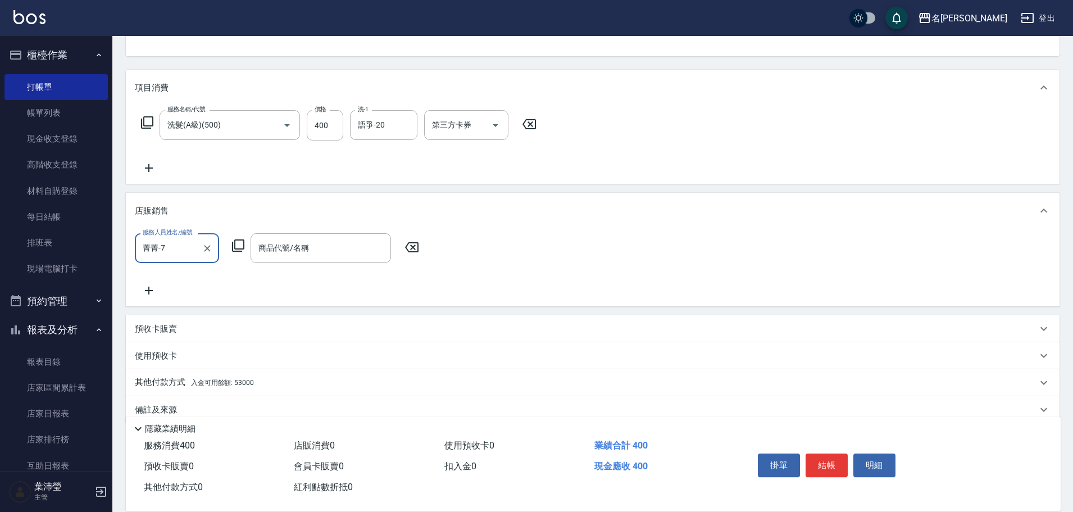
click at [235, 239] on icon at bounding box center [238, 245] width 13 height 13
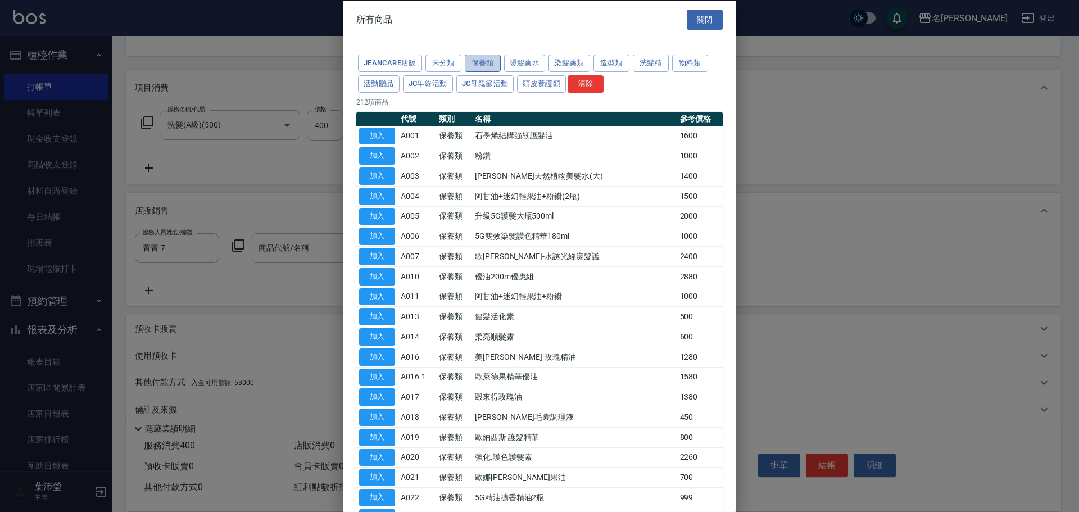
click at [469, 66] on button "保養類" at bounding box center [483, 63] width 36 height 17
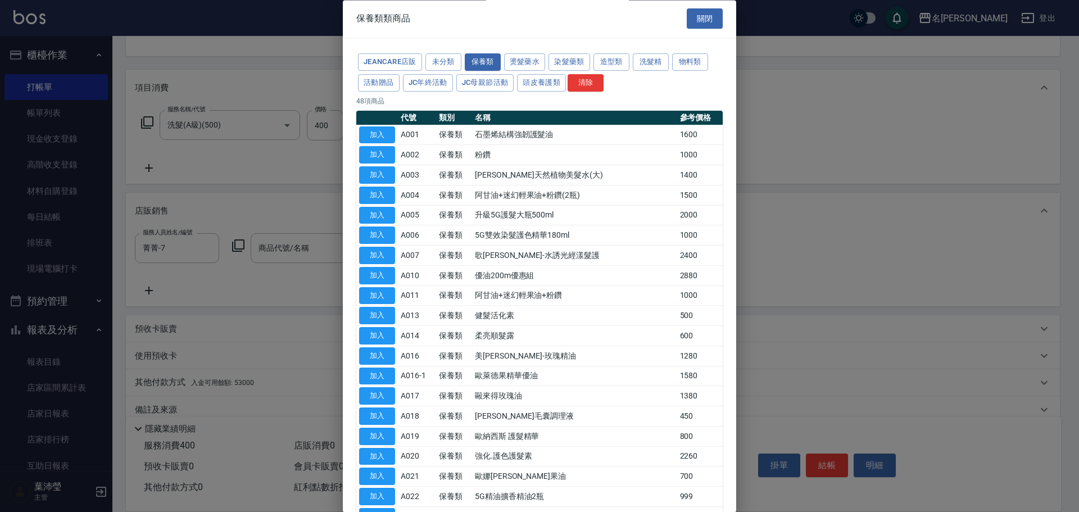
scroll to position [0, 0]
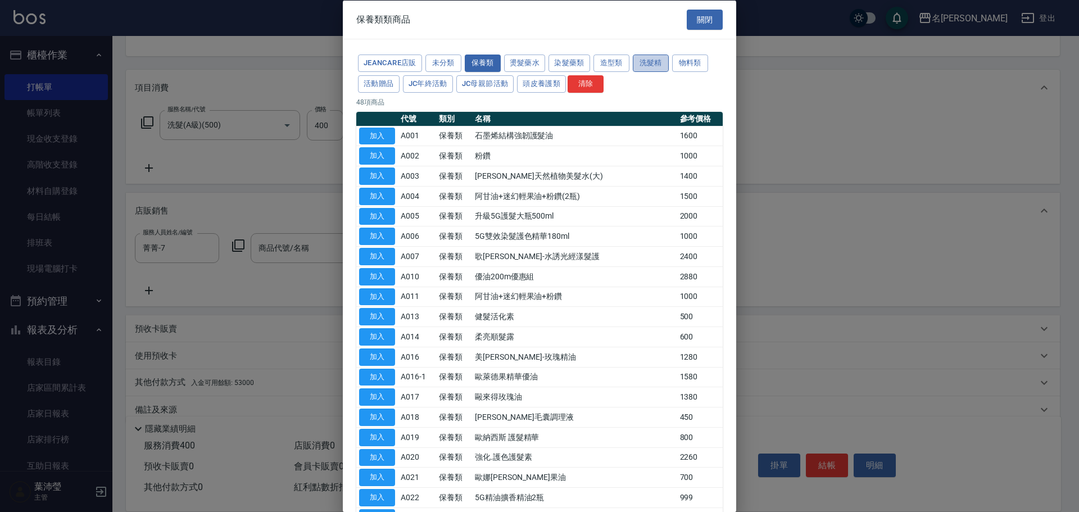
click at [648, 64] on button "洗髮精" at bounding box center [651, 63] width 36 height 17
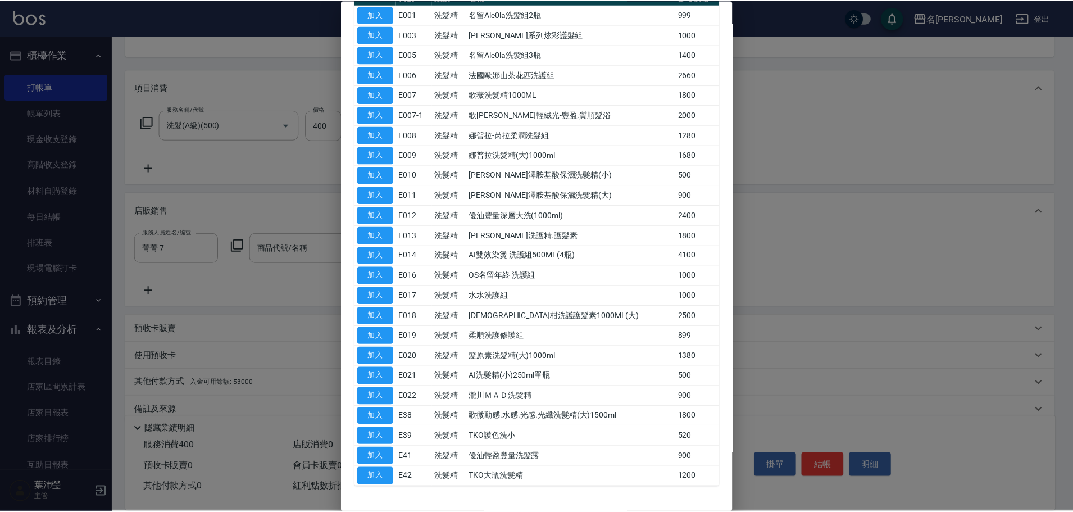
scroll to position [102, 0]
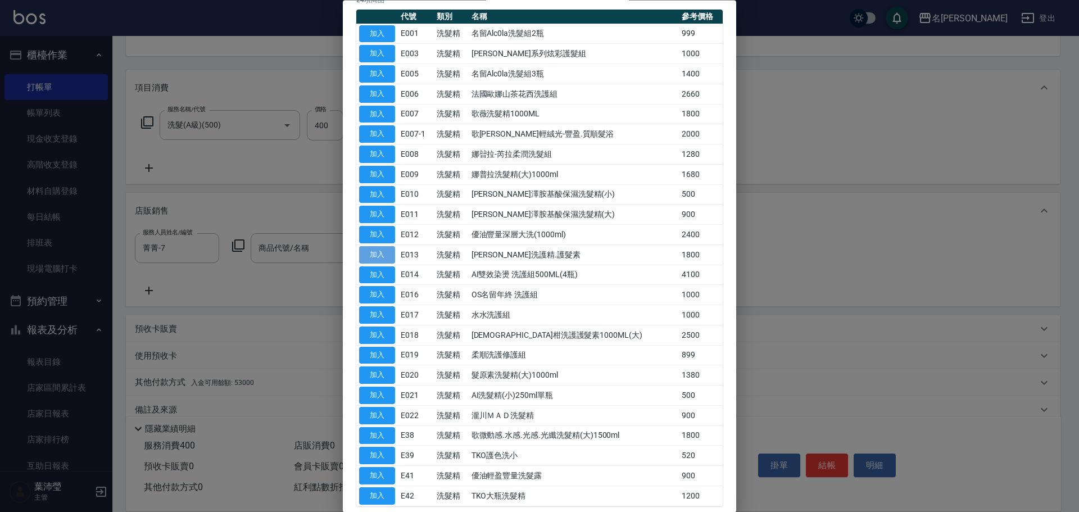
click at [390, 254] on button "加入" at bounding box center [377, 254] width 36 height 17
type input "[PERSON_NAME]洗護精.護髮素"
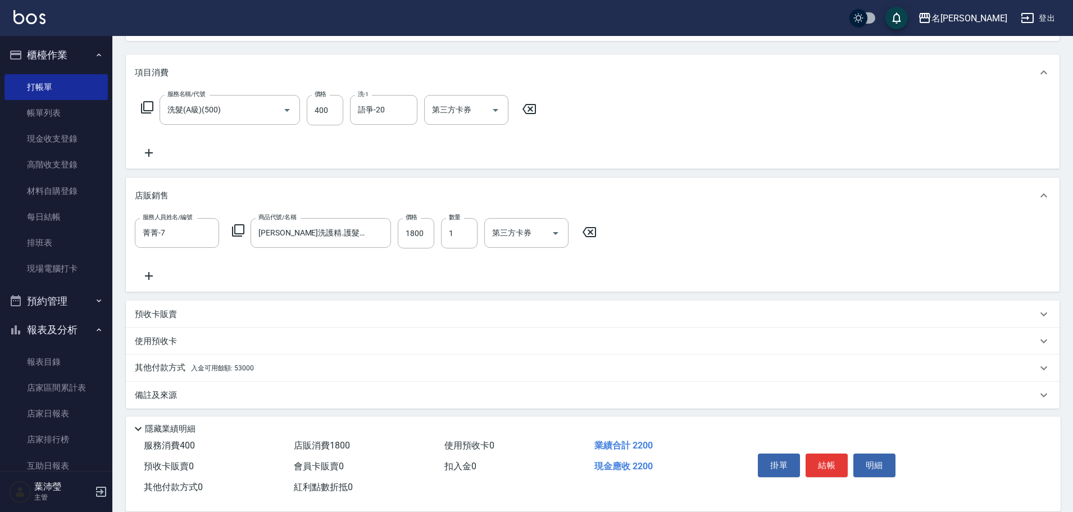
scroll to position [132, 0]
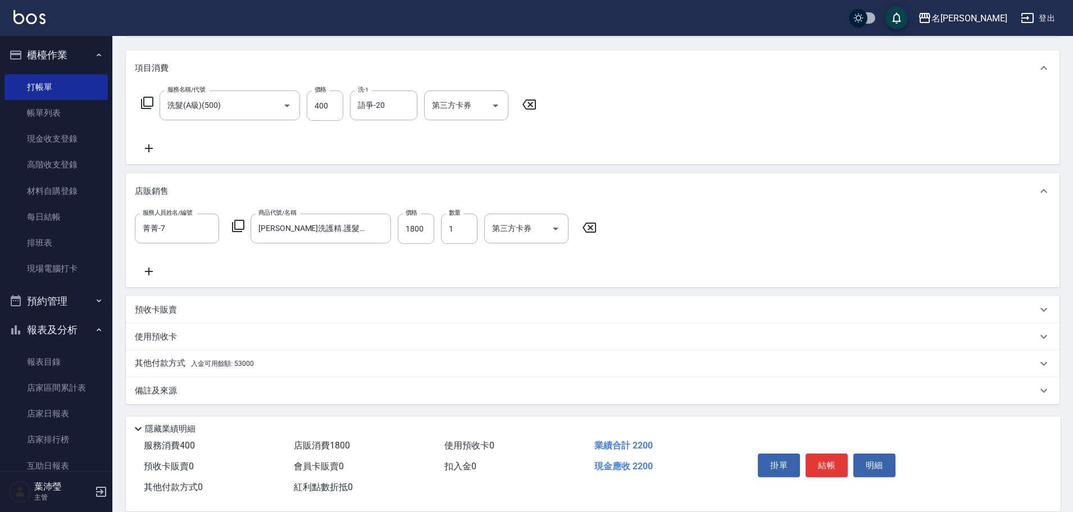
click at [350, 371] on div "其他付款方式 入金可用餘額: 53000" at bounding box center [593, 363] width 934 height 27
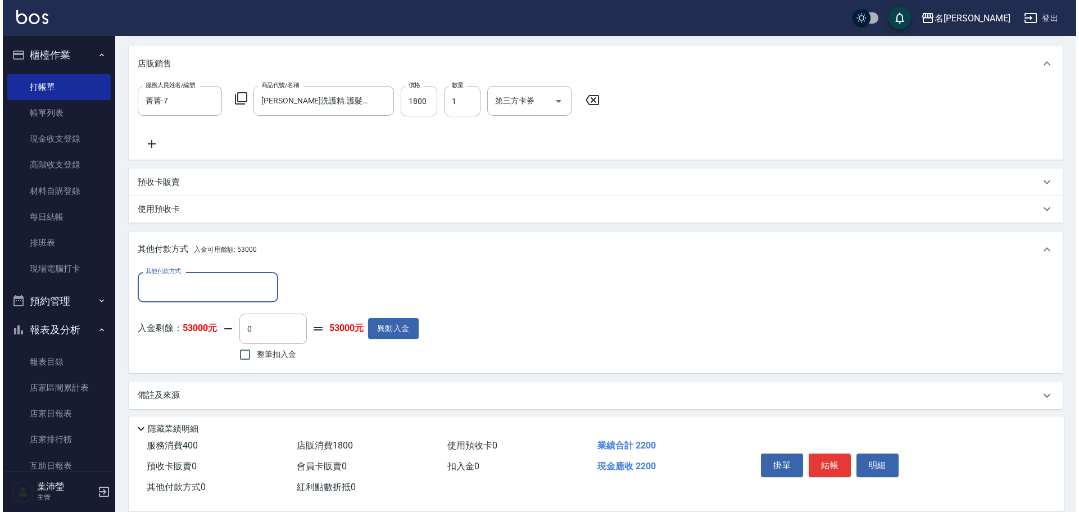
scroll to position [265, 0]
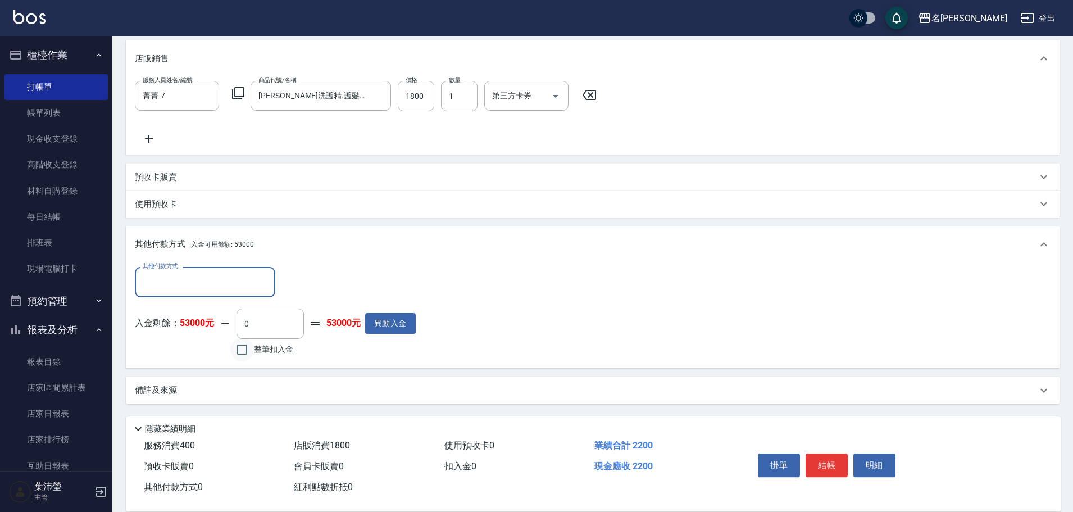
click at [249, 352] on input "整筆扣入金" at bounding box center [242, 350] width 24 height 24
checkbox input "true"
type input "2200"
click at [880, 456] on button "明細" at bounding box center [875, 465] width 42 height 24
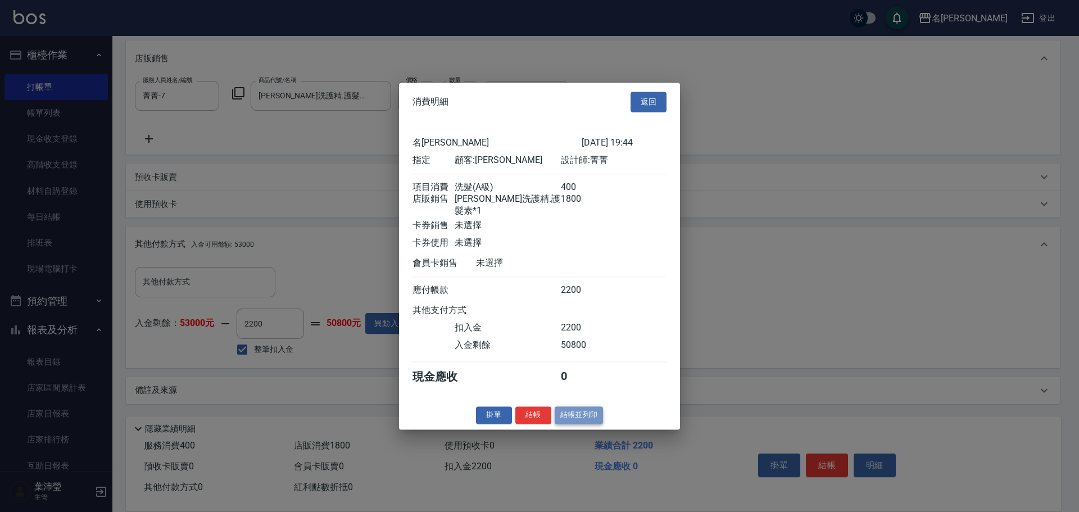
click at [594, 415] on button "結帳並列印" at bounding box center [579, 414] width 49 height 17
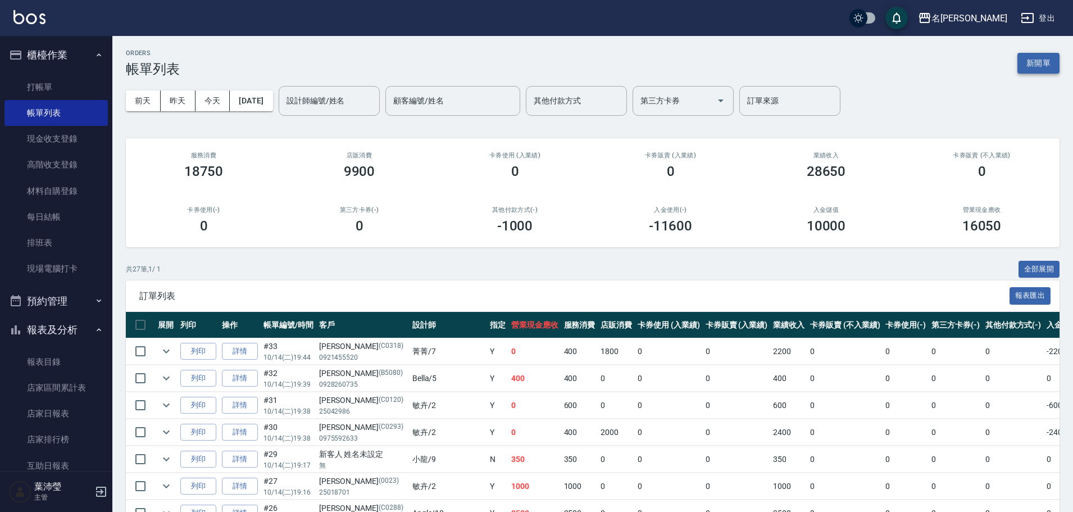
click at [1052, 54] on button "新開單" at bounding box center [1039, 63] width 42 height 21
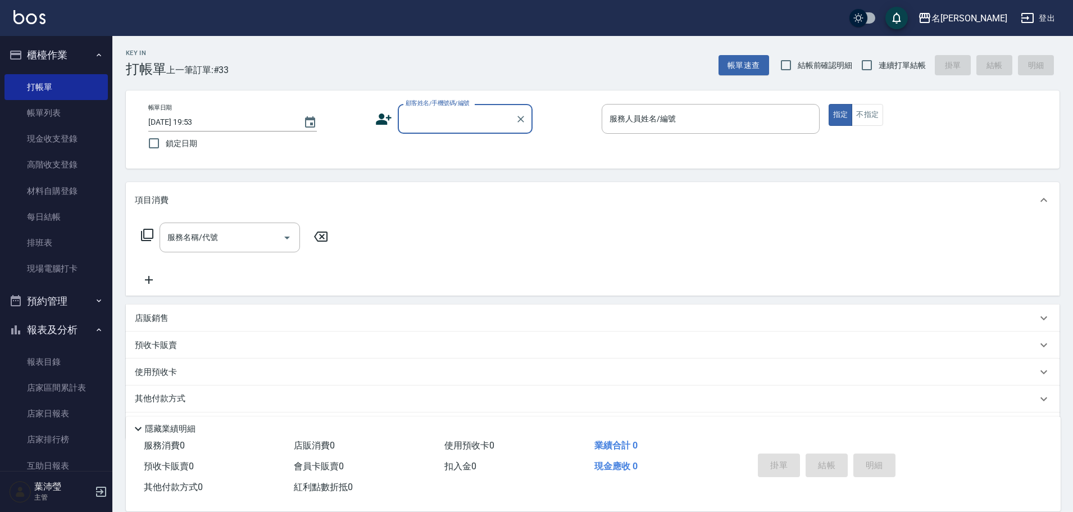
click at [458, 127] on input "顧客姓名/手機號碼/編號" at bounding box center [457, 119] width 108 height 20
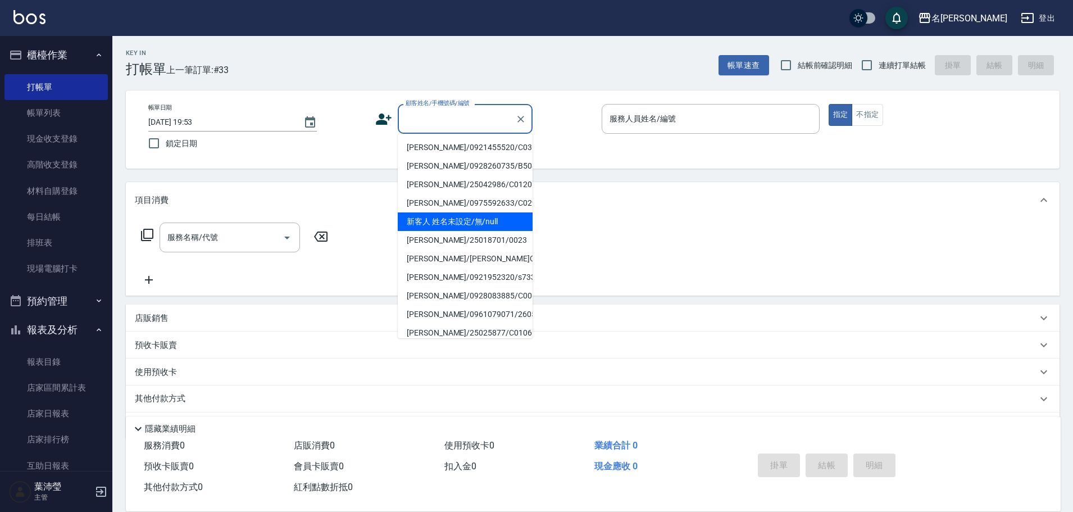
click at [466, 224] on li "新客人 姓名未設定/無/null" at bounding box center [465, 221] width 135 height 19
type input "新客人 姓名未設定/無/null"
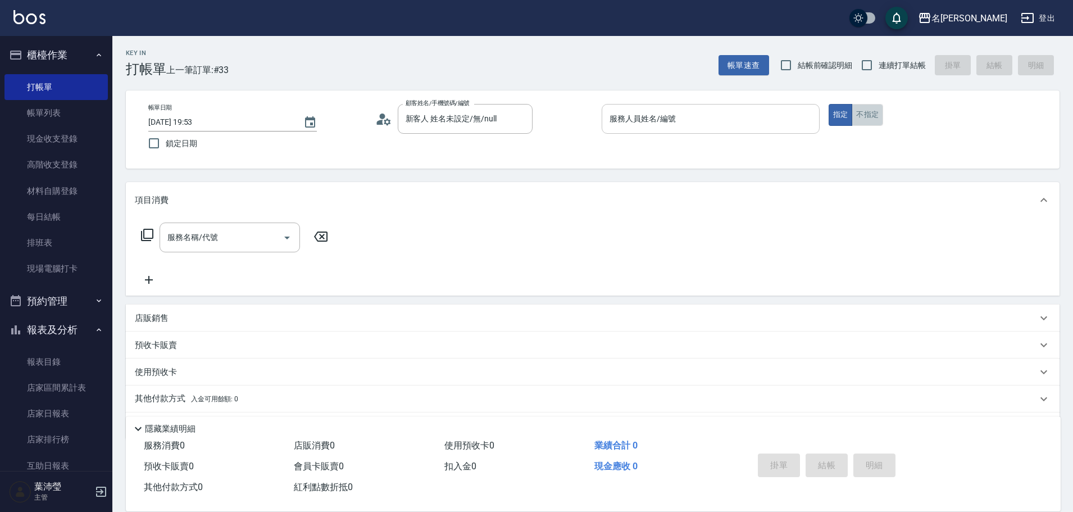
drag, startPoint x: 868, startPoint y: 112, endPoint x: 709, endPoint y: 111, distance: 159.6
click at [867, 112] on button "不指定" at bounding box center [867, 115] width 31 height 22
click at [707, 112] on input "服務人員姓名/編號" at bounding box center [711, 119] width 208 height 20
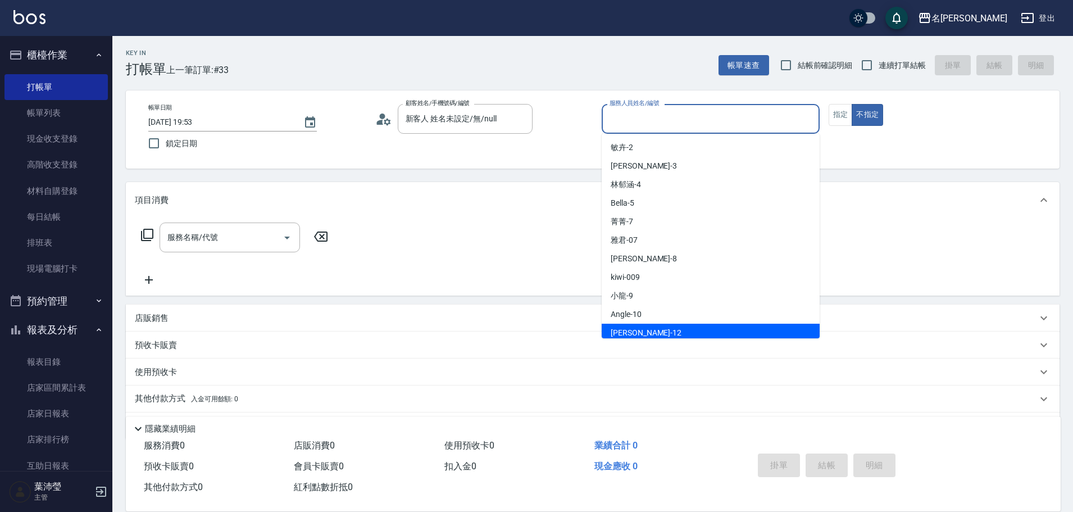
click at [698, 339] on div "預收卡販賣" at bounding box center [586, 345] width 902 height 12
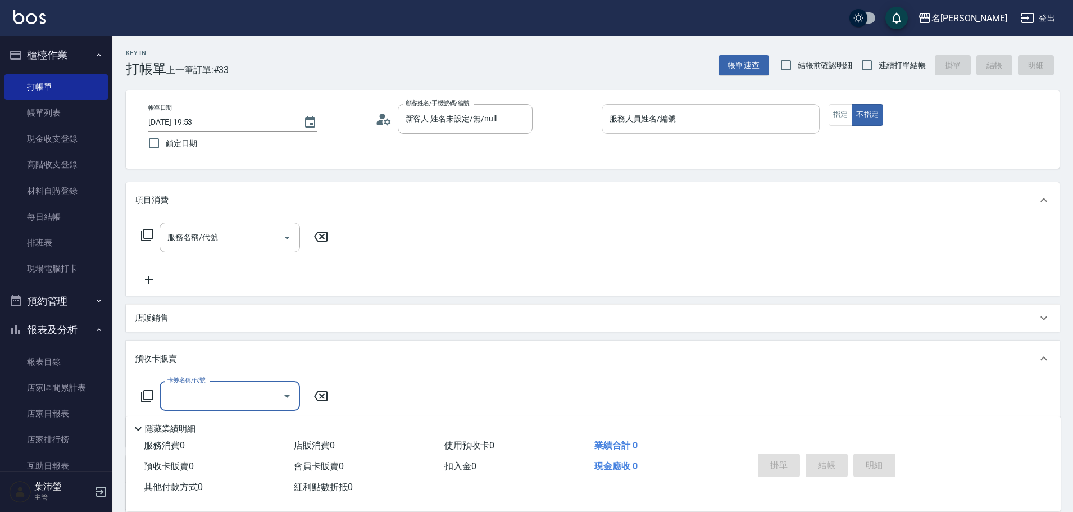
click at [774, 106] on div "服務人員姓名/編號" at bounding box center [711, 119] width 218 height 30
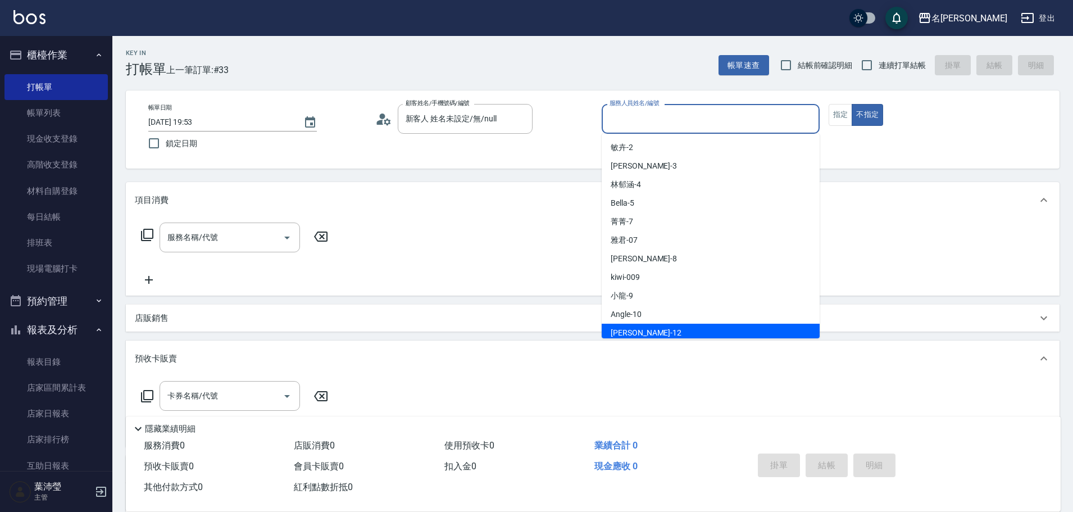
click at [696, 339] on div "項目消費 服務名稱/代號 服務名稱/代號 店販銷售 服務人員姓名/編號 服務人員姓名/編號 商品代號/名稱 商品代號/名稱 預收卡販賣 卡券名稱/代號 卡券名…" at bounding box center [593, 359] width 934 height 355
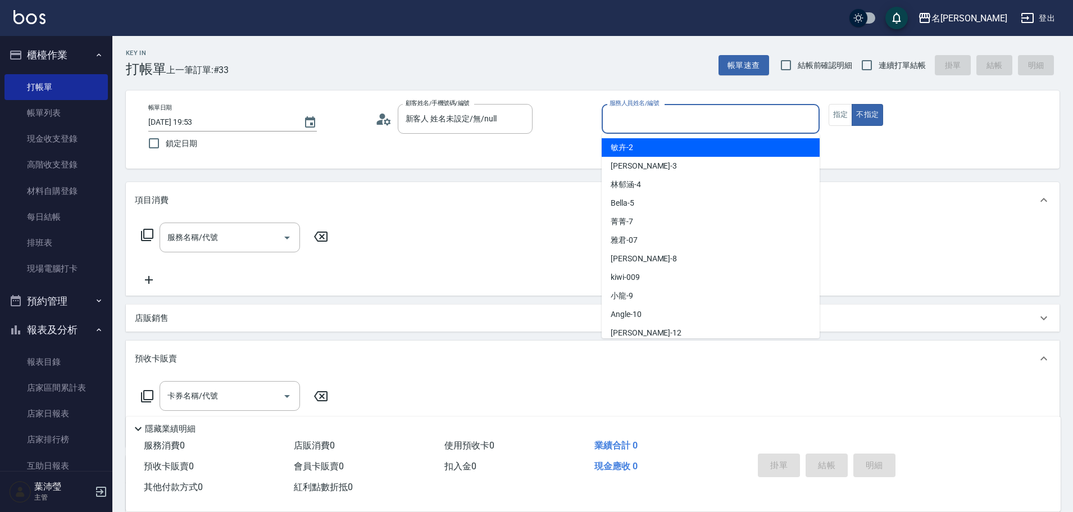
drag, startPoint x: 692, startPoint y: 122, endPoint x: 696, endPoint y: 226, distance: 103.5
click at [692, 123] on input "服務人員姓名/編號" at bounding box center [711, 119] width 208 height 20
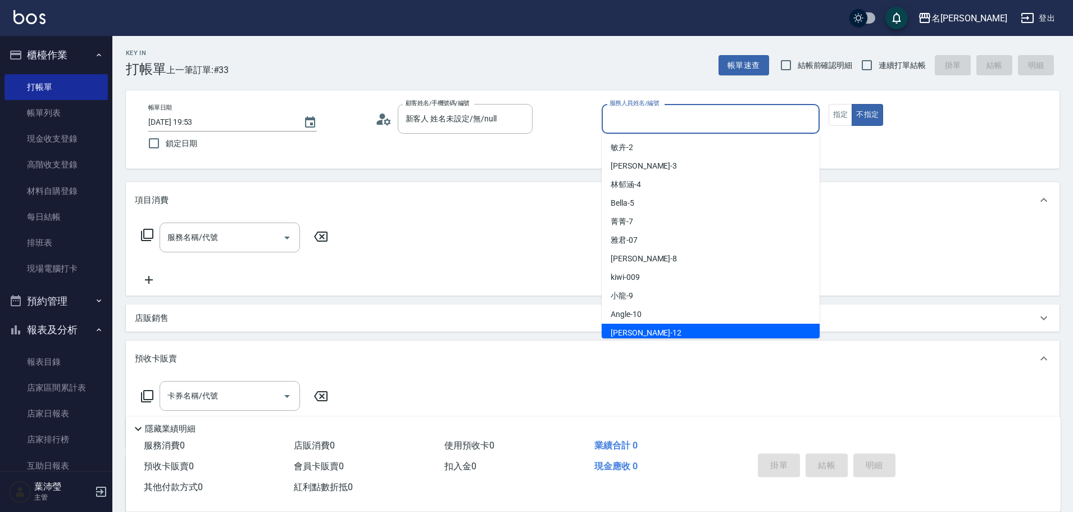
click at [665, 328] on div "[PERSON_NAME] -12" at bounding box center [711, 333] width 218 height 19
type input "[PERSON_NAME]-12"
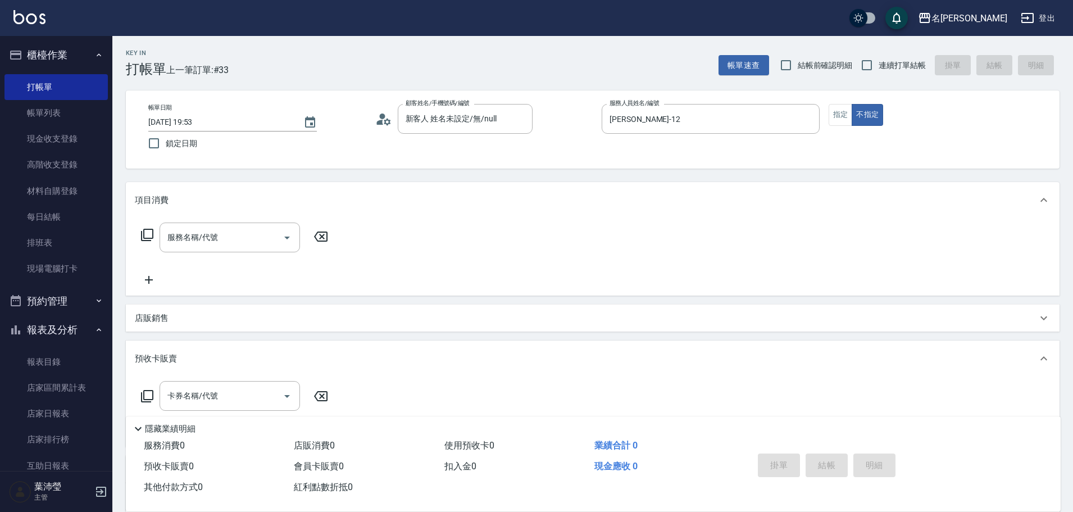
click at [147, 232] on icon at bounding box center [146, 234] width 13 height 13
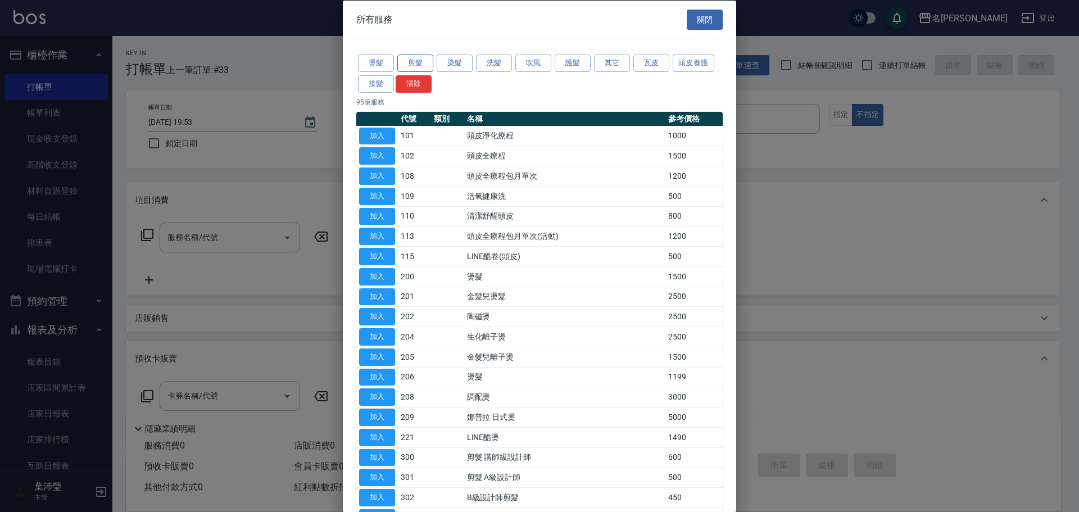
drag, startPoint x: 415, startPoint y: 60, endPoint x: 409, endPoint y: 66, distance: 8.4
click at [412, 61] on button "剪髮" at bounding box center [415, 63] width 36 height 17
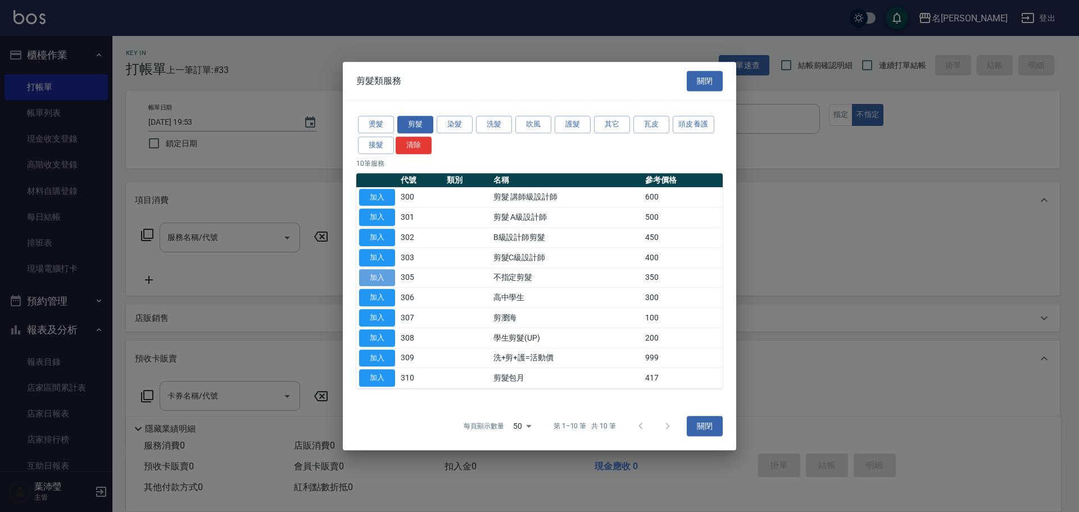
click at [389, 278] on button "加入" at bounding box center [377, 277] width 36 height 17
type input "不指定剪髮(305)"
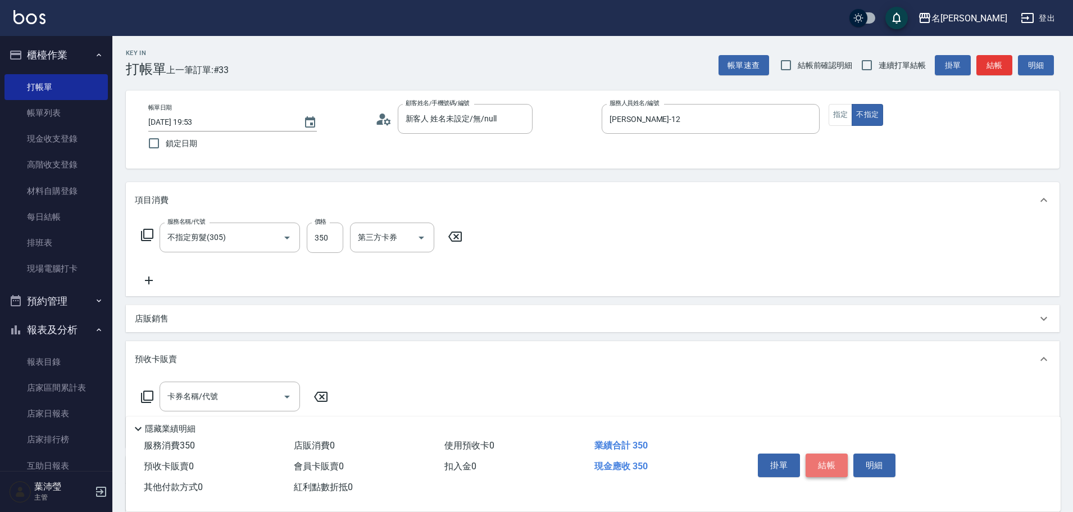
drag, startPoint x: 835, startPoint y: 461, endPoint x: 783, endPoint y: 449, distance: 53.0
click at [831, 460] on button "結帳" at bounding box center [827, 465] width 42 height 24
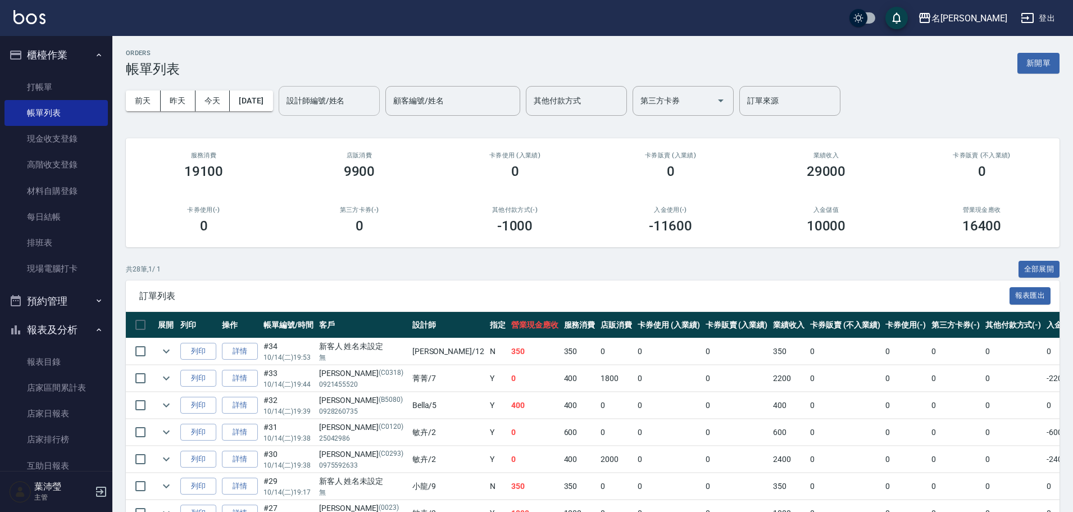
click at [363, 107] on input "設計師編號/姓名" at bounding box center [329, 101] width 91 height 20
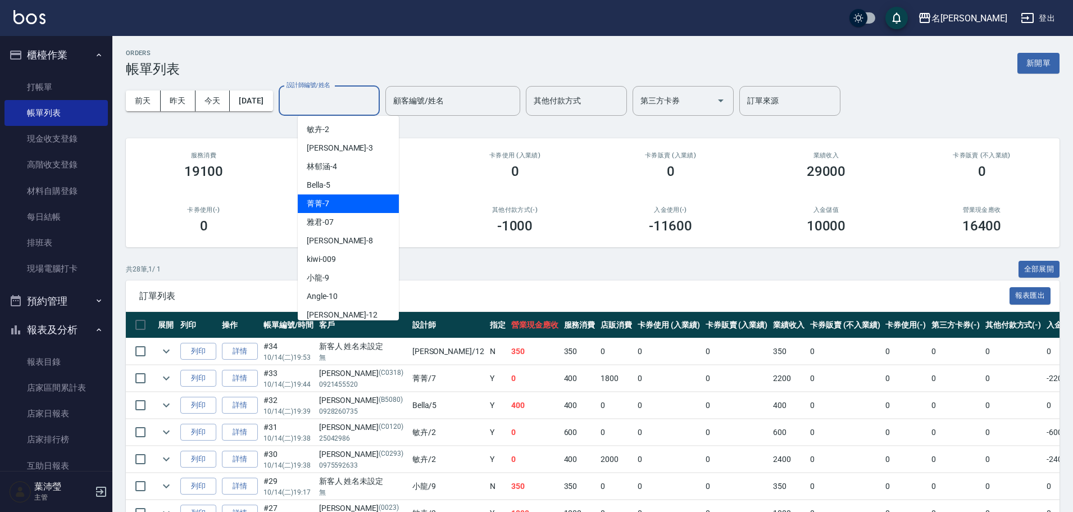
click at [361, 203] on div "菁菁 -7" at bounding box center [348, 203] width 101 height 19
type input "菁菁-7"
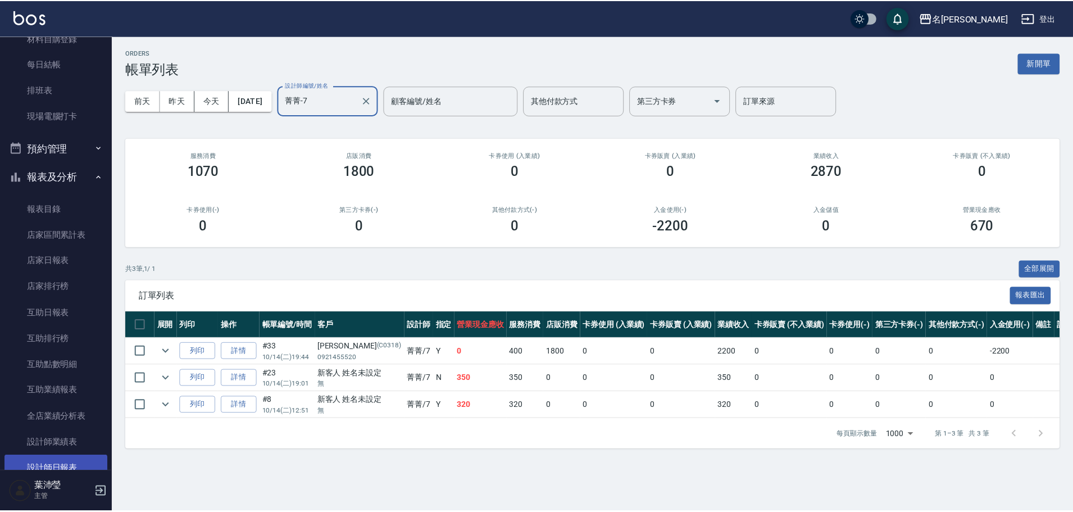
scroll to position [225, 0]
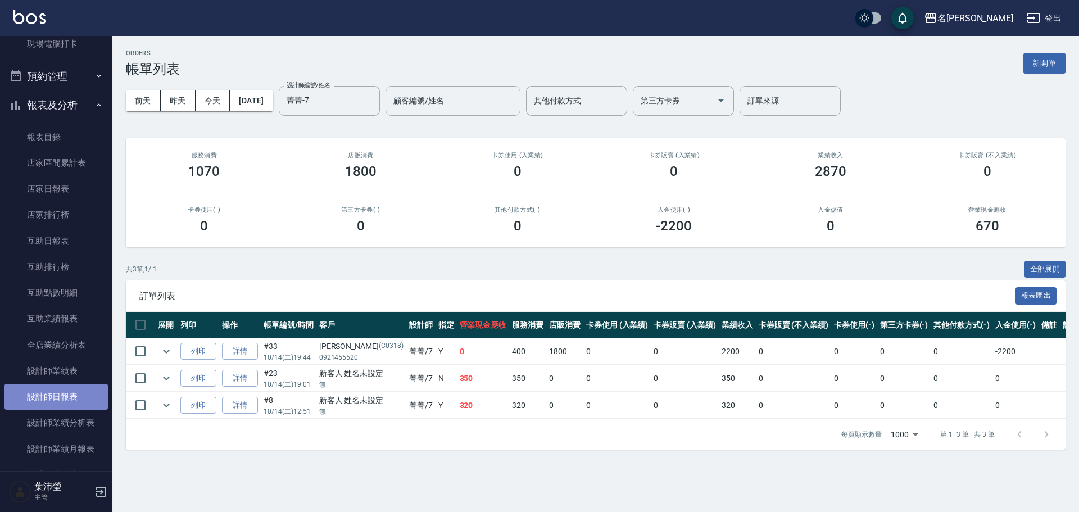
click at [65, 401] on link "設計師日報表" at bounding box center [55, 397] width 103 height 26
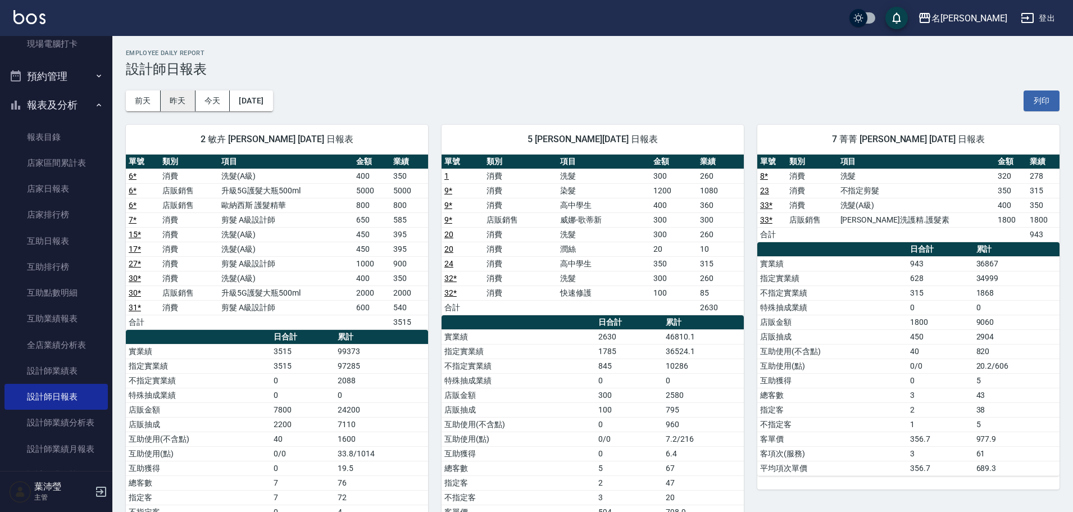
click at [187, 103] on button "昨天" at bounding box center [178, 100] width 35 height 21
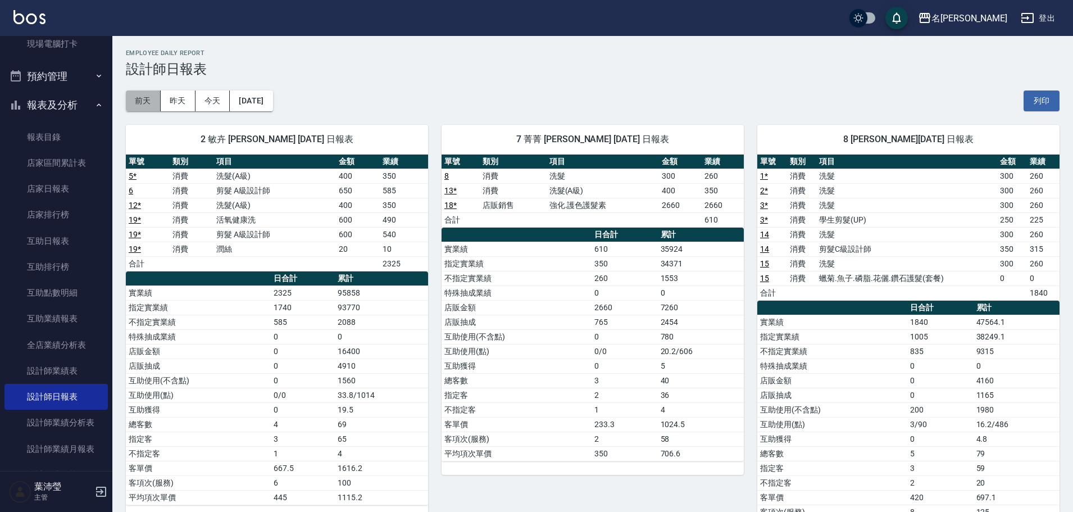
click at [151, 97] on button "前天" at bounding box center [143, 100] width 35 height 21
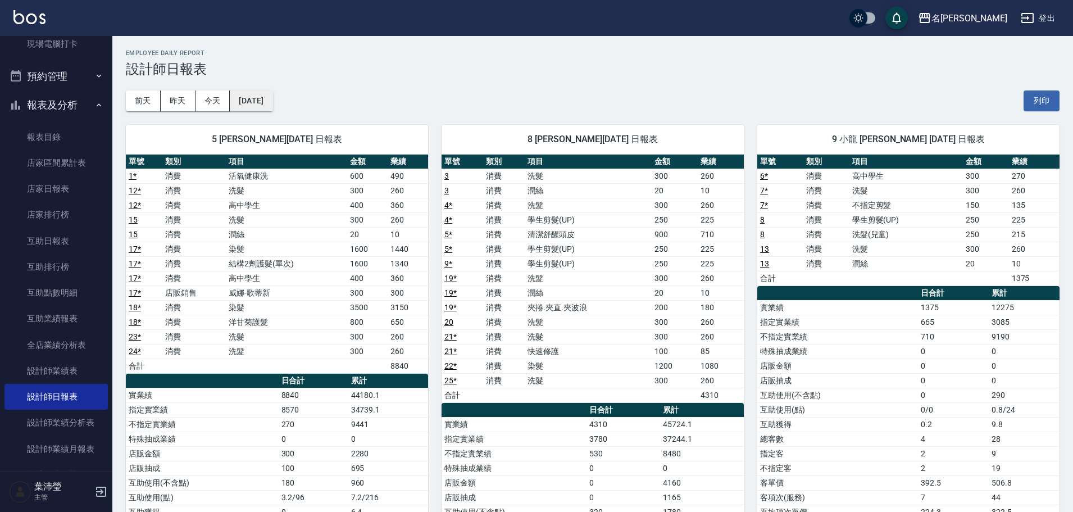
click at [273, 100] on button "[DATE]" at bounding box center [251, 100] width 43 height 21
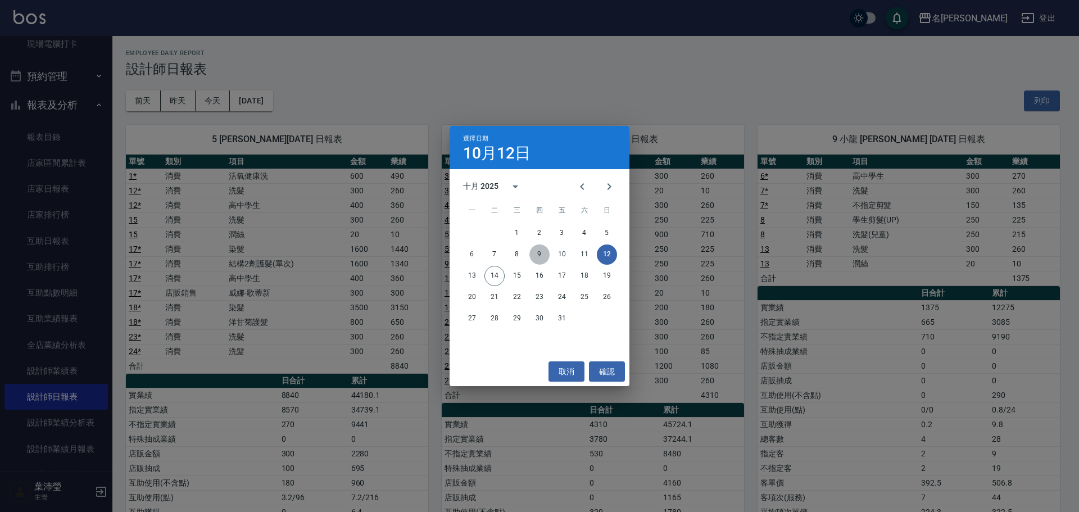
click at [537, 255] on button "9" at bounding box center [539, 254] width 20 height 20
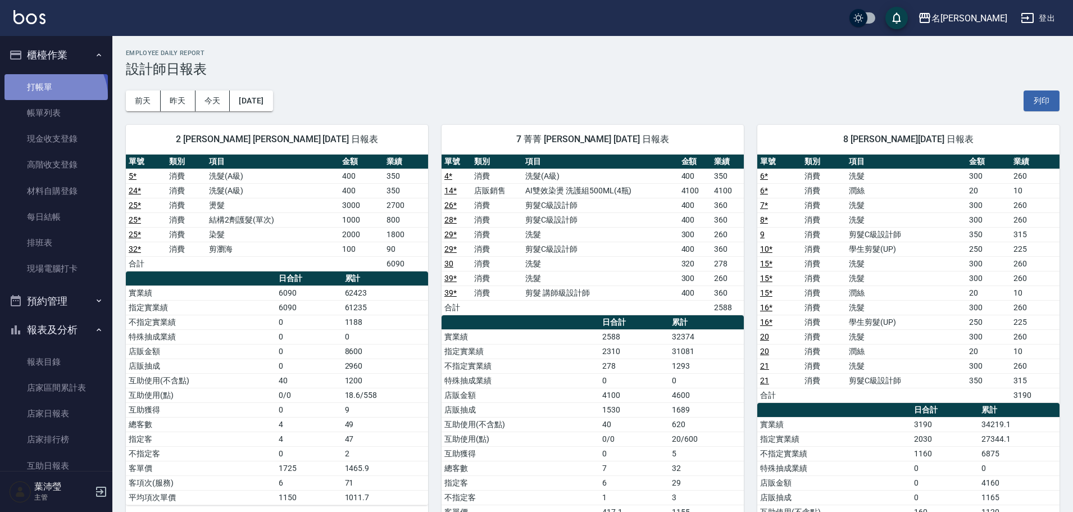
click at [53, 96] on link "打帳單" at bounding box center [55, 87] width 103 height 26
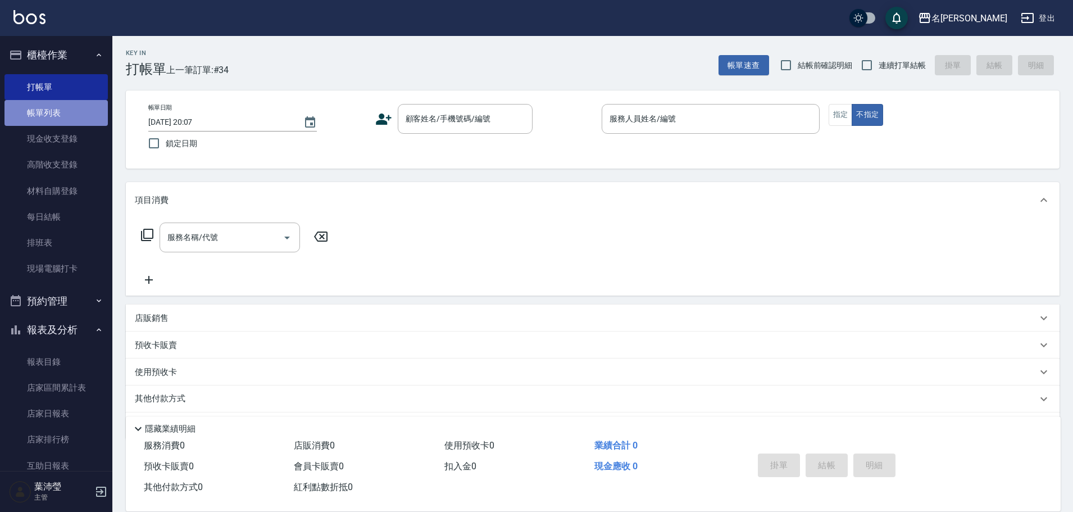
click at [58, 106] on link "帳單列表" at bounding box center [55, 113] width 103 height 26
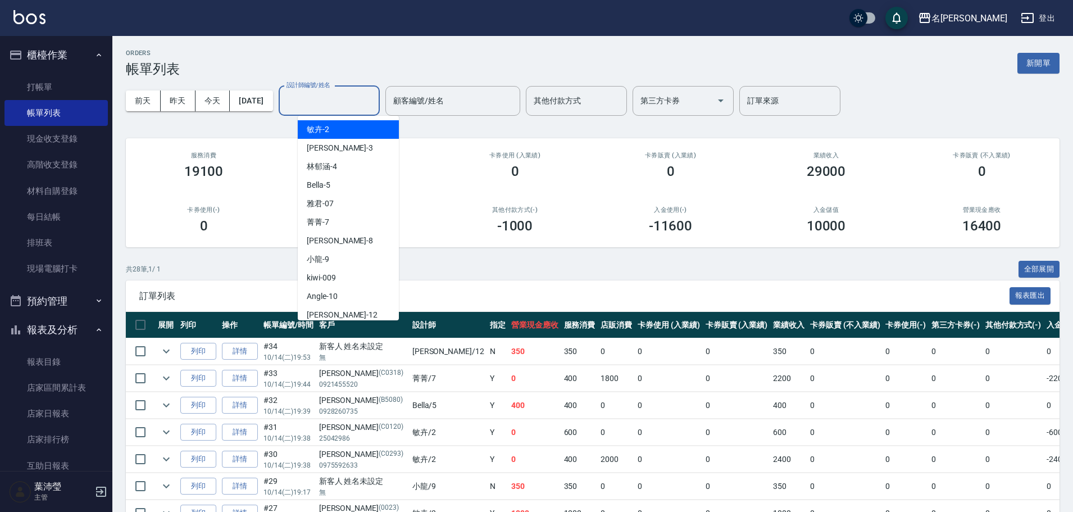
click at [348, 102] on input "設計師編號/姓名" at bounding box center [329, 101] width 91 height 20
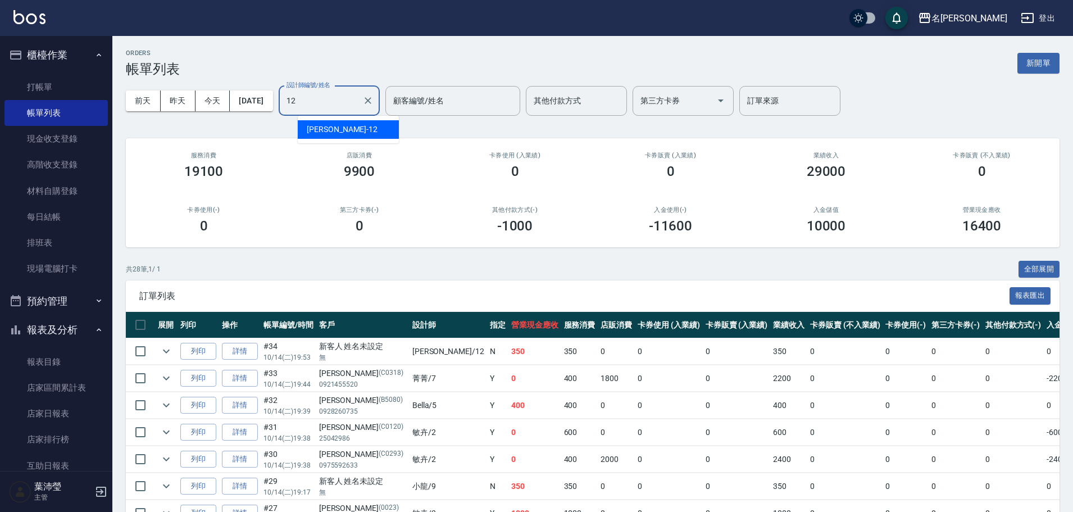
click at [361, 140] on ul "[PERSON_NAME] -12" at bounding box center [348, 130] width 101 height 28
click at [361, 133] on div "[PERSON_NAME] -12" at bounding box center [348, 129] width 101 height 19
type input "[PERSON_NAME]-12"
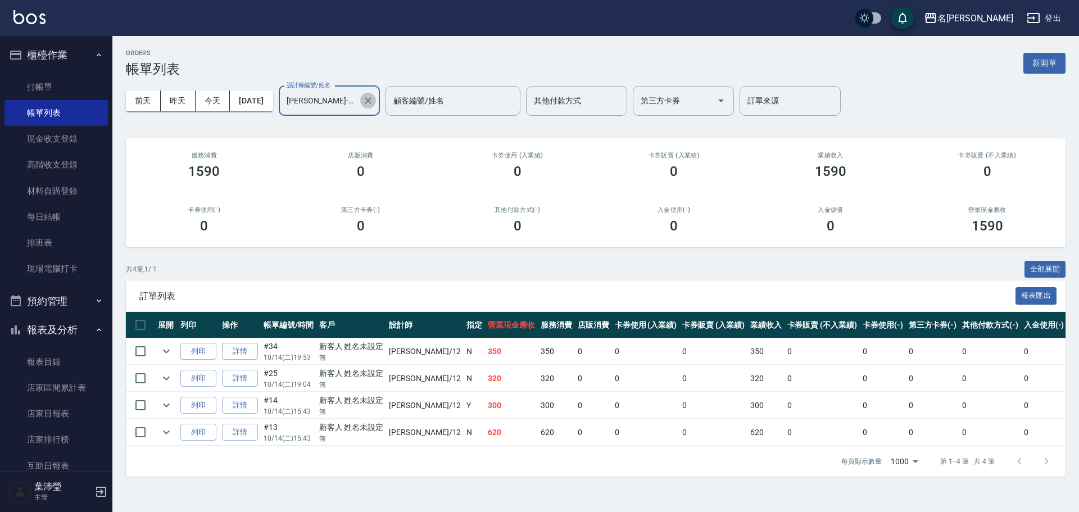
click at [374, 95] on icon "Clear" at bounding box center [367, 100] width 11 height 11
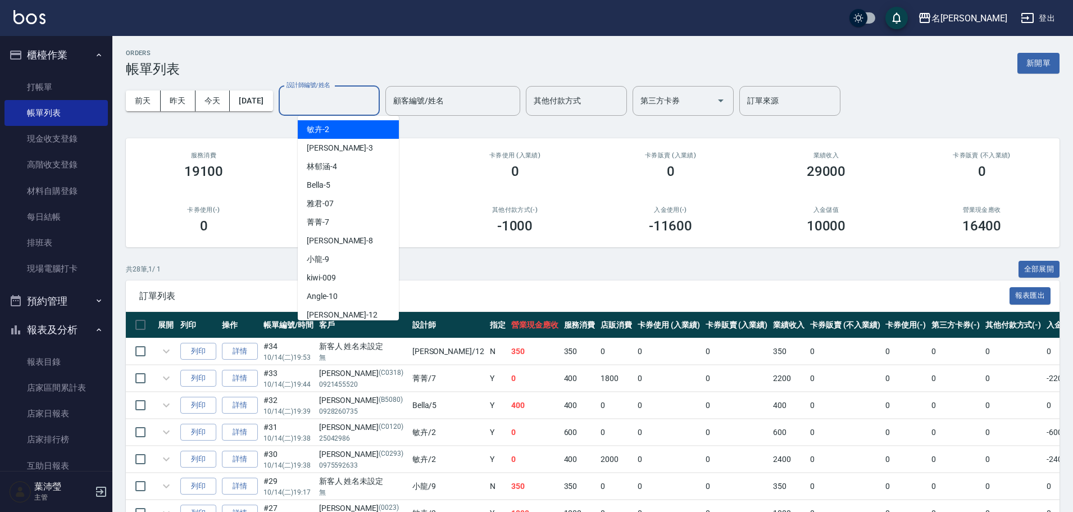
click at [365, 95] on input "設計師編號/姓名" at bounding box center [329, 101] width 91 height 20
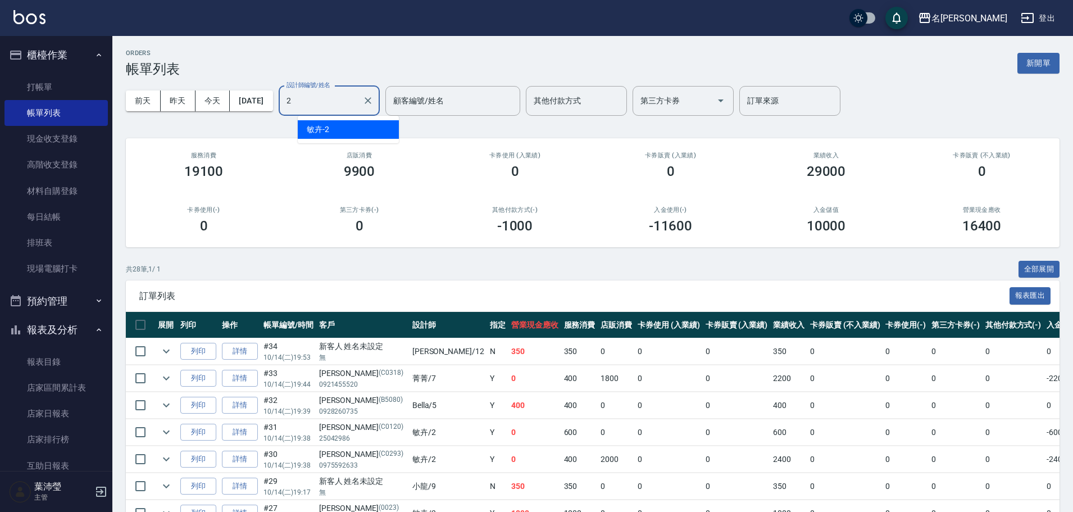
click at [364, 134] on div "敏卉 -2" at bounding box center [348, 129] width 101 height 19
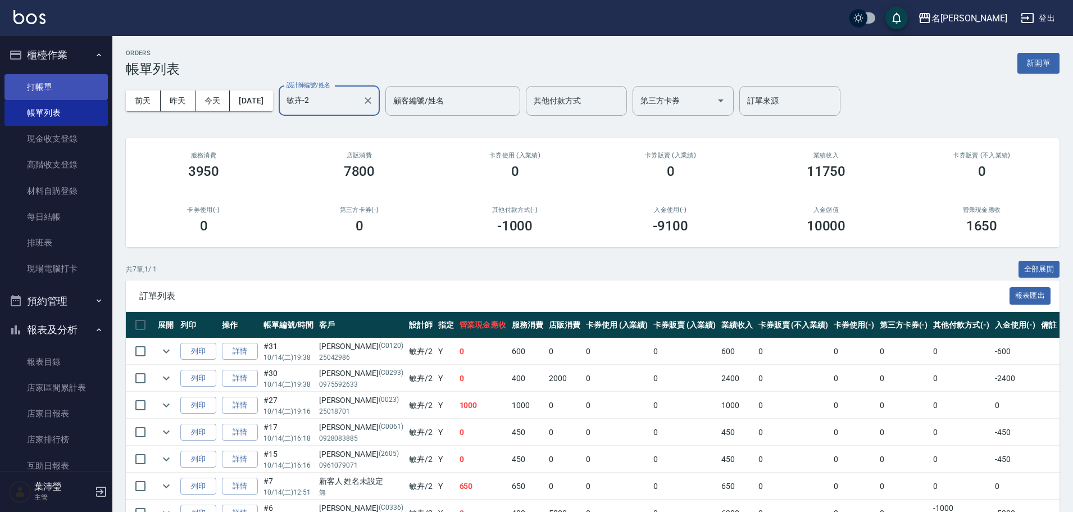
type input "敏卉-2"
click at [66, 79] on link "打帳單" at bounding box center [55, 87] width 103 height 26
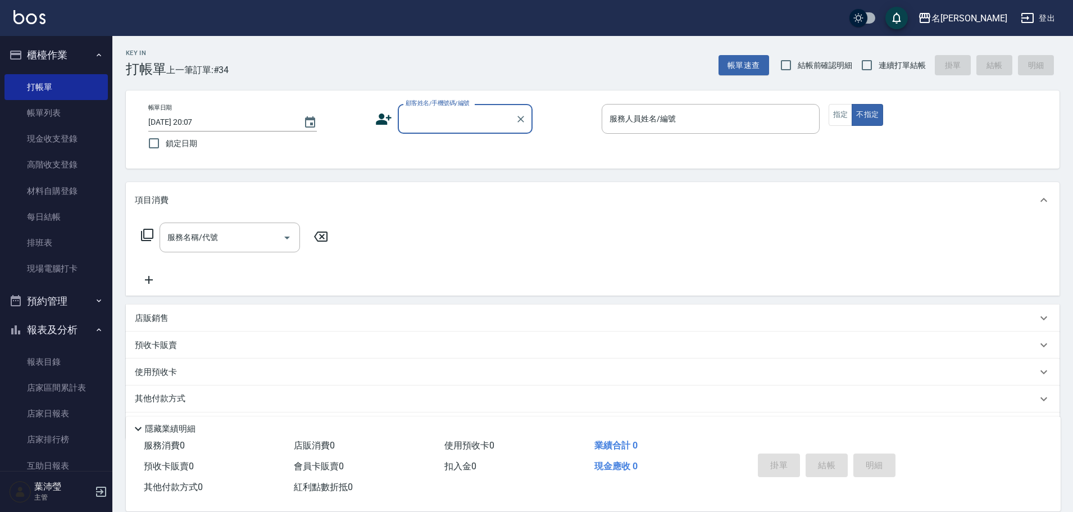
click at [433, 111] on input "顧客姓名/手機號碼/編號" at bounding box center [457, 119] width 108 height 20
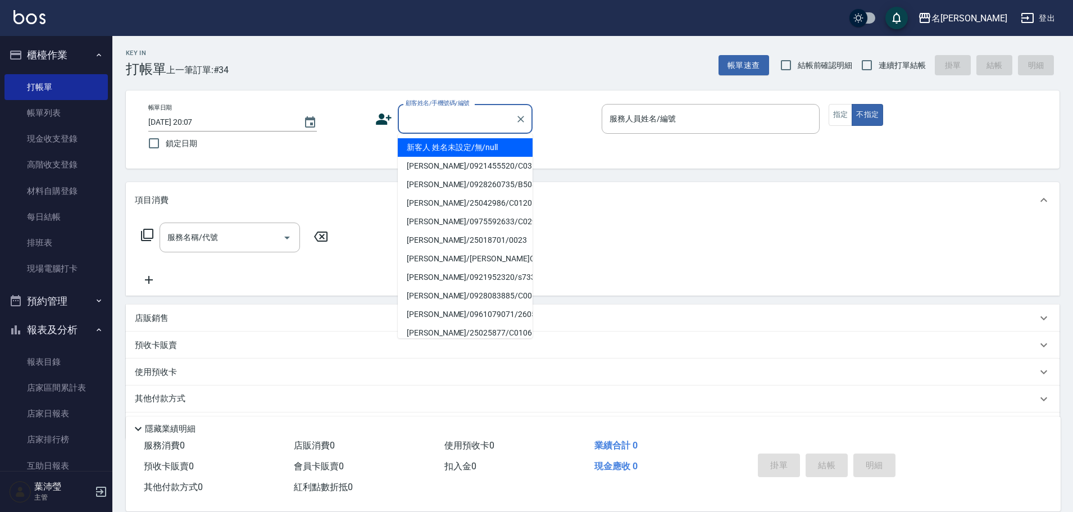
click at [505, 140] on li "新客人 姓名未設定/無/null" at bounding box center [465, 147] width 135 height 19
type input "新客人 姓名未設定/無/null"
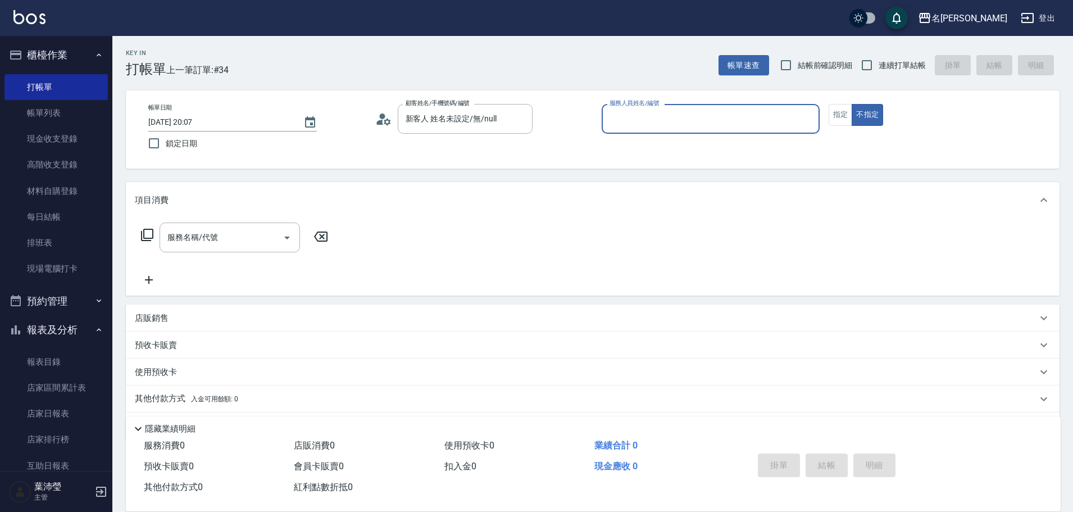
click at [674, 122] on input "服務人員姓名/編號" at bounding box center [711, 119] width 208 height 20
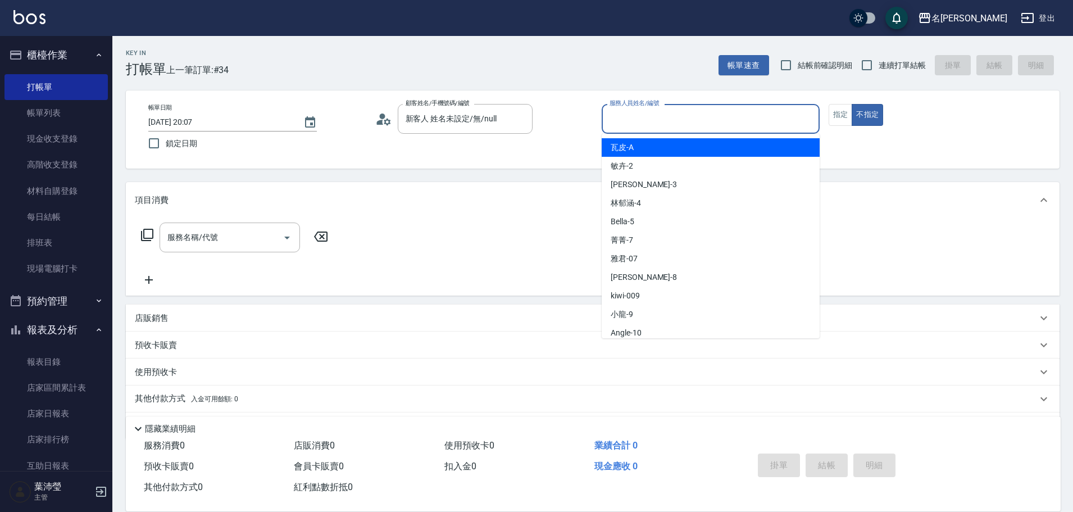
click at [784, 144] on div "瓦皮 -A" at bounding box center [711, 147] width 218 height 19
type input "瓦皮-A"
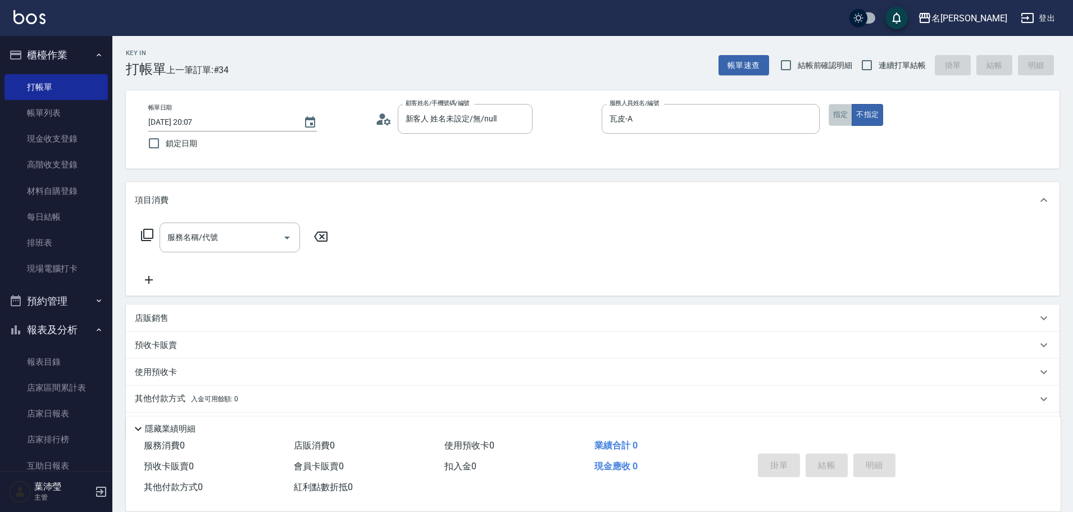
click at [846, 115] on button "指定" at bounding box center [841, 115] width 24 height 22
click at [144, 230] on icon at bounding box center [147, 235] width 12 height 12
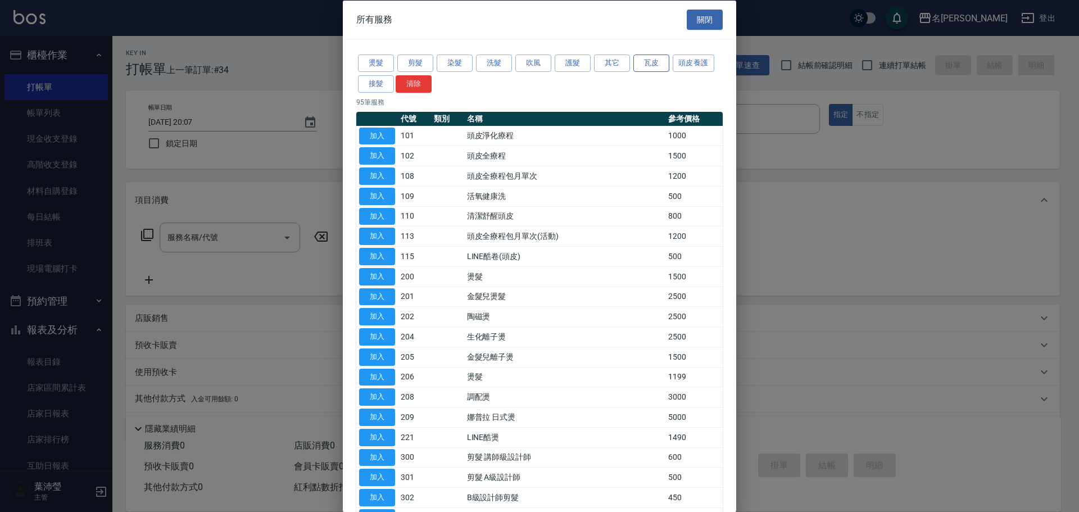
click at [650, 57] on button "瓦皮" at bounding box center [651, 63] width 36 height 17
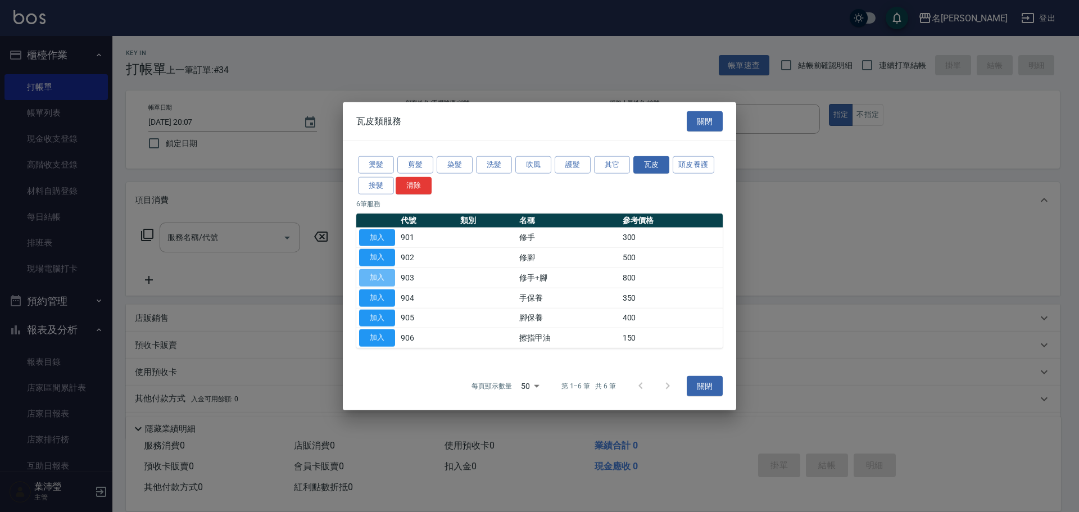
drag, startPoint x: 369, startPoint y: 276, endPoint x: 512, endPoint y: 238, distance: 148.3
click at [369, 276] on button "加入" at bounding box center [377, 277] width 36 height 17
type input "修手+腳(903)"
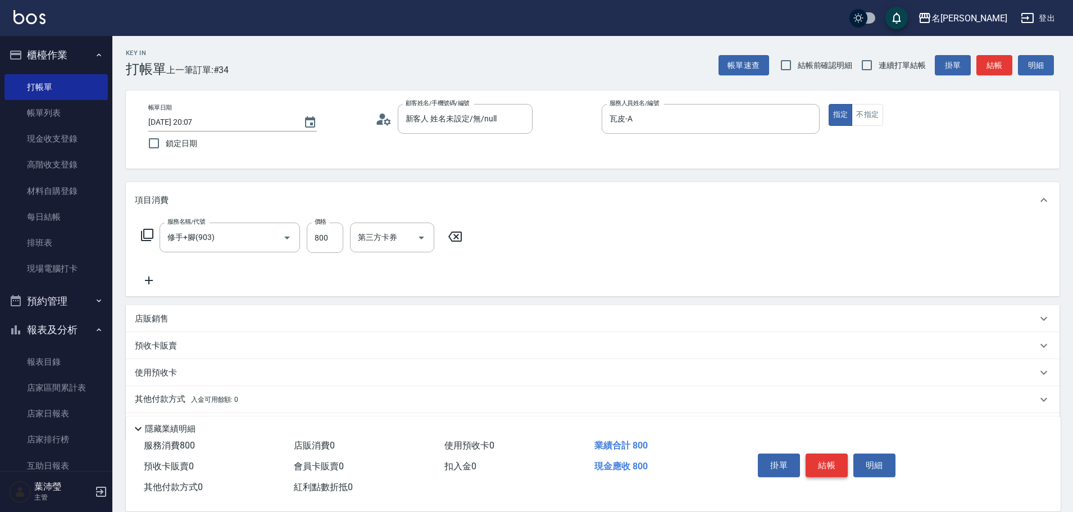
click at [815, 464] on button "結帳" at bounding box center [827, 465] width 42 height 24
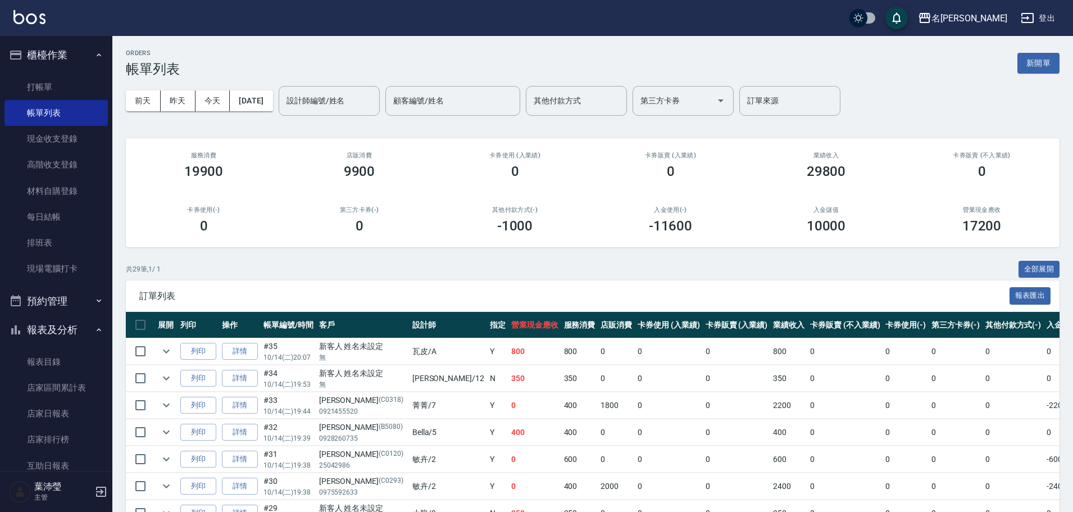
click at [115, 2] on div "名[PERSON_NAME]出" at bounding box center [536, 18] width 1073 height 36
click at [1059, 60] on button "新開單" at bounding box center [1039, 63] width 42 height 21
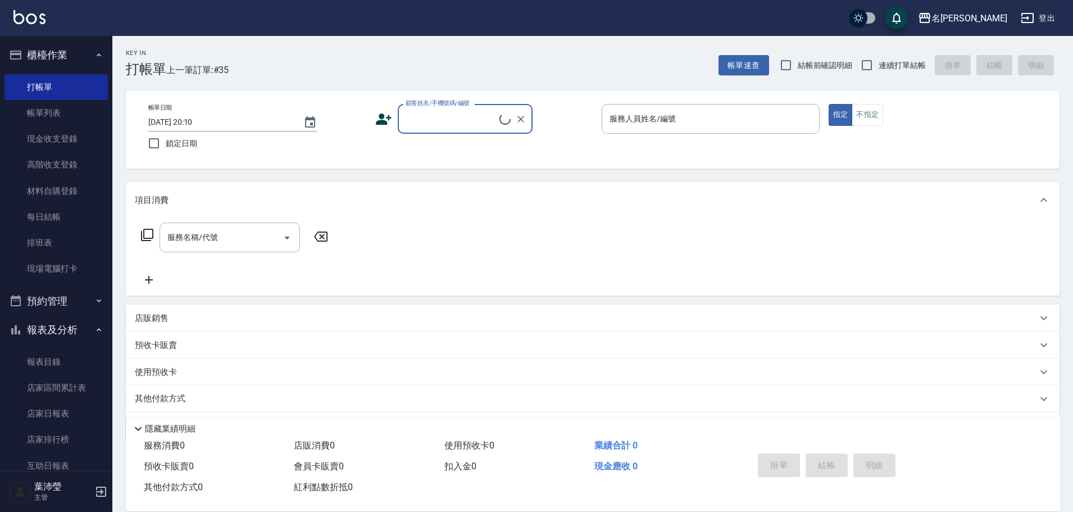
click at [457, 101] on label "顧客姓名/手機號碼/編號" at bounding box center [438, 103] width 64 height 8
click at [457, 109] on input "顧客姓名/手機號碼/編號" at bounding box center [451, 119] width 97 height 20
click at [462, 107] on label "顧客姓名/手機號碼/編號" at bounding box center [438, 103] width 64 height 8
click at [462, 109] on input "顧客姓名/手機號碼/編號" at bounding box center [457, 119] width 108 height 20
click at [464, 116] on input "顧客姓名/手機號碼/編號" at bounding box center [457, 119] width 108 height 20
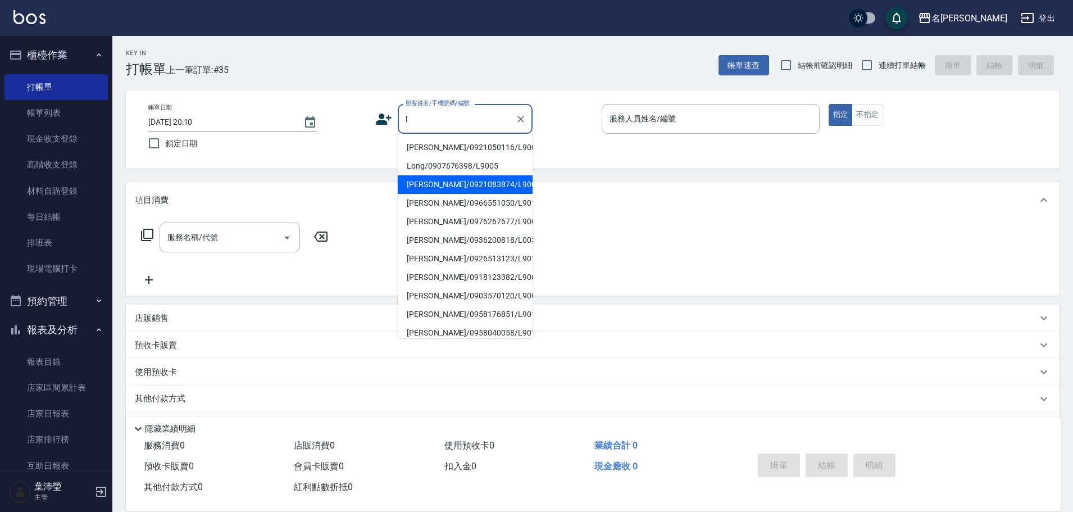
click at [451, 189] on li "[PERSON_NAME]/0921083874/L9003" at bounding box center [465, 184] width 135 height 19
type input "[PERSON_NAME]/0921083874/L9003"
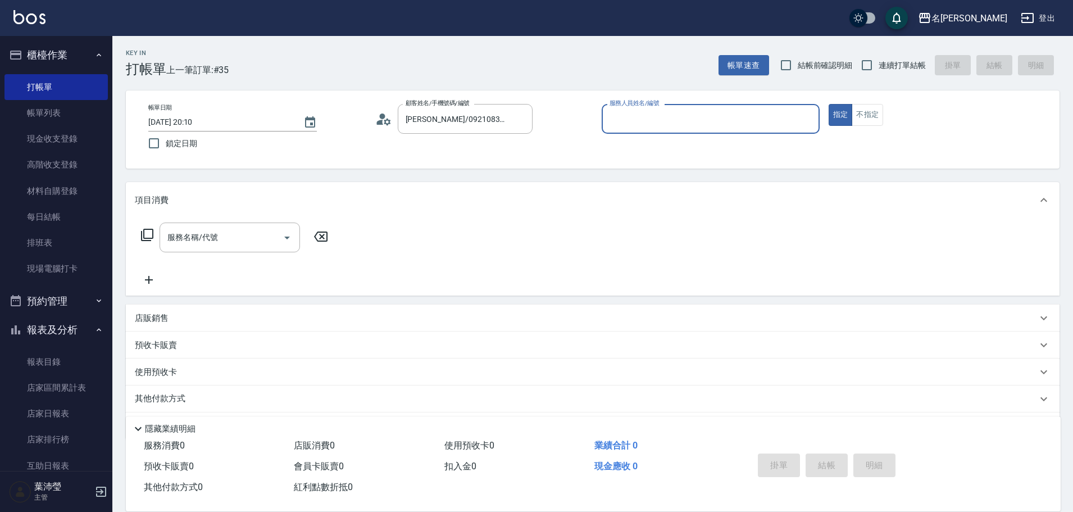
type input "小龍-9"
click at [245, 233] on input "服務名稱/代號" at bounding box center [222, 238] width 114 height 20
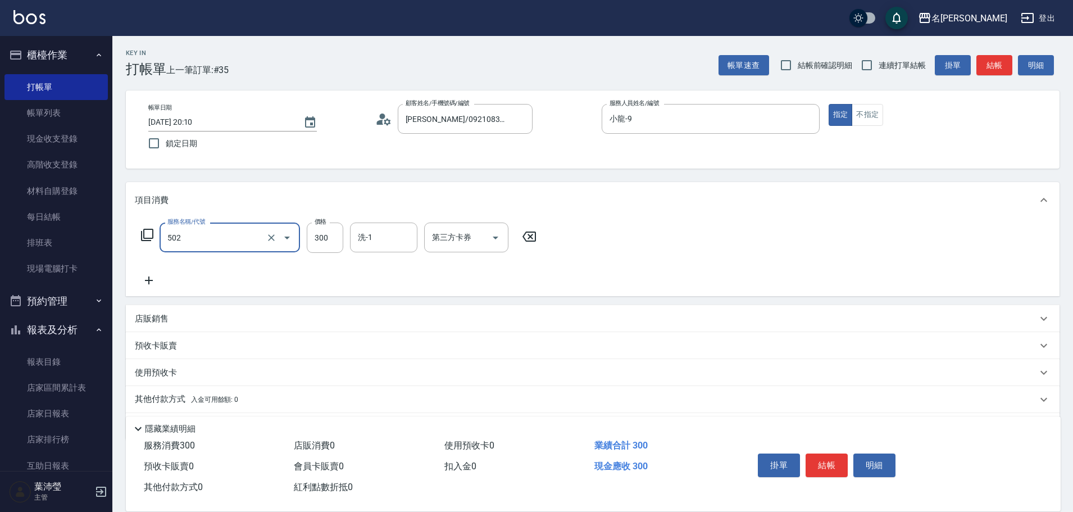
type input "洗髮(502)"
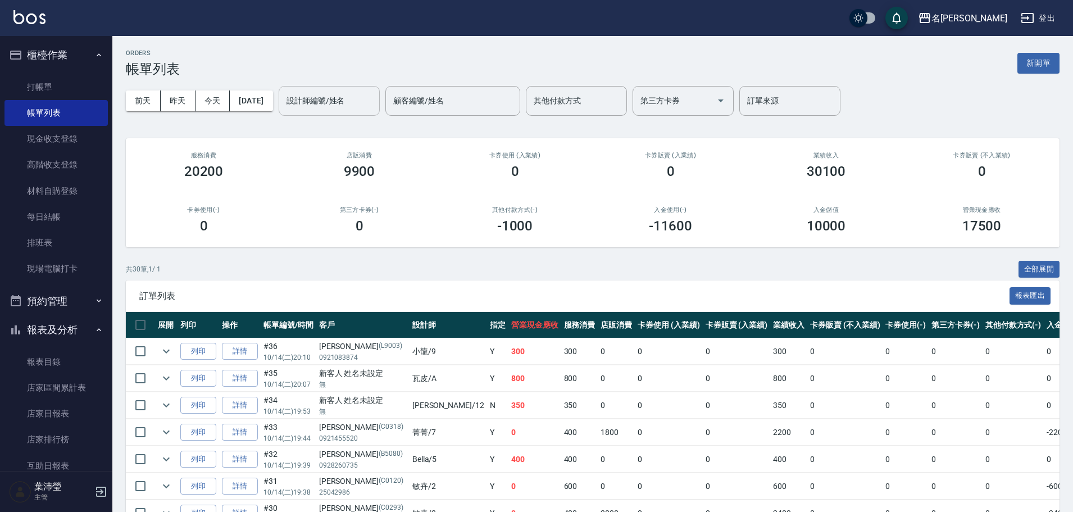
click at [375, 94] on input "設計師編號/姓名" at bounding box center [329, 101] width 91 height 20
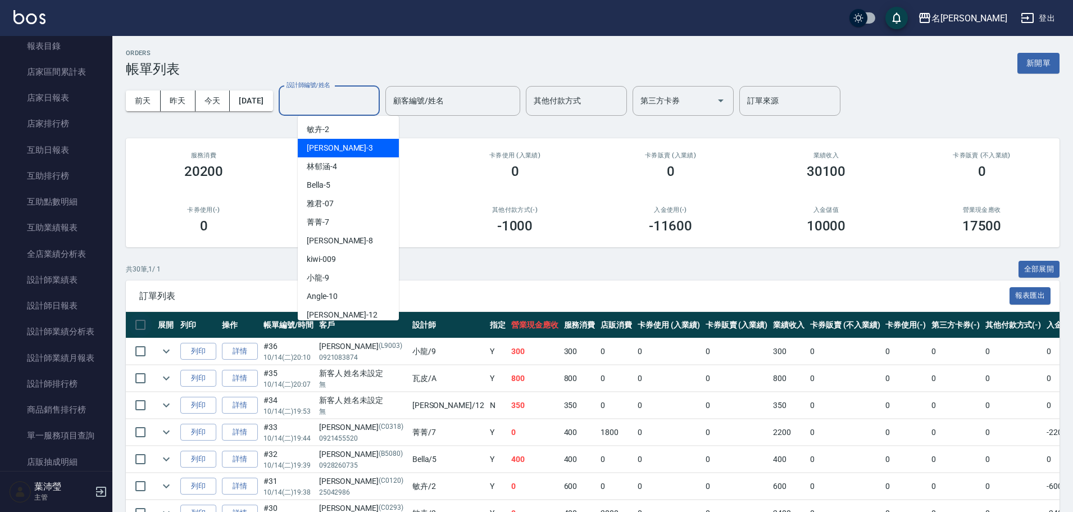
scroll to position [317, 0]
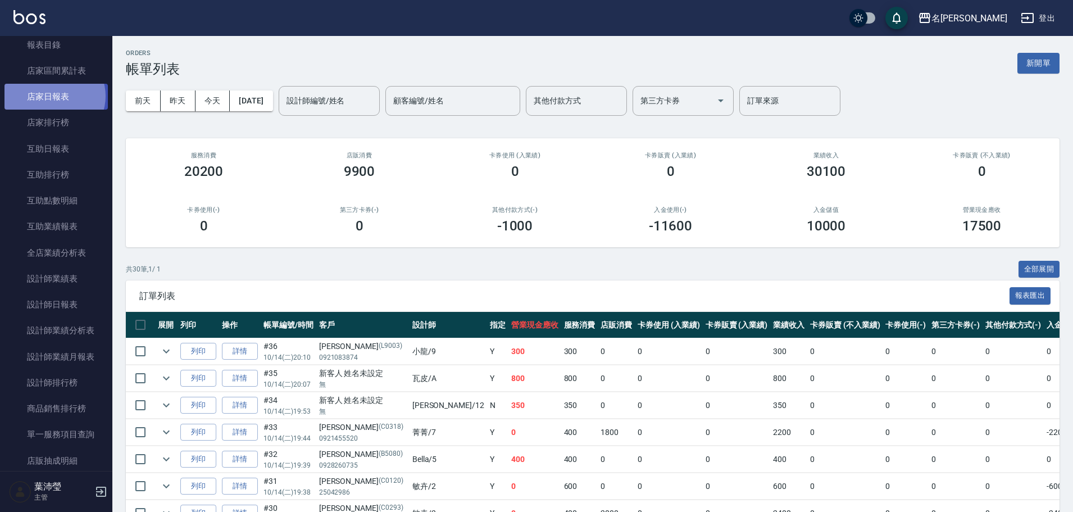
click at [54, 96] on link "店家日報表" at bounding box center [55, 97] width 103 height 26
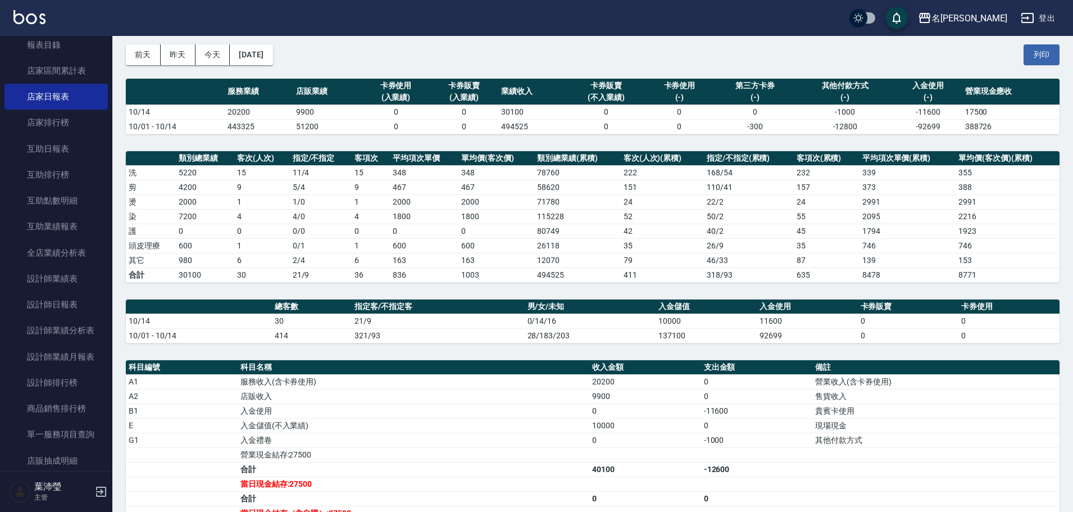
scroll to position [24, 0]
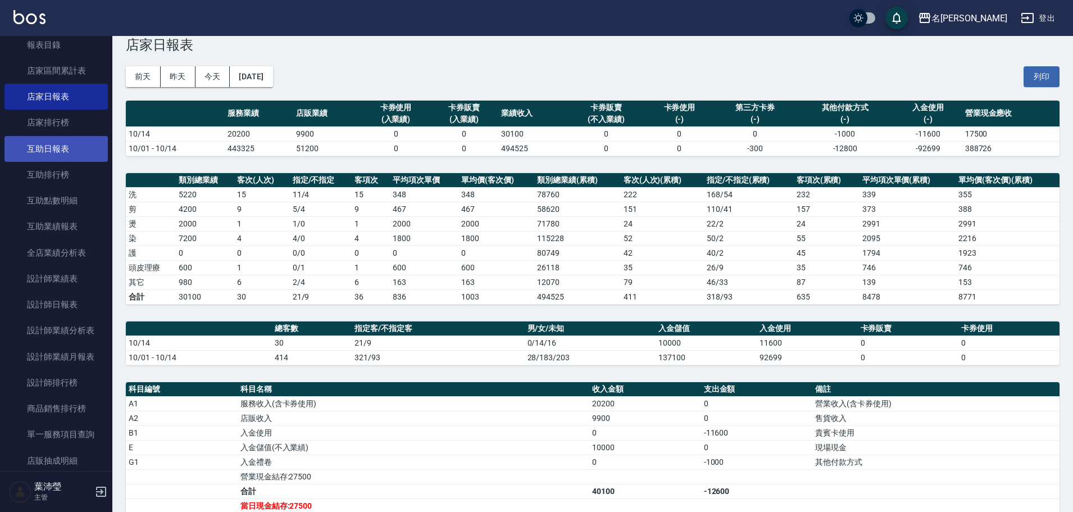
click at [80, 154] on link "互助日報表" at bounding box center [55, 149] width 103 height 26
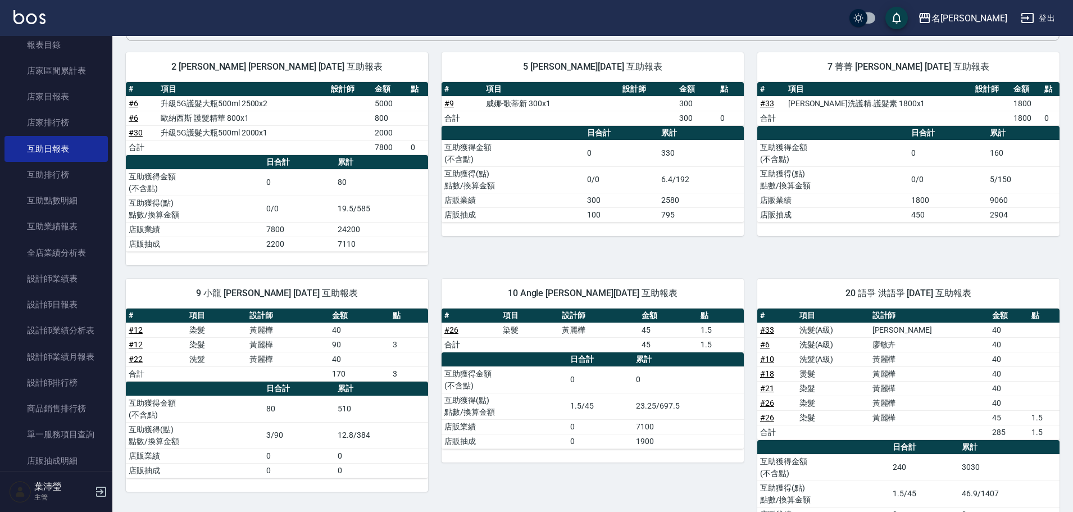
scroll to position [115, 0]
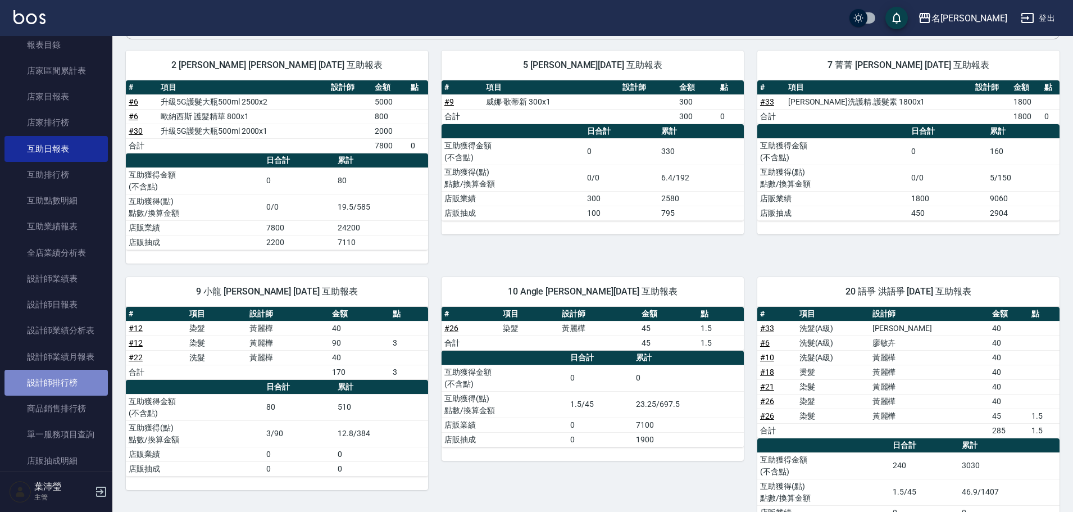
click at [74, 378] on link "設計師排行榜" at bounding box center [55, 383] width 103 height 26
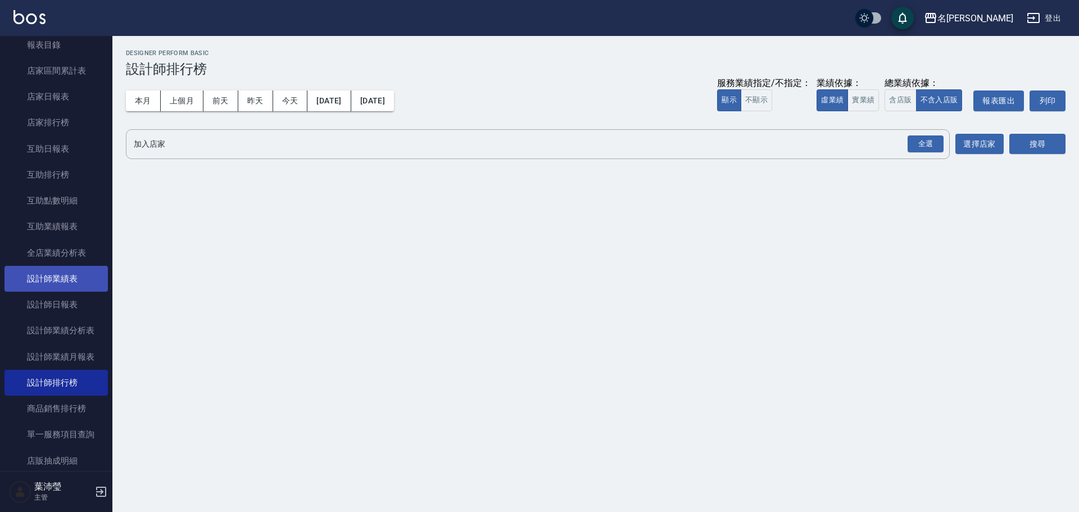
click at [65, 288] on link "設計師業績表" at bounding box center [55, 279] width 103 height 26
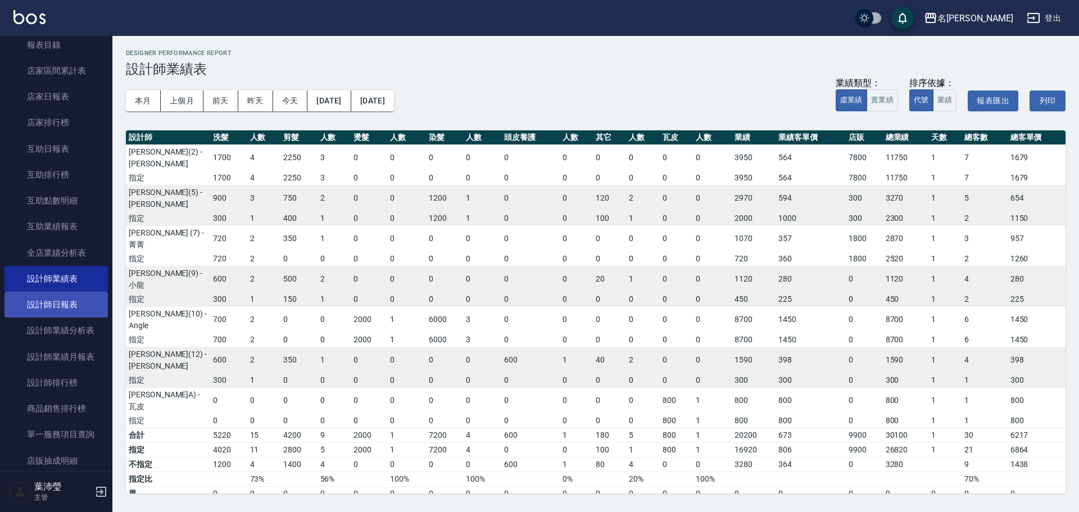
click at [66, 301] on link "設計師日報表" at bounding box center [55, 305] width 103 height 26
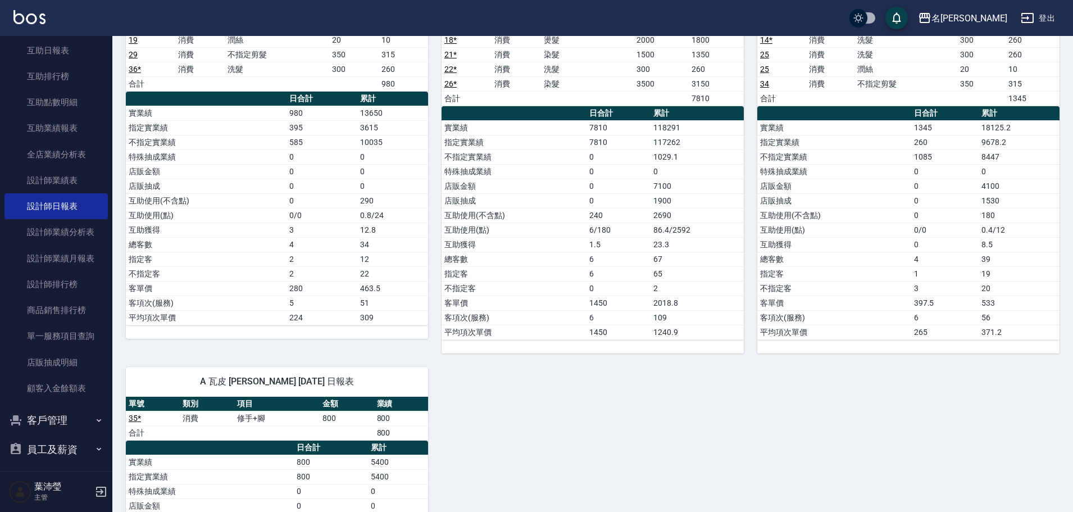
scroll to position [428, 0]
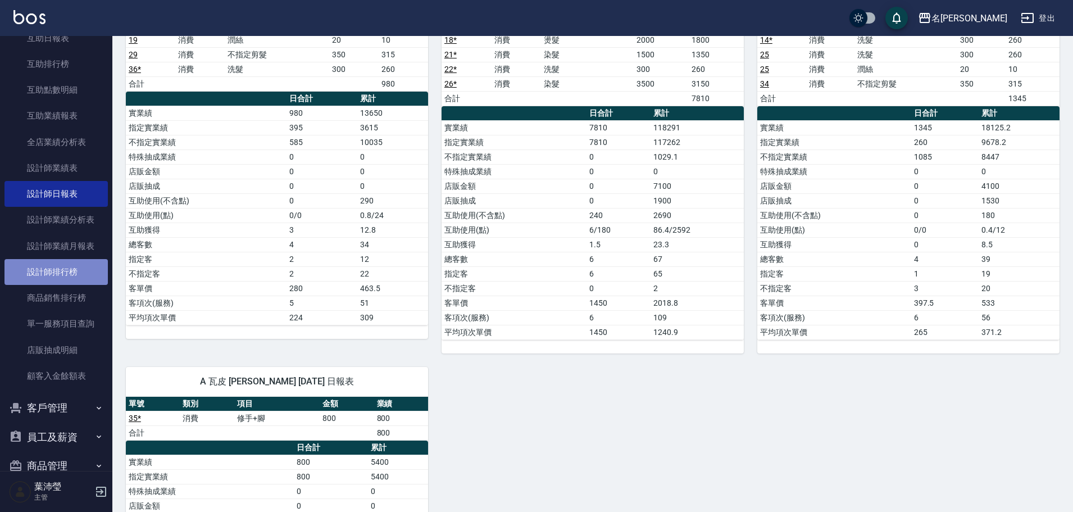
click at [65, 262] on link "設計師排行榜" at bounding box center [55, 272] width 103 height 26
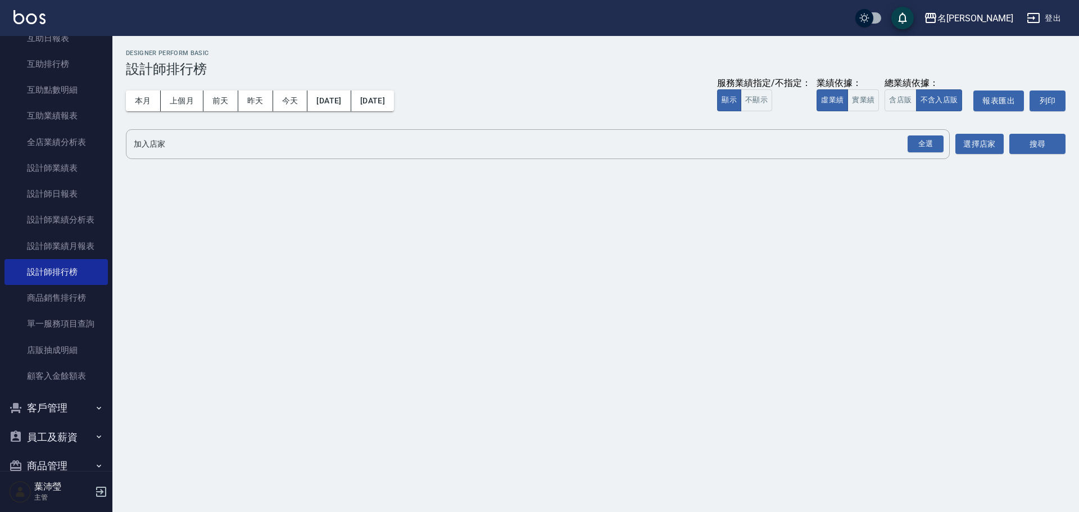
drag, startPoint x: 146, startPoint y: 99, endPoint x: 246, endPoint y: 125, distance: 103.4
click at [146, 99] on button "本月" at bounding box center [143, 100] width 35 height 21
click at [920, 144] on div "全選" at bounding box center [925, 143] width 36 height 17
click at [1044, 139] on button "搜尋" at bounding box center [1037, 144] width 56 height 21
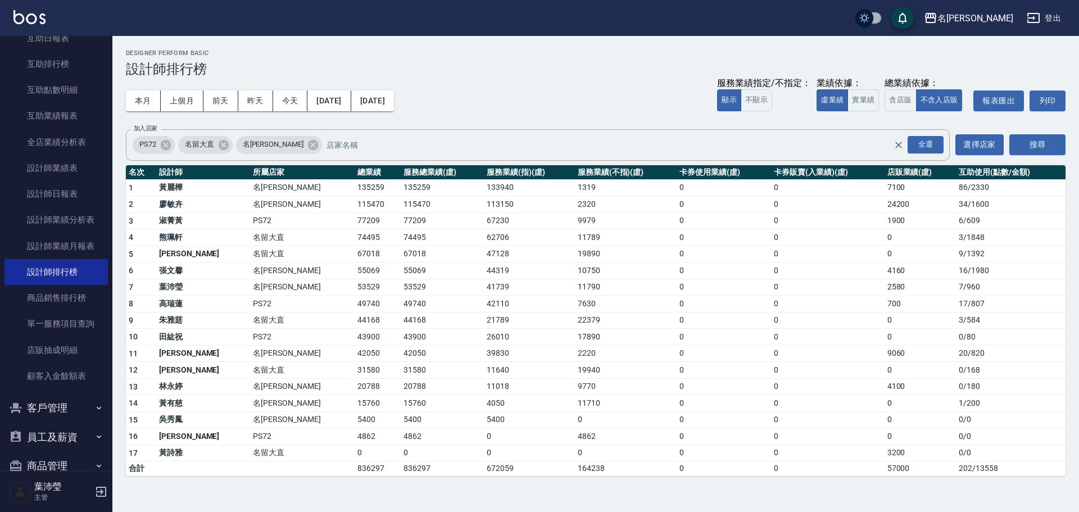
drag, startPoint x: 866, startPoint y: 103, endPoint x: 765, endPoint y: 126, distance: 103.9
click at [865, 102] on button "實業績" at bounding box center [862, 100] width 31 height 22
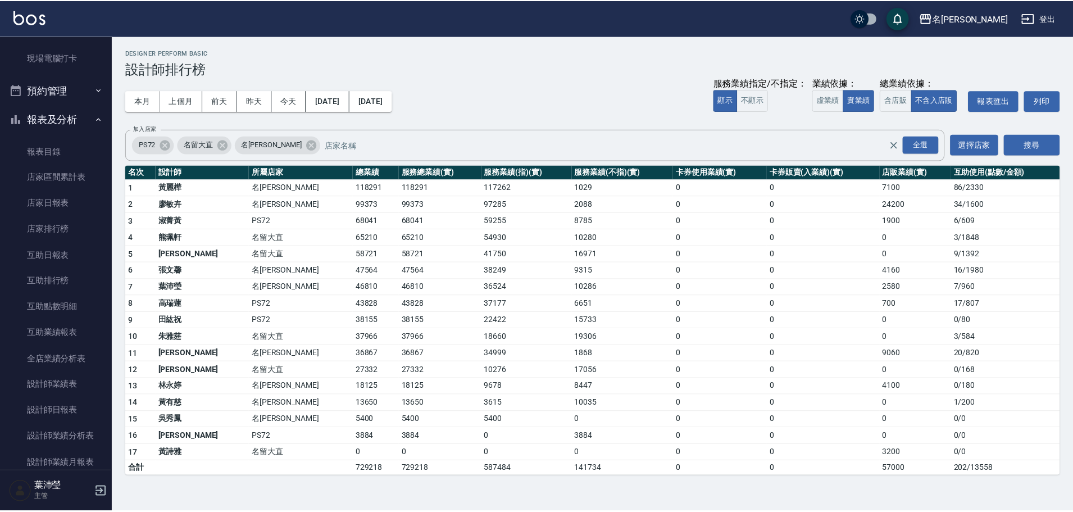
scroll to position [88, 0]
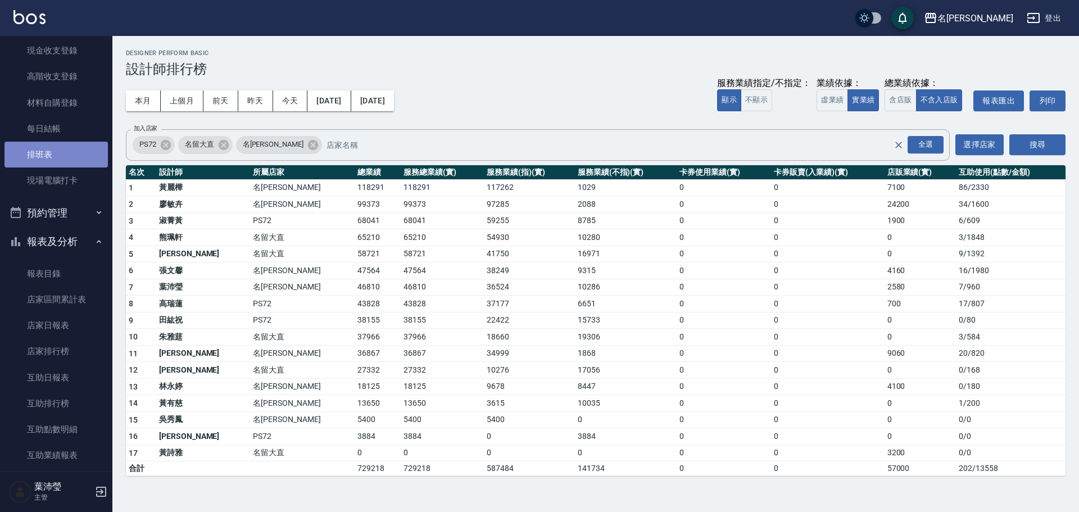
click at [60, 157] on link "排班表" at bounding box center [55, 155] width 103 height 26
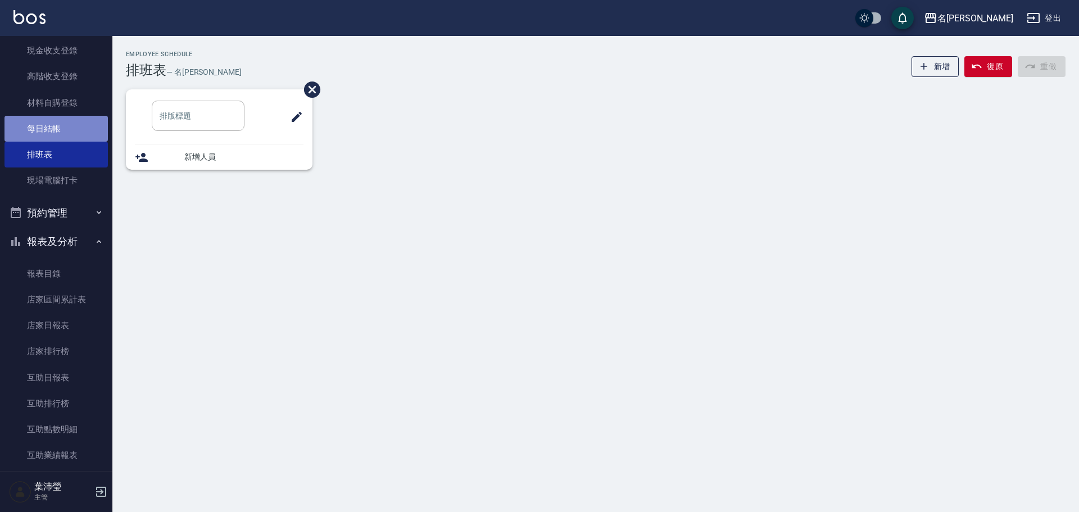
click at [62, 135] on link "每日結帳" at bounding box center [55, 129] width 103 height 26
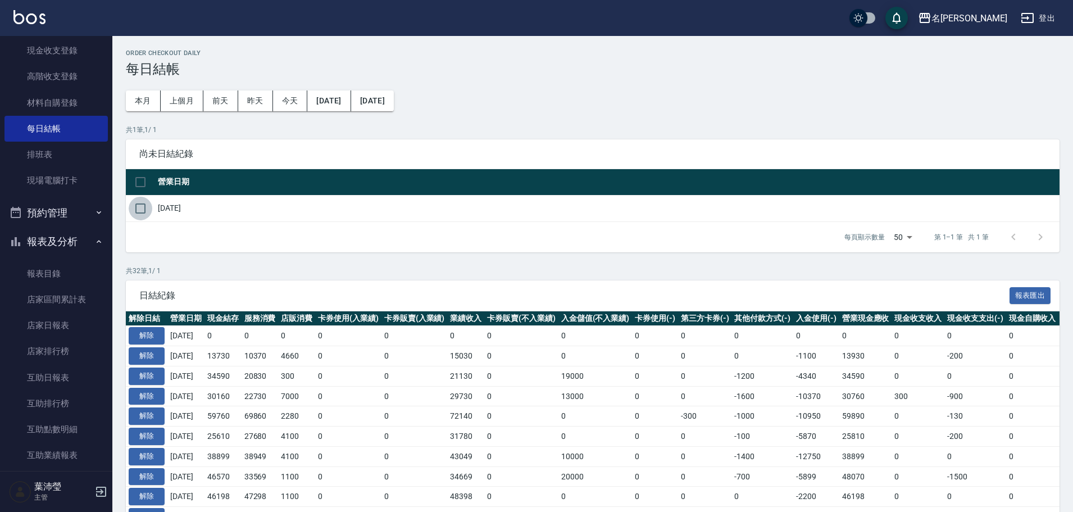
click at [139, 204] on input "checkbox" at bounding box center [141, 209] width 24 height 24
checkbox input "true"
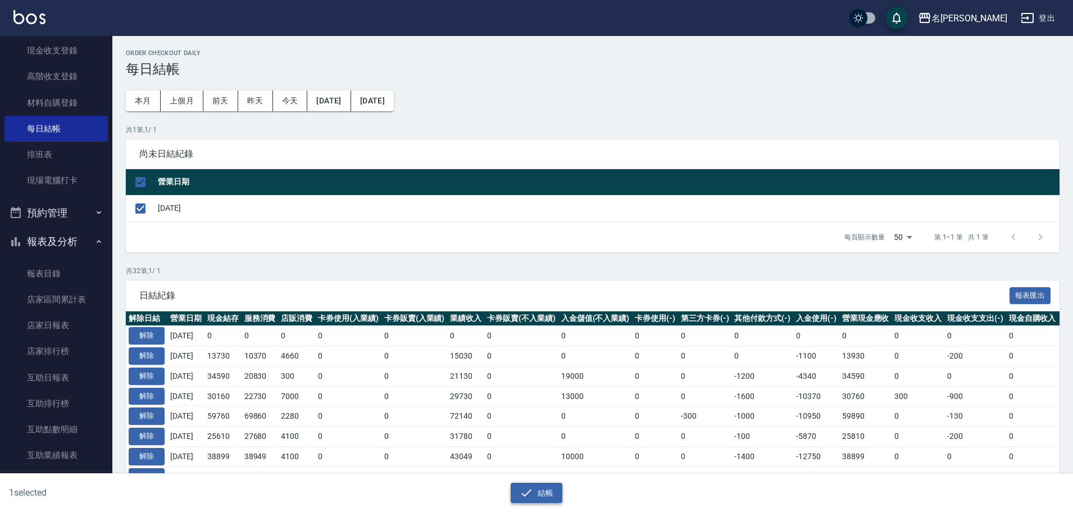
click at [540, 488] on button "結帳" at bounding box center [537, 493] width 52 height 21
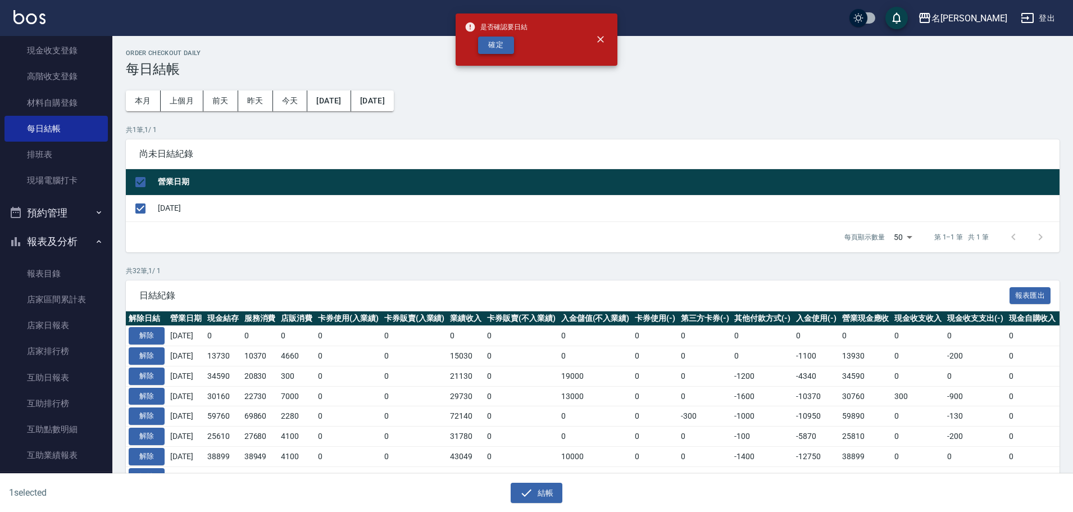
click at [492, 46] on button "確定" at bounding box center [496, 45] width 36 height 17
checkbox input "false"
